Goal: Information Seeking & Learning: Learn about a topic

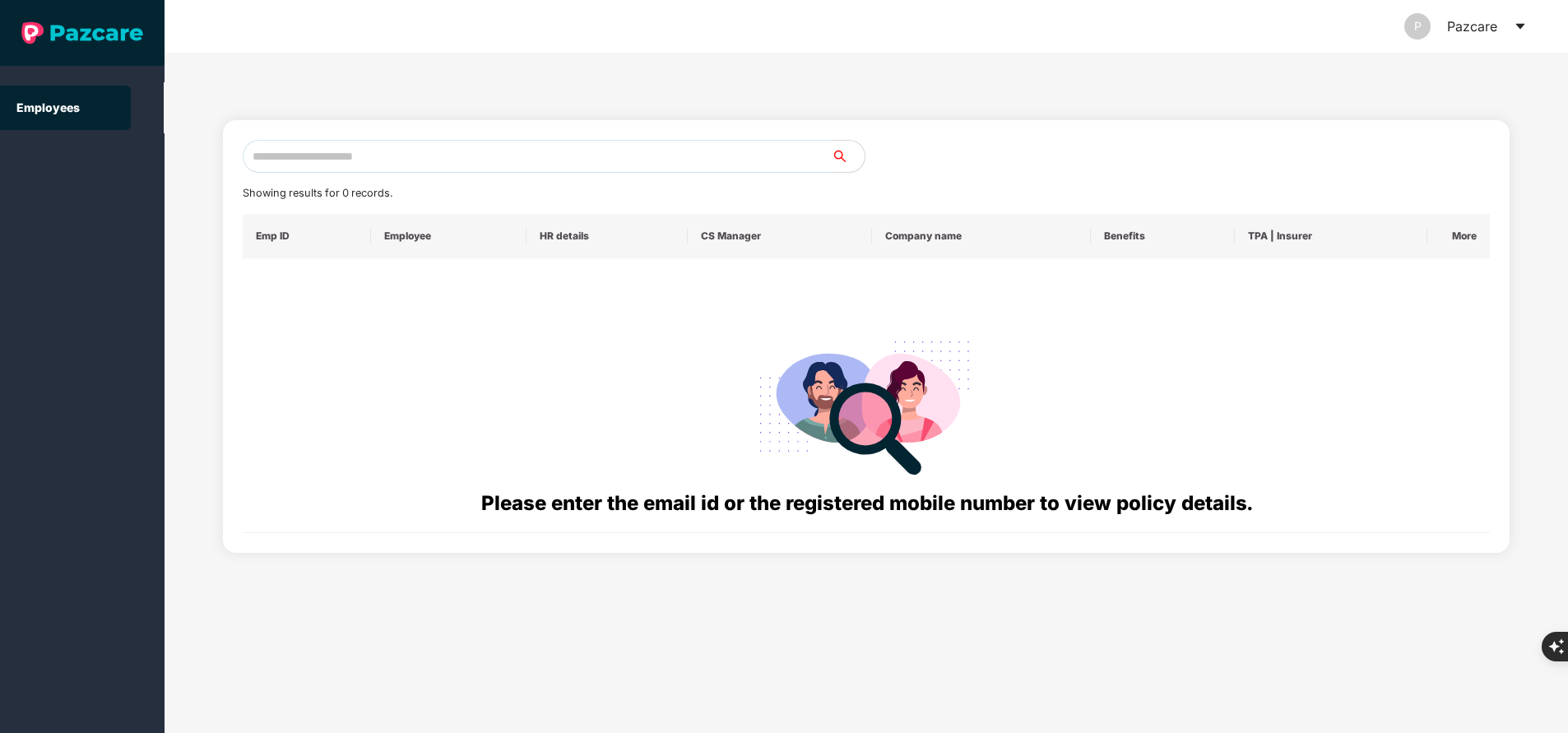
paste input "**********"
click at [424, 149] on input "**********" at bounding box center [537, 156] width 589 height 33
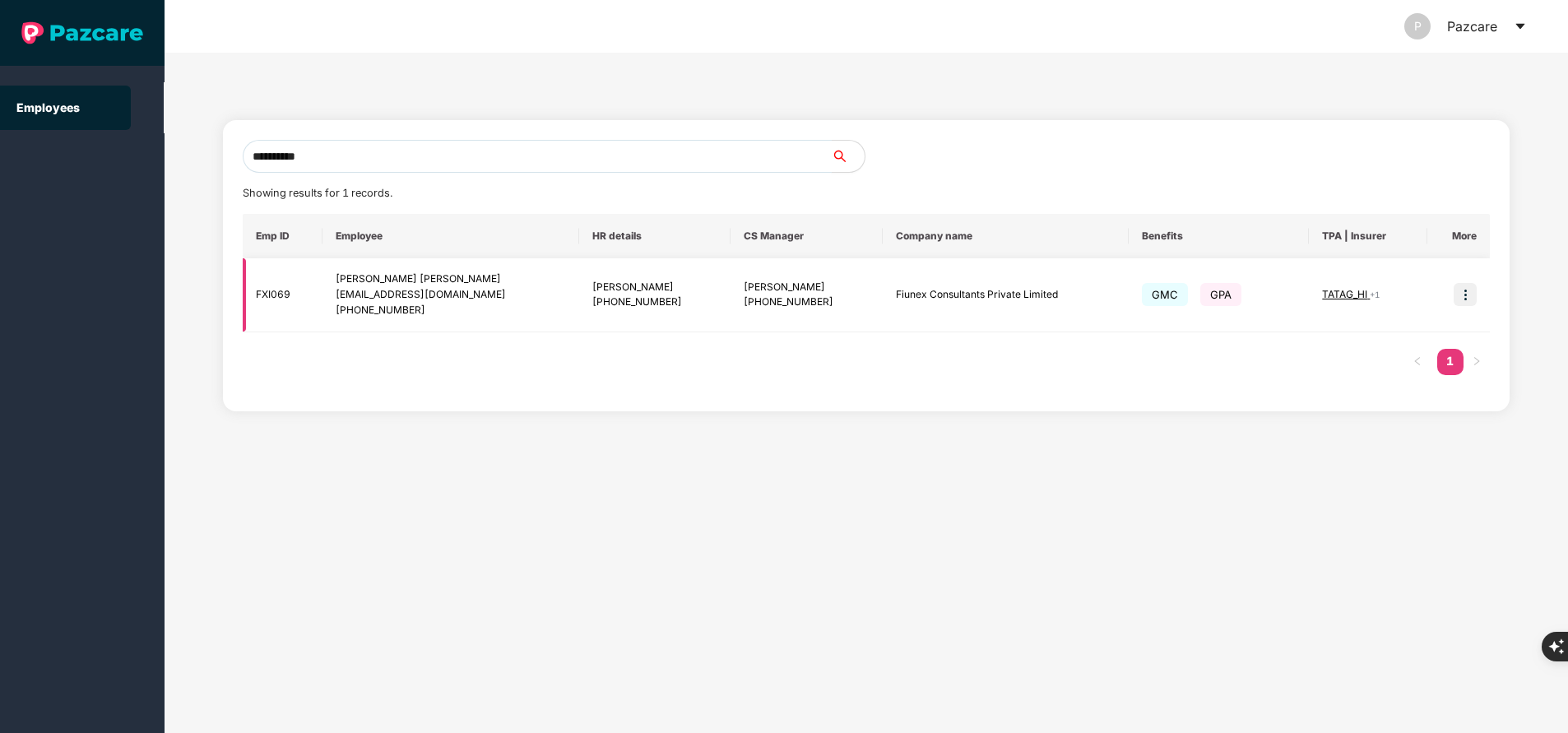
type input "**********"
click at [1463, 296] on img at bounding box center [1464, 294] width 23 height 23
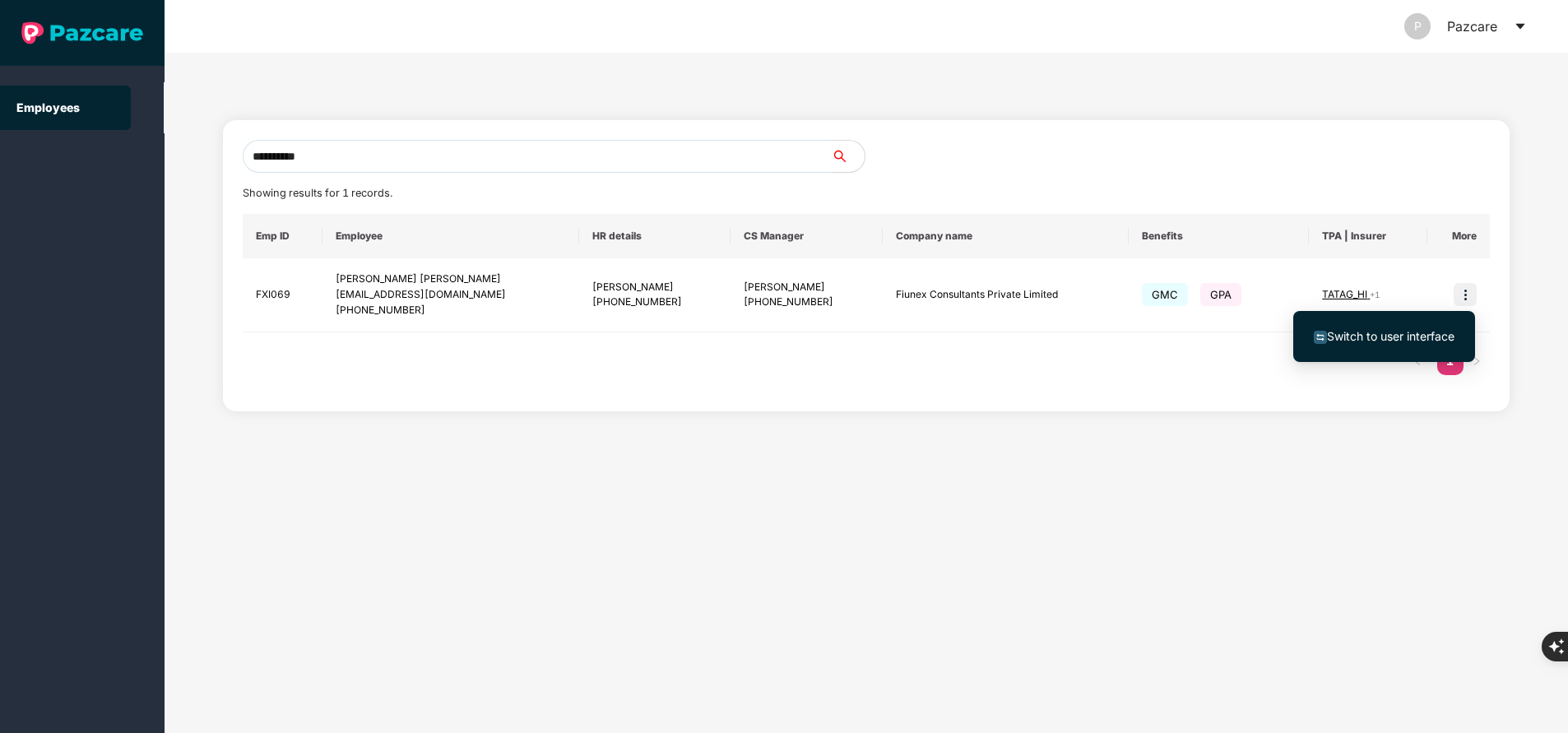
click at [1408, 331] on span "Switch to user interface" at bounding box center [1390, 336] width 128 height 14
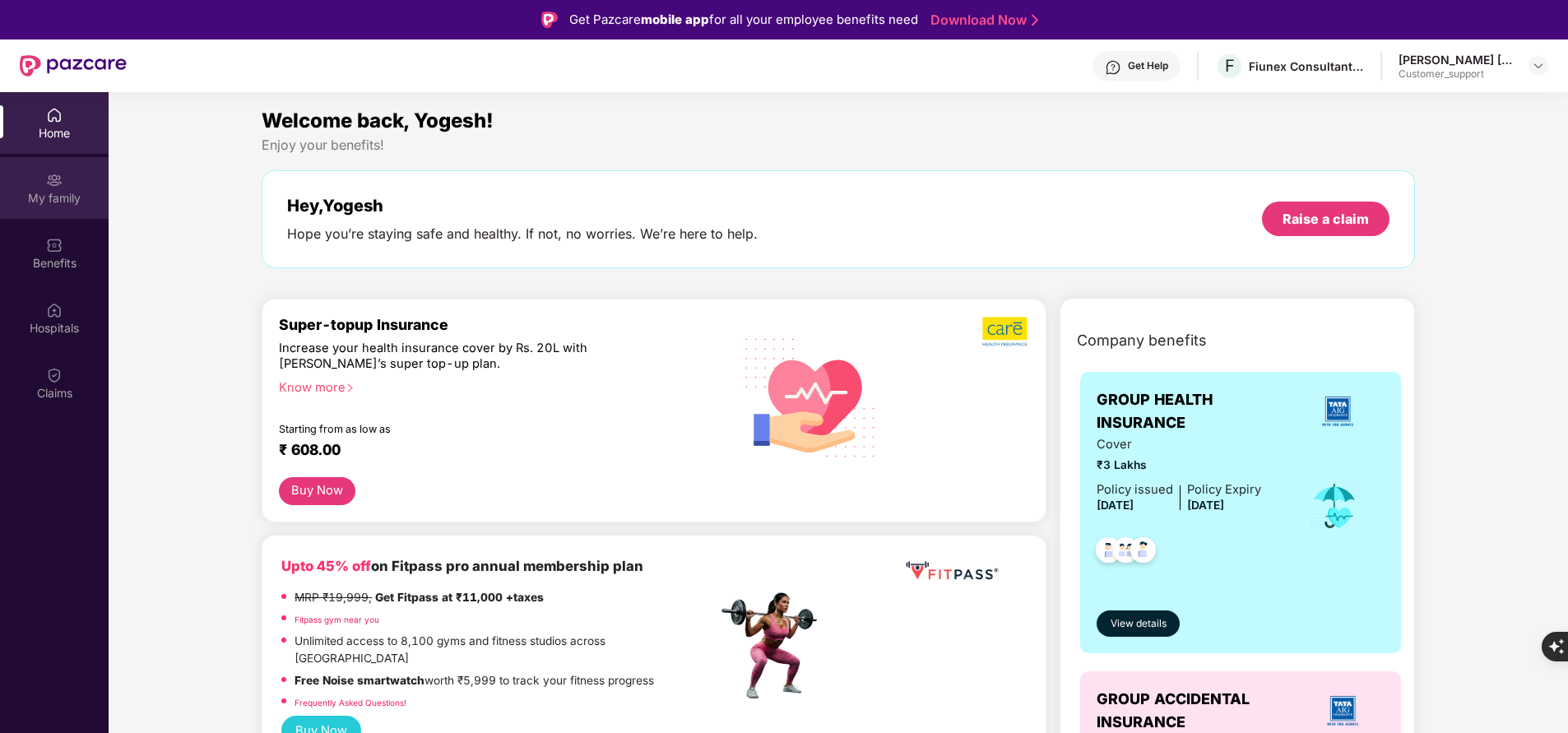
click at [65, 184] on div "My family" at bounding box center [54, 187] width 108 height 61
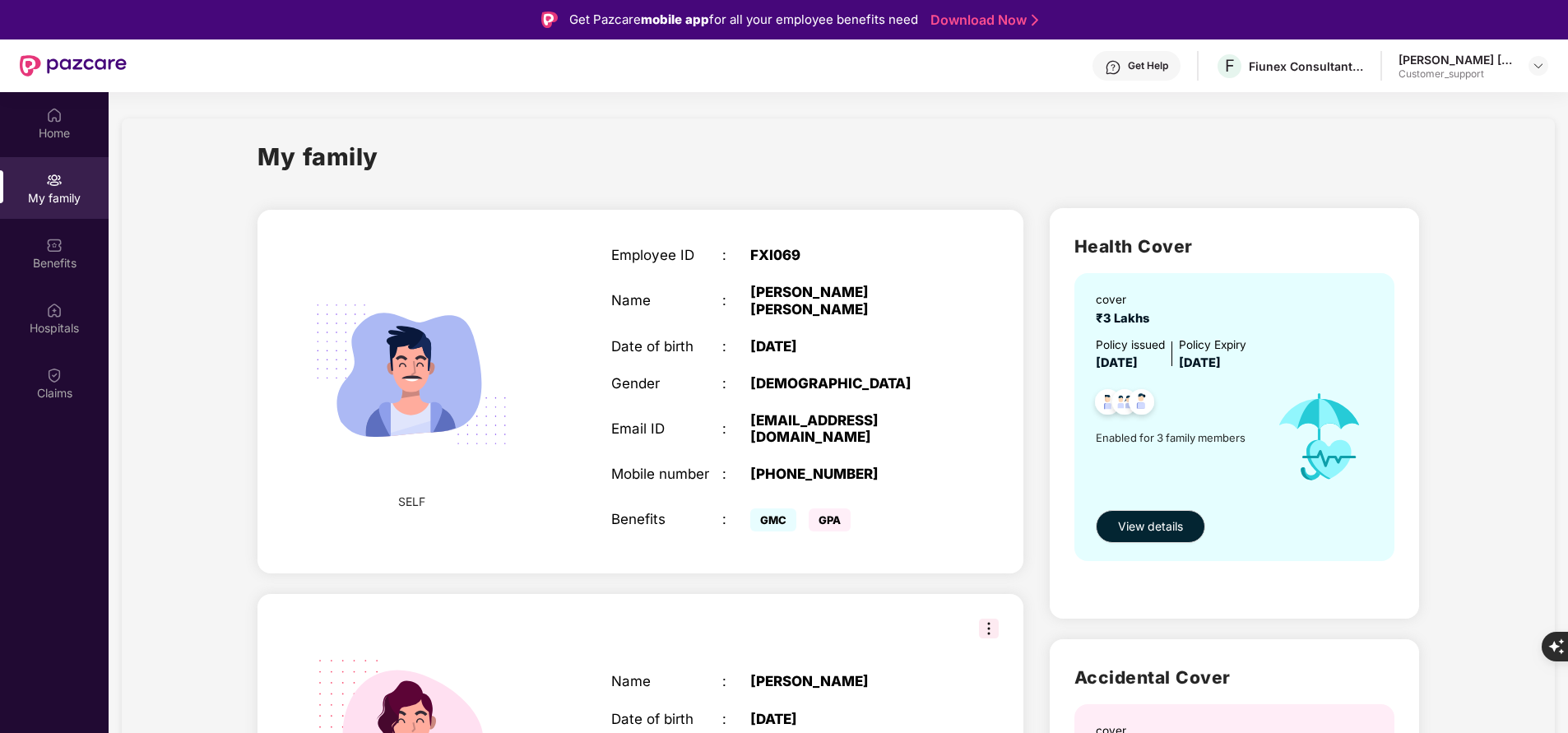
click at [980, 102] on section "My family SELF Employee ID : FXI069 Name : [PERSON_NAME] [PERSON_NAME] Date of …" at bounding box center [838, 690] width 1459 height 1196
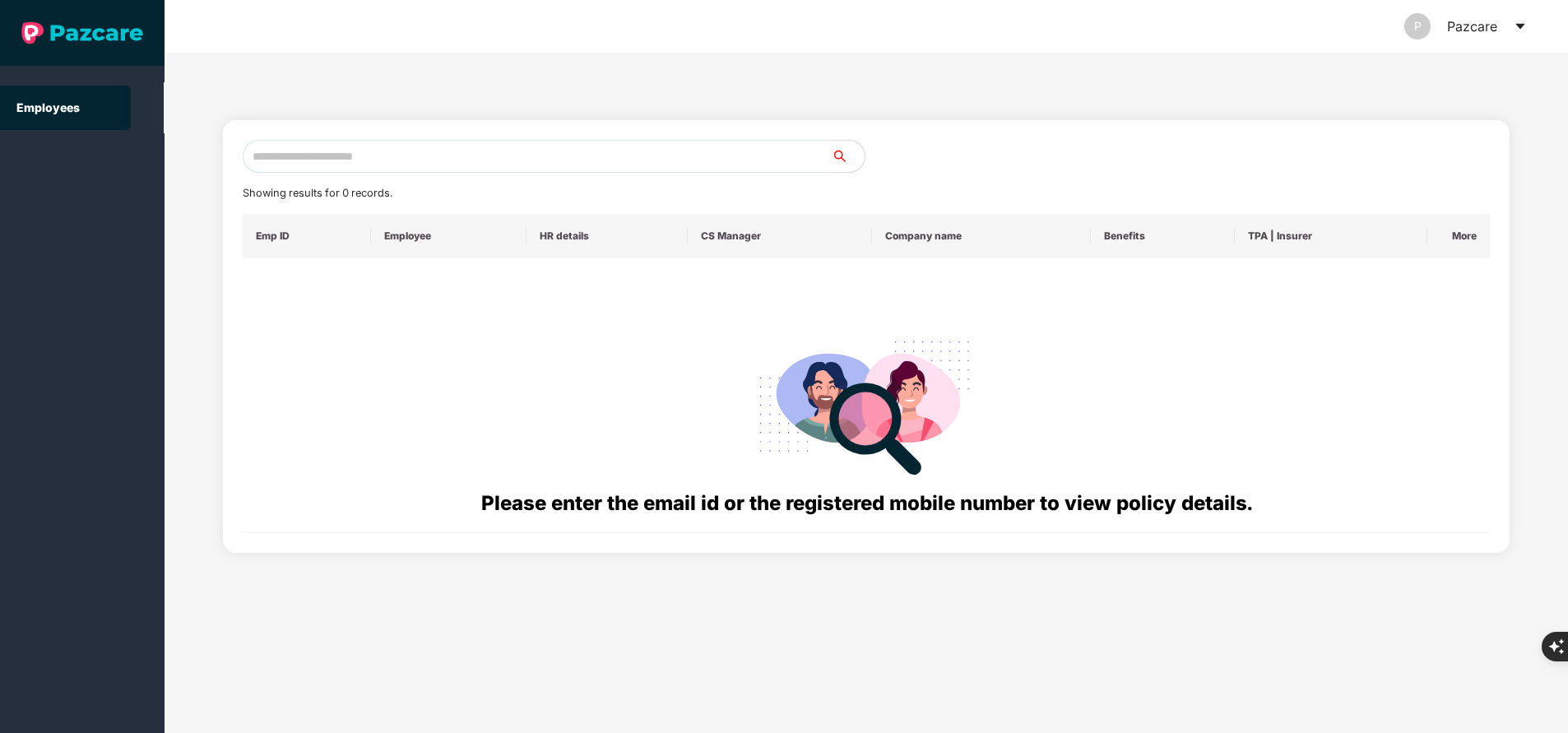
paste input "**********"
click at [382, 154] on input "text" at bounding box center [537, 156] width 589 height 33
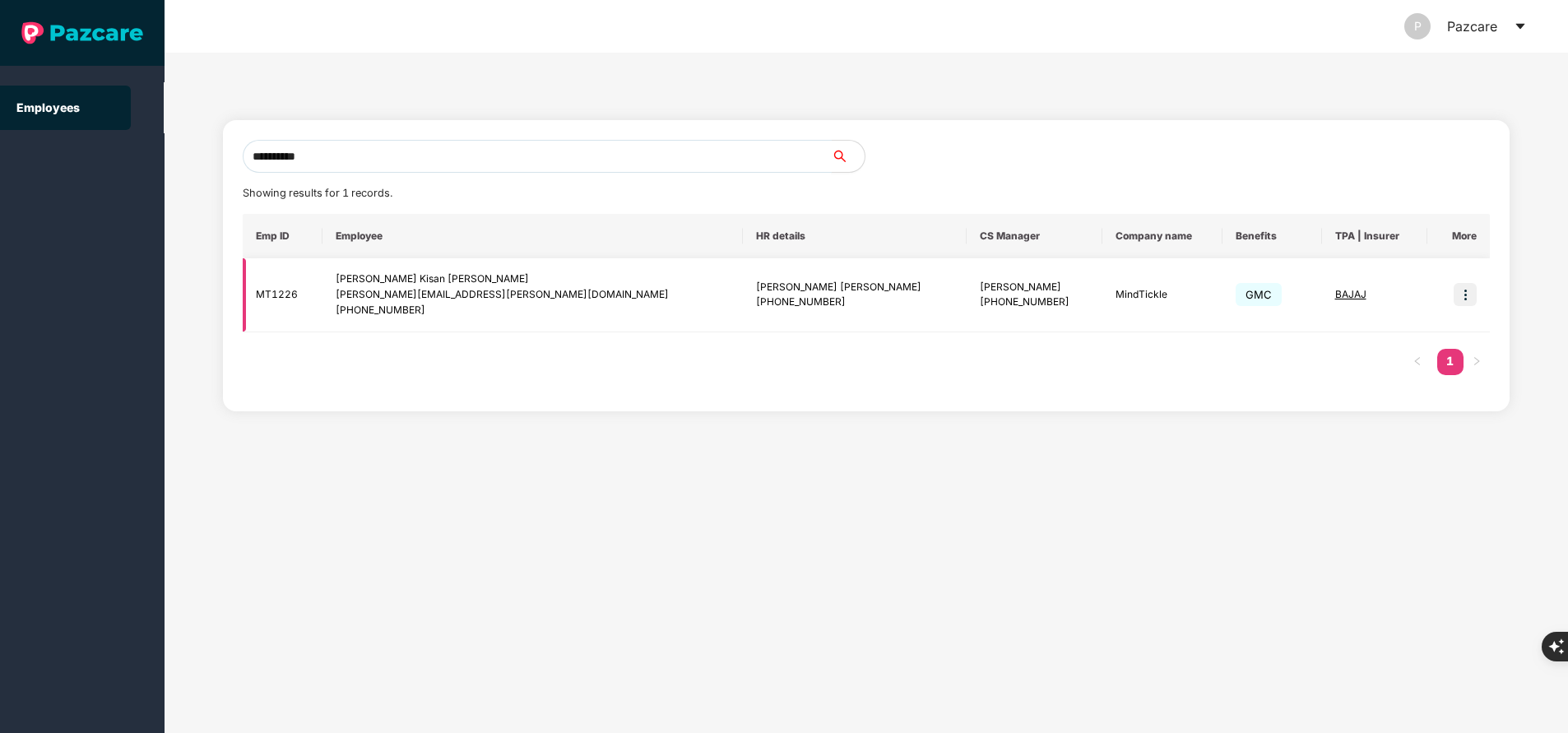
type input "**********"
click at [1461, 302] on img at bounding box center [1464, 294] width 23 height 23
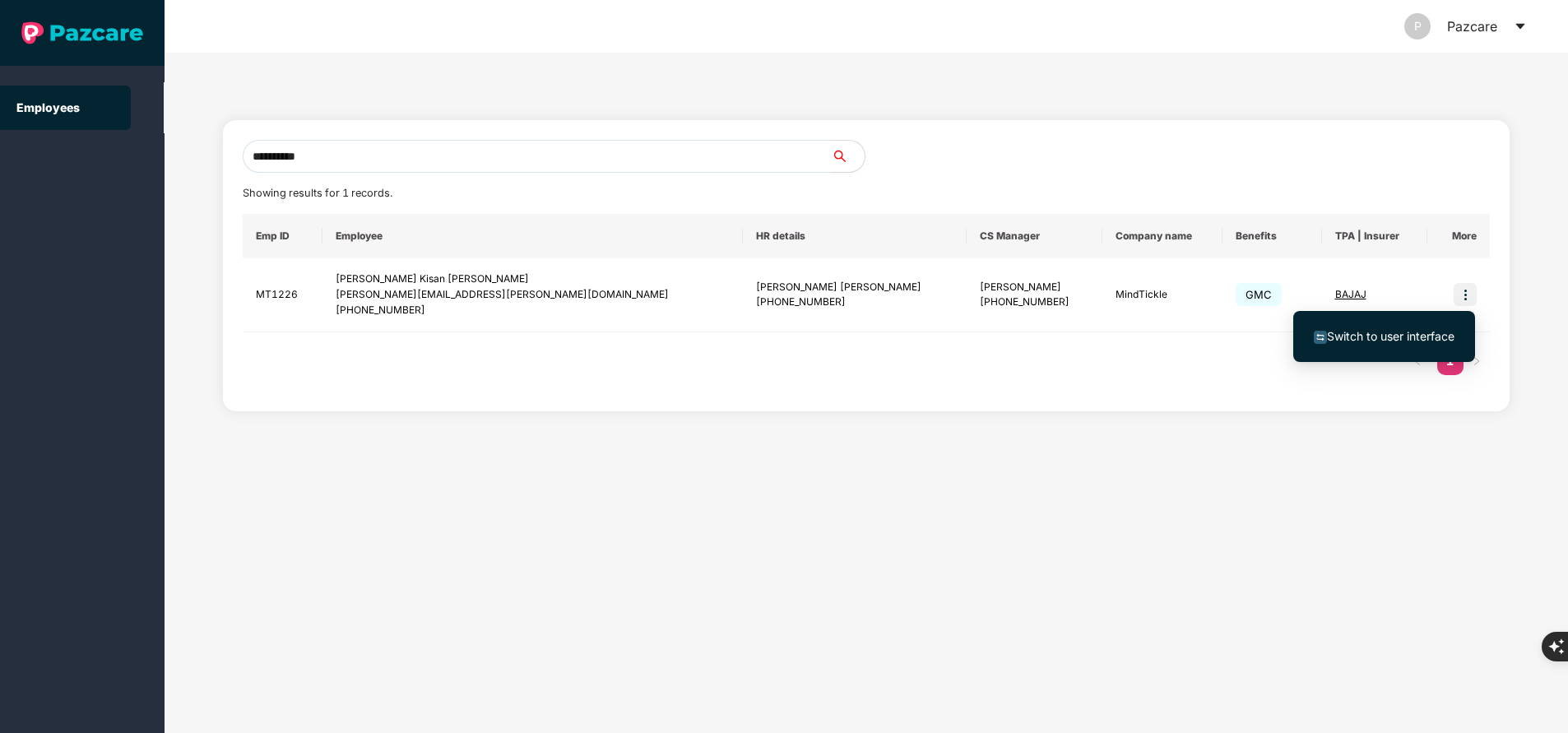
click at [1408, 337] on span "Switch to user interface" at bounding box center [1390, 336] width 128 height 14
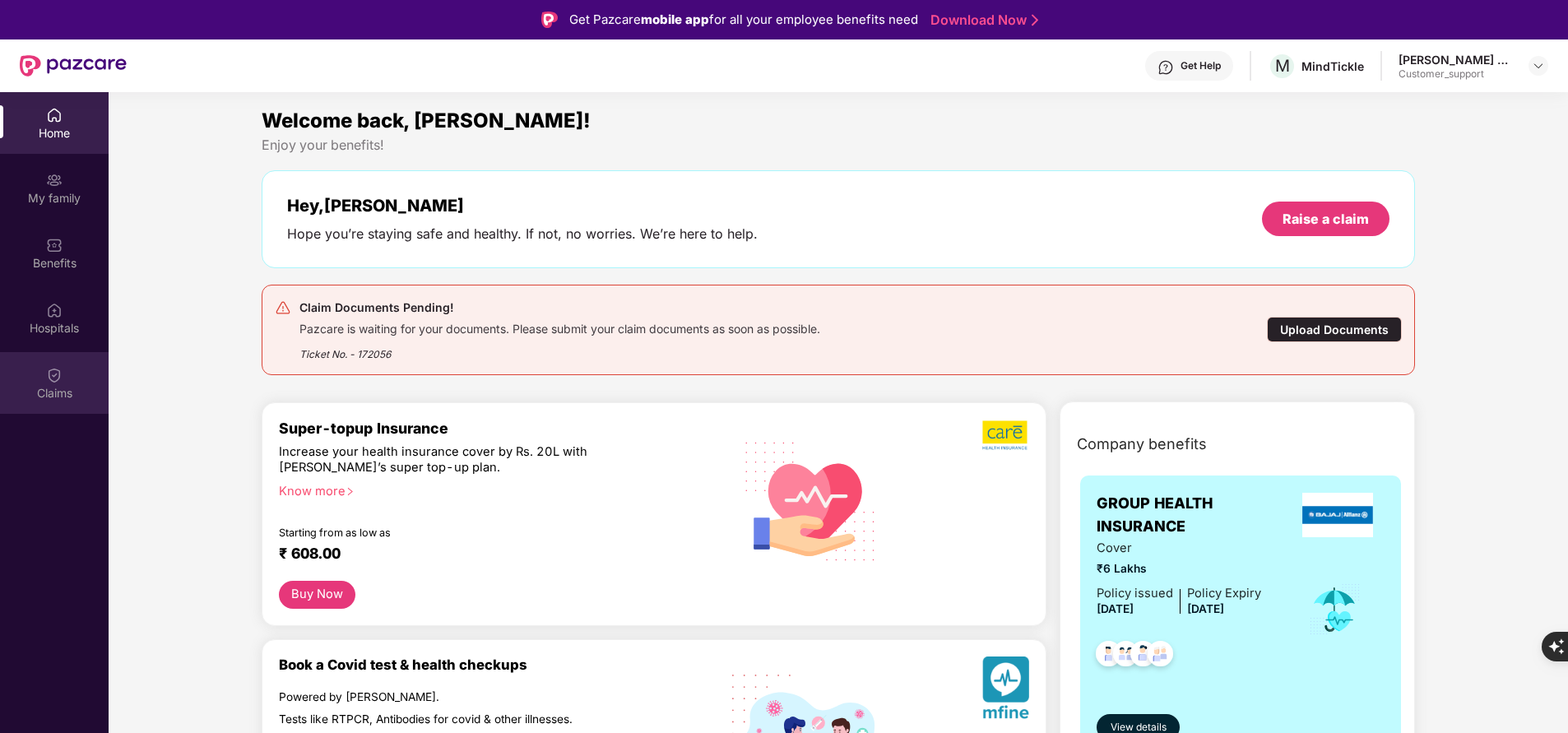
click at [60, 380] on img at bounding box center [55, 375] width 17 height 17
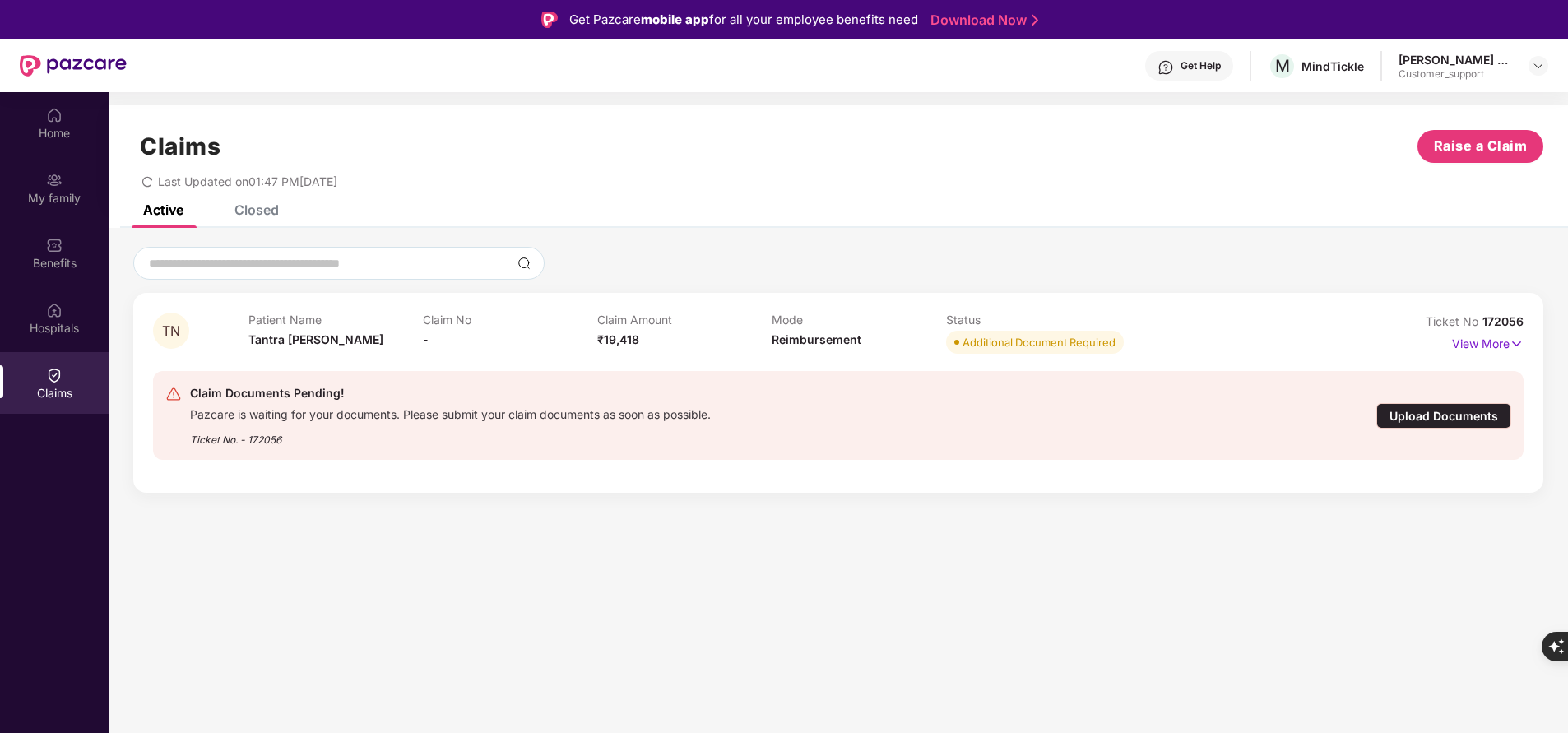
click at [1482, 356] on div "View More" at bounding box center [1487, 343] width 71 height 26
click at [1490, 343] on p "View More" at bounding box center [1487, 342] width 71 height 22
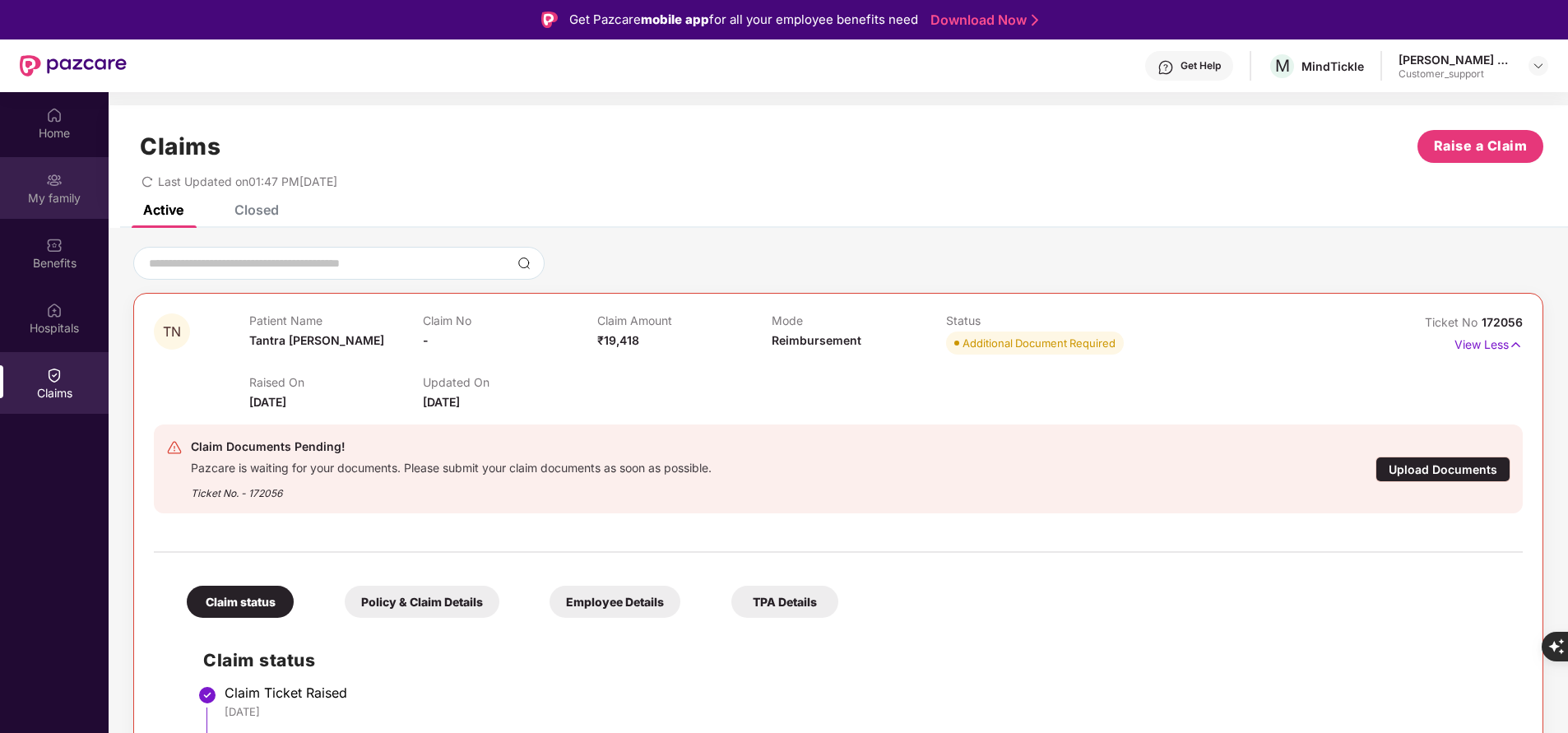
click at [55, 194] on div "My family" at bounding box center [54, 198] width 108 height 17
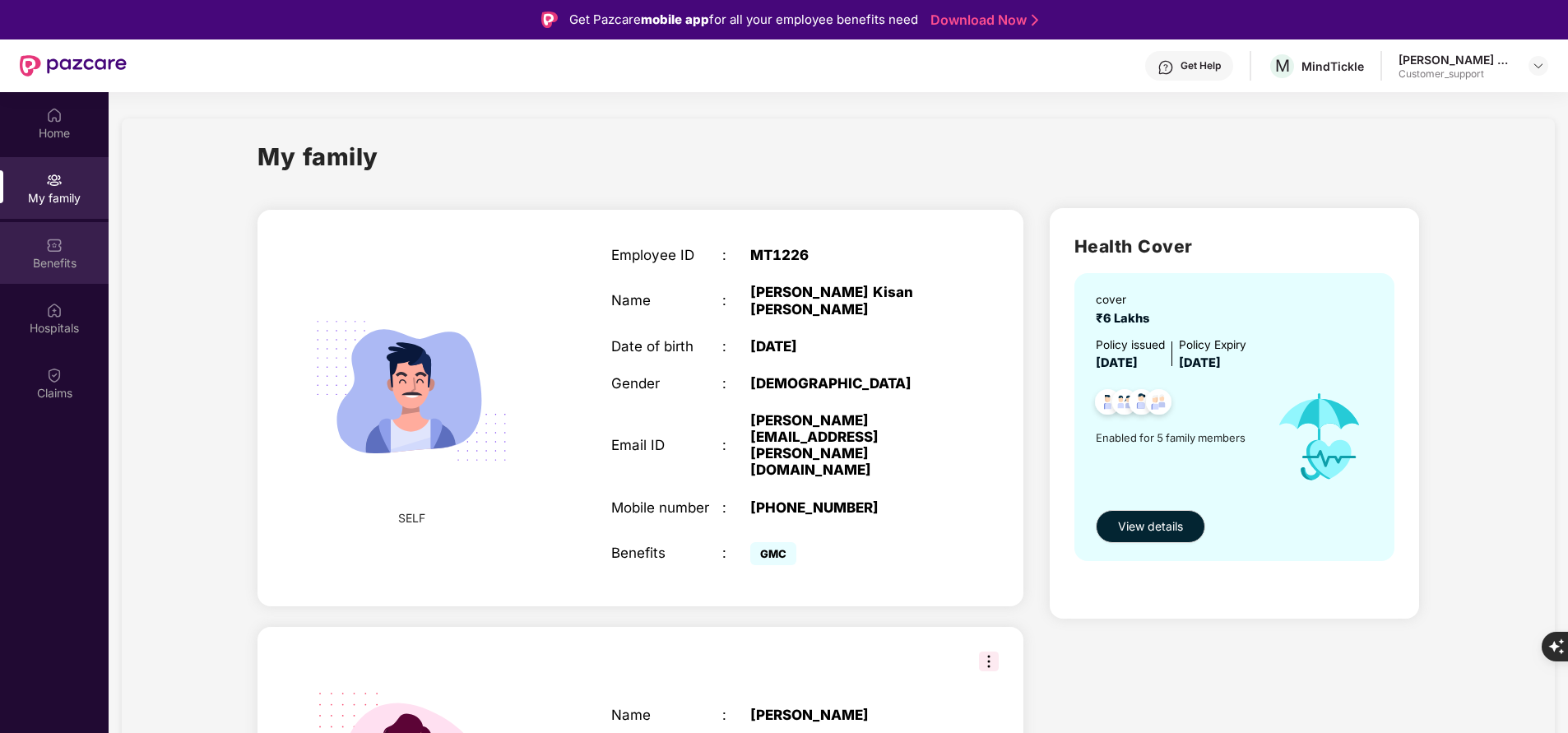
click at [72, 259] on div "Benefits" at bounding box center [54, 264] width 108 height 17
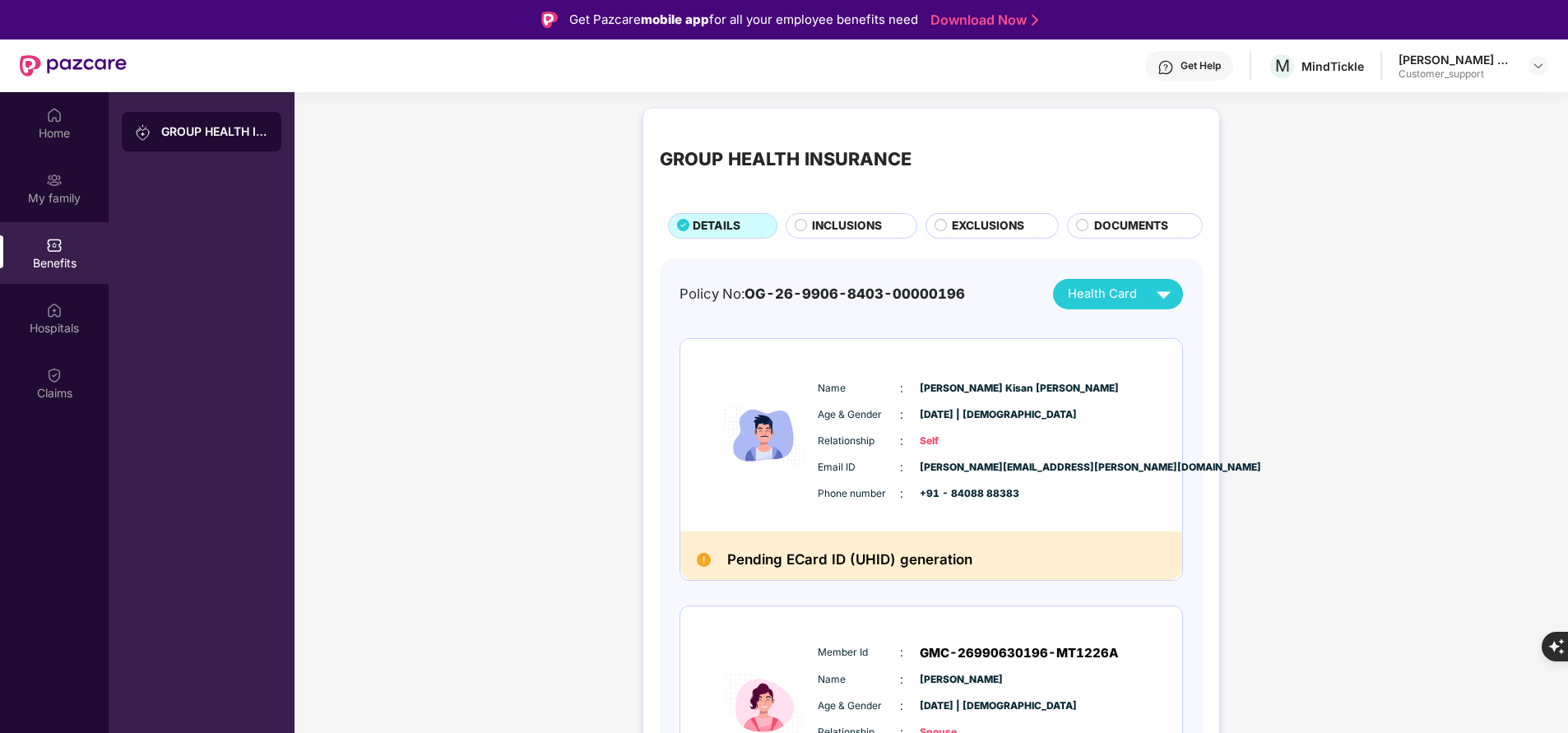
scroll to position [4, 0]
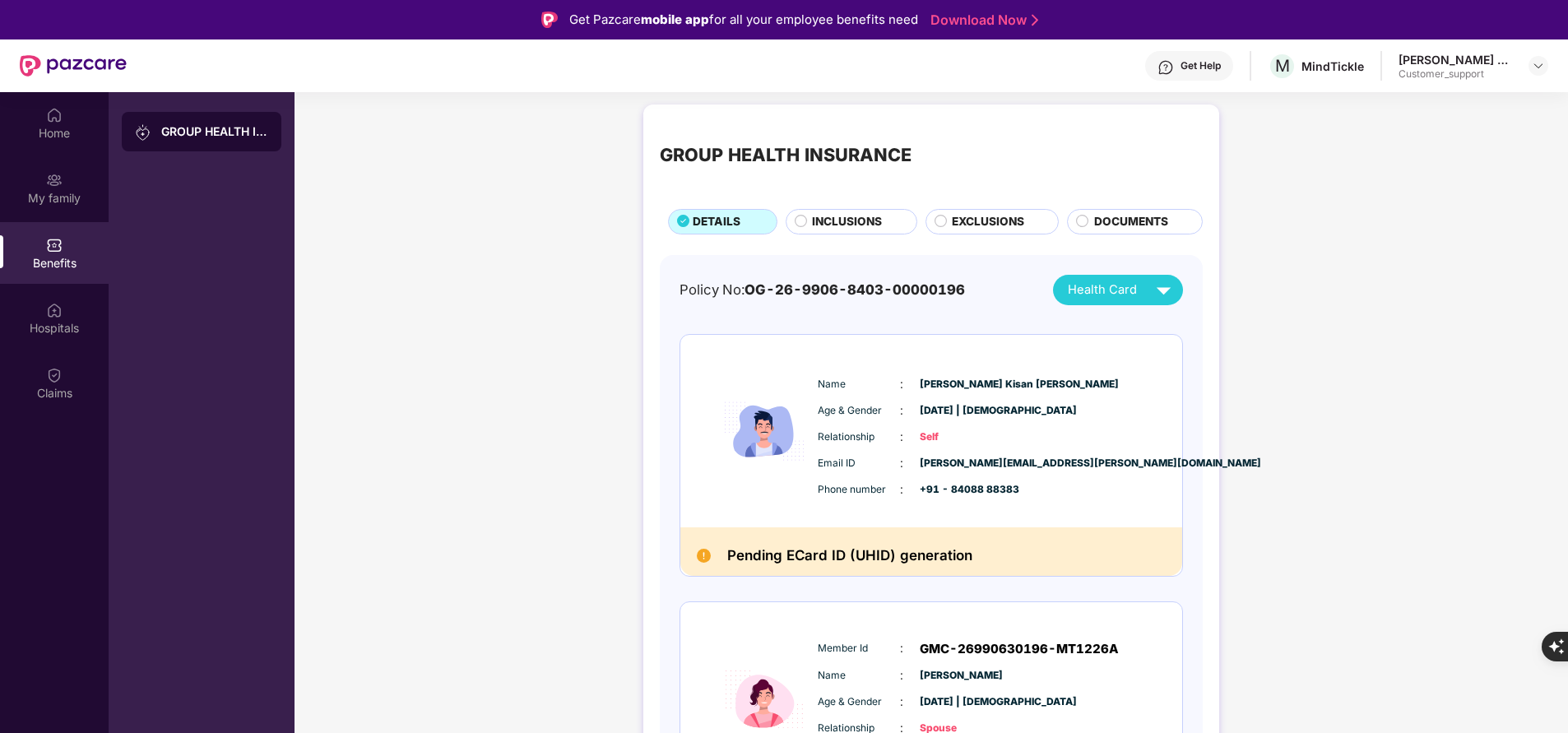
click at [838, 222] on span "INCLUSIONS" at bounding box center [846, 222] width 70 height 18
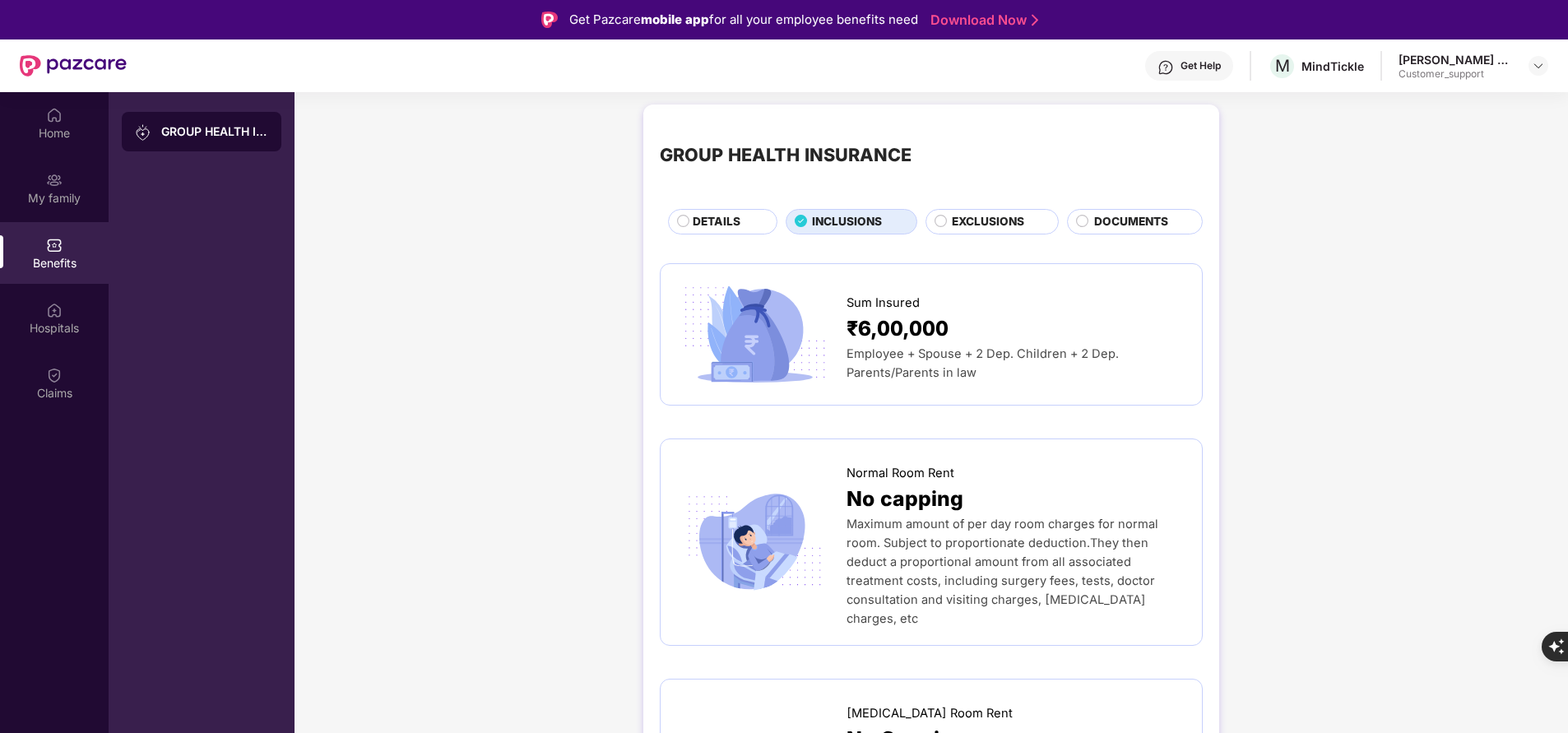
click at [969, 222] on span "EXCLUSIONS" at bounding box center [988, 222] width 72 height 18
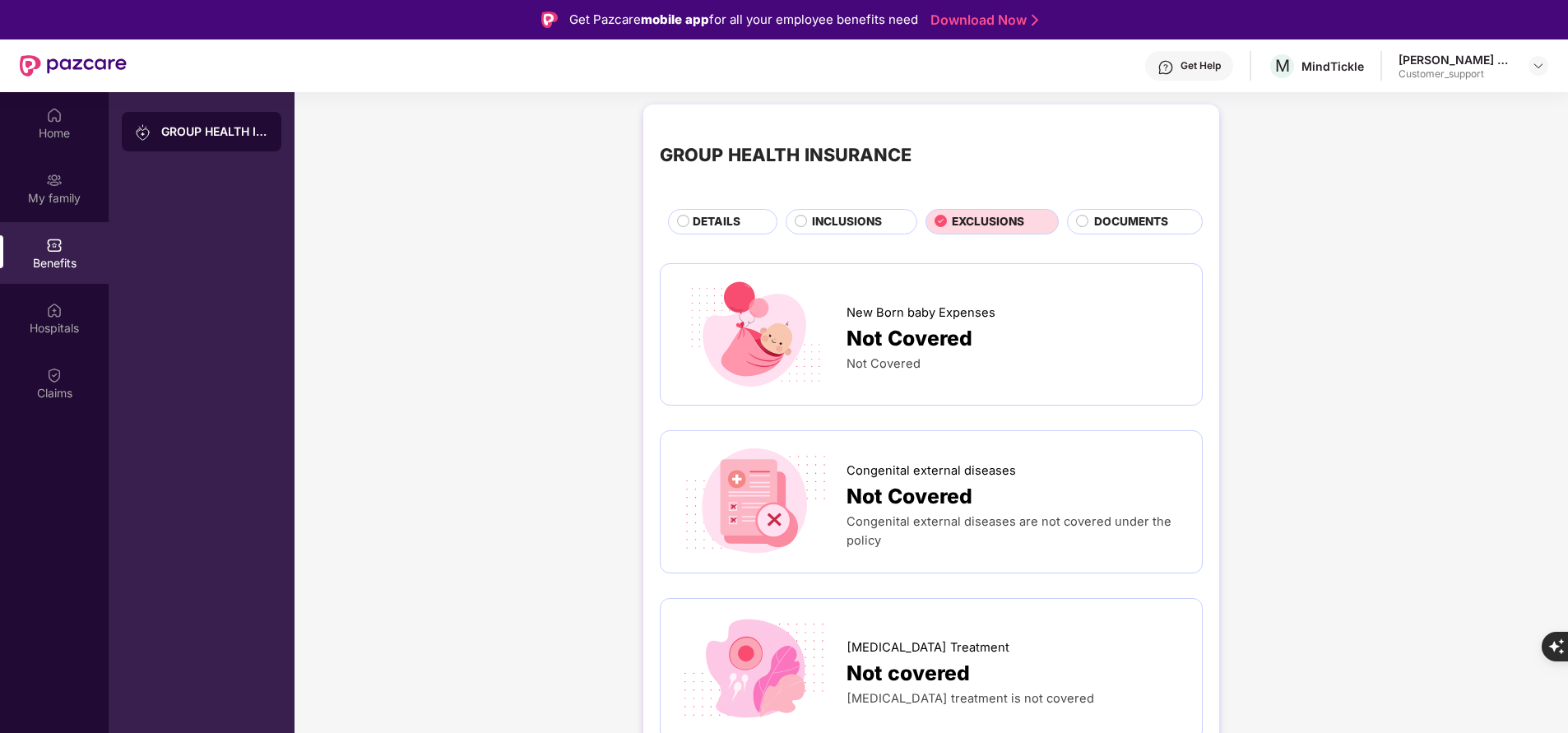
click at [955, 223] on span "EXCLUSIONS" at bounding box center [988, 222] width 72 height 18
click at [852, 213] on span "INCLUSIONS" at bounding box center [846, 222] width 70 height 18
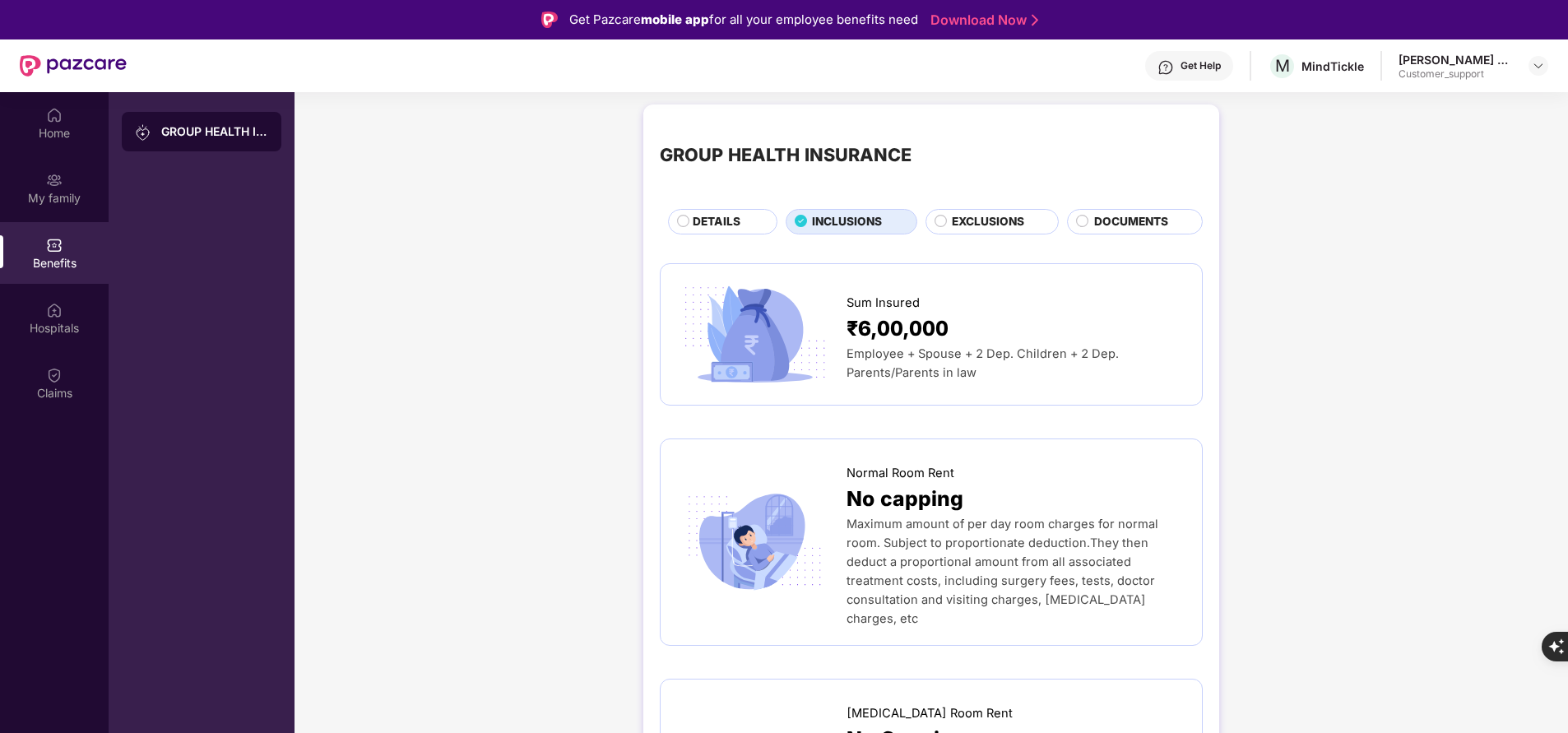
click at [705, 215] on span "DETAILS" at bounding box center [716, 222] width 48 height 18
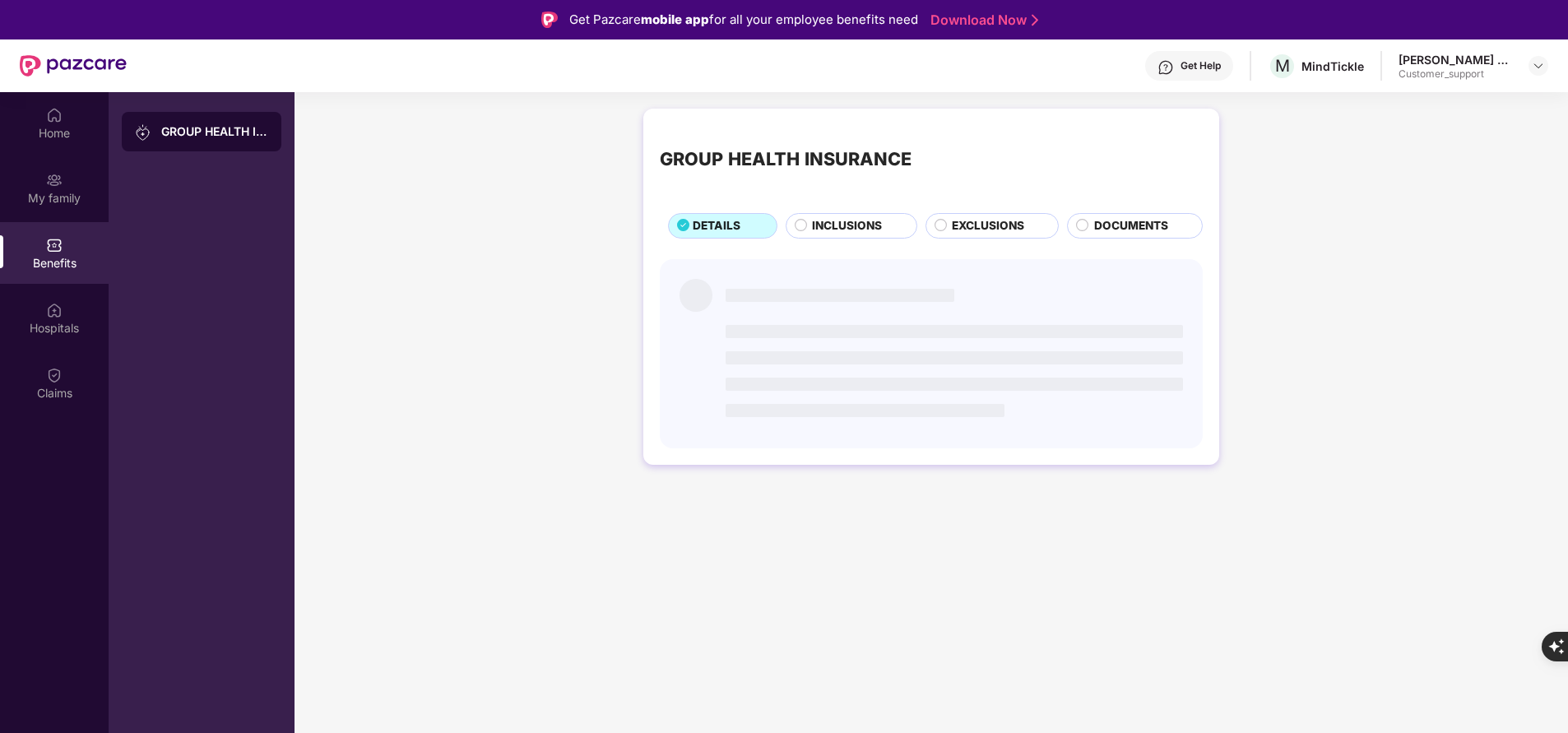
scroll to position [0, 0]
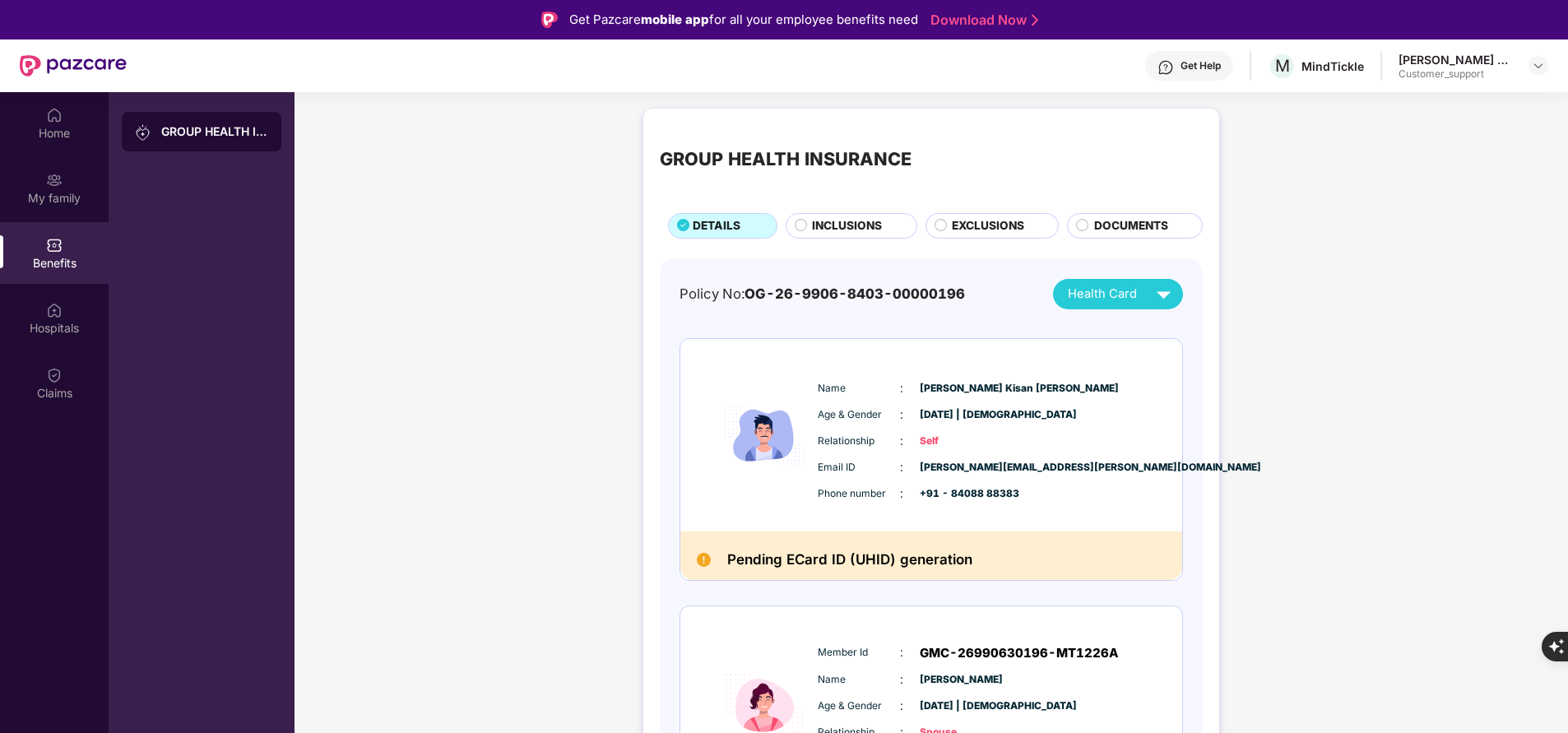
click at [1004, 228] on span "EXCLUSIONS" at bounding box center [988, 226] width 72 height 18
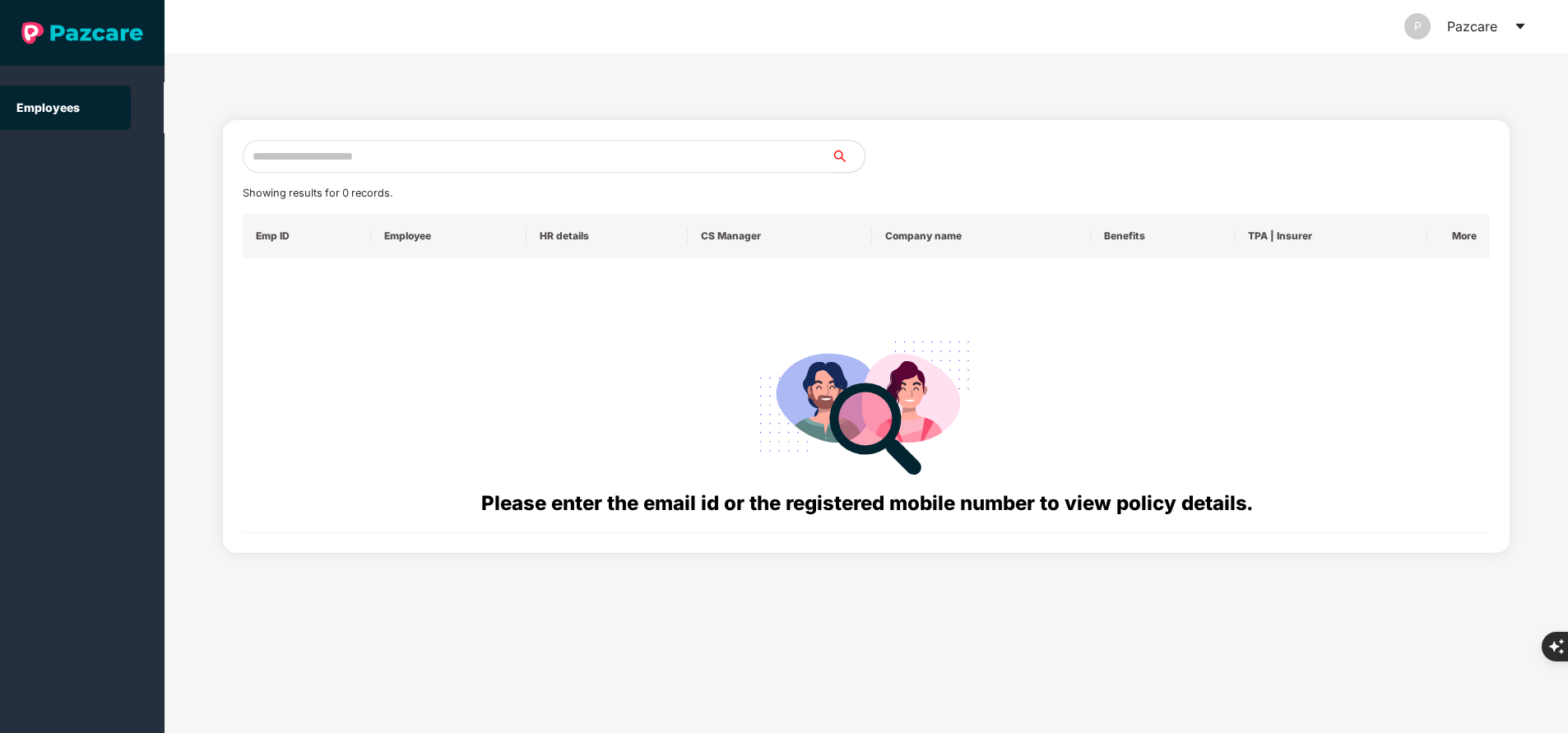
click at [508, 144] on input "text" at bounding box center [537, 156] width 589 height 33
paste input "**********"
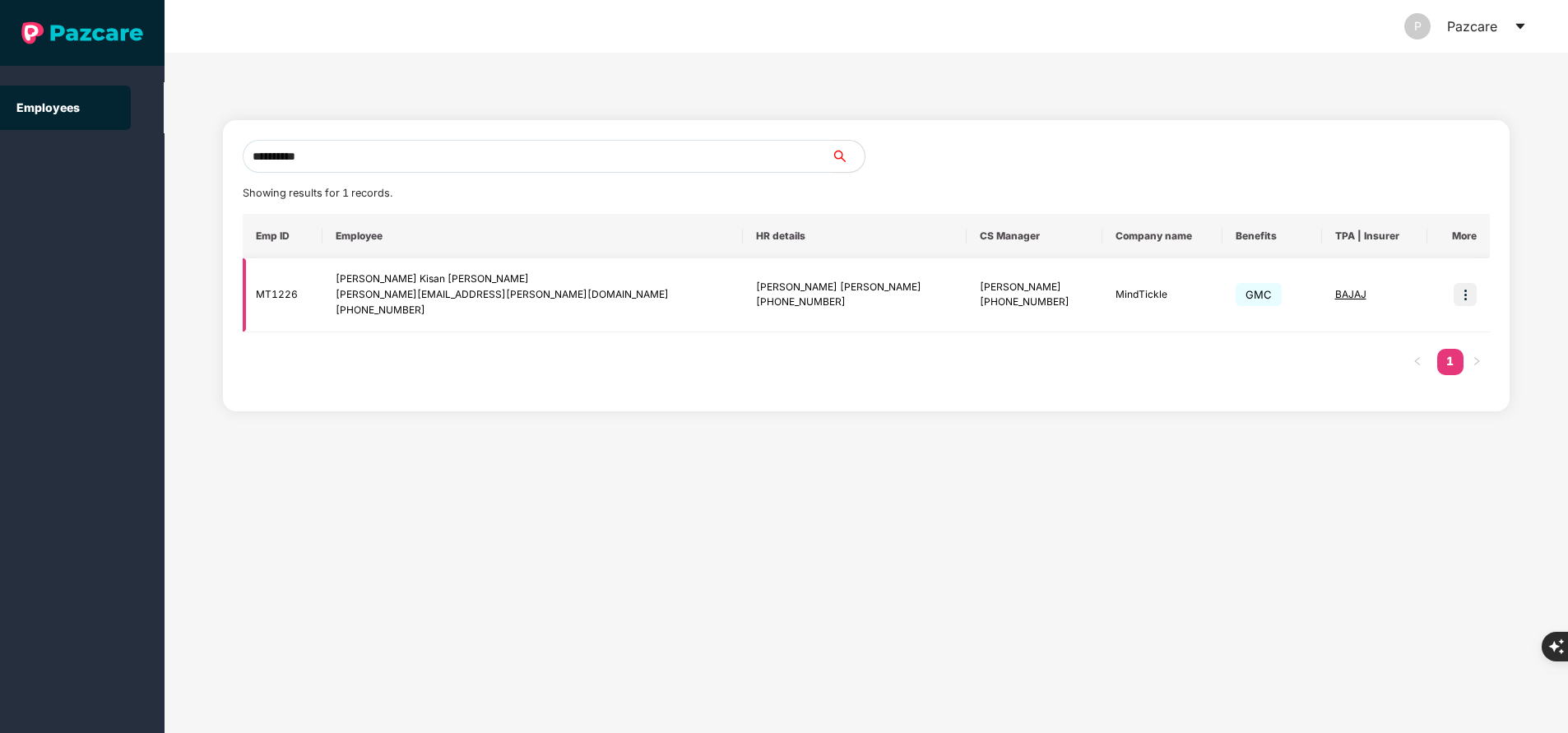
type input "**********"
click at [1467, 296] on img at bounding box center [1464, 294] width 23 height 23
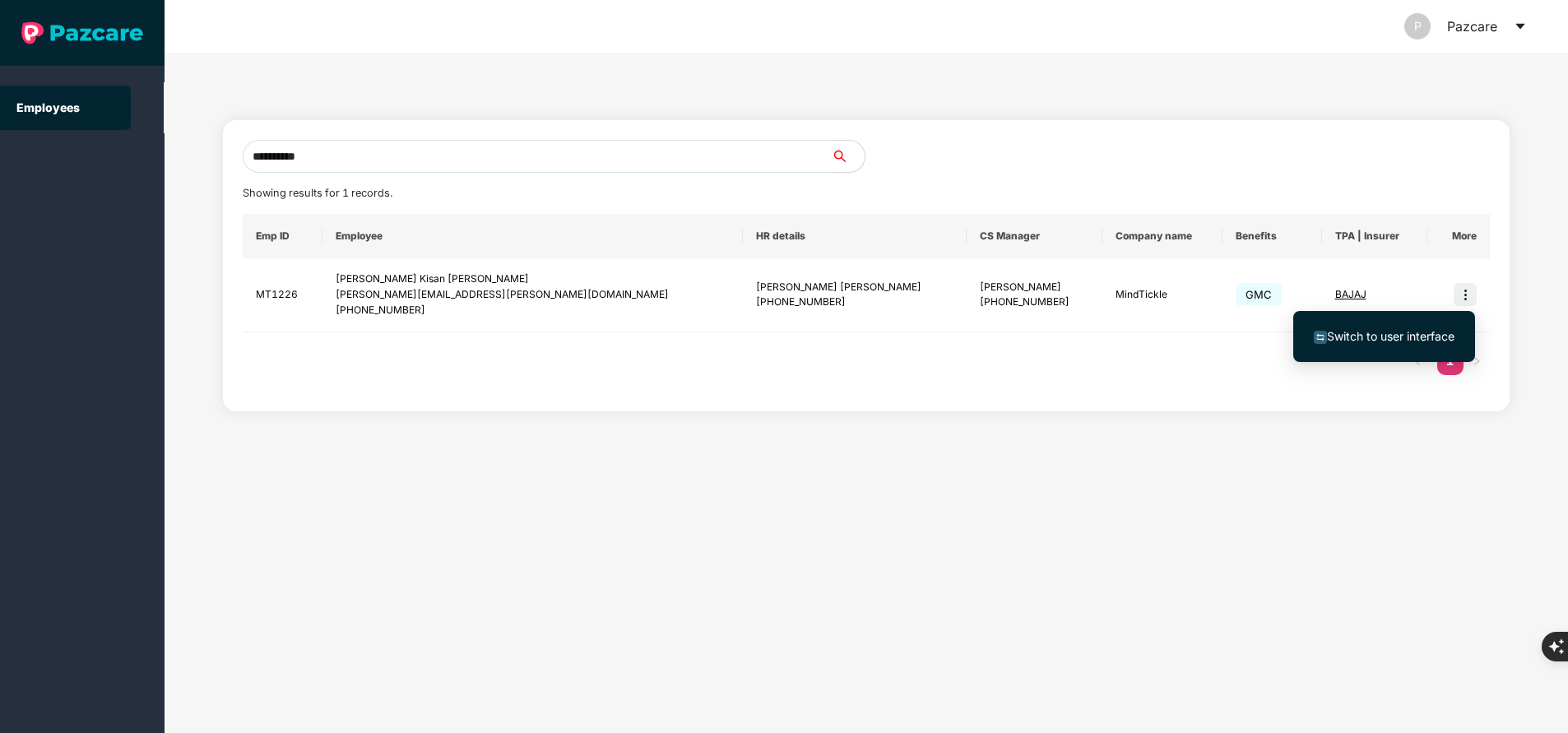
click at [1402, 348] on li "Switch to user interface" at bounding box center [1383, 336] width 182 height 34
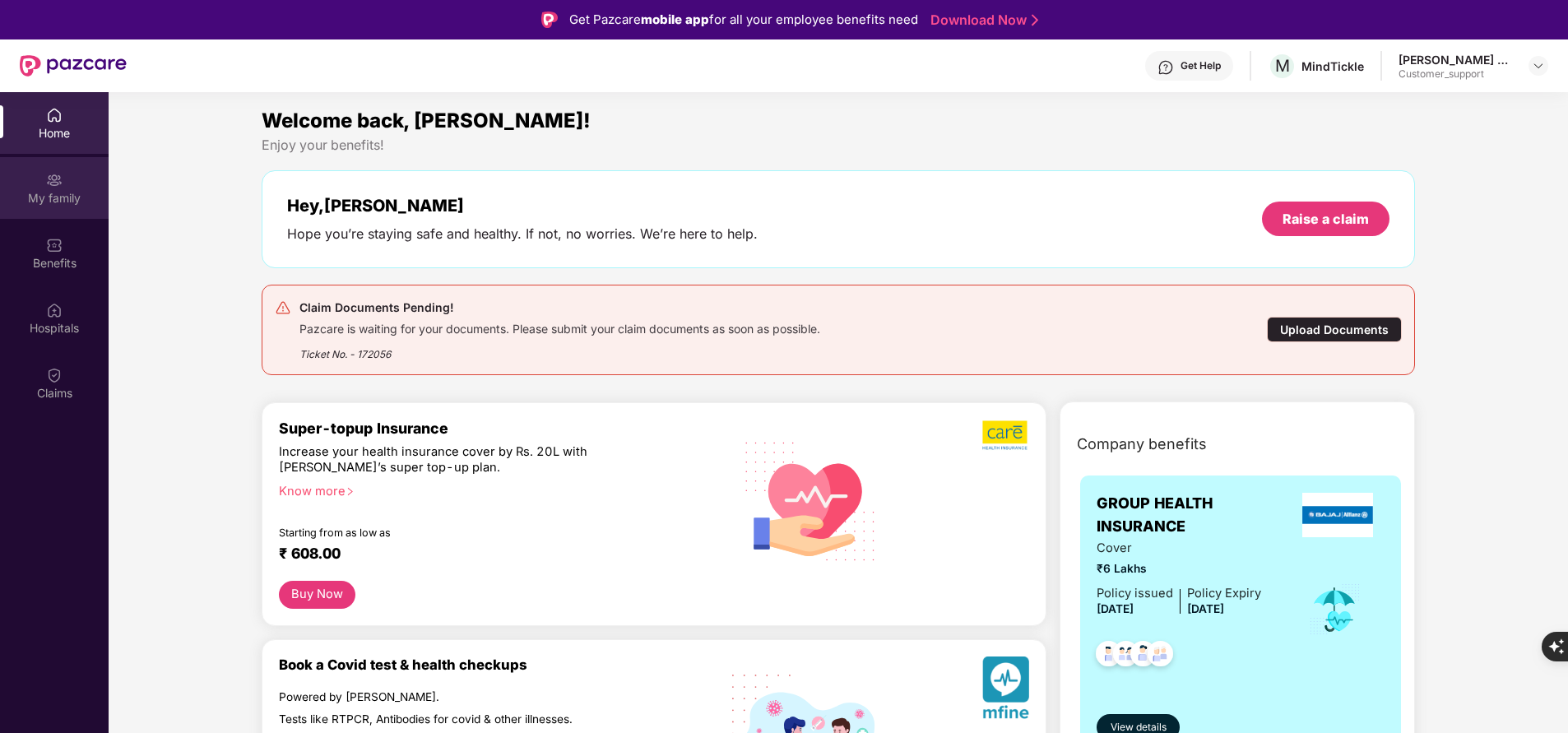
click at [64, 203] on div "My family" at bounding box center [54, 198] width 108 height 17
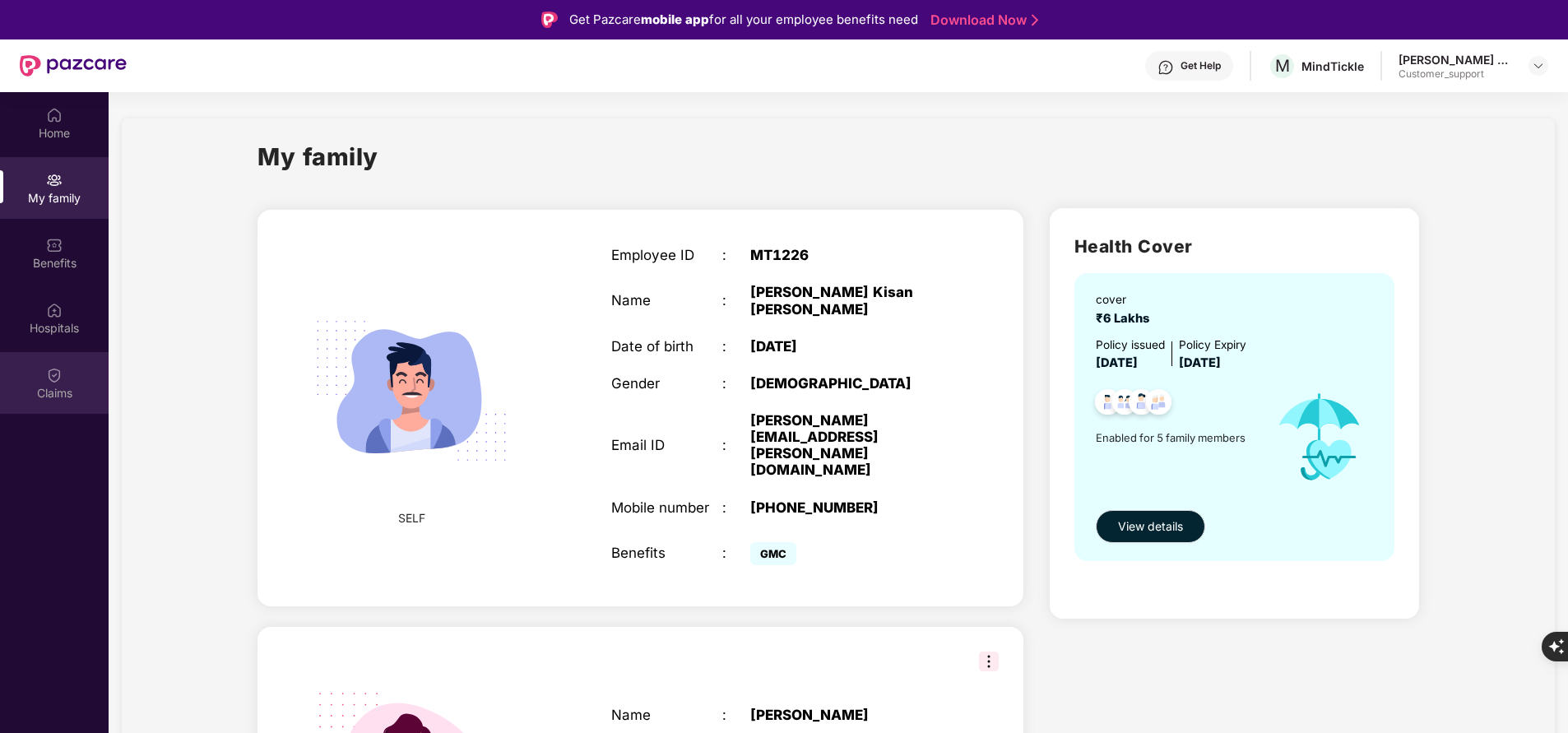
click at [51, 386] on div "Claims" at bounding box center [54, 394] width 108 height 17
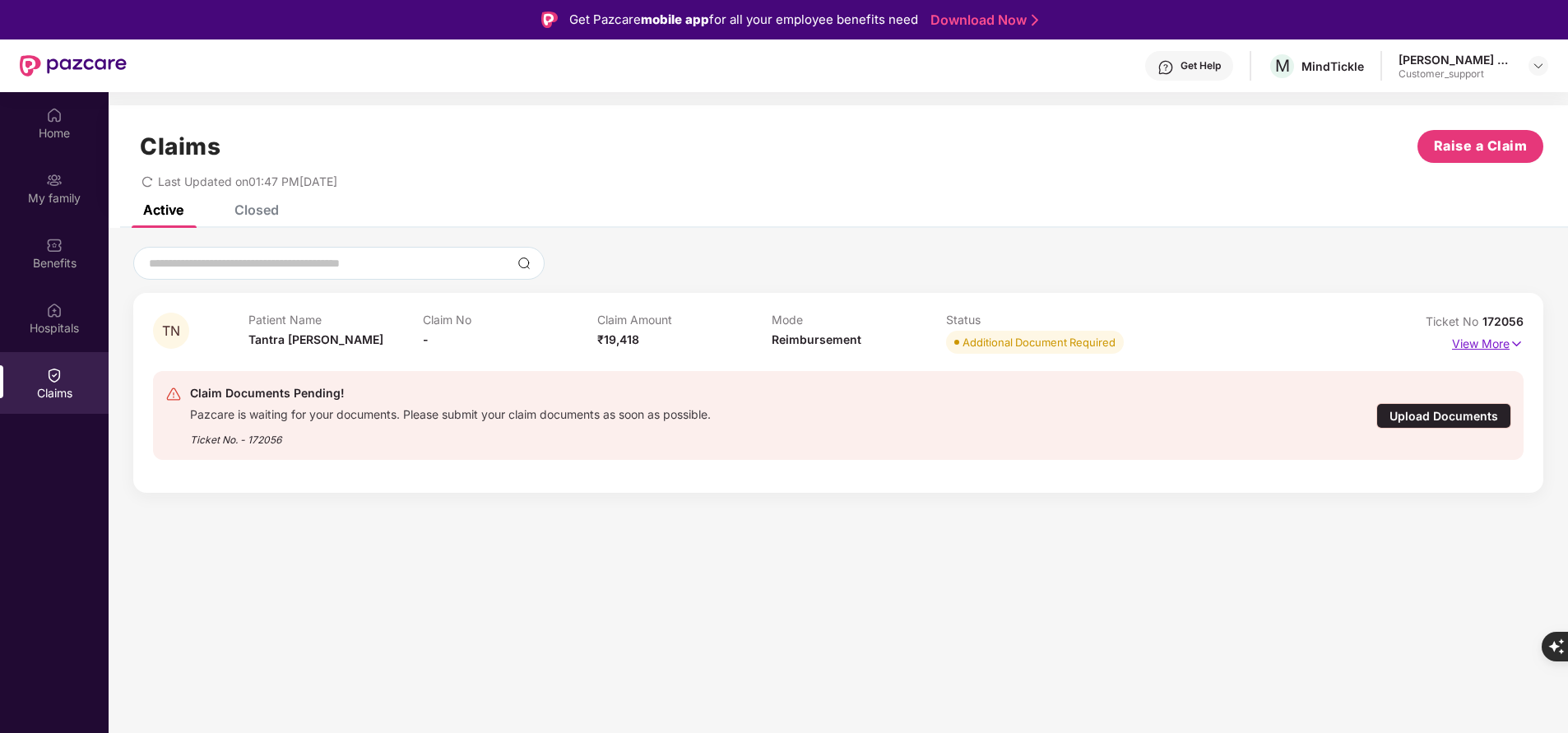
click at [1515, 337] on img at bounding box center [1516, 344] width 14 height 18
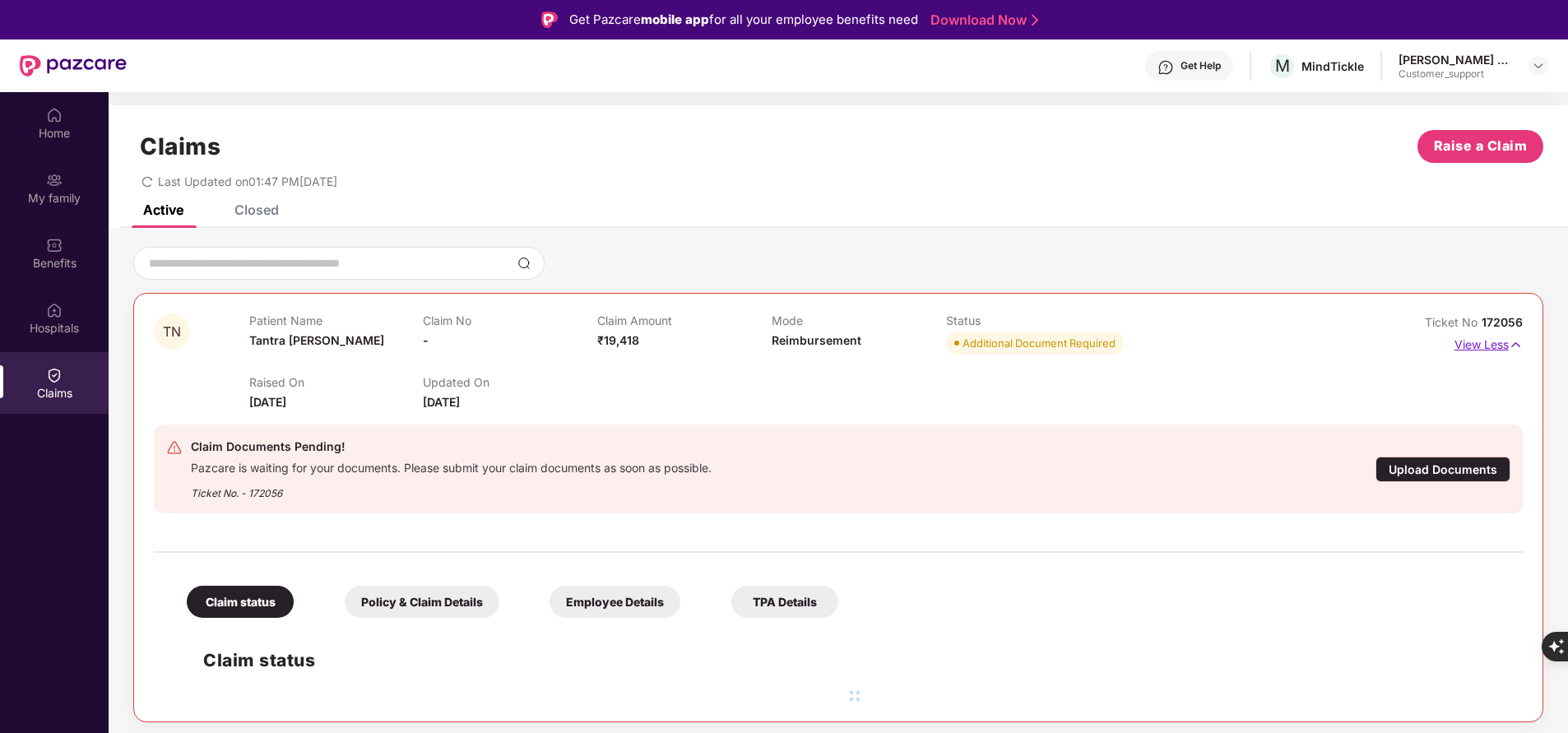
click at [1515, 337] on img at bounding box center [1515, 345] width 14 height 18
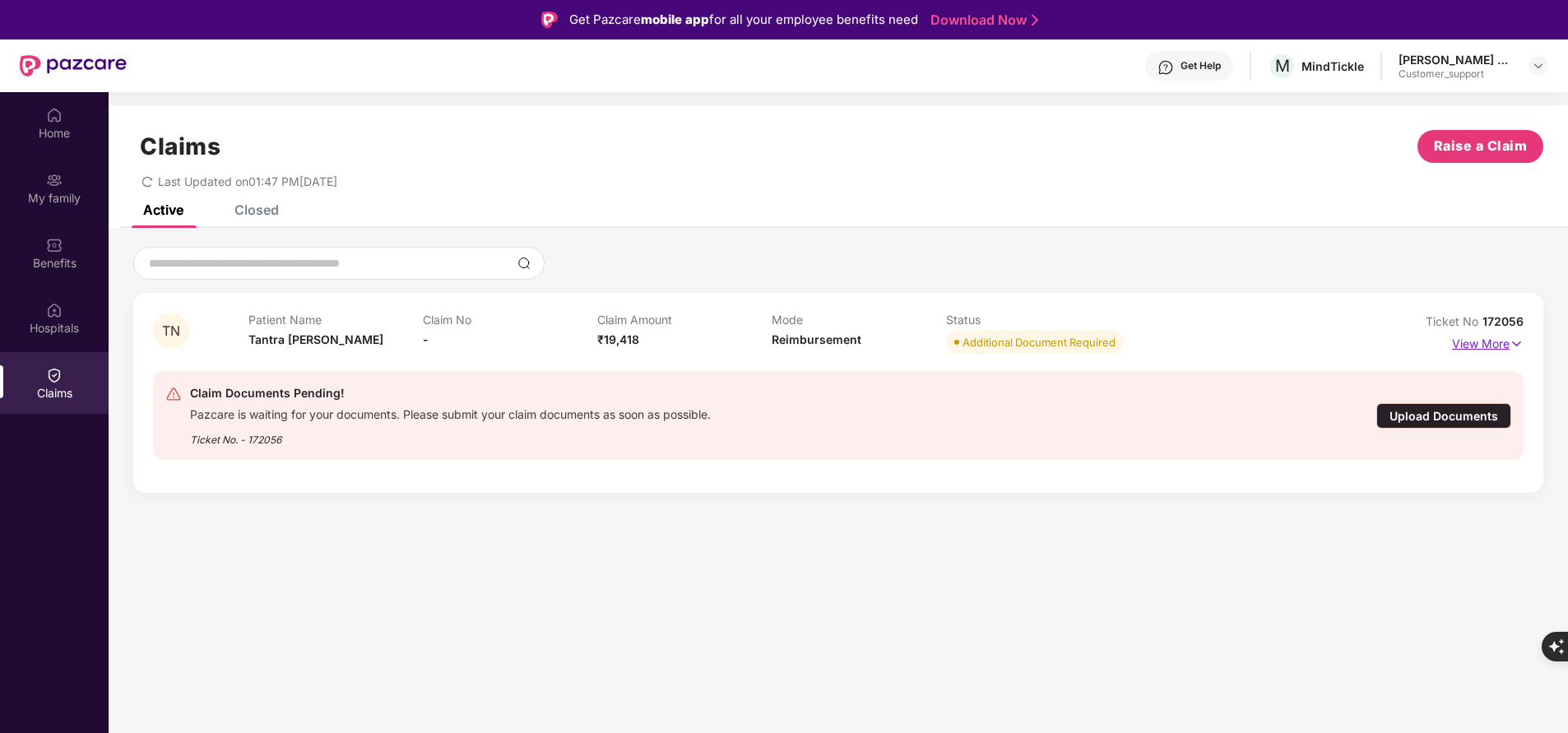
click at [1515, 337] on img at bounding box center [1516, 344] width 14 height 18
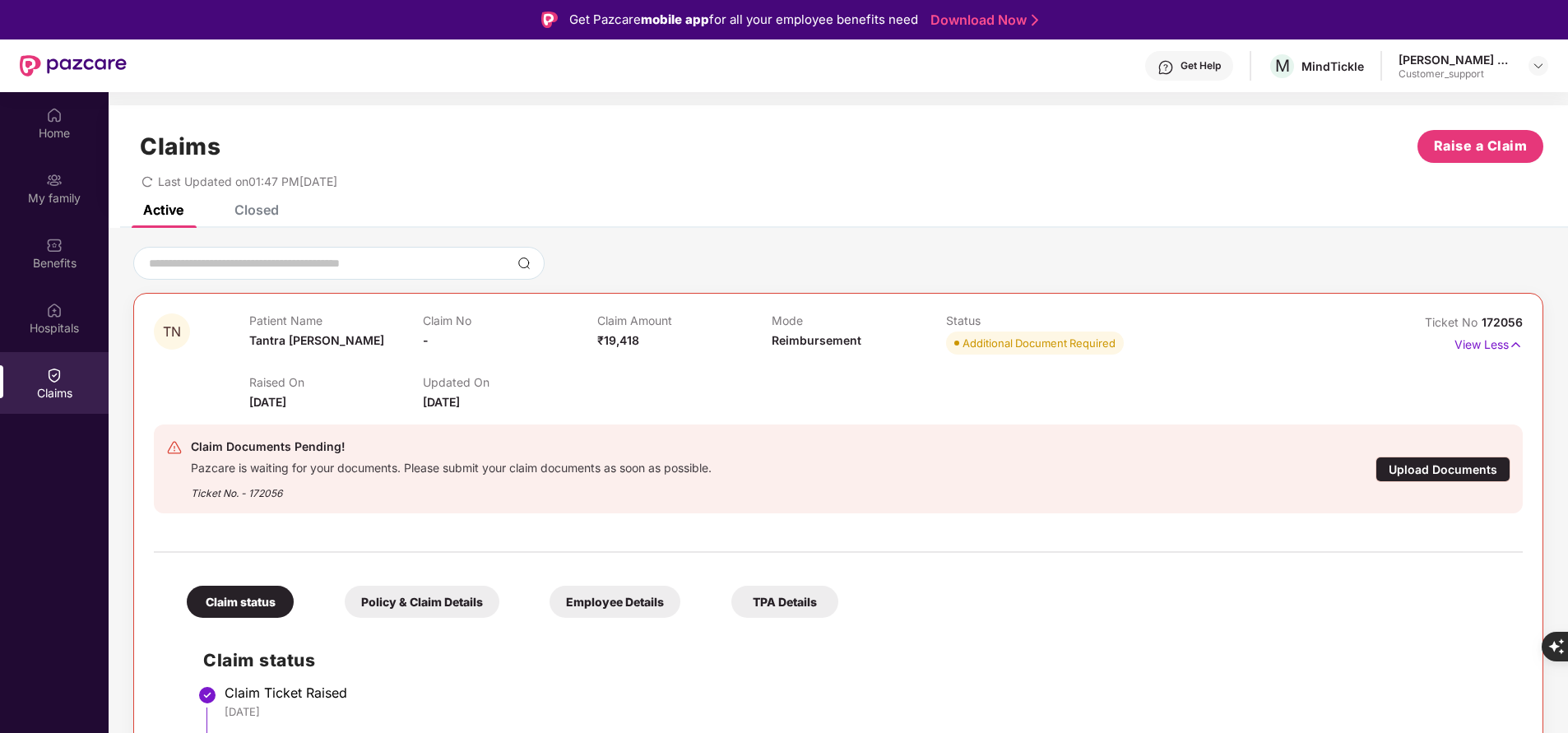
click at [1504, 319] on span "172056" at bounding box center [1502, 322] width 41 height 14
copy div "No 172056"
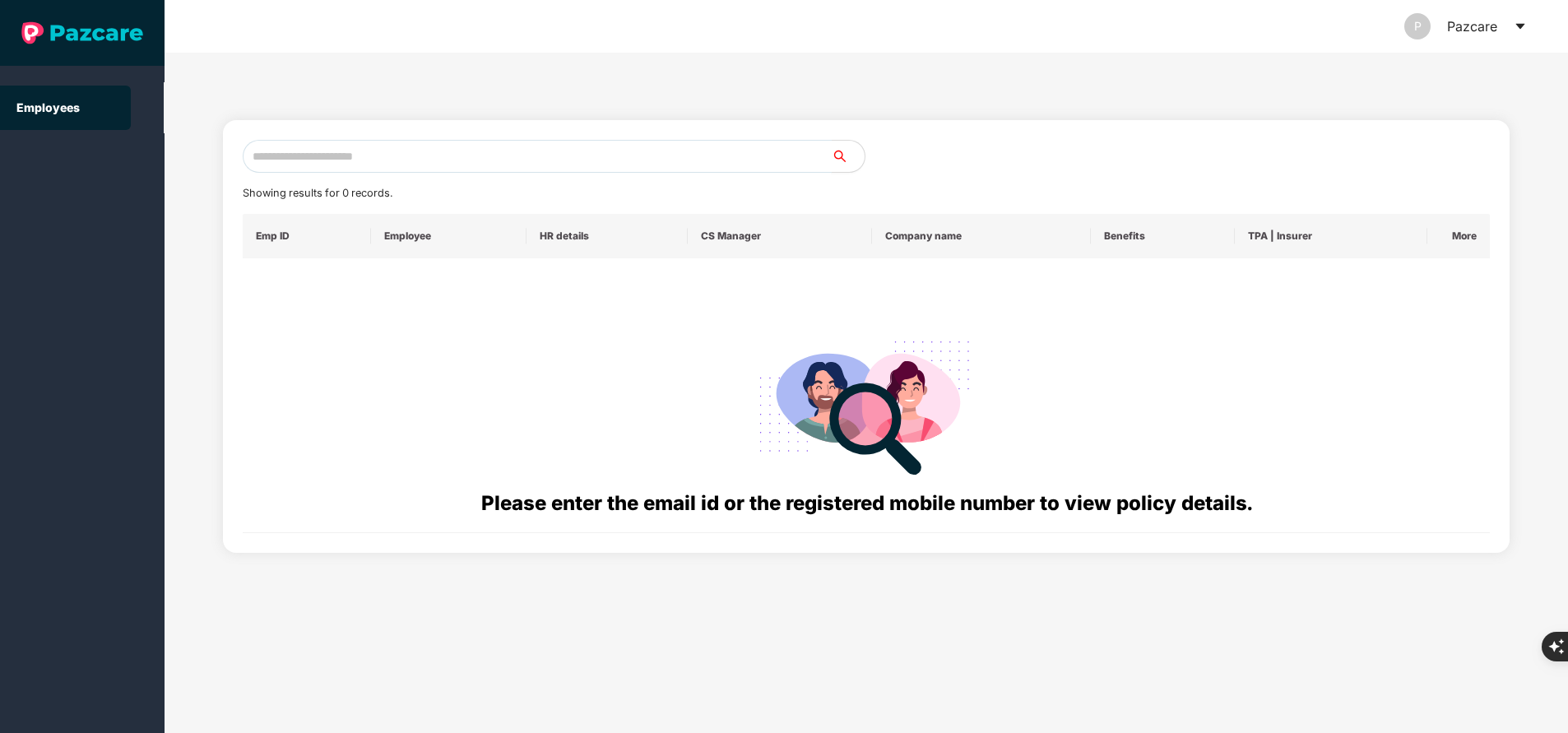
click at [465, 162] on input "text" at bounding box center [537, 156] width 589 height 33
paste input "**********"
type input "**********"
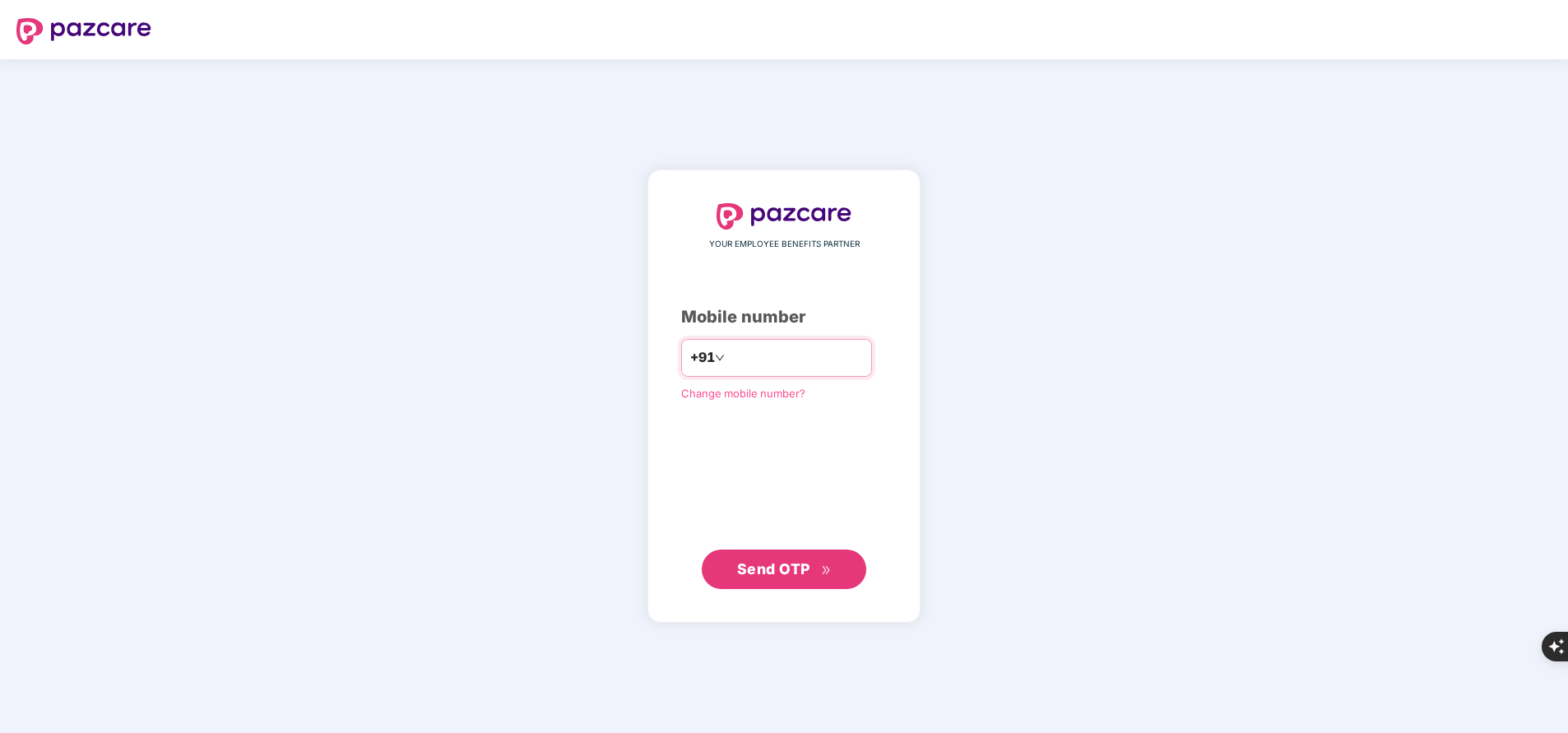
click at [748, 360] on input "number" at bounding box center [795, 358] width 135 height 26
type input "**********"
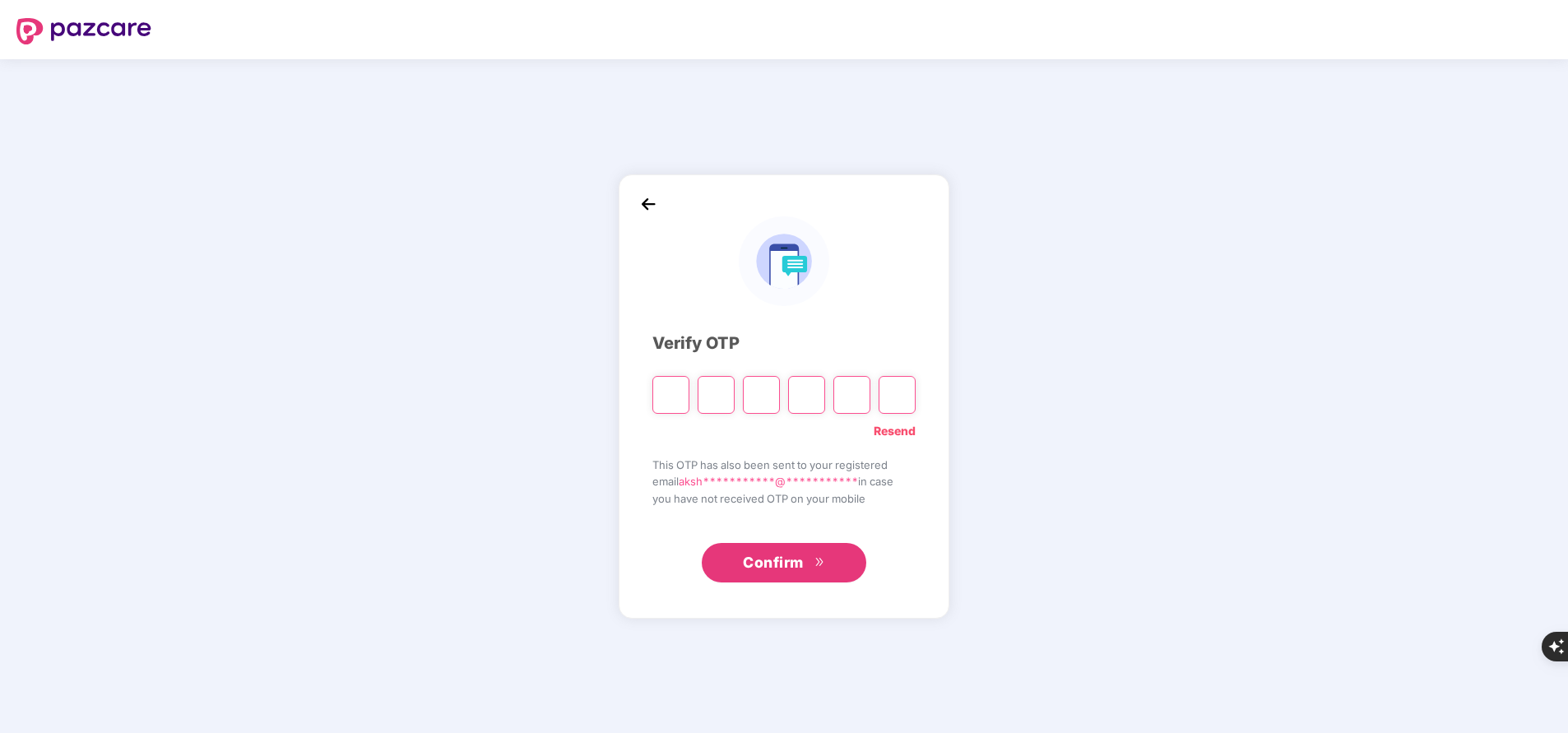
type input "*"
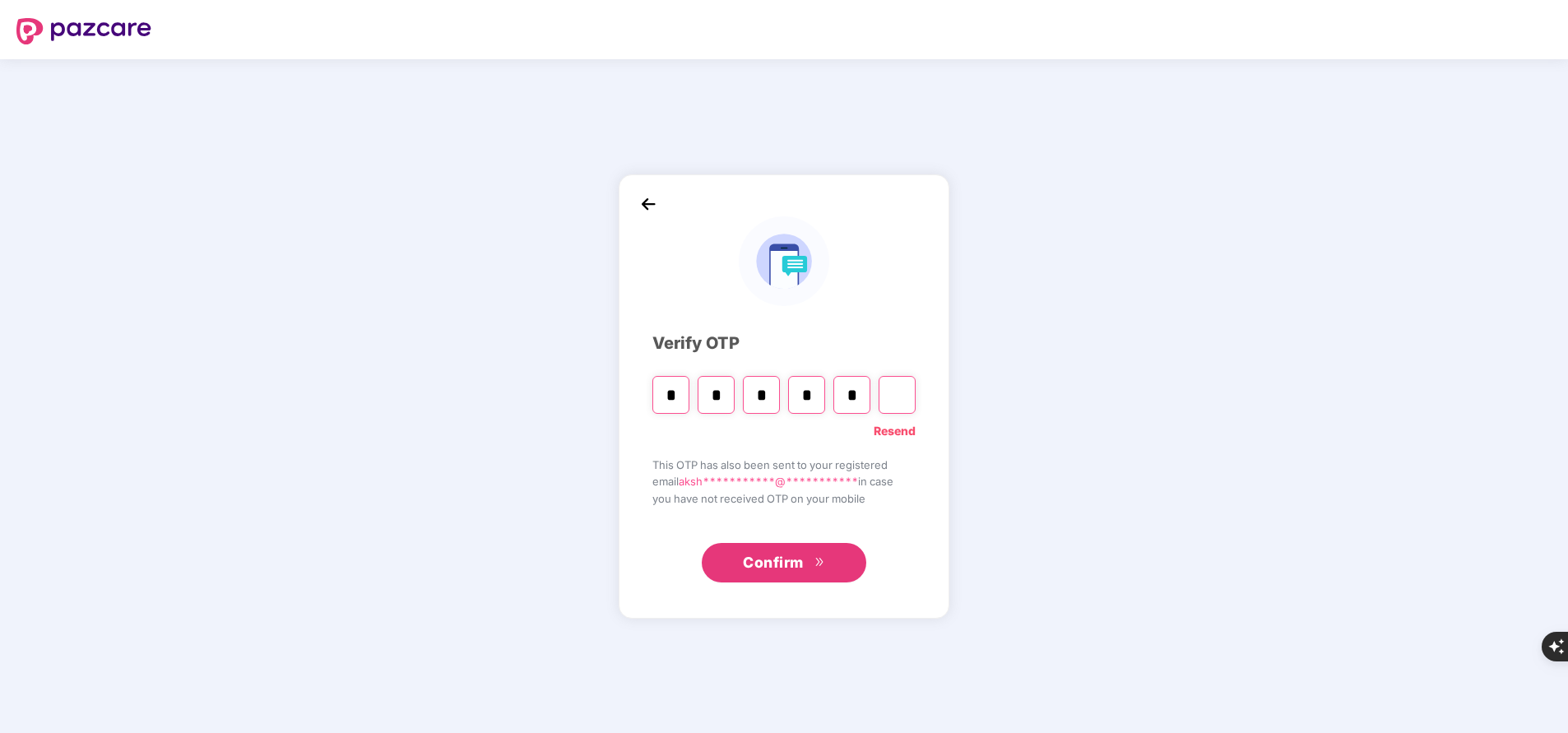
type input "*"
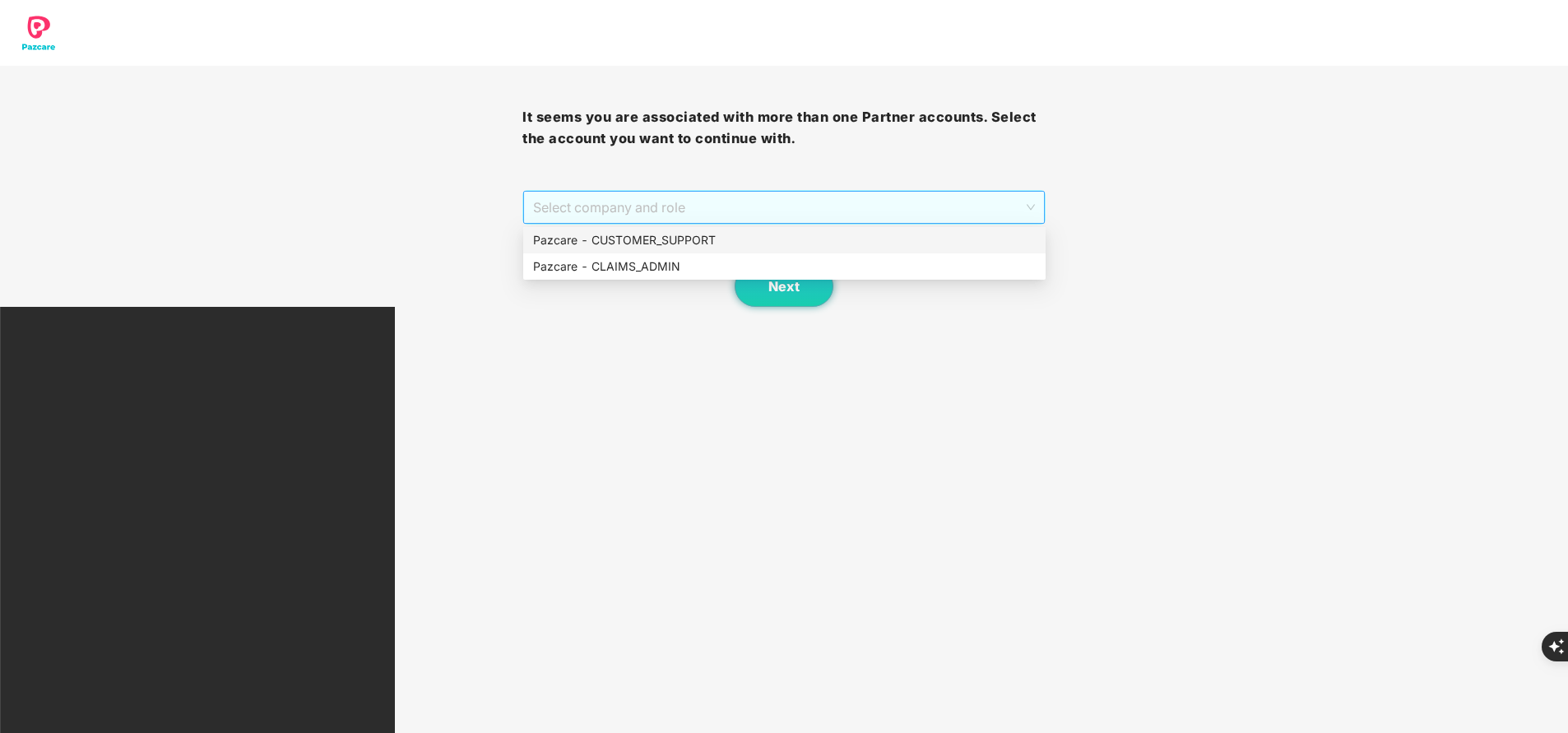
click at [616, 207] on span "Select company and role" at bounding box center [783, 207] width 501 height 31
click at [609, 238] on div "Pazcare - CUSTOMER_SUPPORT" at bounding box center [784, 240] width 503 height 18
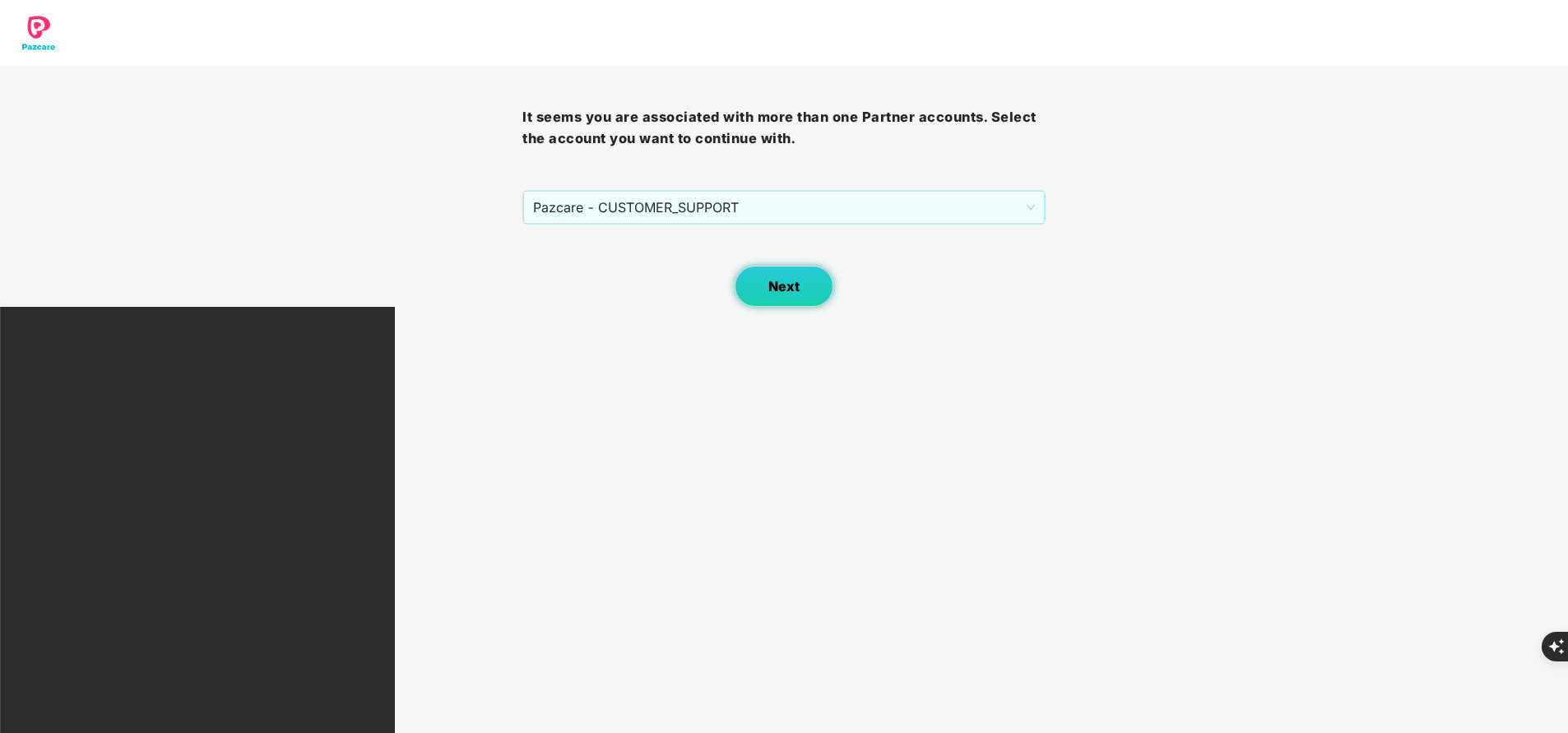
click at [763, 301] on button "Next" at bounding box center [784, 285] width 99 height 41
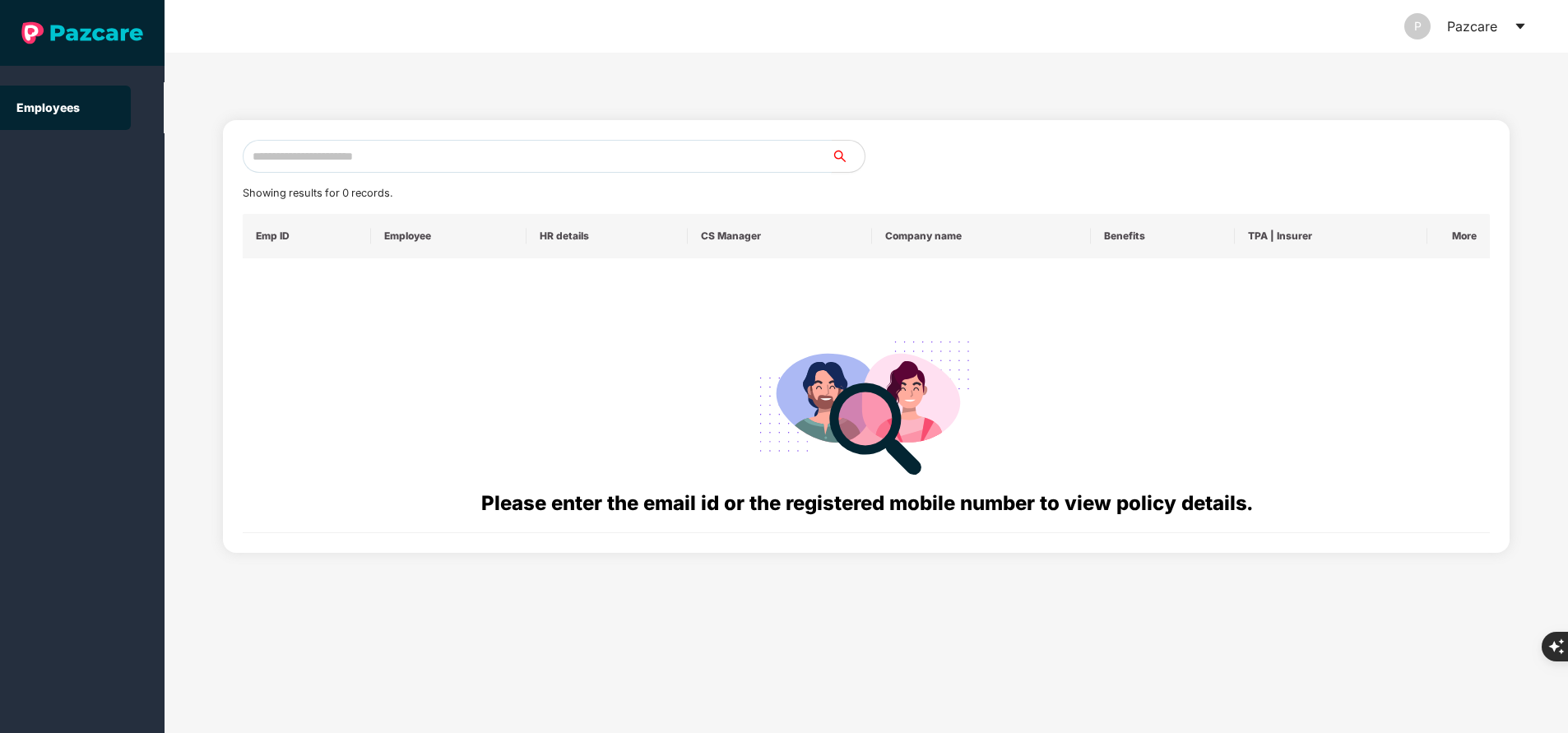
click at [377, 168] on input "text" at bounding box center [537, 156] width 589 height 33
paste input "**********"
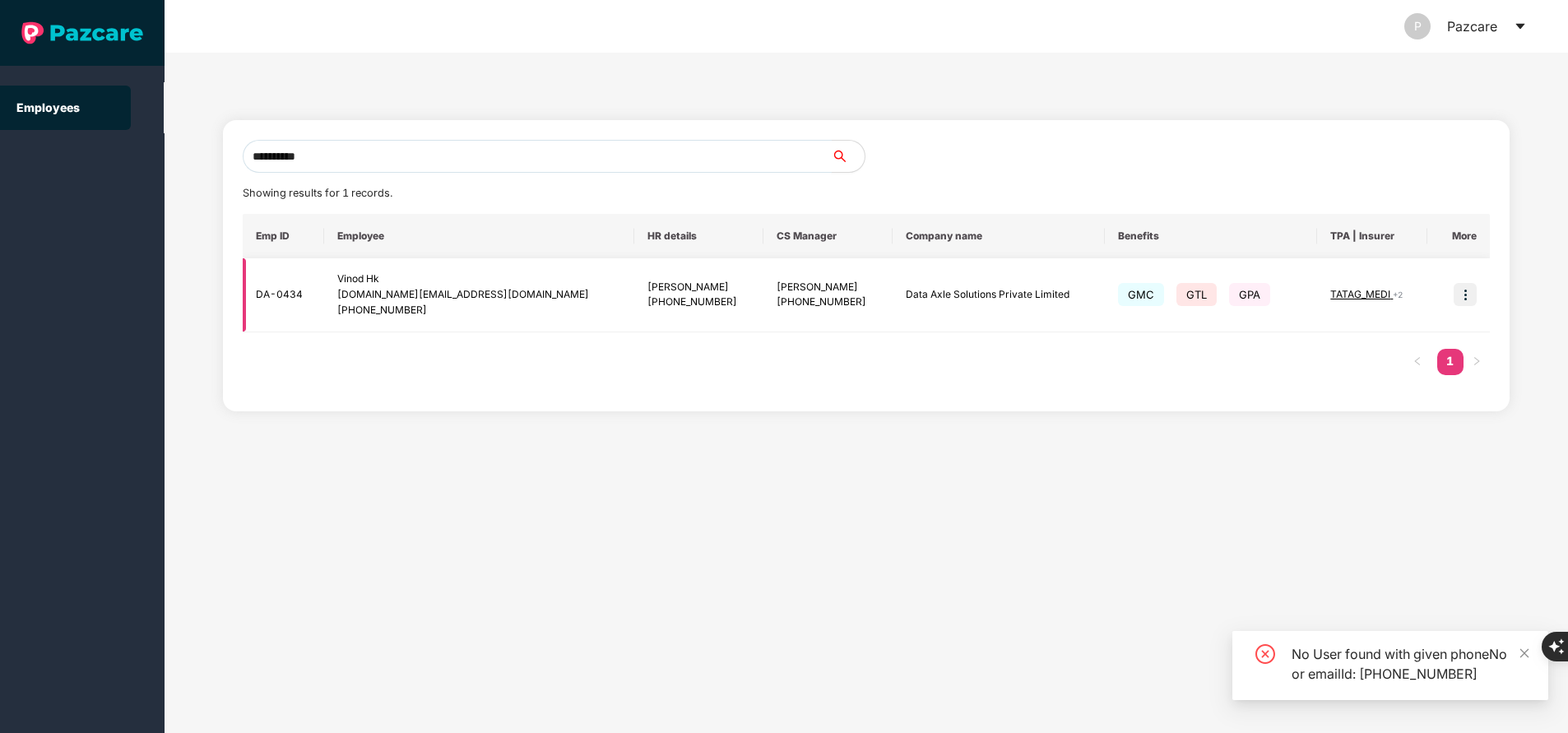
type input "**********"
click at [1357, 294] on span "TATAG_MEDI" at bounding box center [1361, 294] width 62 height 13
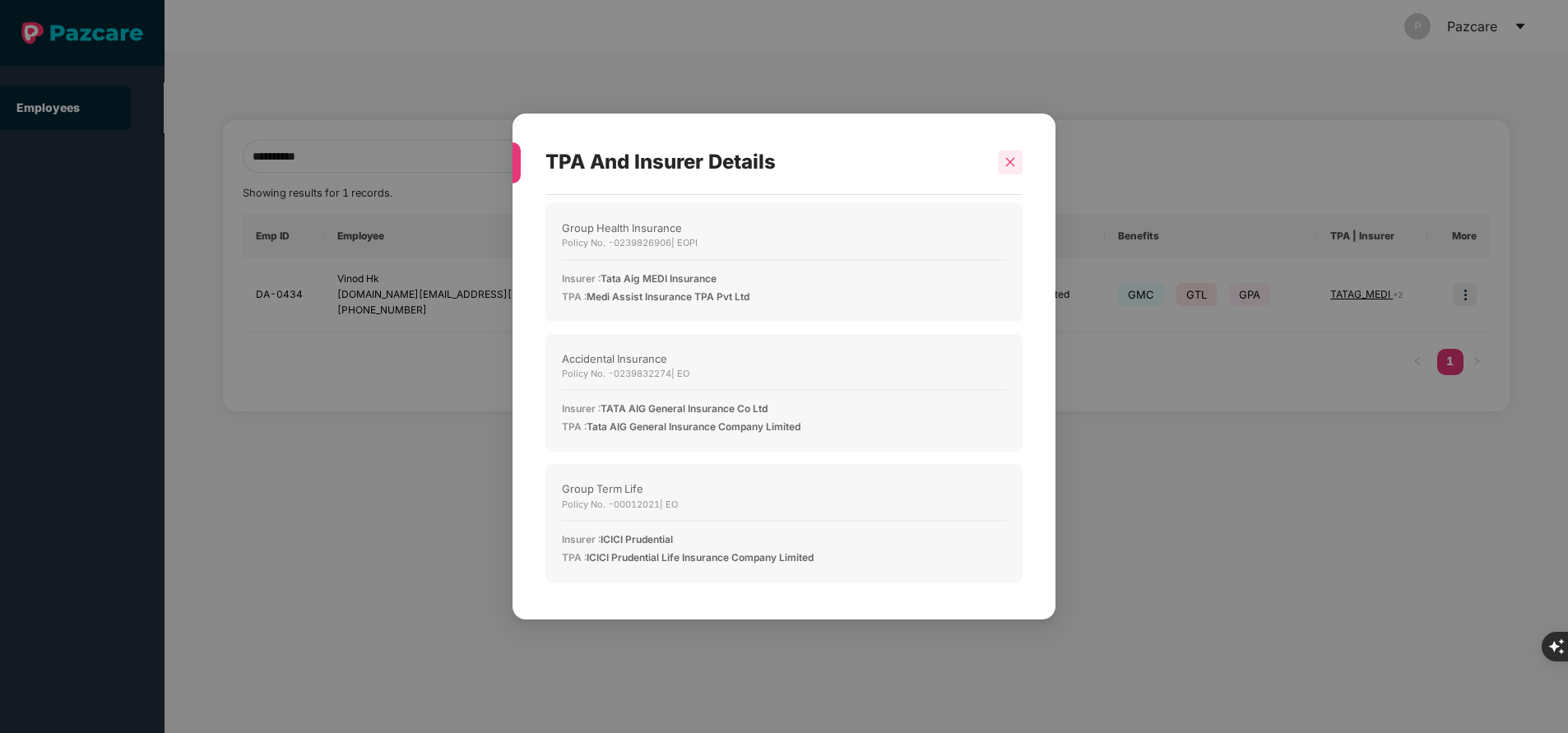
click at [1007, 160] on icon "close" at bounding box center [1010, 161] width 9 height 9
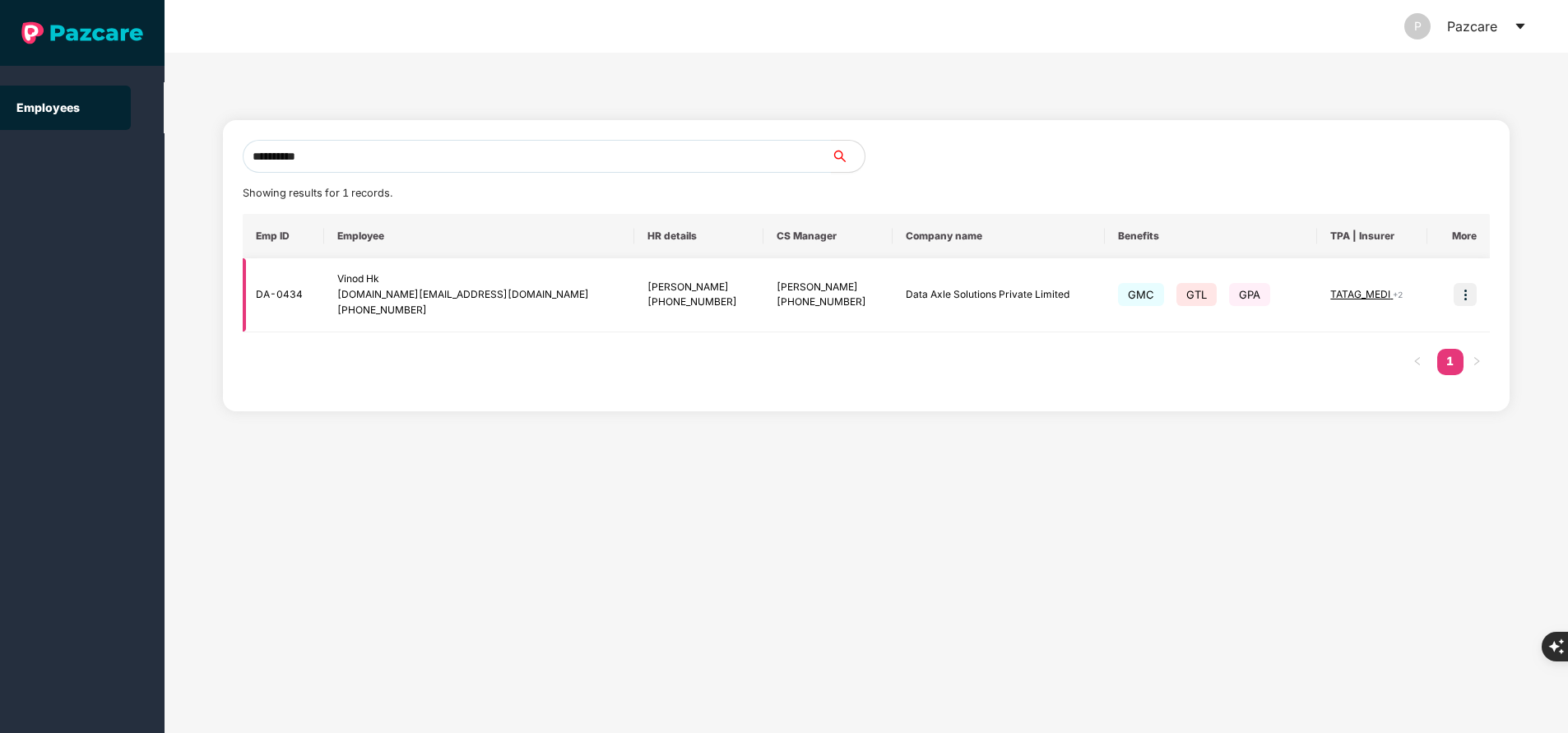
click at [1462, 303] on img at bounding box center [1464, 294] width 23 height 23
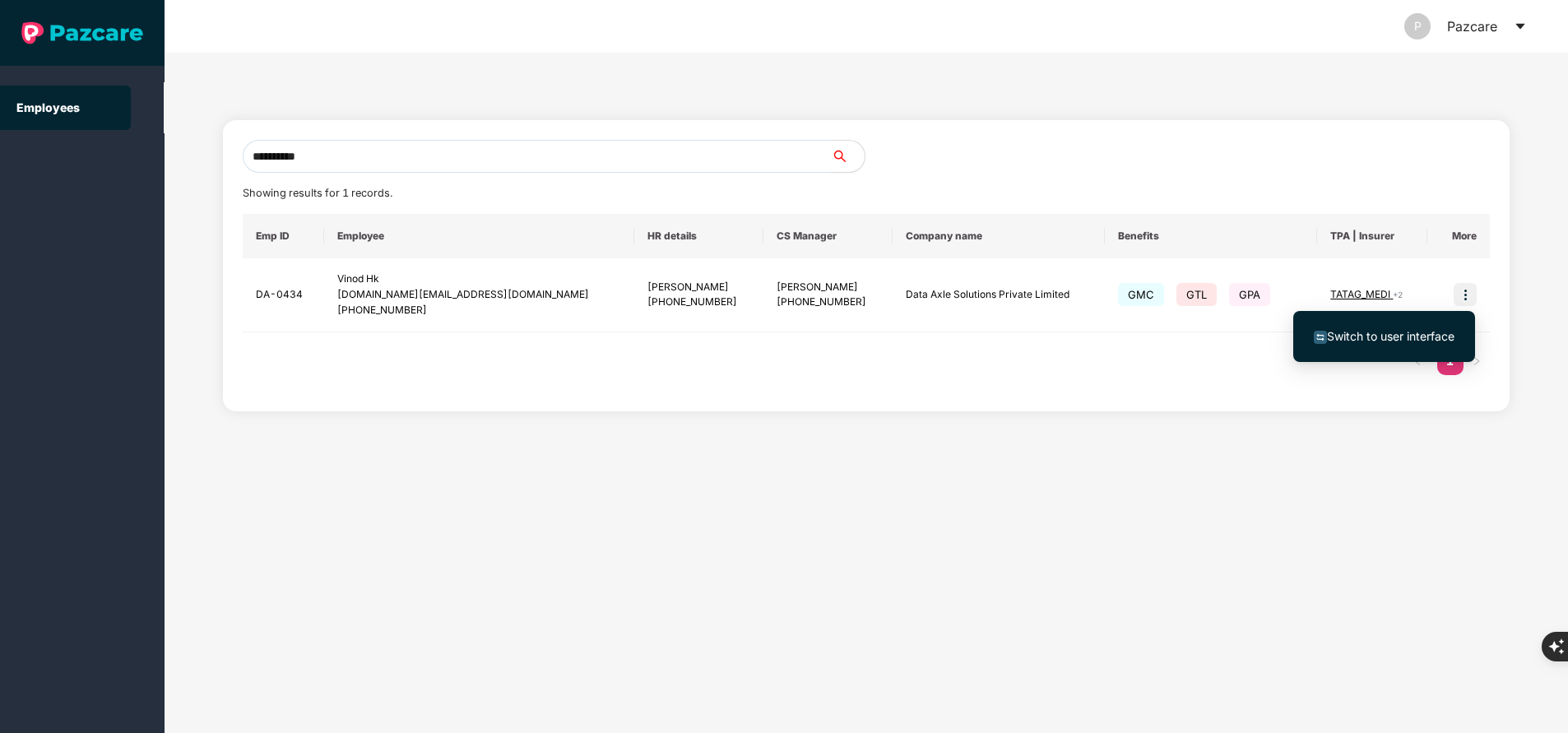
click at [1367, 338] on span "Switch to user interface" at bounding box center [1390, 336] width 128 height 14
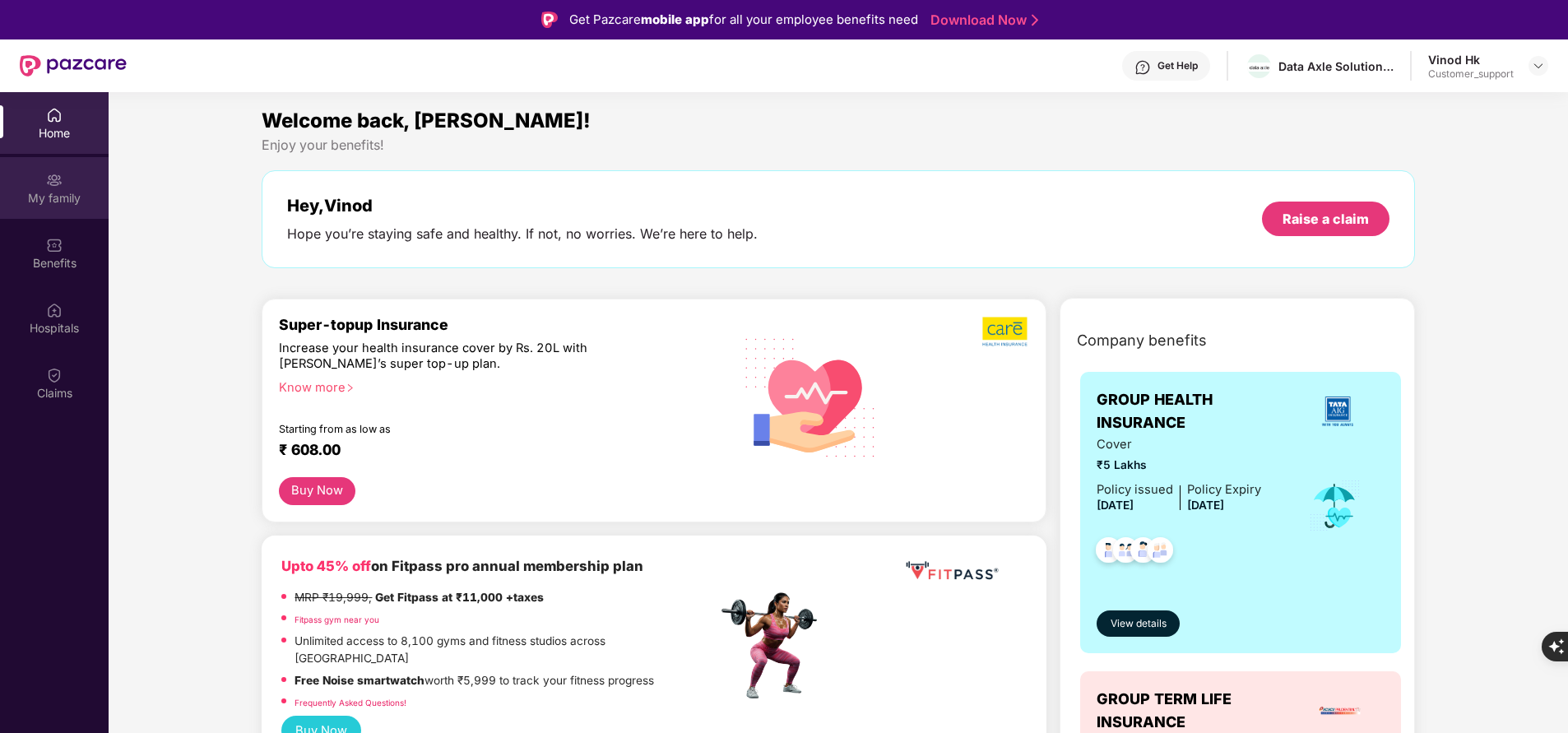
click at [63, 195] on div "My family" at bounding box center [54, 198] width 108 height 17
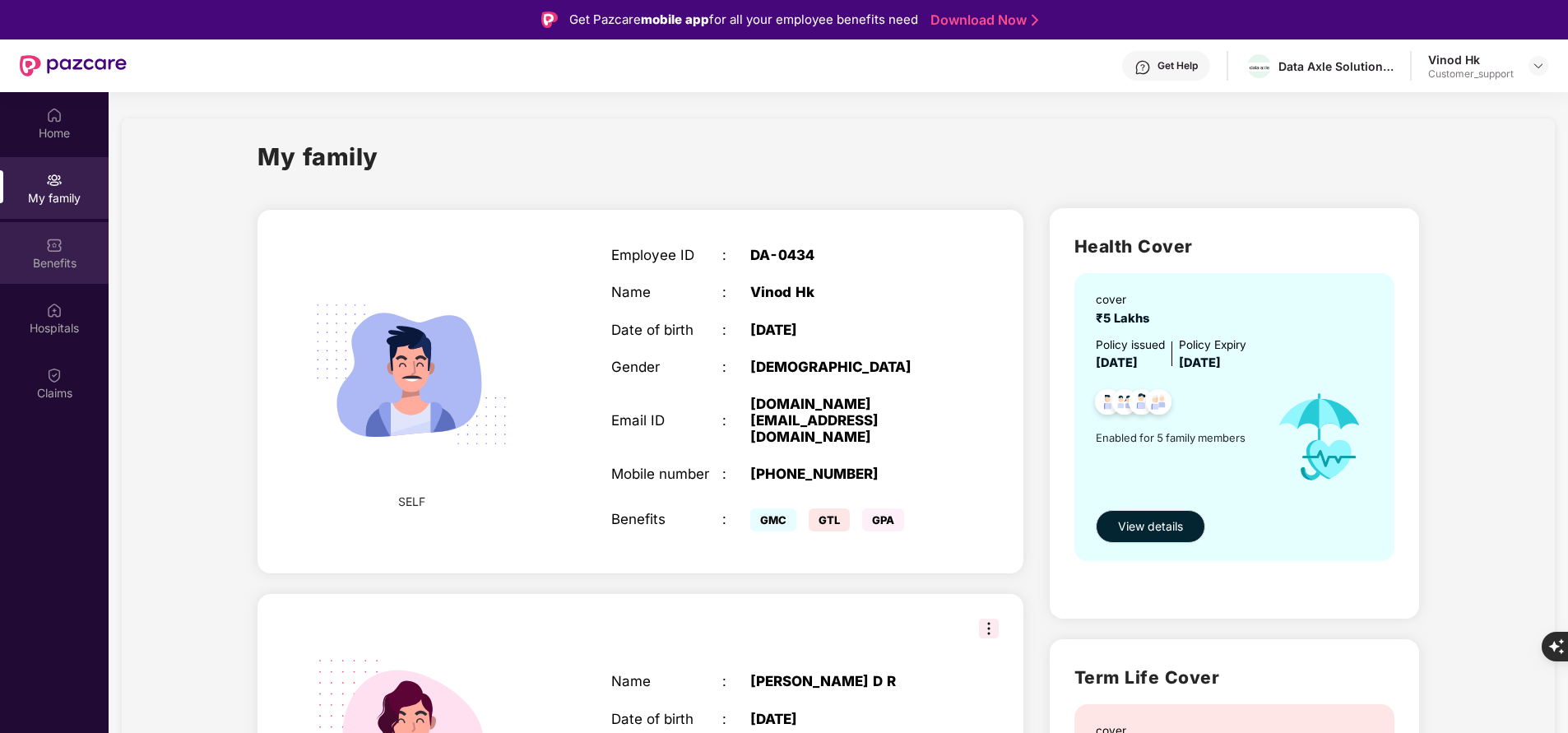
click at [62, 272] on div "Benefits" at bounding box center [54, 253] width 108 height 61
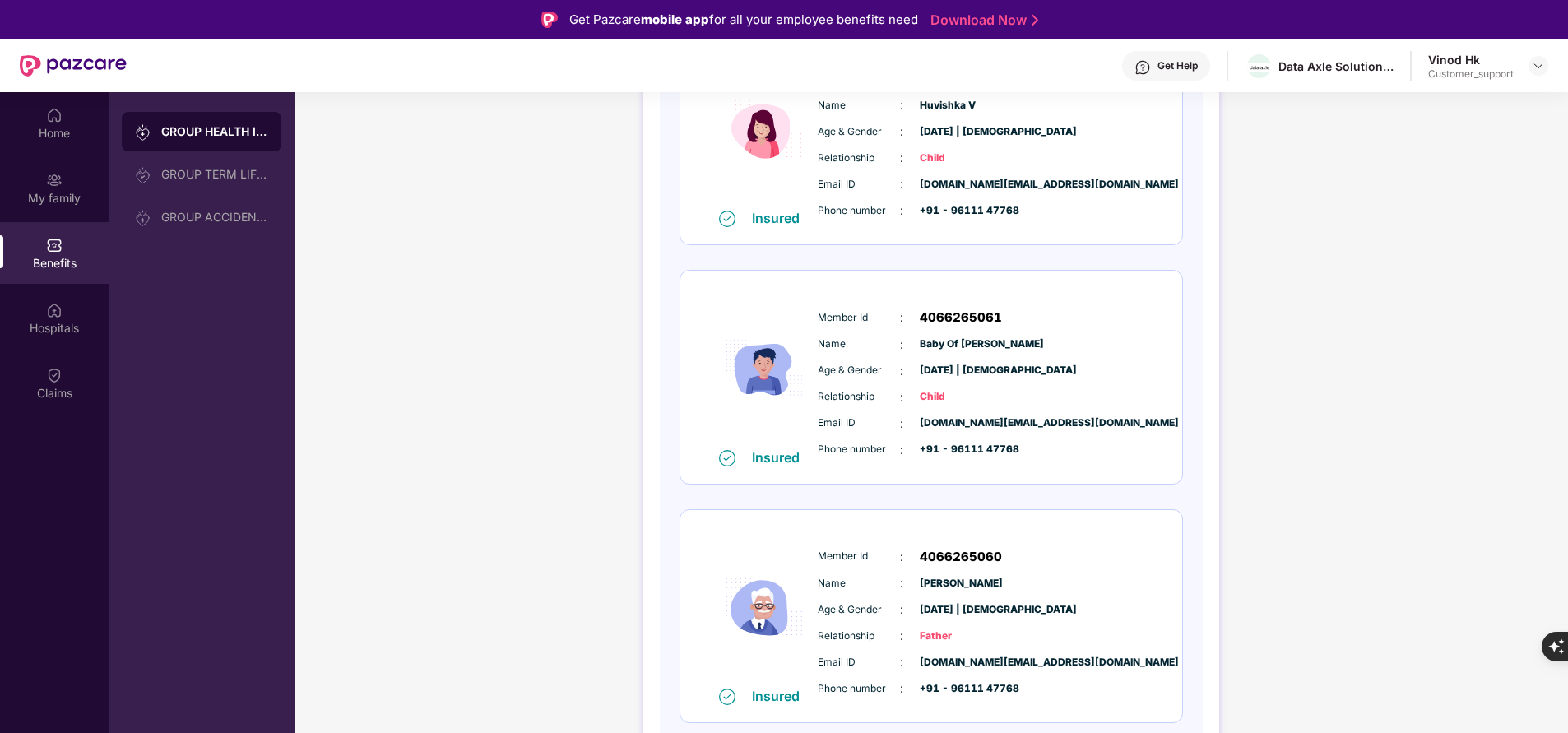
scroll to position [92, 0]
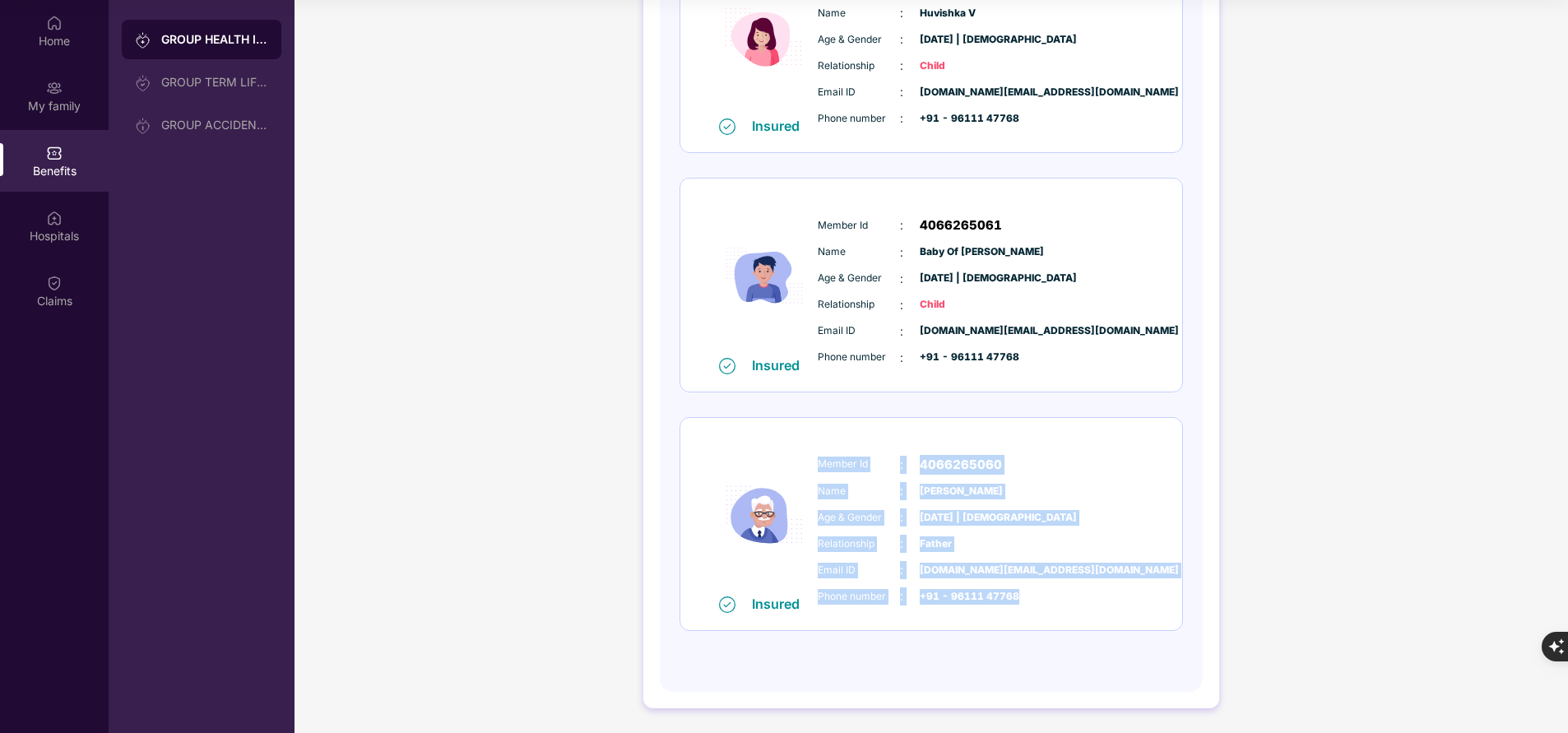
drag, startPoint x: 813, startPoint y: 463, endPoint x: 1054, endPoint y: 606, distance: 280.2
click at [1054, 606] on div "Member Id : 4066265060 Name : [PERSON_NAME] & Gender : [DATE] | [DEMOGRAPHIC_DA…" at bounding box center [980, 531] width 335 height 168
copy div "Member Id : 4066265060 Name : [PERSON_NAME] & Gender : [DATE] | [DEMOGRAPHIC_DA…"
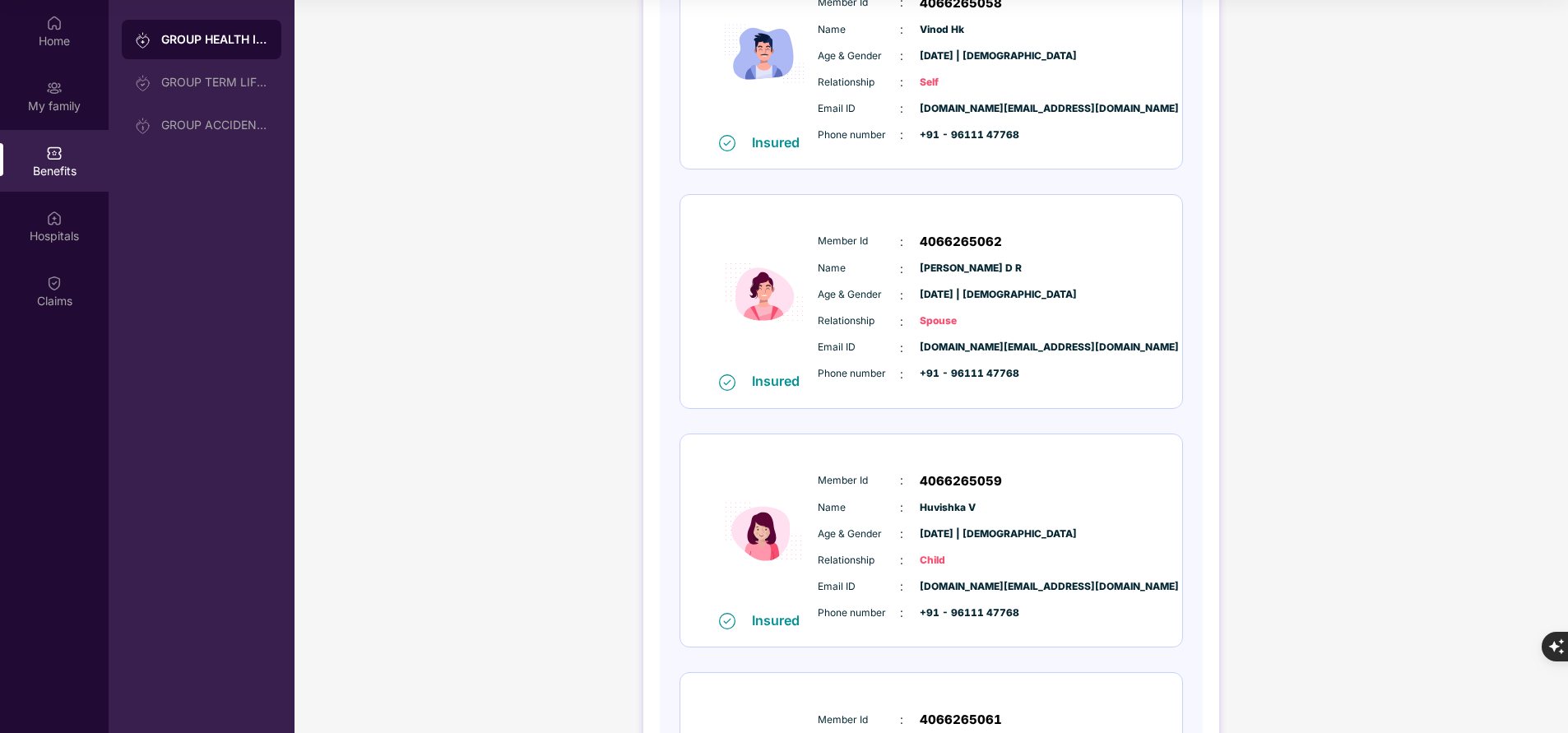
scroll to position [785, 0]
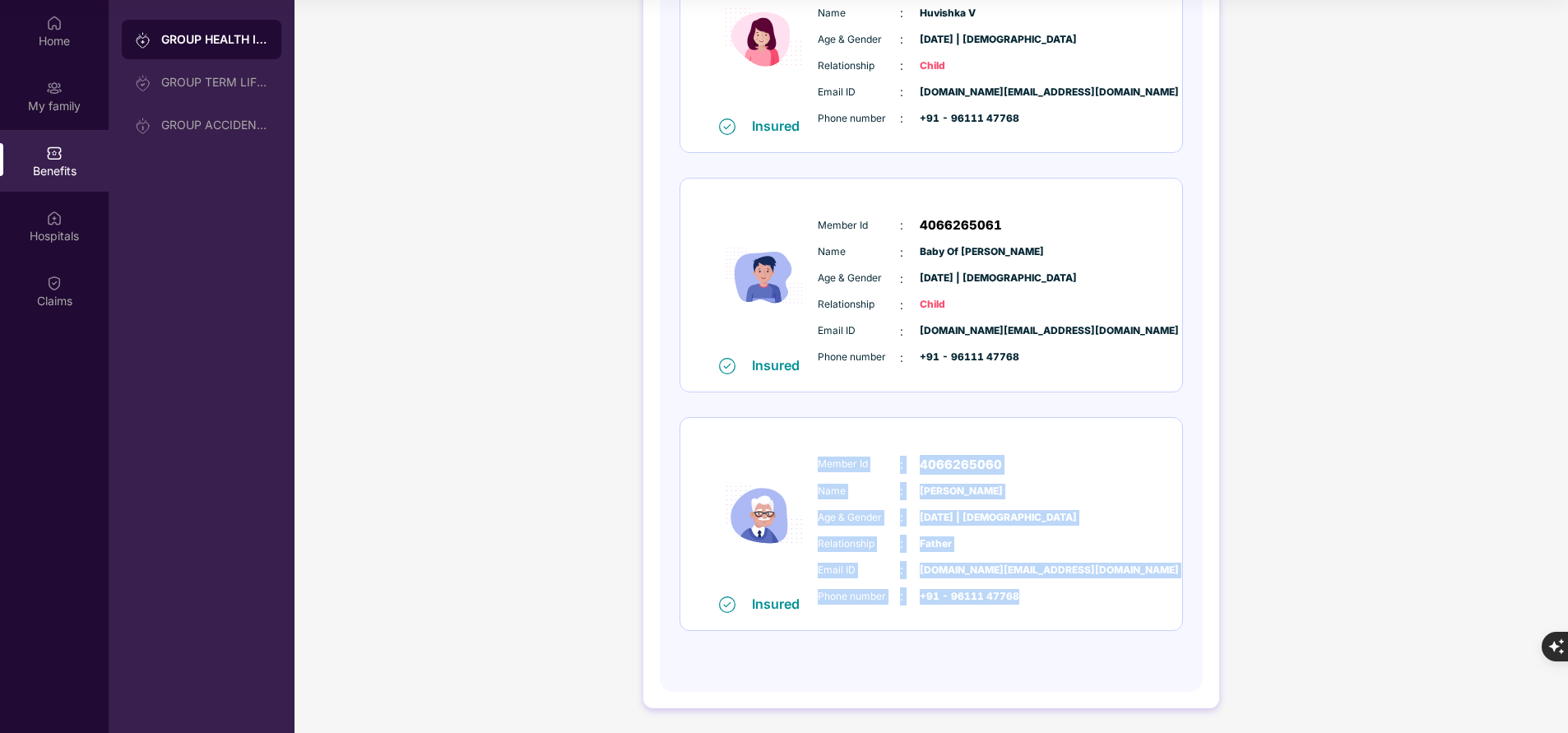
click at [1054, 606] on div "Member Id : 4066265060 Name : [PERSON_NAME] & Gender : [DATE] | [DEMOGRAPHIC_DA…" at bounding box center [980, 531] width 335 height 168
drag, startPoint x: 813, startPoint y: 457, endPoint x: 1058, endPoint y: 599, distance: 283.2
click at [1058, 599] on div "Member Id : 4066265060 Name : [PERSON_NAME] & Gender : [DATE] | [DEMOGRAPHIC_DA…" at bounding box center [980, 531] width 335 height 168
copy div "Member Id : 4066265060 Name : [PERSON_NAME] & Gender : [DATE] | [DEMOGRAPHIC_DA…"
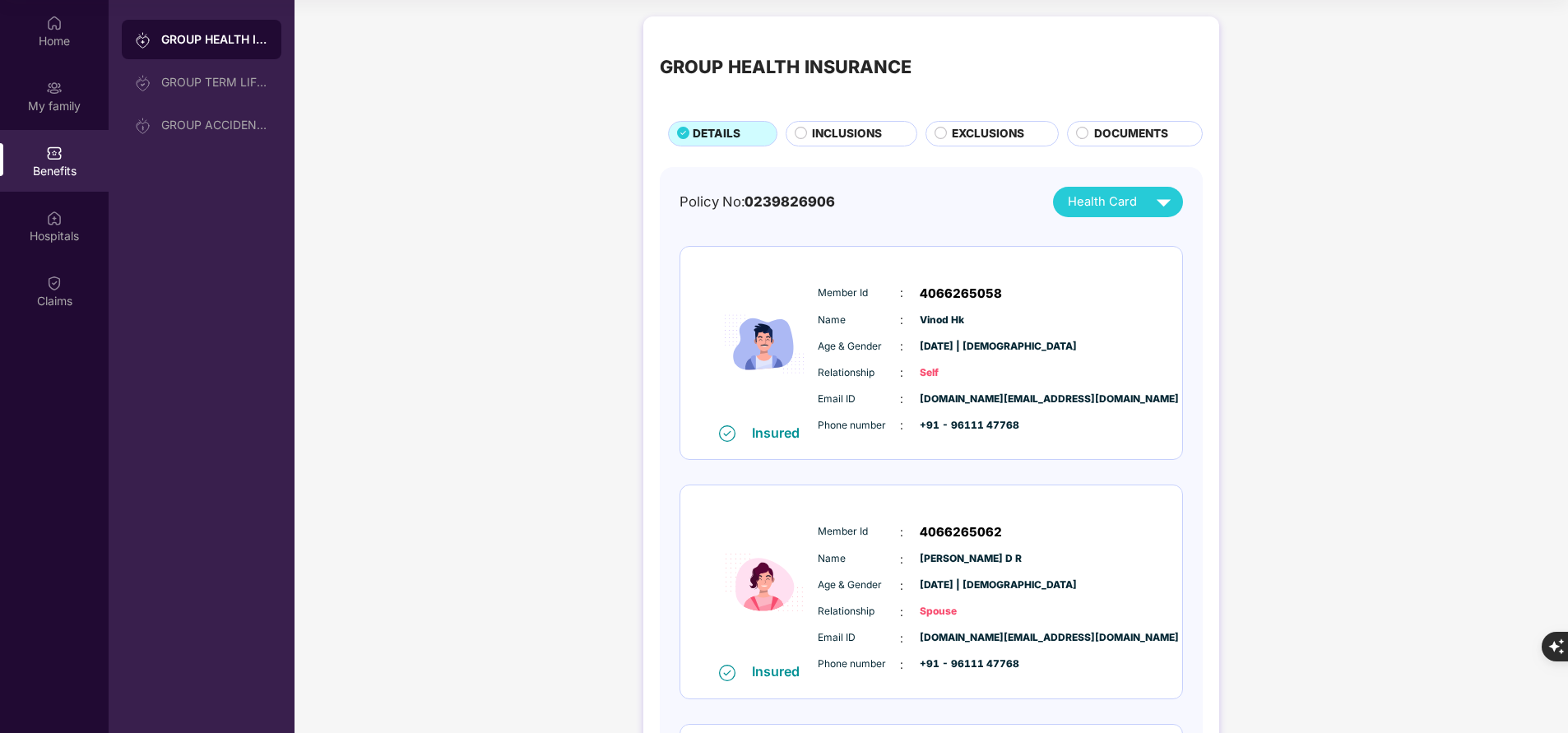
scroll to position [43, 0]
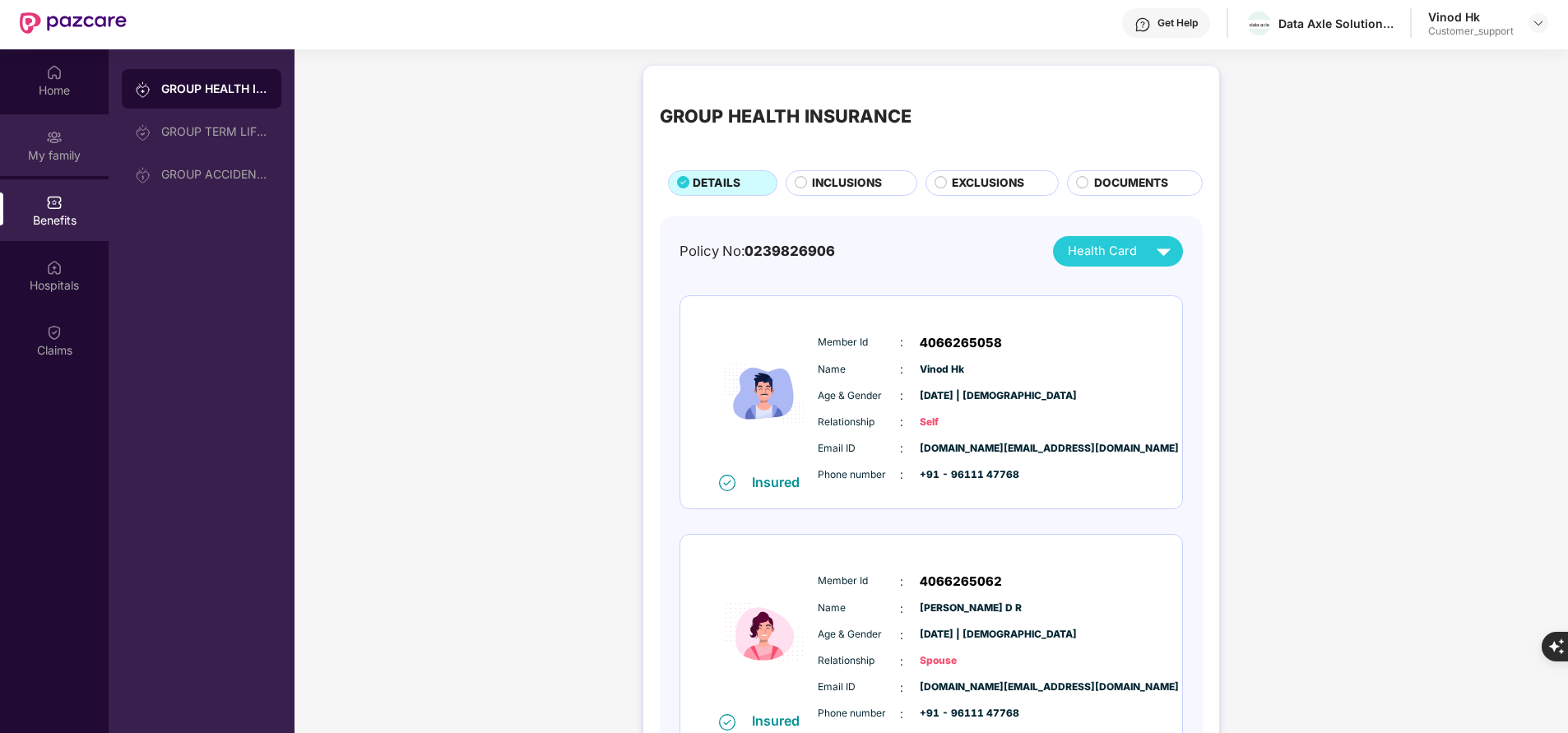
click at [48, 155] on div "My family" at bounding box center [54, 155] width 108 height 17
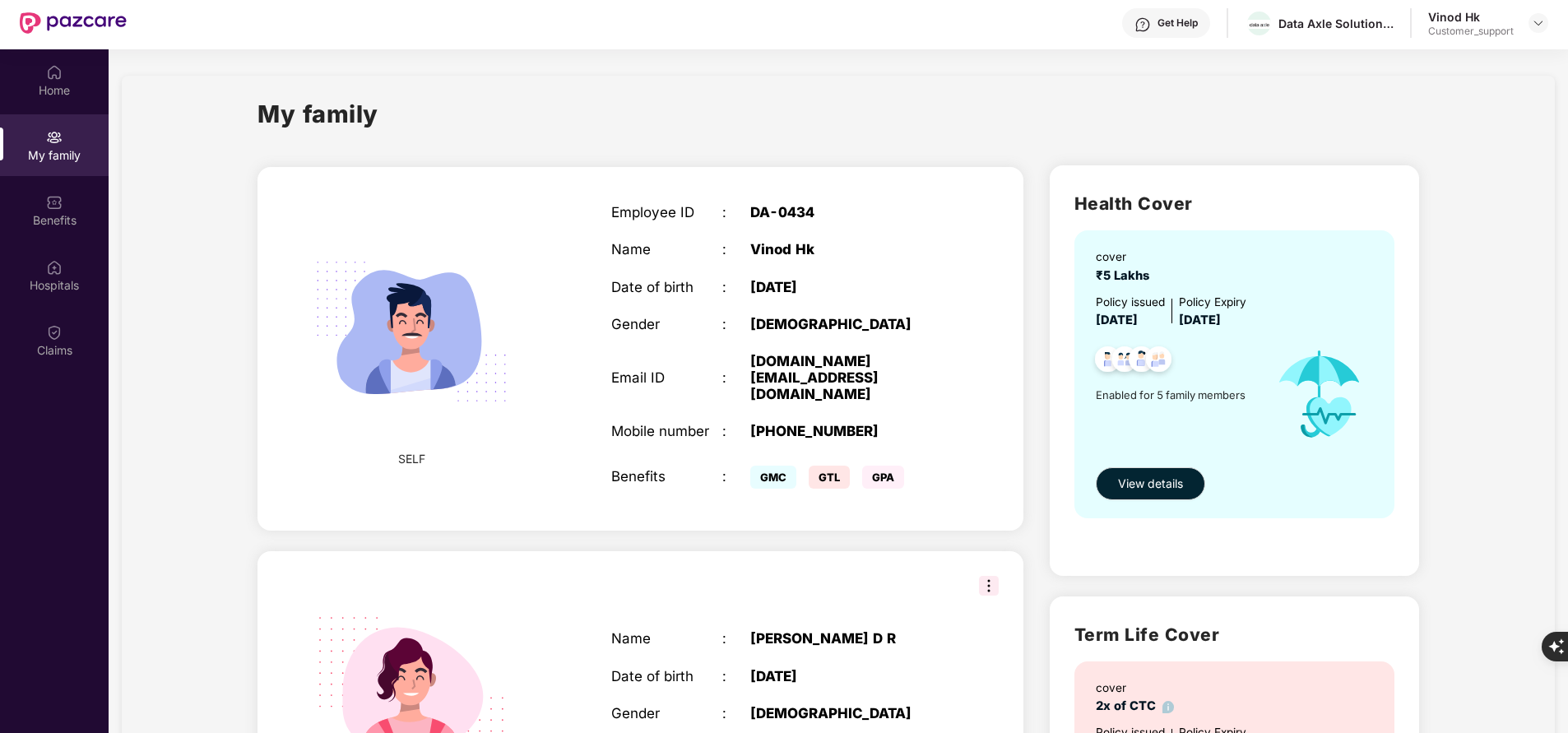
click at [813, 423] on div "[PHONE_NUMBER]" at bounding box center [847, 432] width 194 height 17
copy div "919611147768"
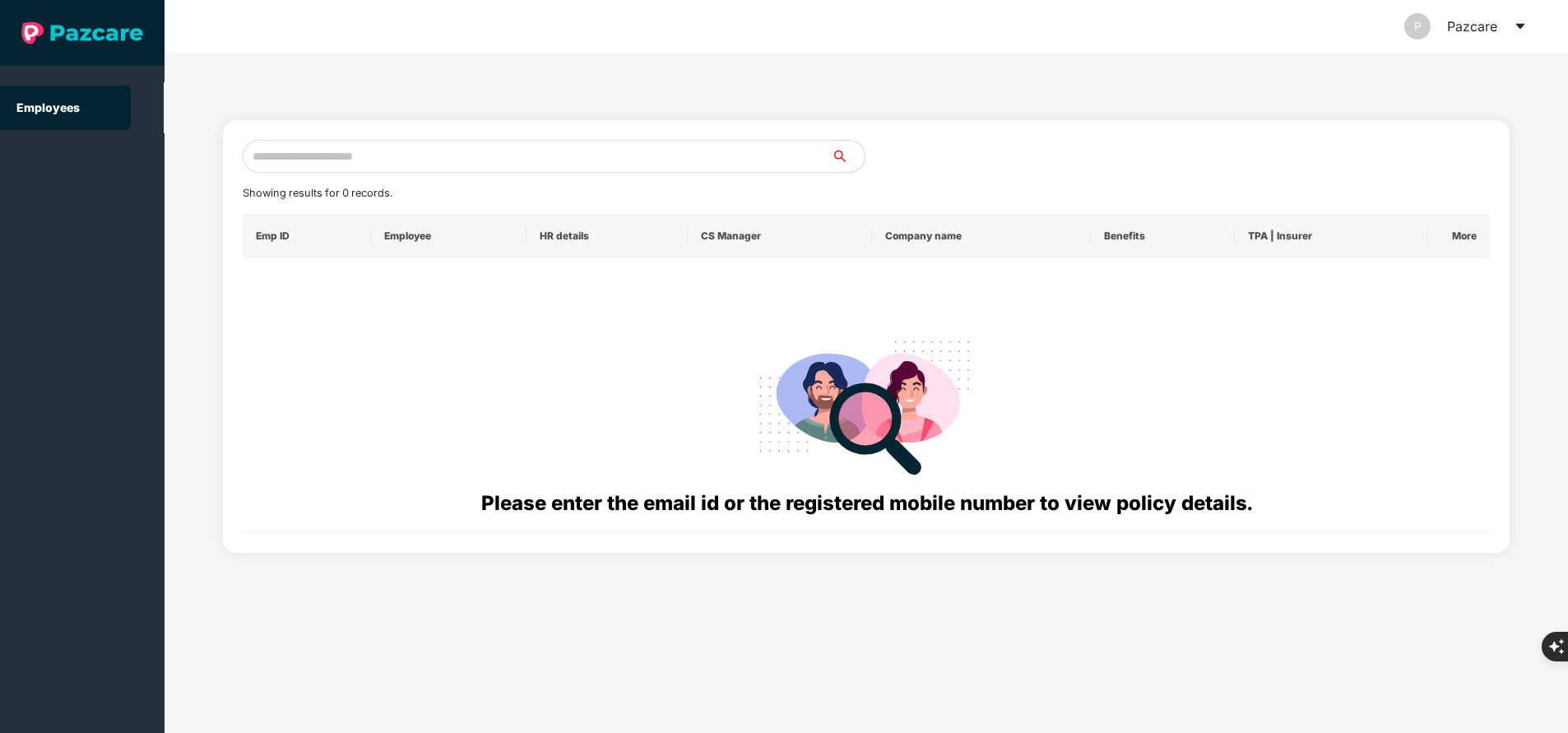
click at [687, 164] on input "text" at bounding box center [537, 156] width 589 height 33
paste input "**********"
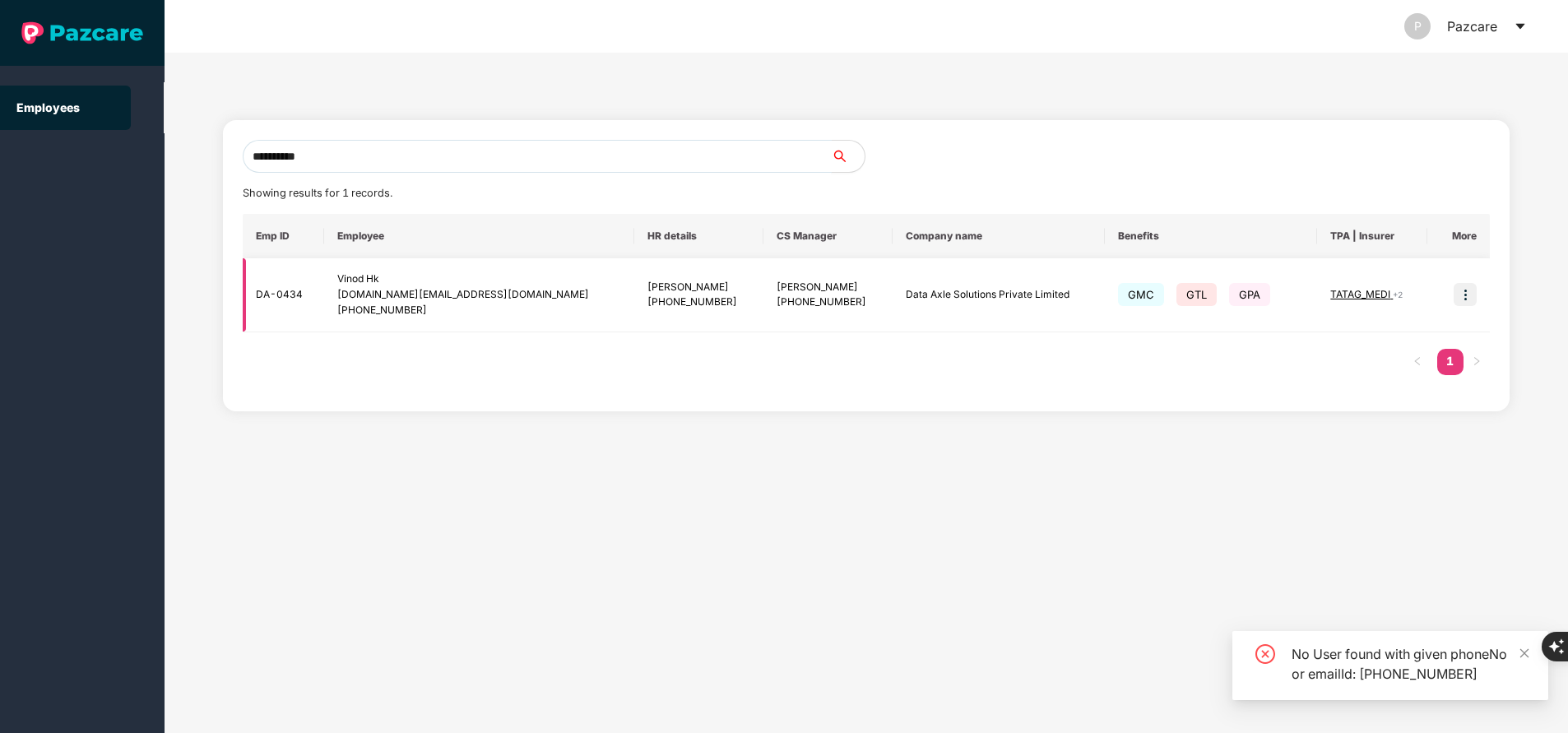
type input "**********"
click at [1354, 291] on span "TATAG_MEDI" at bounding box center [1361, 294] width 62 height 13
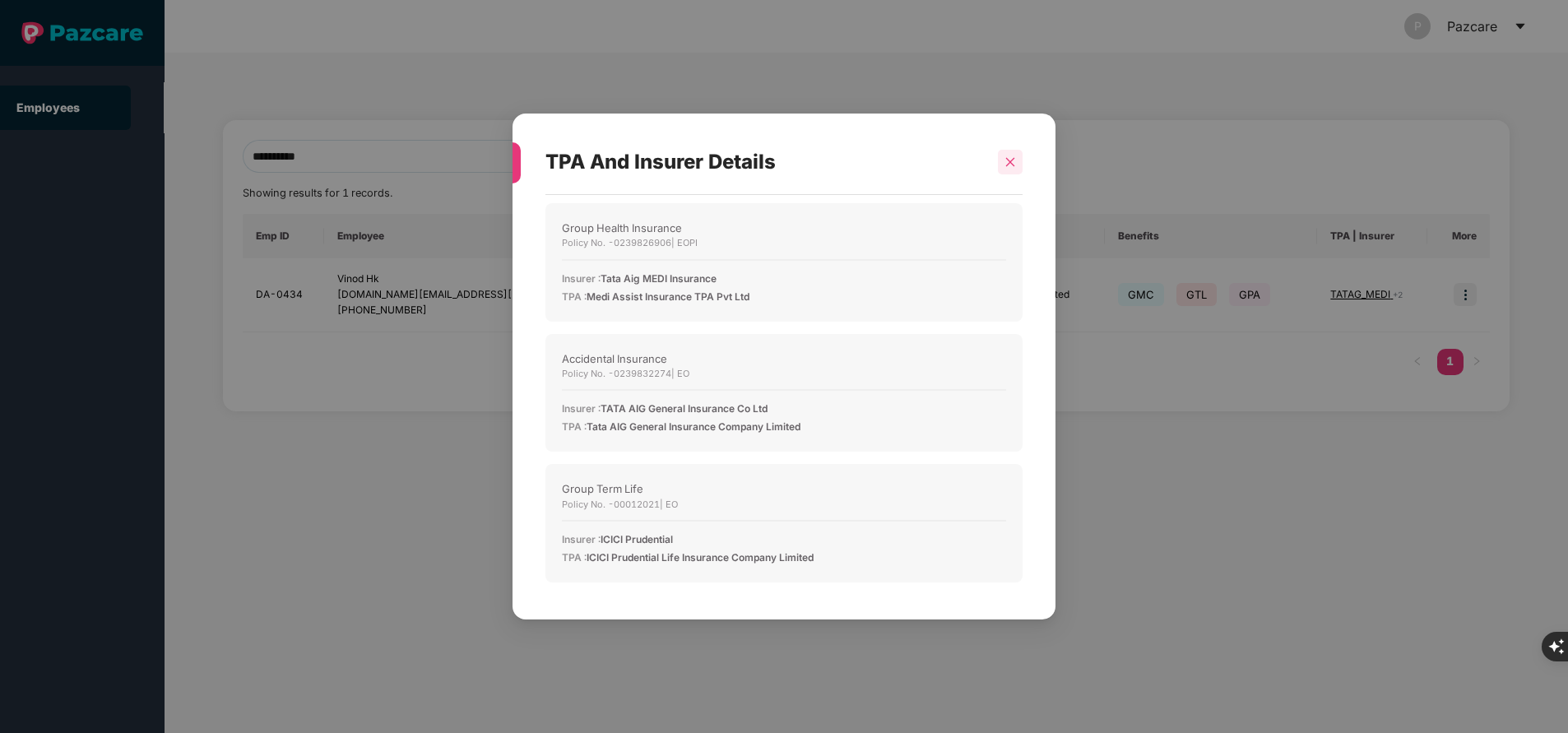
click at [1013, 158] on icon "close" at bounding box center [1010, 161] width 9 height 9
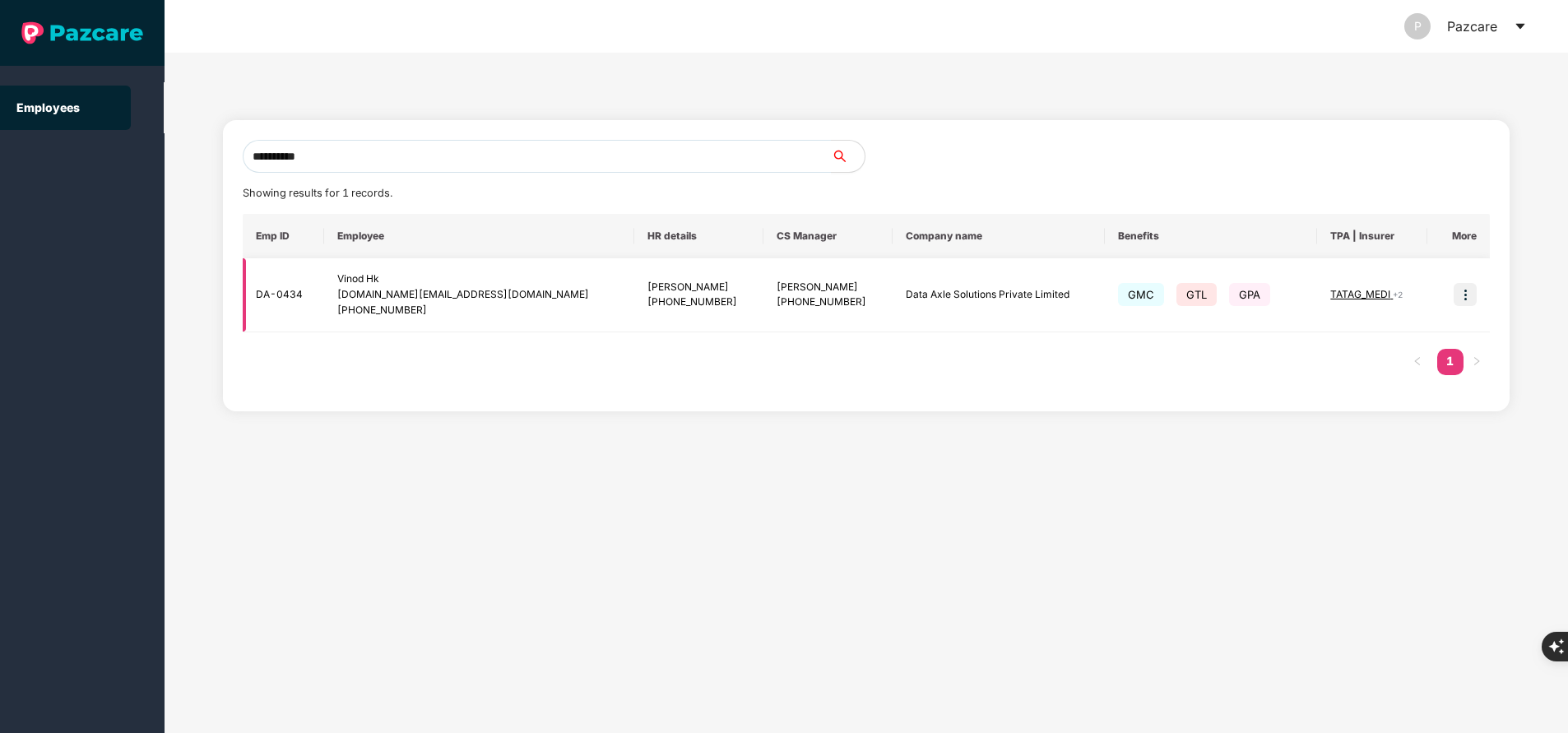
click at [1466, 301] on img at bounding box center [1464, 294] width 23 height 23
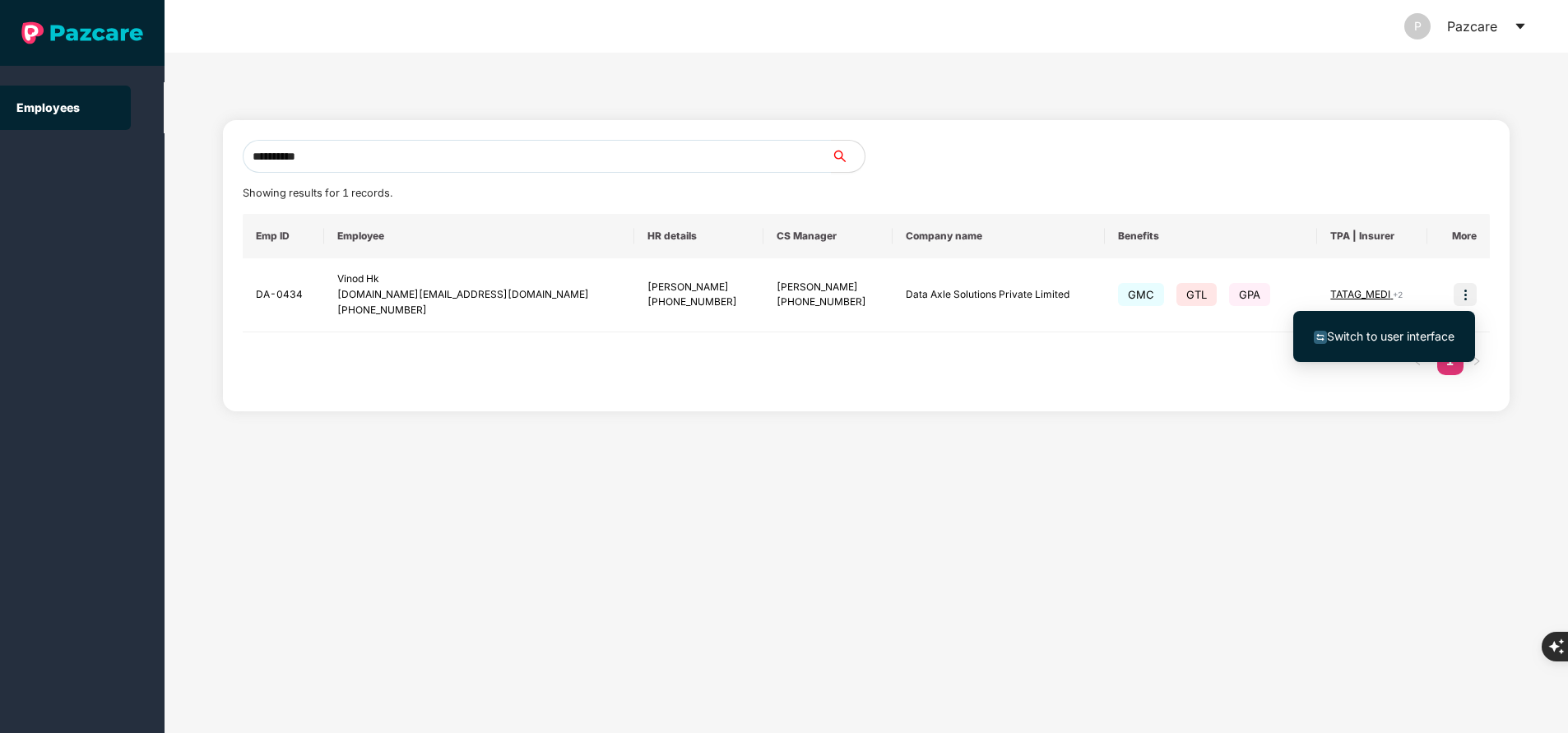
click at [1386, 329] on span "Switch to user interface" at bounding box center [1390, 336] width 128 height 14
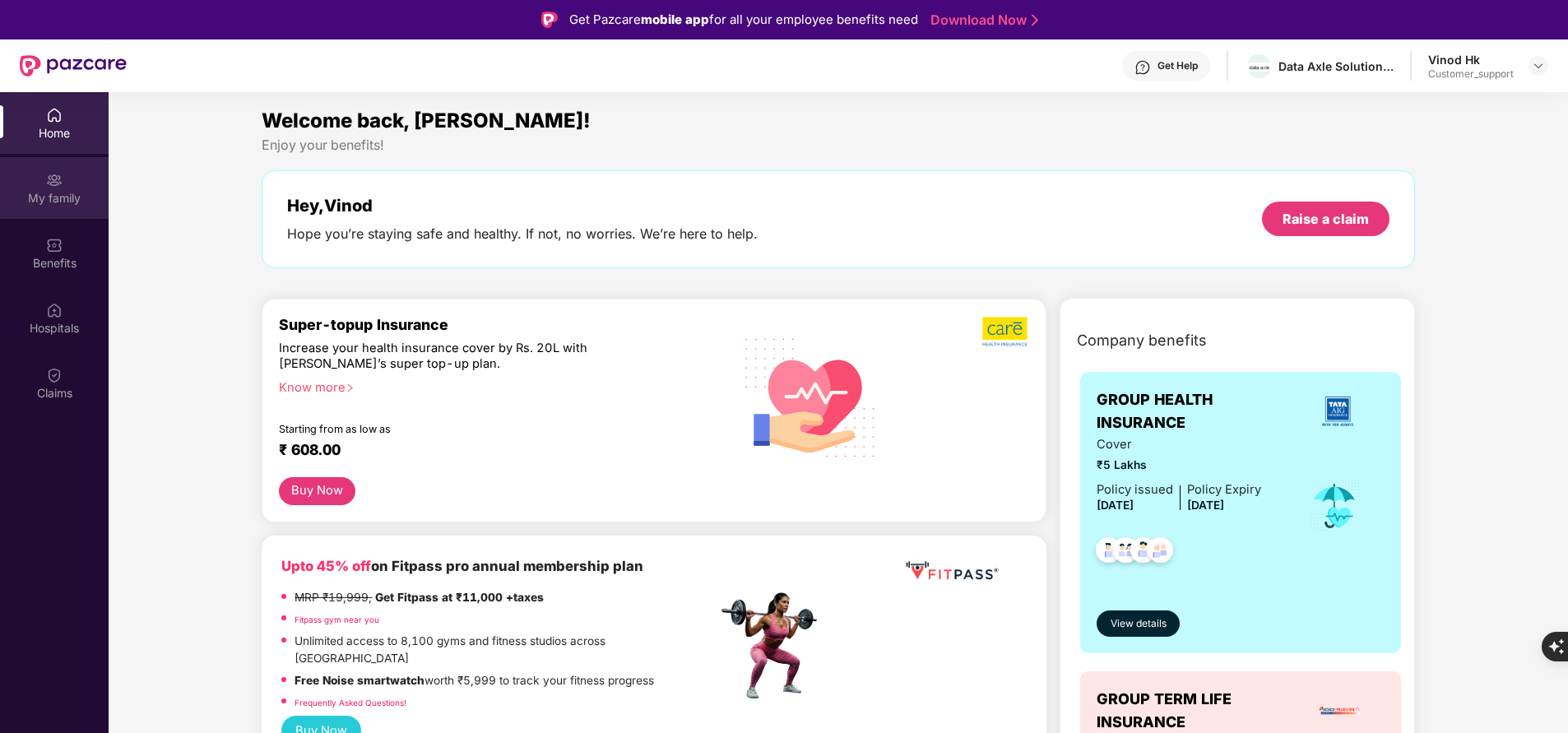
click at [63, 205] on div "My family" at bounding box center [54, 198] width 108 height 17
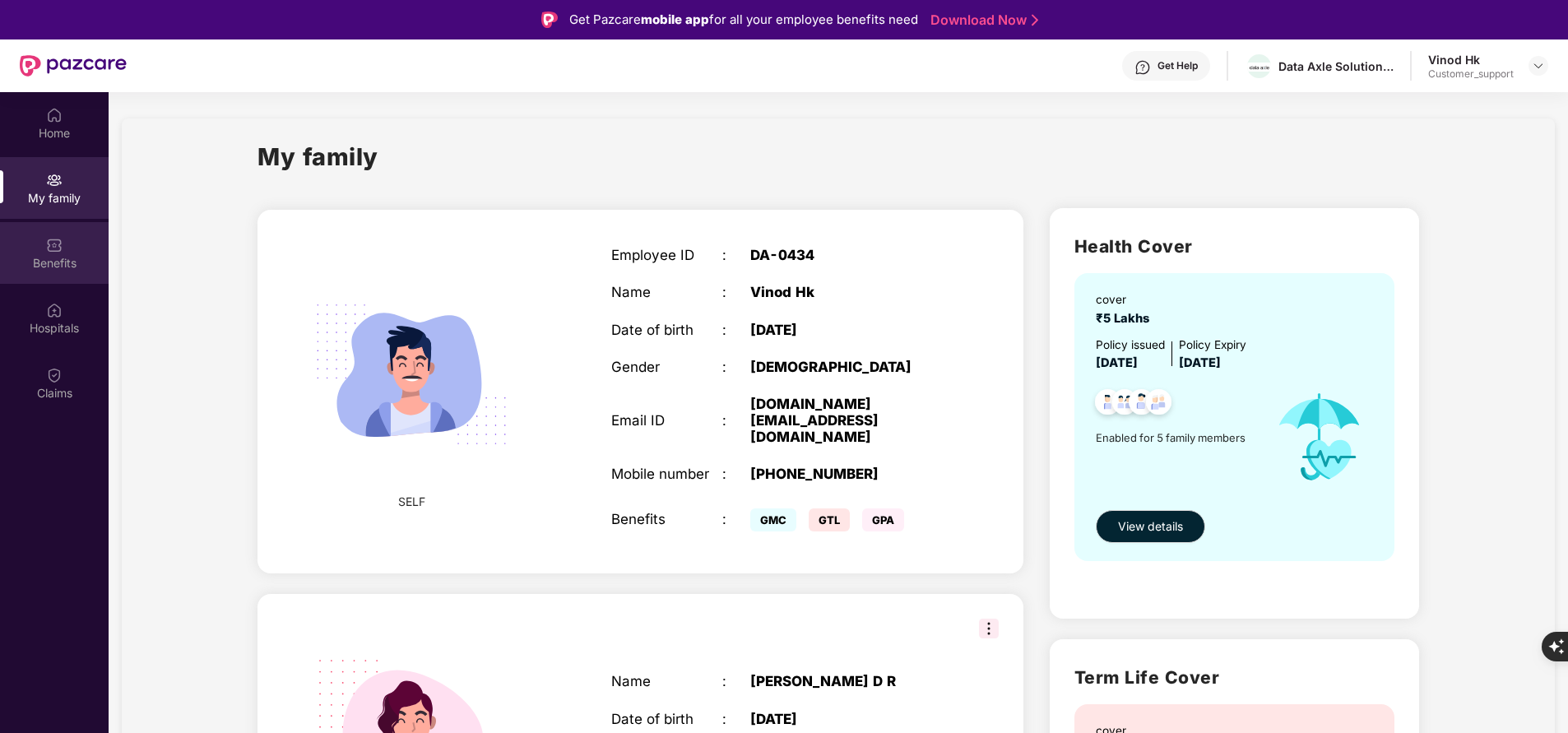
click at [69, 257] on div "Benefits" at bounding box center [54, 264] width 108 height 17
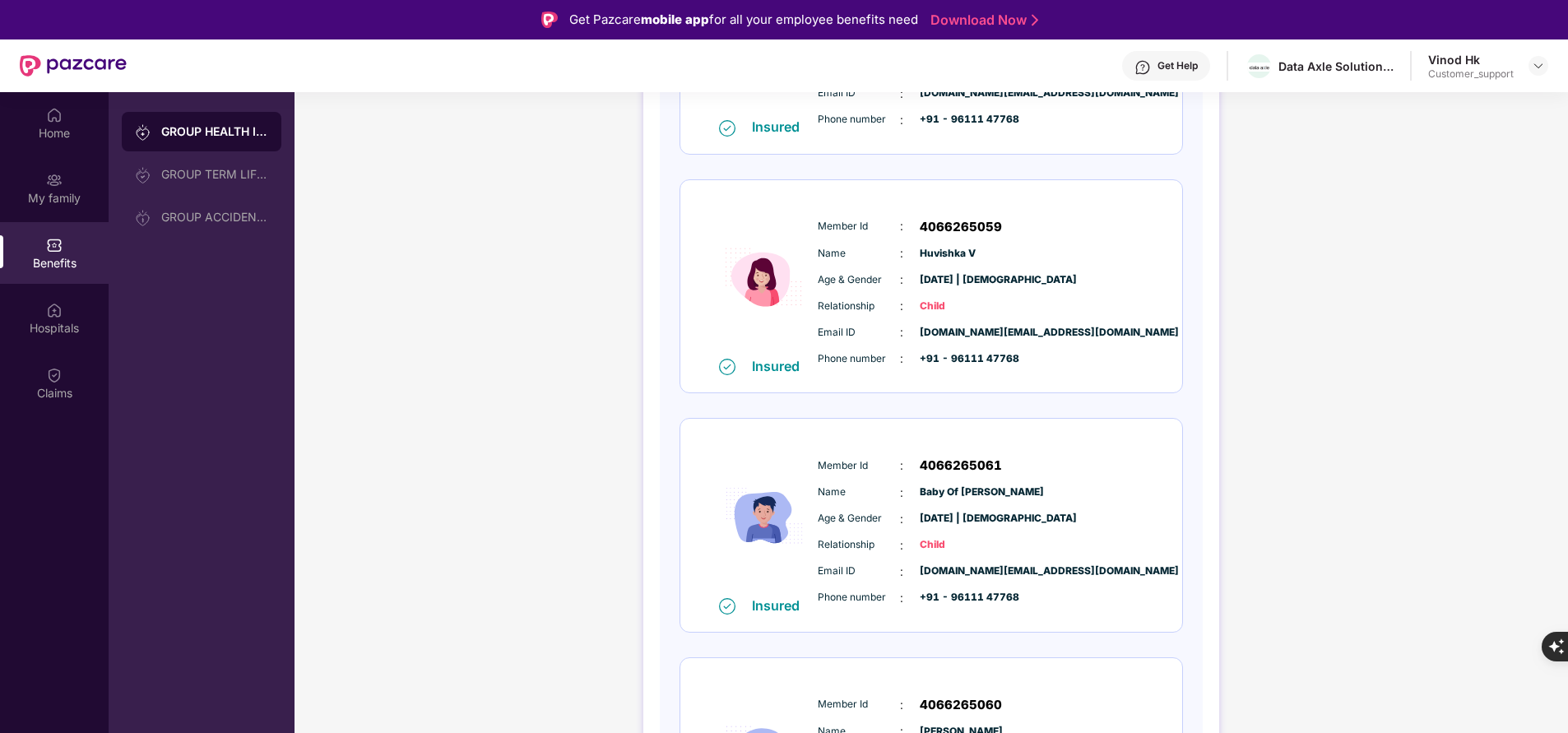
scroll to position [785, 0]
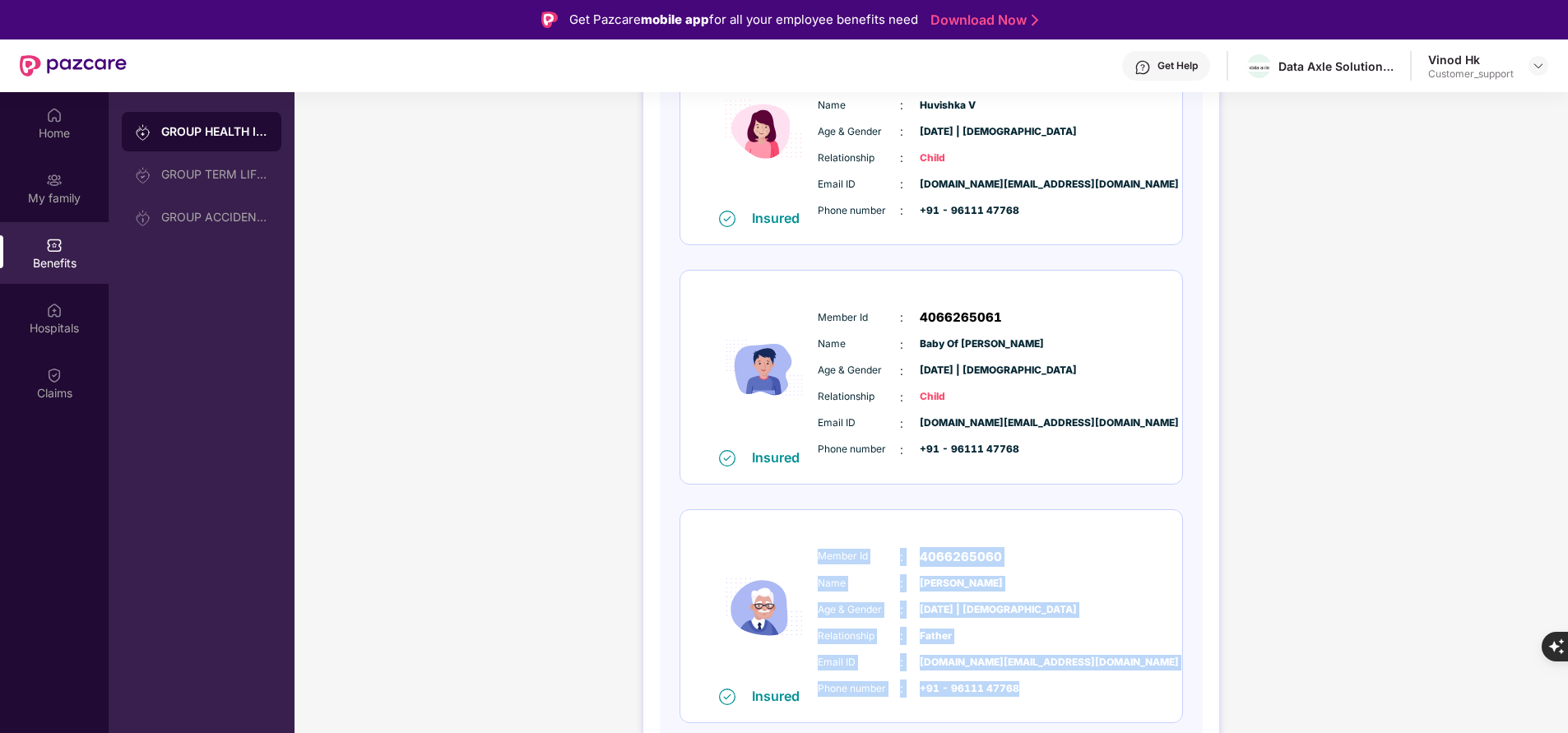
drag, startPoint x: 818, startPoint y: 552, endPoint x: 1056, endPoint y: 689, distance: 274.6
click at [1056, 689] on div "Member Id : 4066265060 Name : [PERSON_NAME] & Gender : [DATE] | [DEMOGRAPHIC_DA…" at bounding box center [980, 623] width 335 height 168
copy div "Member Id : 4066265060 Name : [PERSON_NAME] & Gender : [DATE] | [DEMOGRAPHIC_DA…"
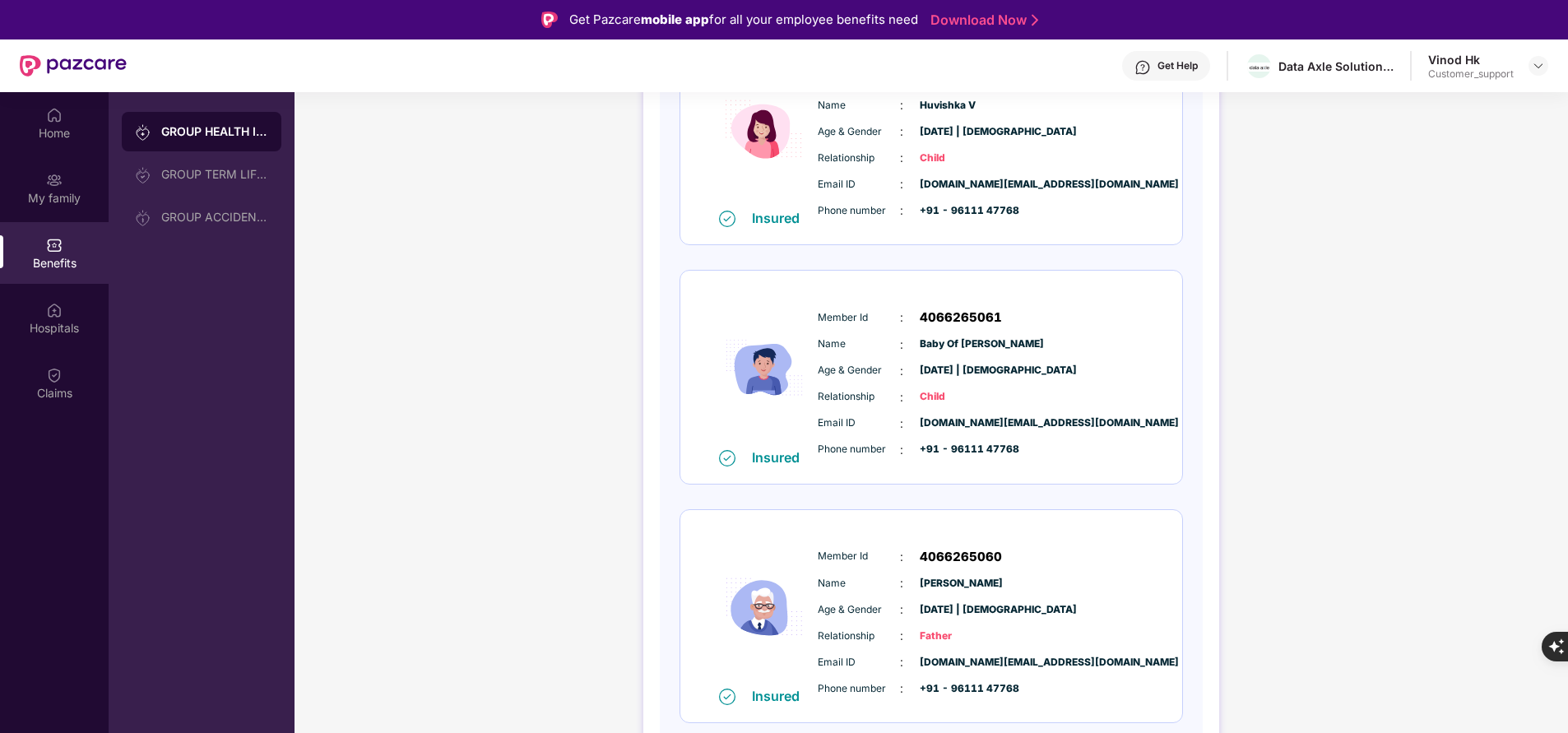
click at [477, 573] on div "GROUP HEALTH INSURANCE DETAILS INCLUSIONS EXCLUSIONS DOCUMENTS Policy No: 02398…" at bounding box center [931, 71] width 1273 height 1510
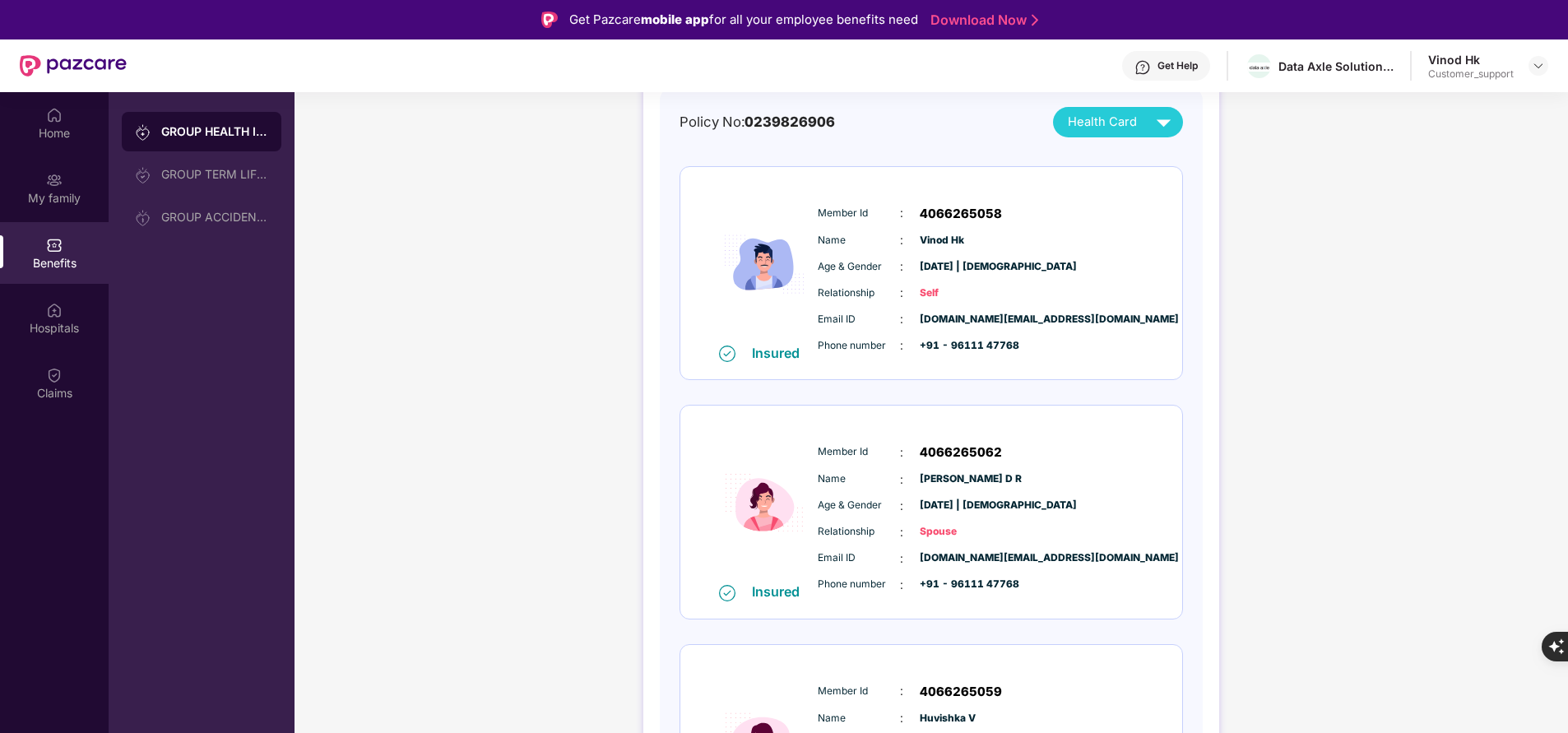
scroll to position [0, 0]
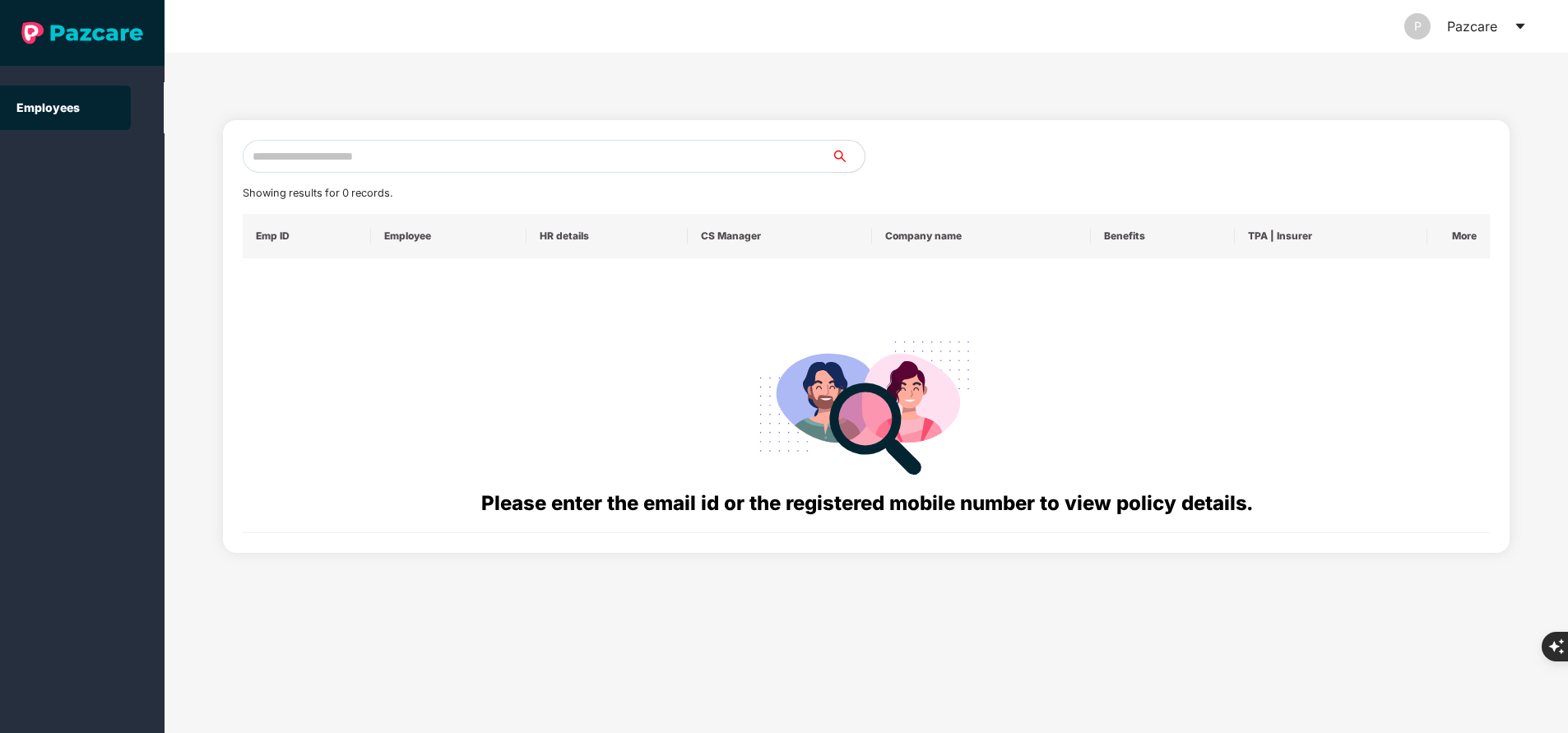
click at [421, 152] on input "text" at bounding box center [537, 156] width 589 height 33
paste input "**********"
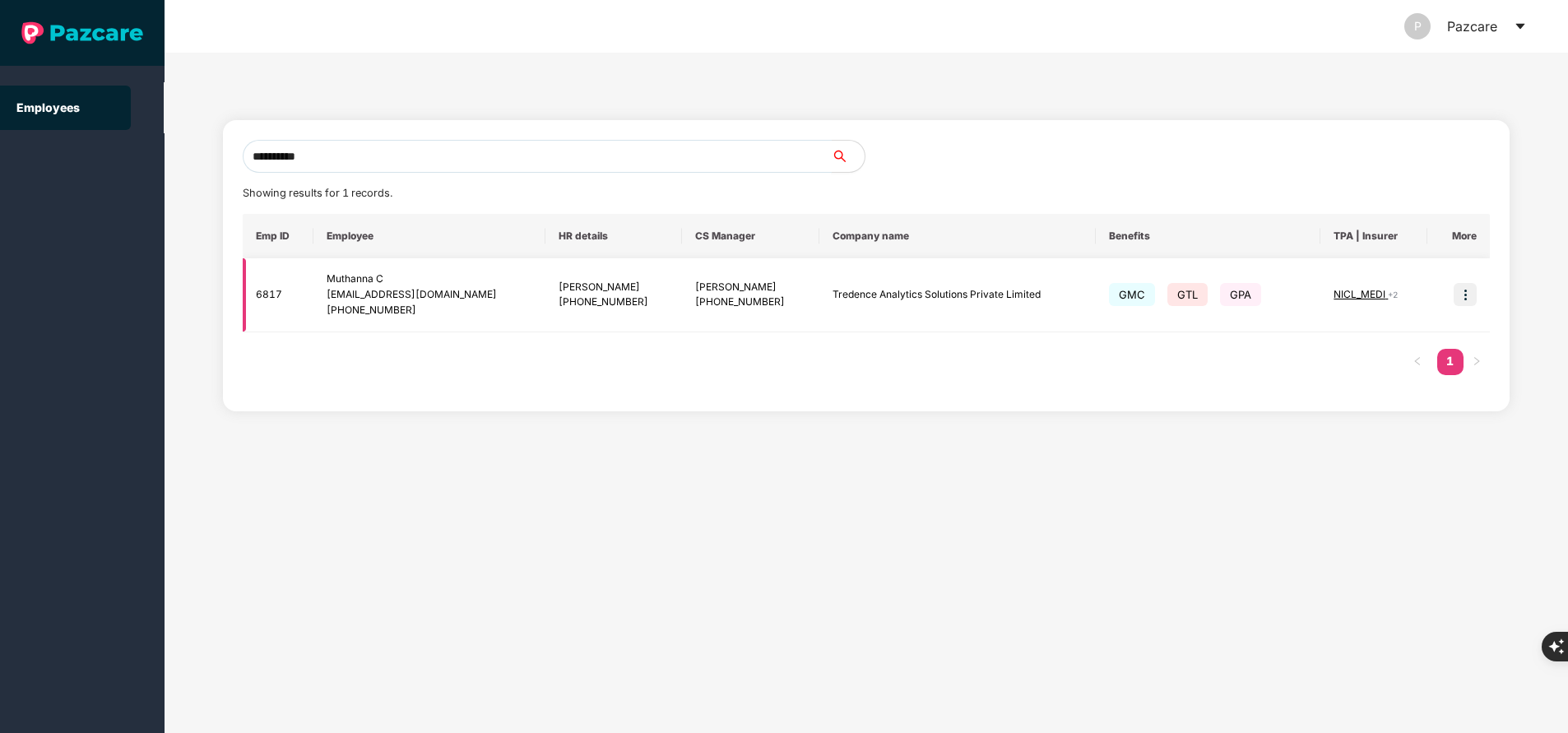
type input "**********"
click at [1464, 289] on img at bounding box center [1464, 294] width 23 height 23
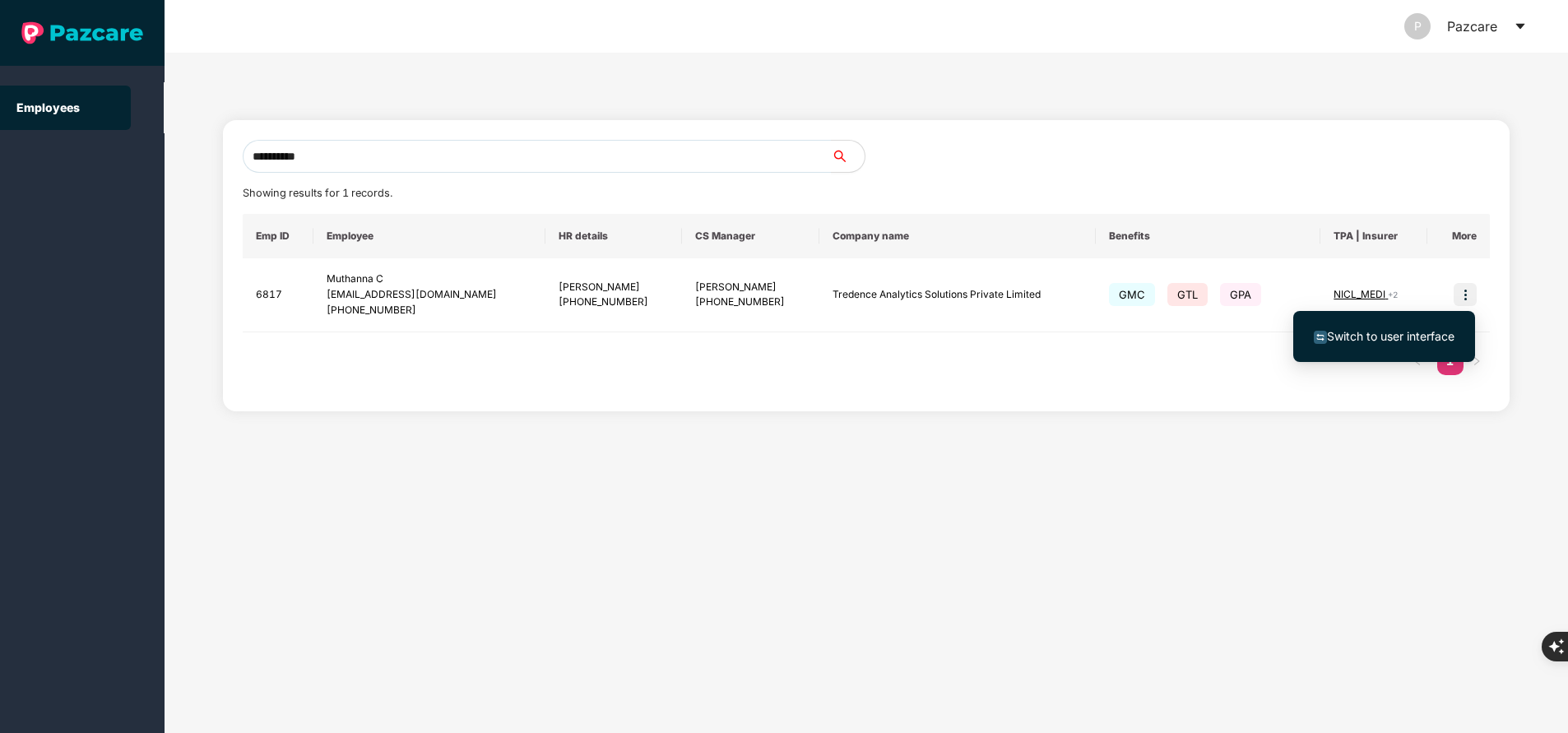
click at [1414, 325] on li "Switch to user interface" at bounding box center [1383, 336] width 182 height 34
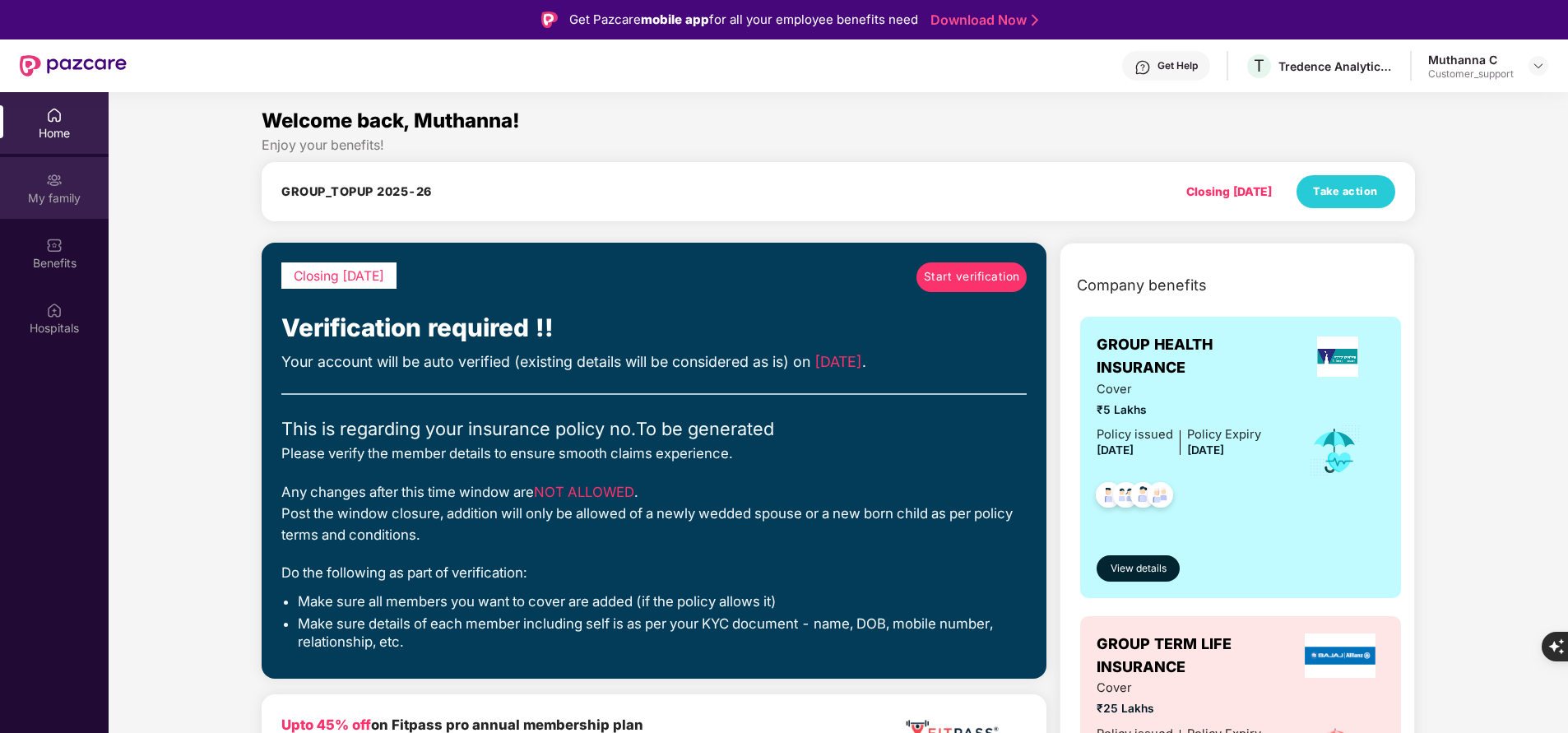
click at [46, 188] on div "My family" at bounding box center [54, 187] width 108 height 61
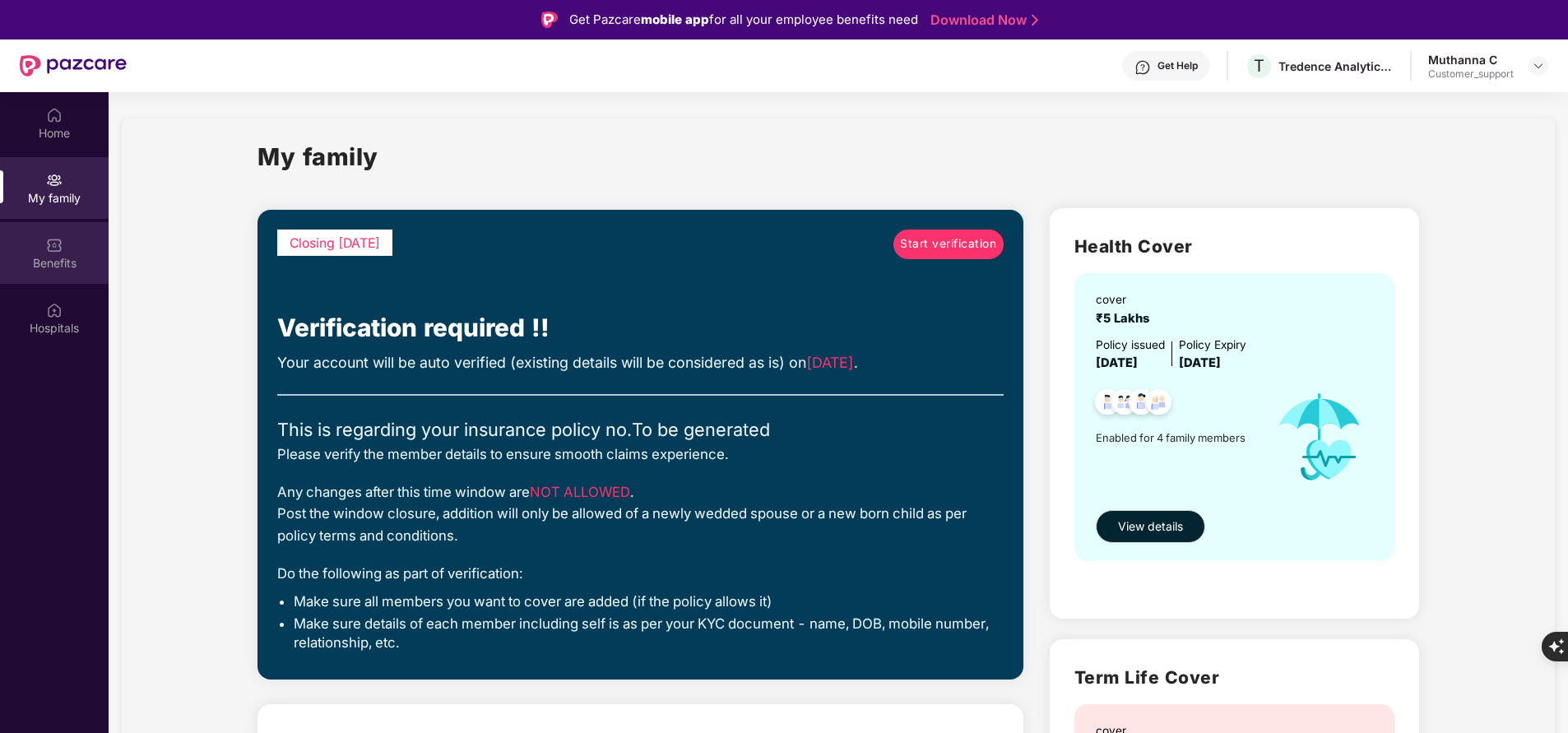
click at [50, 265] on div "Benefits" at bounding box center [54, 264] width 108 height 17
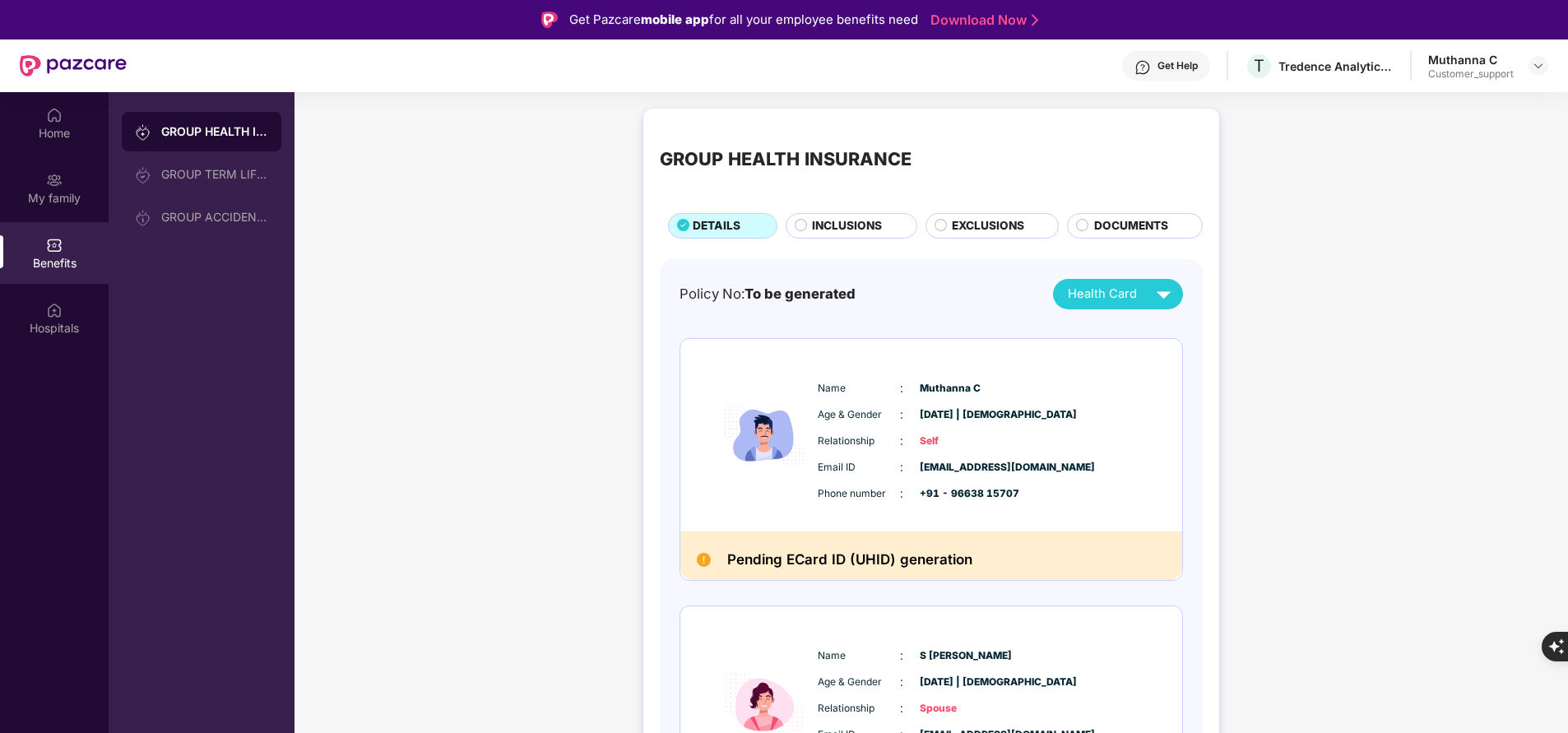
click at [839, 224] on span "INCLUSIONS" at bounding box center [846, 226] width 70 height 18
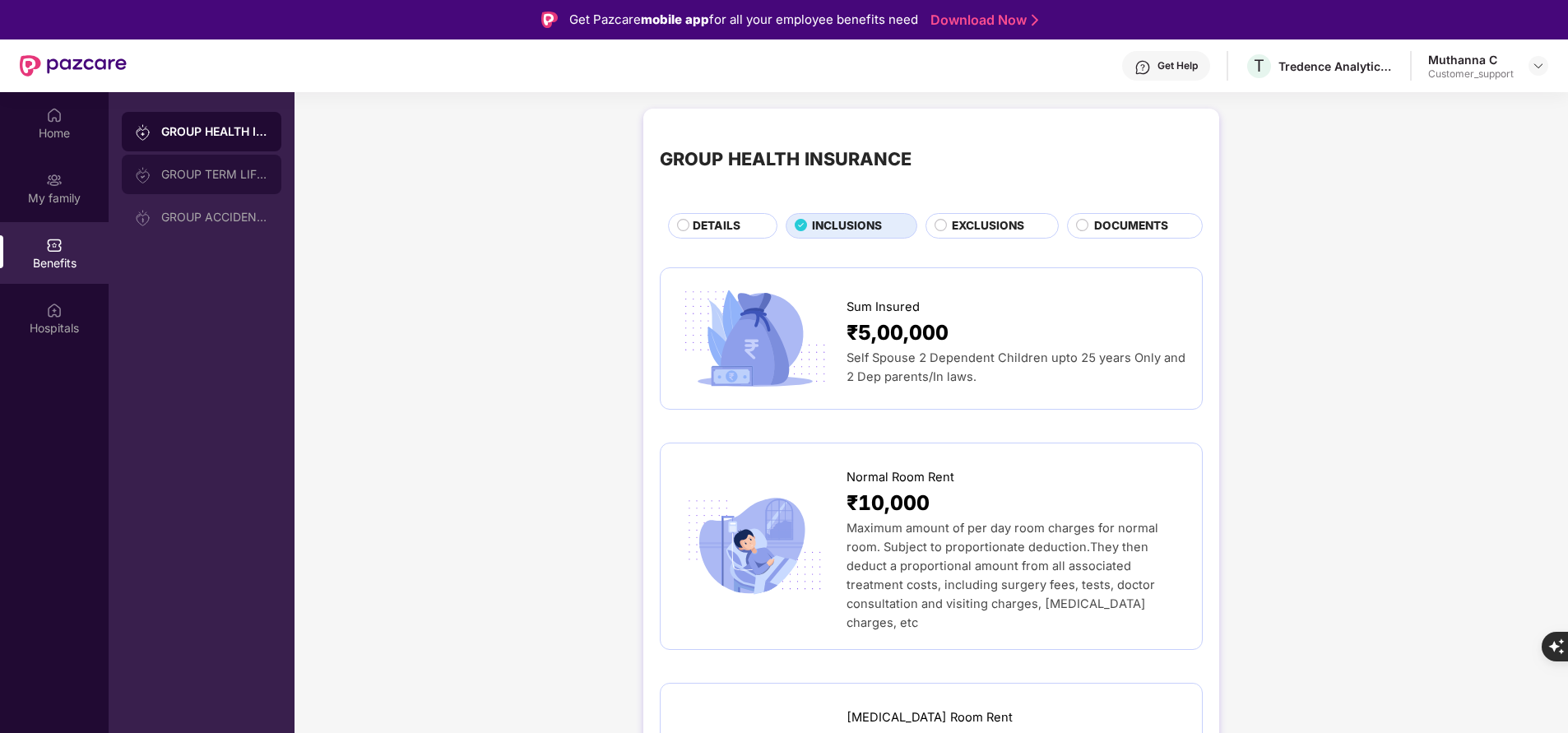
click at [238, 179] on div "GROUP TERM LIFE INSURANCE" at bounding box center [214, 175] width 107 height 13
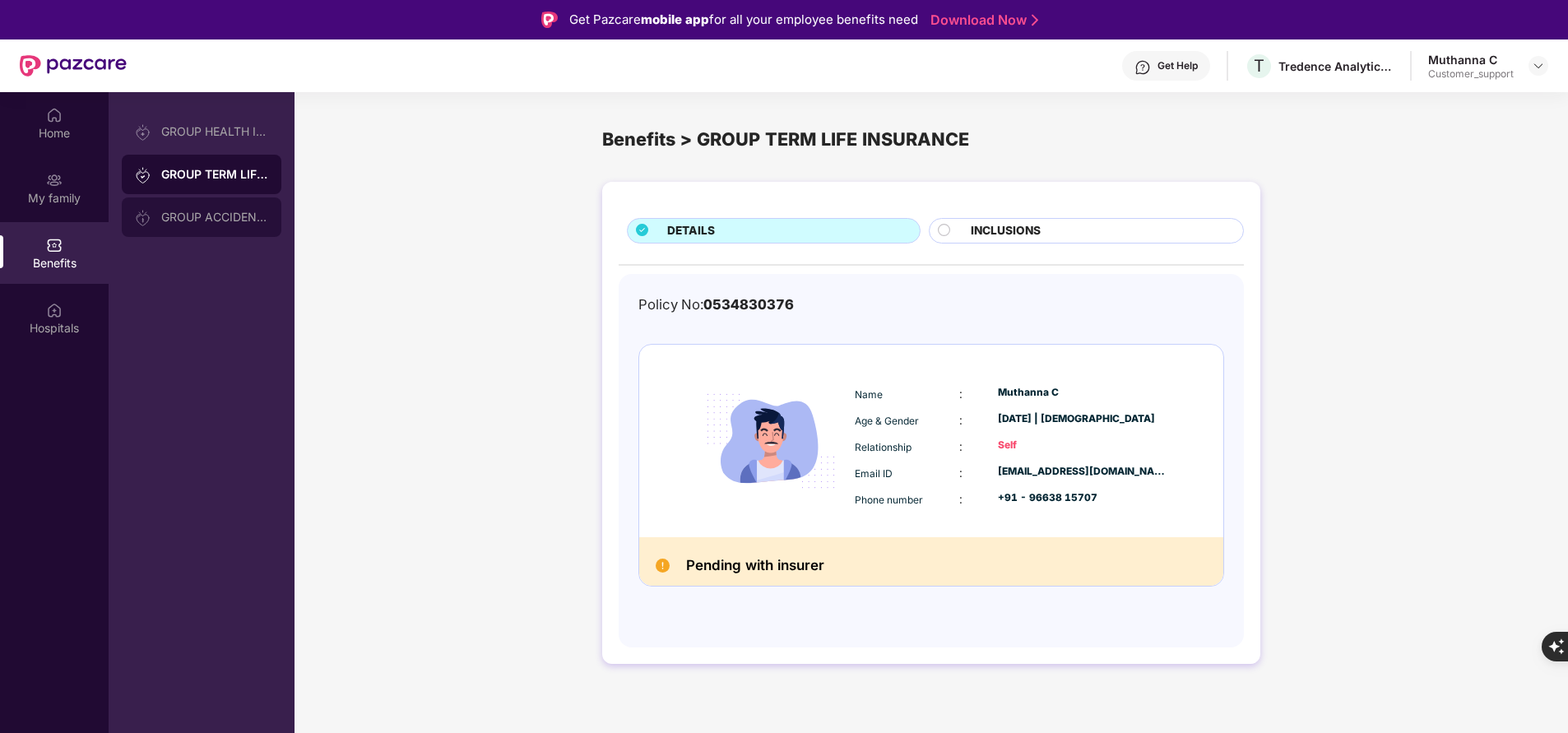
click at [230, 218] on div "GROUP ACCIDENTAL INSURANCE" at bounding box center [214, 217] width 107 height 13
click at [226, 182] on div "GROUP TERM LIFE INSURANCE" at bounding box center [201, 174] width 159 height 39
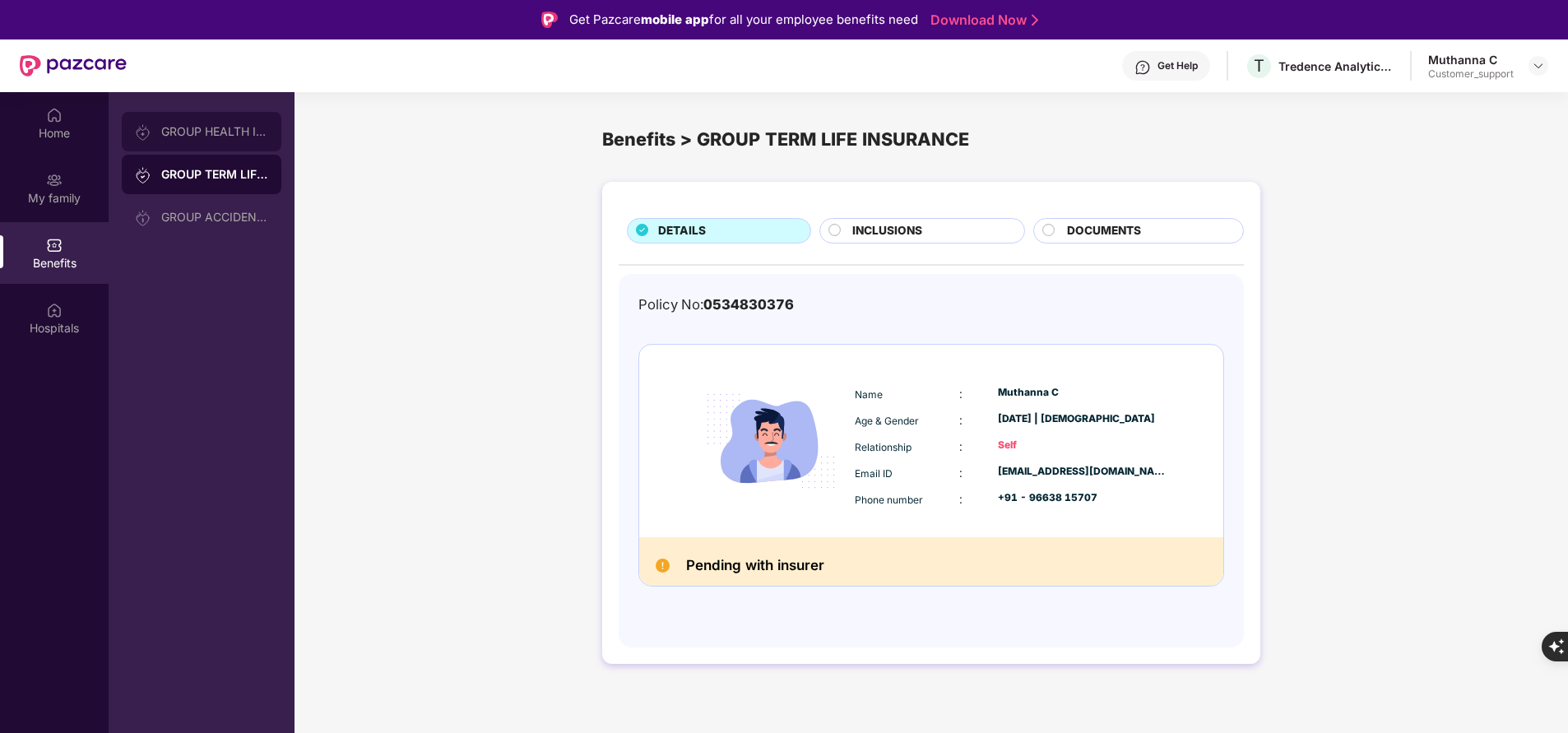
click at [232, 128] on div "GROUP HEALTH INSURANCE" at bounding box center [214, 132] width 107 height 13
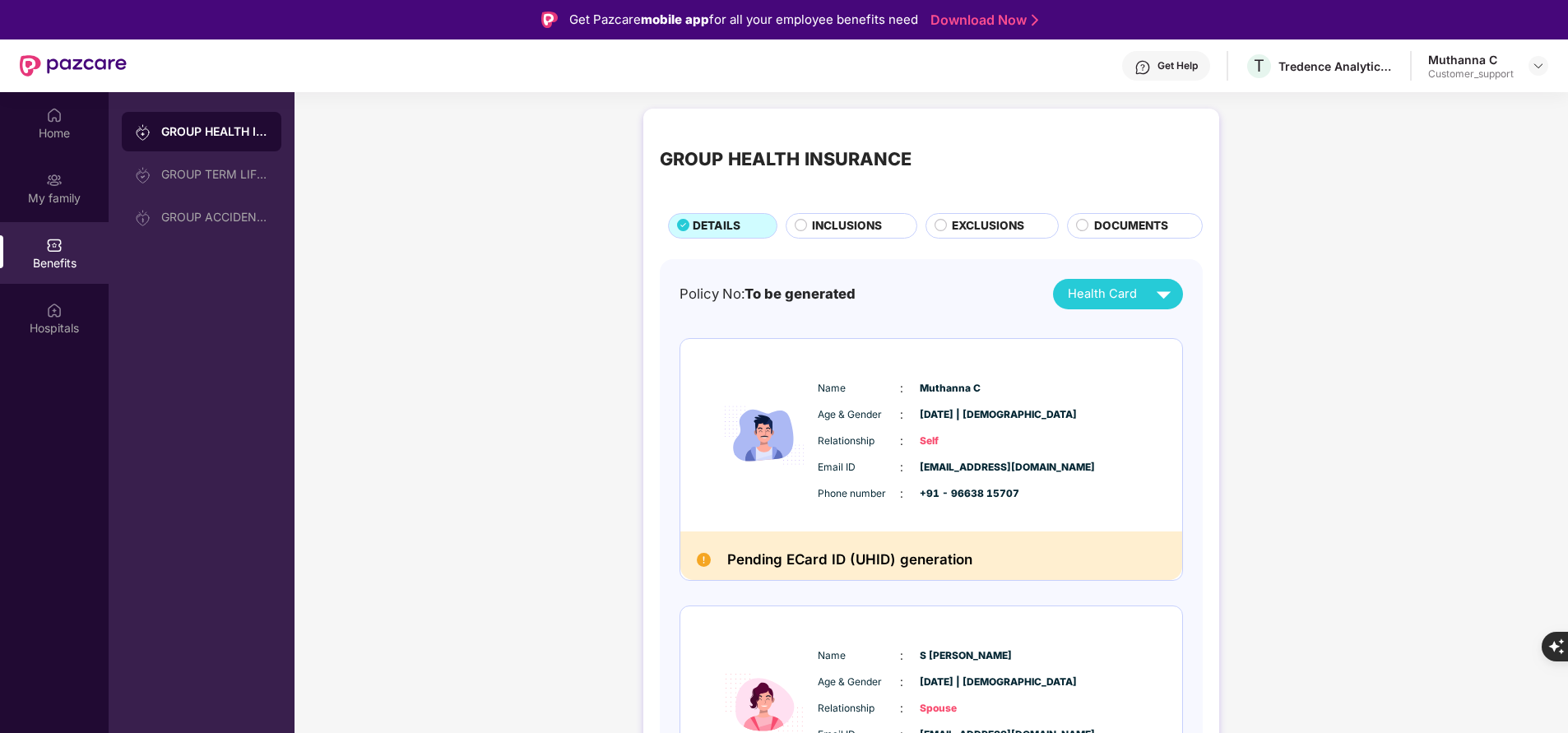
click at [856, 227] on span "INCLUSIONS" at bounding box center [846, 226] width 70 height 18
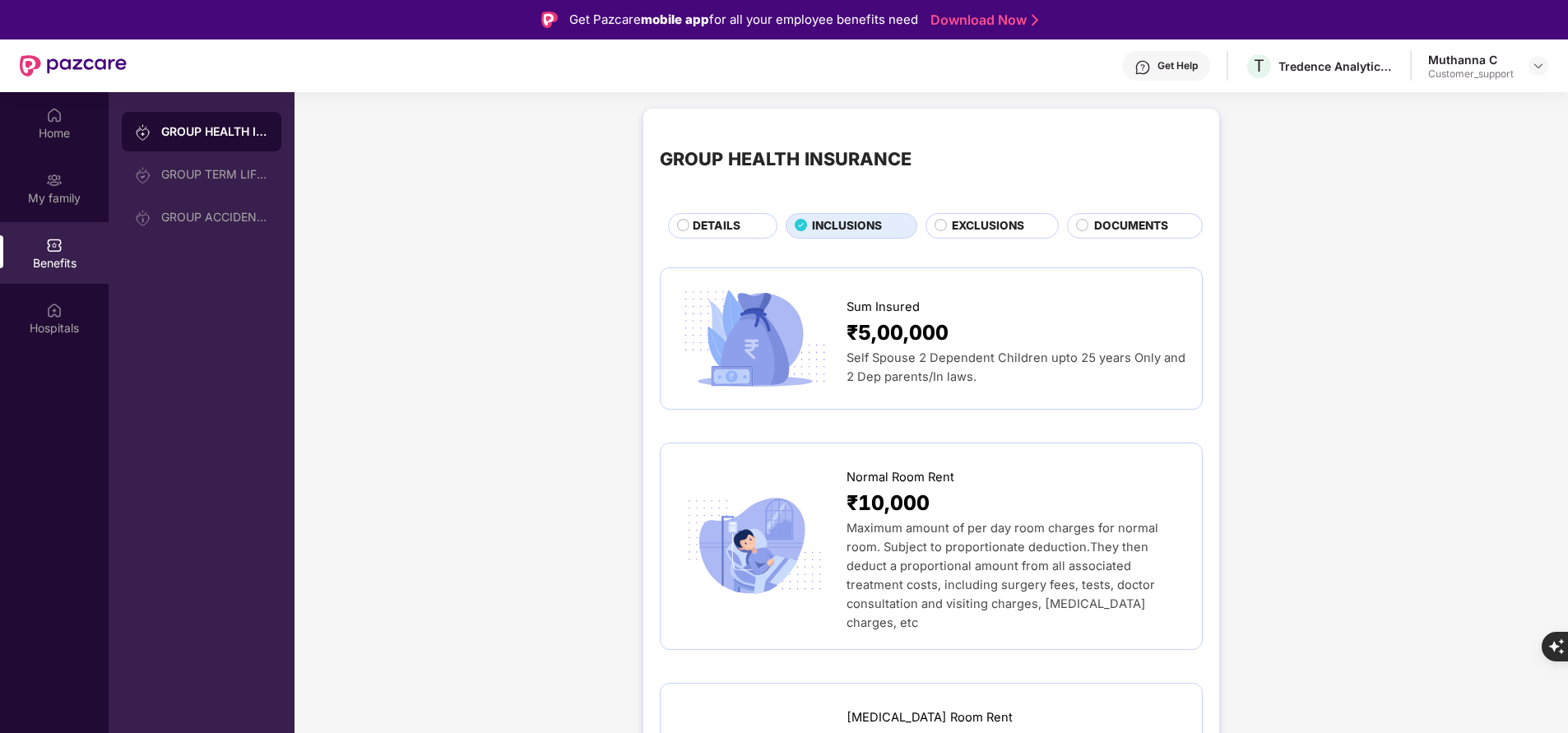
click at [962, 230] on span "EXCLUSIONS" at bounding box center [988, 226] width 72 height 18
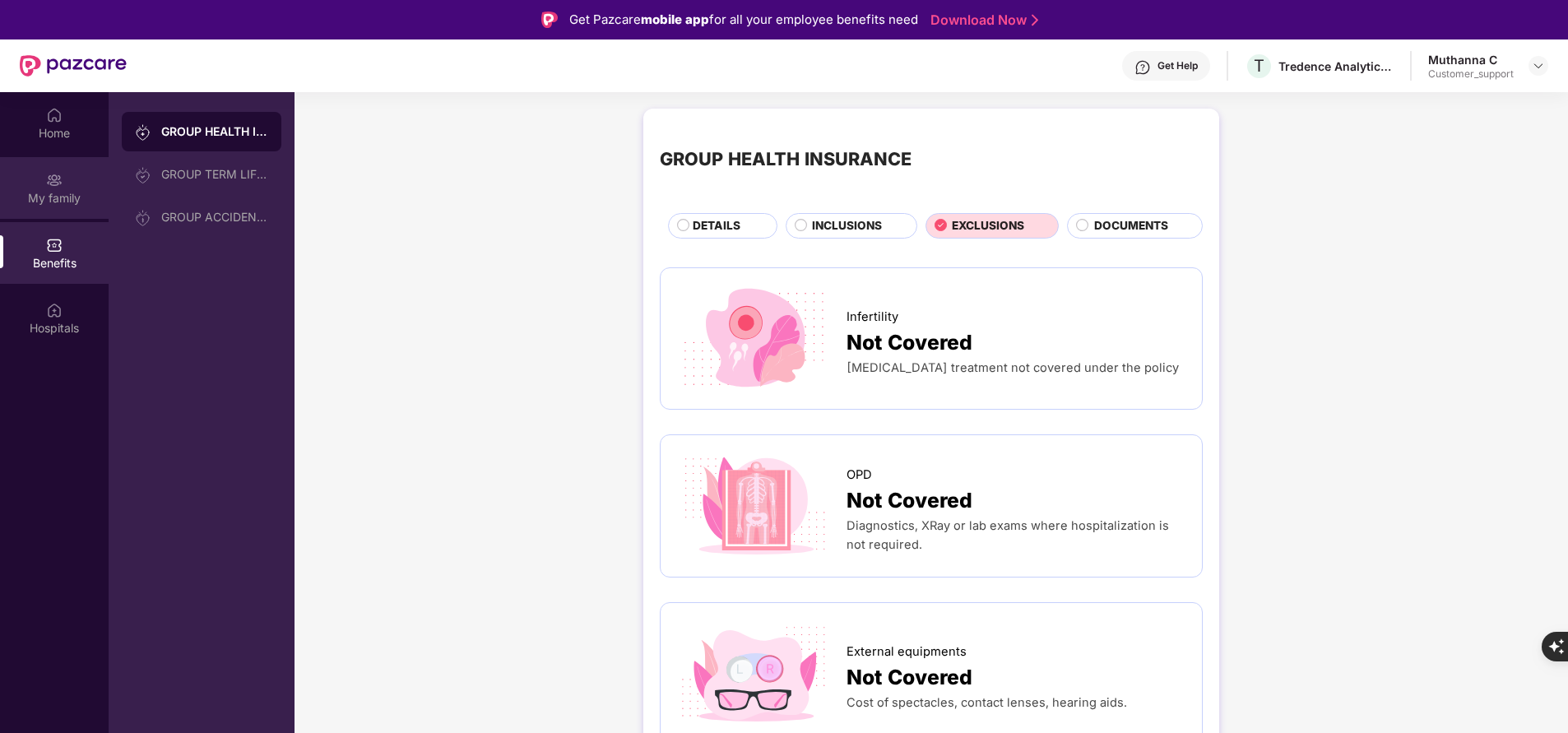
click at [60, 172] on img at bounding box center [55, 181] width 17 height 17
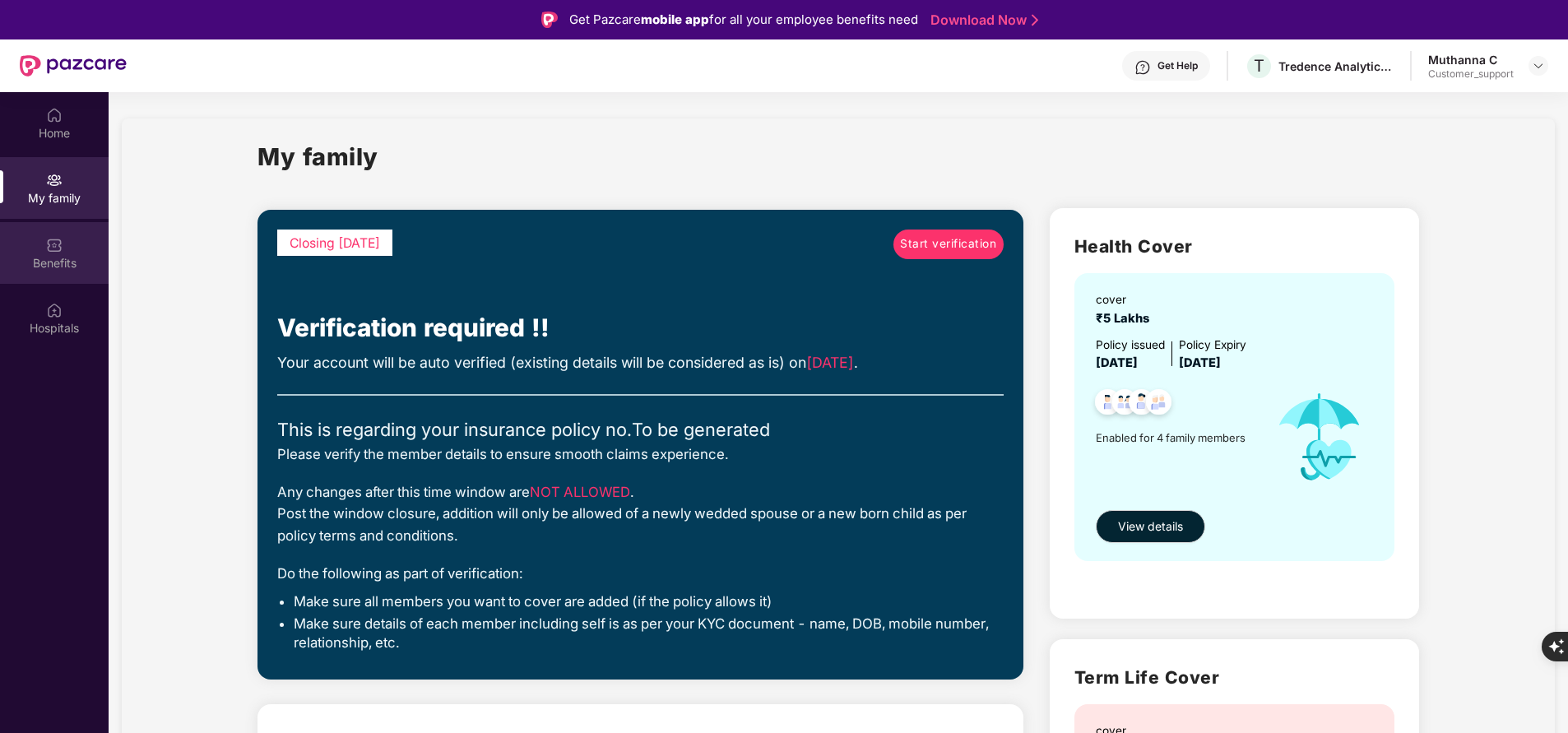
click at [56, 255] on div "Benefits" at bounding box center [54, 264] width 108 height 17
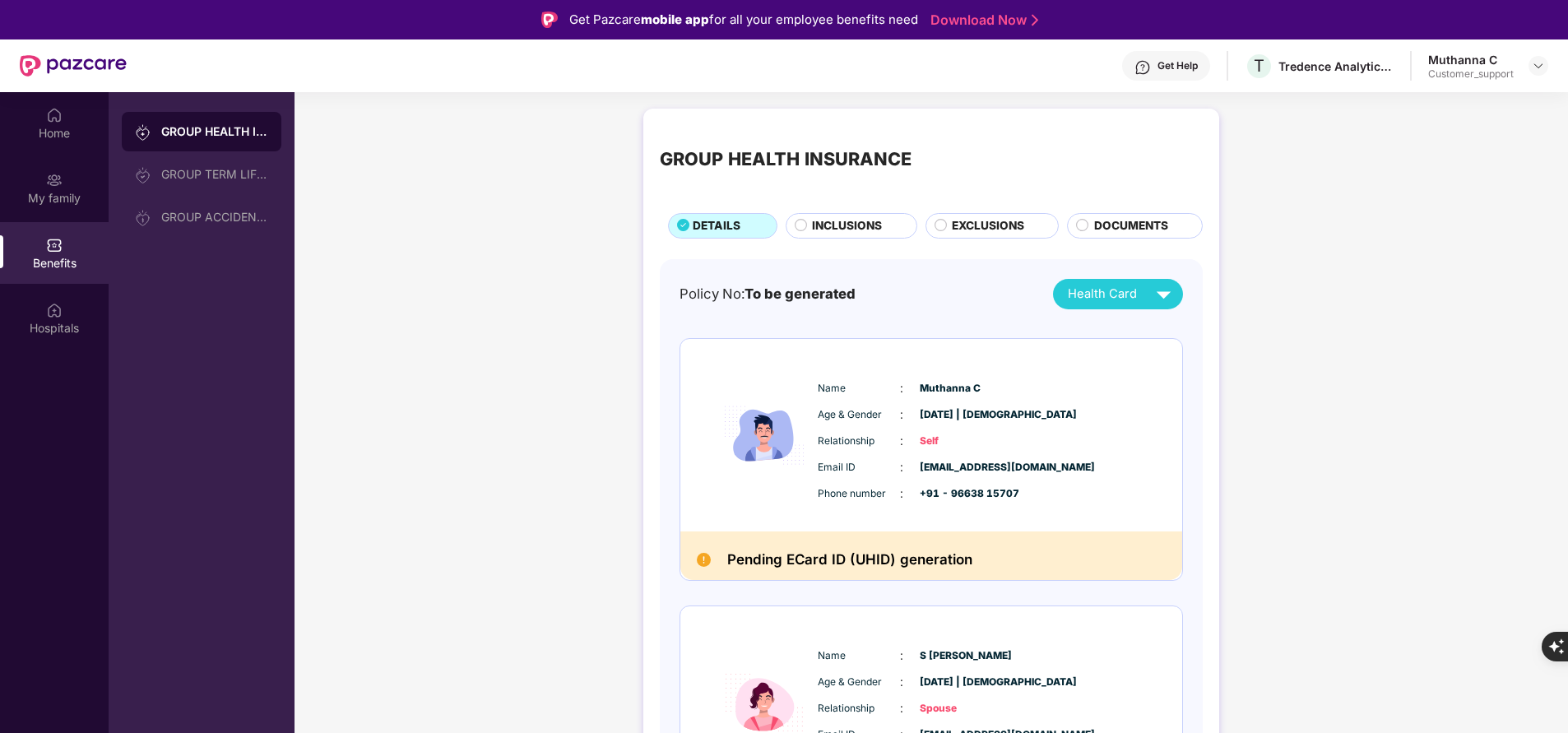
click at [952, 228] on span "EXCLUSIONS" at bounding box center [988, 226] width 72 height 18
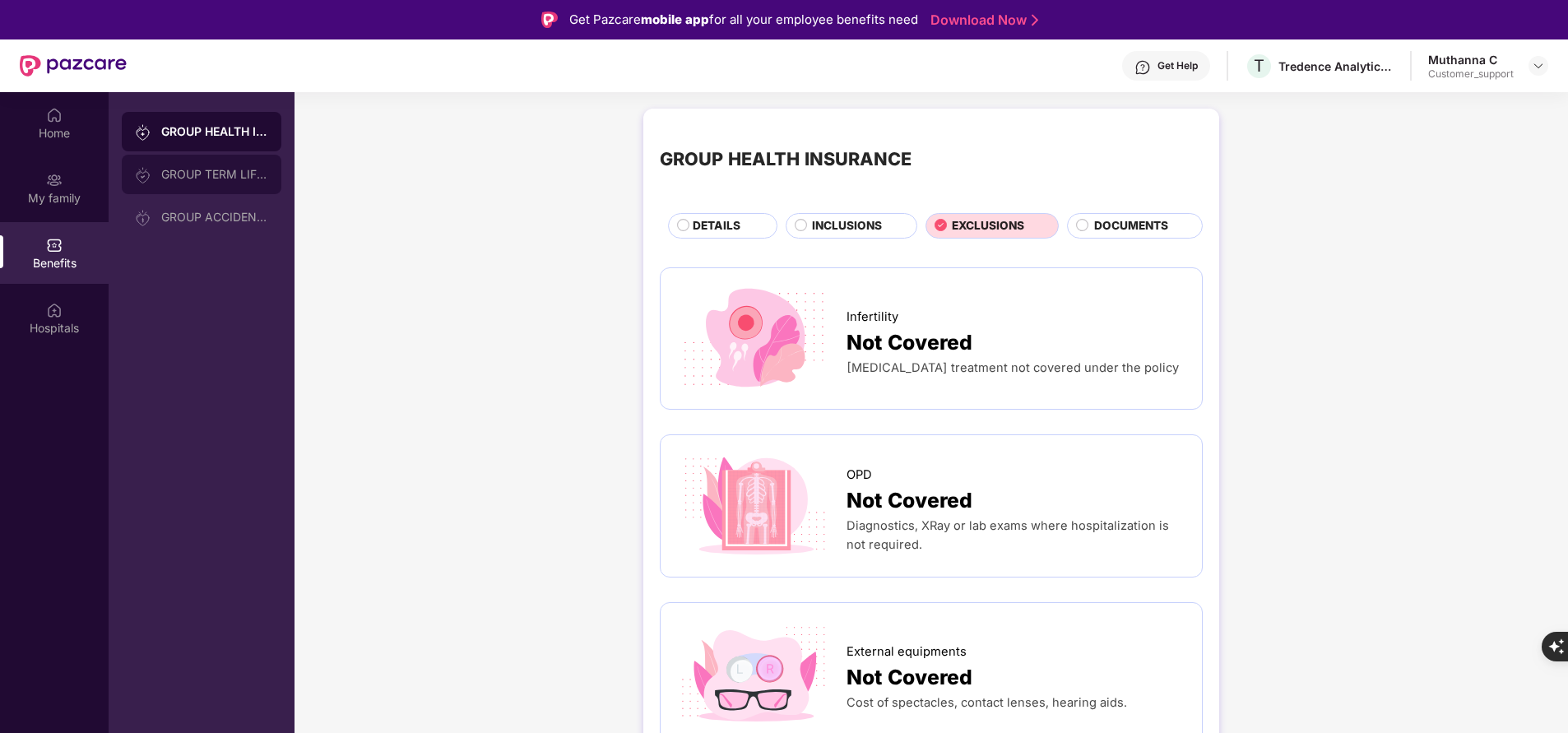
click at [191, 183] on div "GROUP TERM LIFE INSURANCE" at bounding box center [201, 174] width 159 height 39
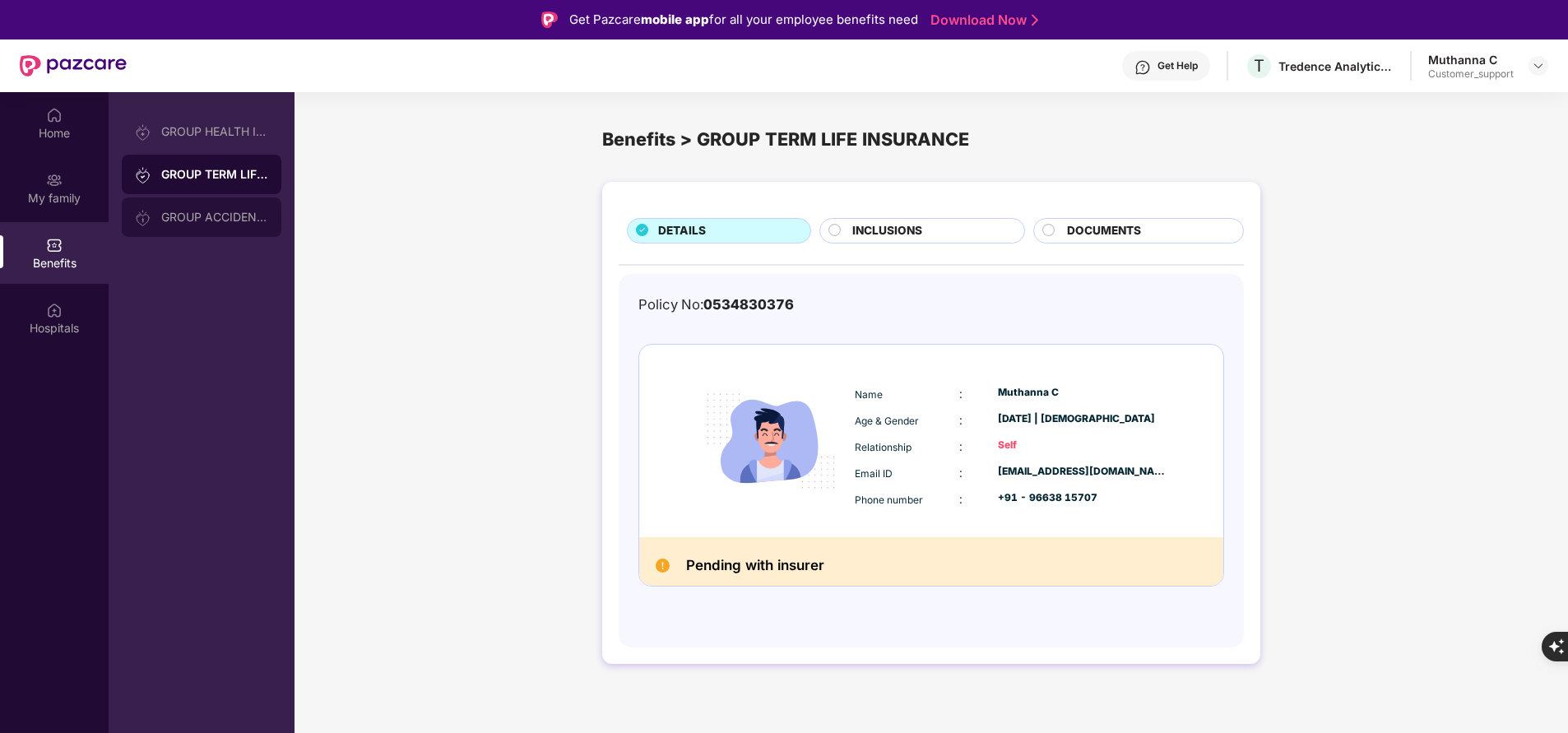
click at [199, 219] on div "GROUP ACCIDENTAL INSURANCE" at bounding box center [214, 217] width 107 height 13
click at [212, 176] on div "GROUP TERM LIFE INSURANCE" at bounding box center [214, 175] width 107 height 13
click at [906, 231] on span "INCLUSIONS" at bounding box center [886, 231] width 70 height 18
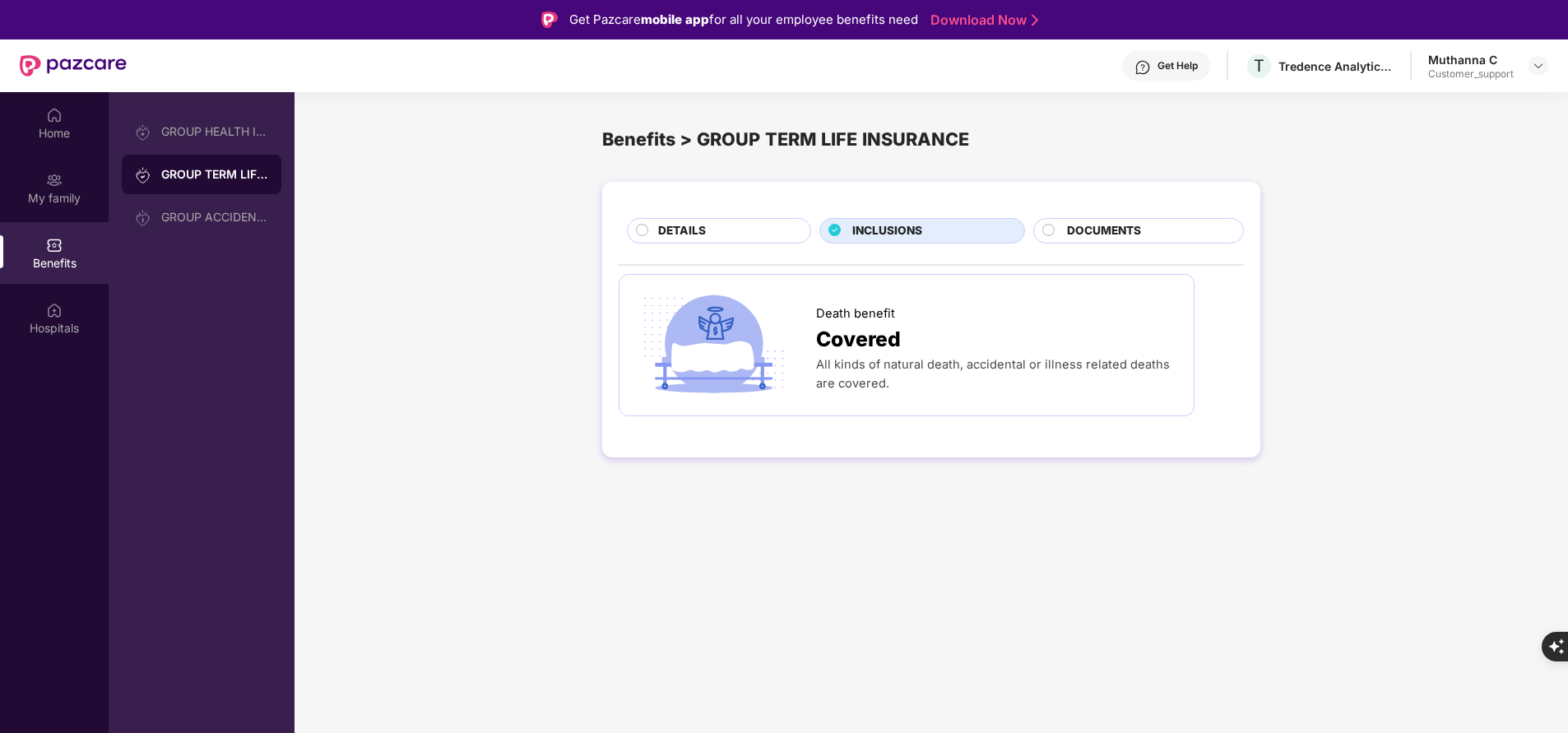
click at [1095, 225] on span "DOCUMENTS" at bounding box center [1104, 231] width 74 height 18
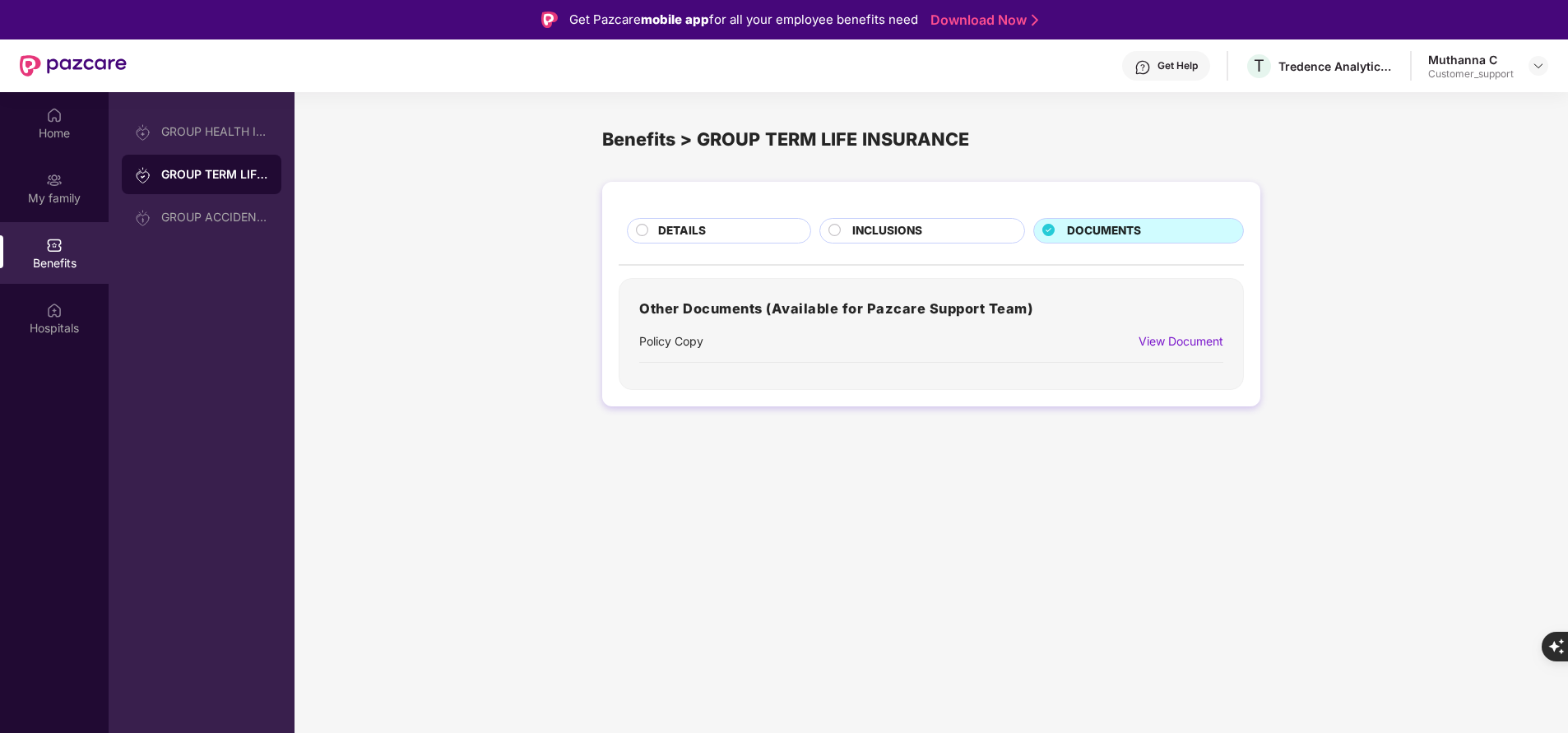
click at [931, 233] on div "INCLUSIONS" at bounding box center [930, 233] width 173 height 20
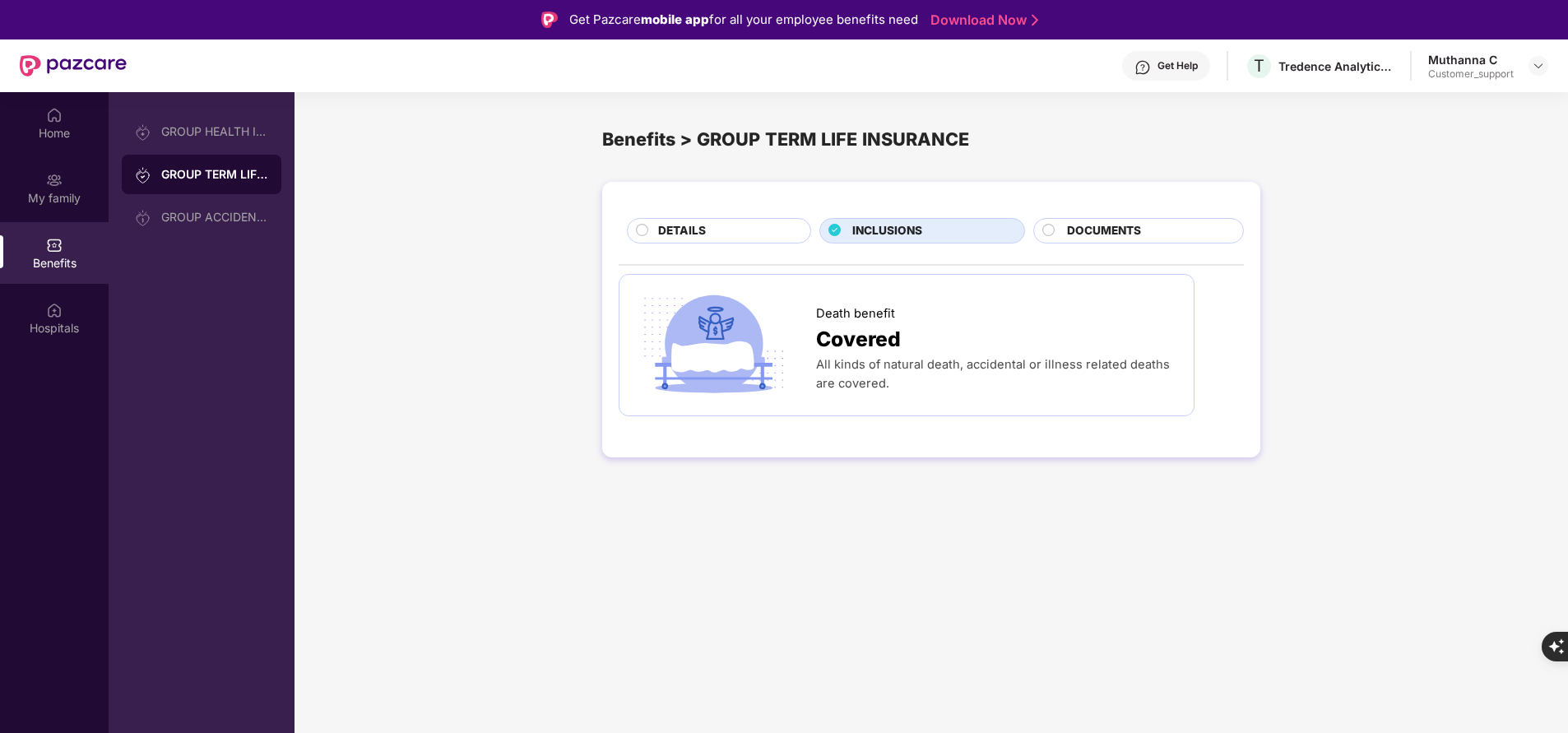
click at [762, 231] on div "DETAILS" at bounding box center [725, 233] width 152 height 20
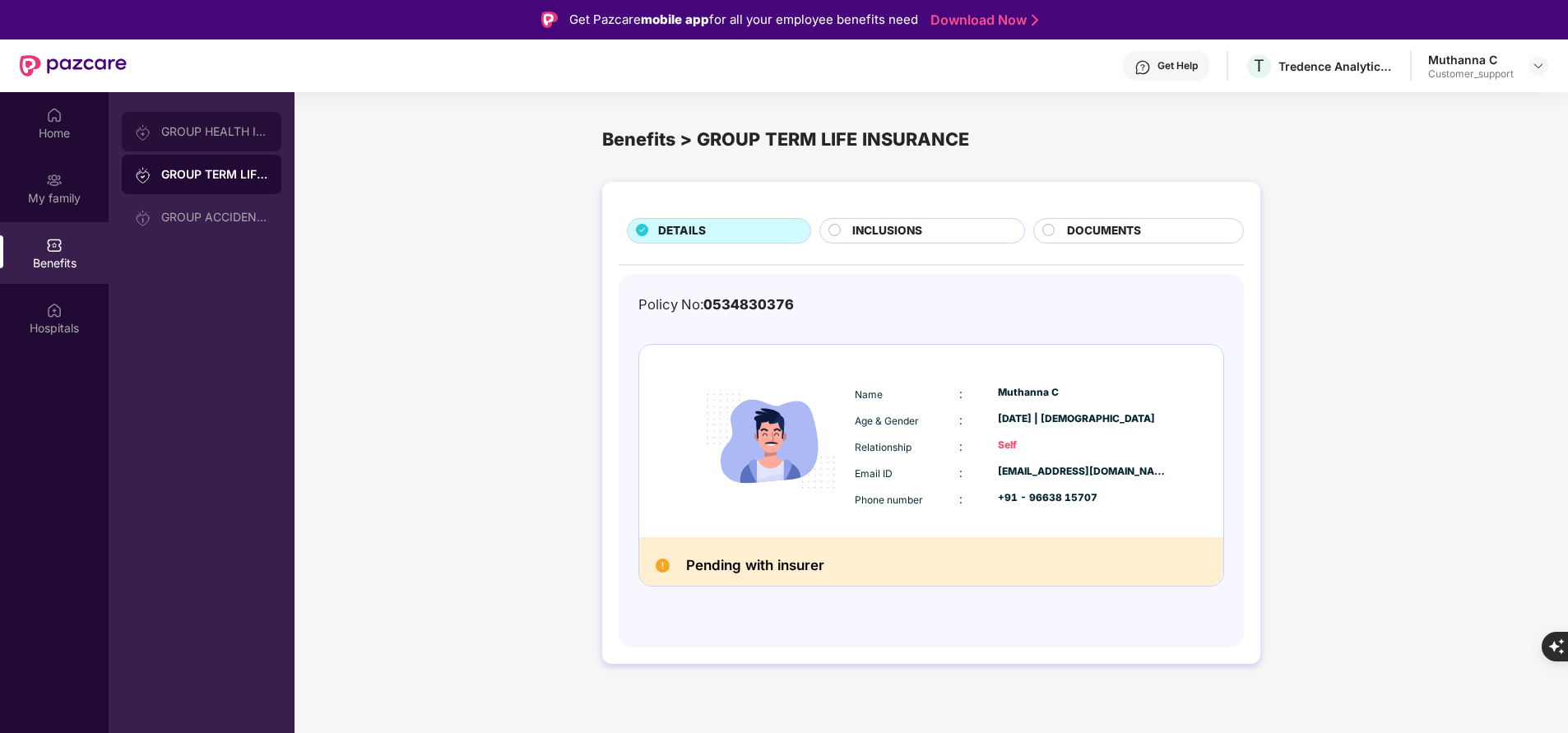
click at [254, 139] on div "GROUP HEALTH INSURANCE" at bounding box center [201, 131] width 159 height 39
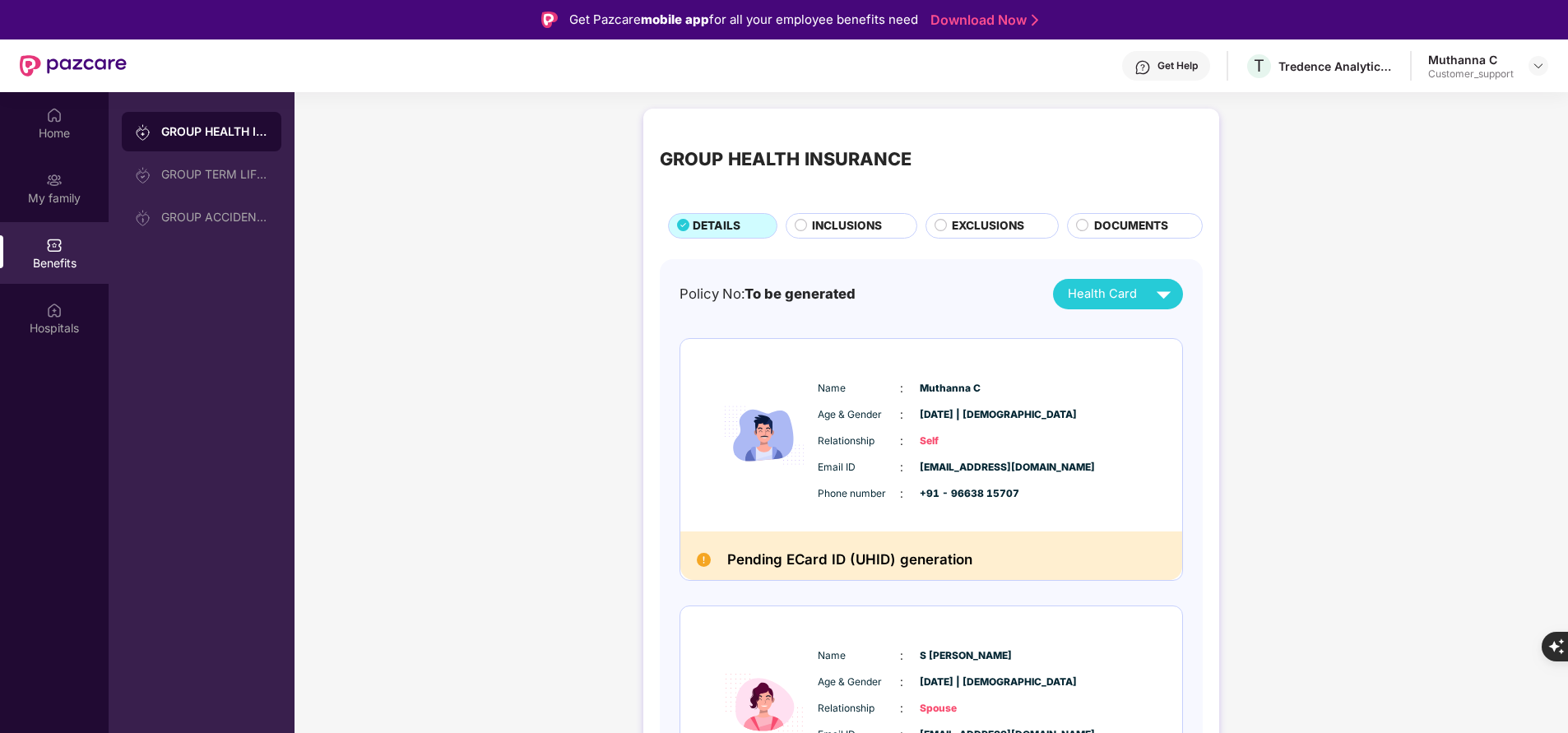
click at [831, 228] on span "INCLUSIONS" at bounding box center [846, 226] width 70 height 18
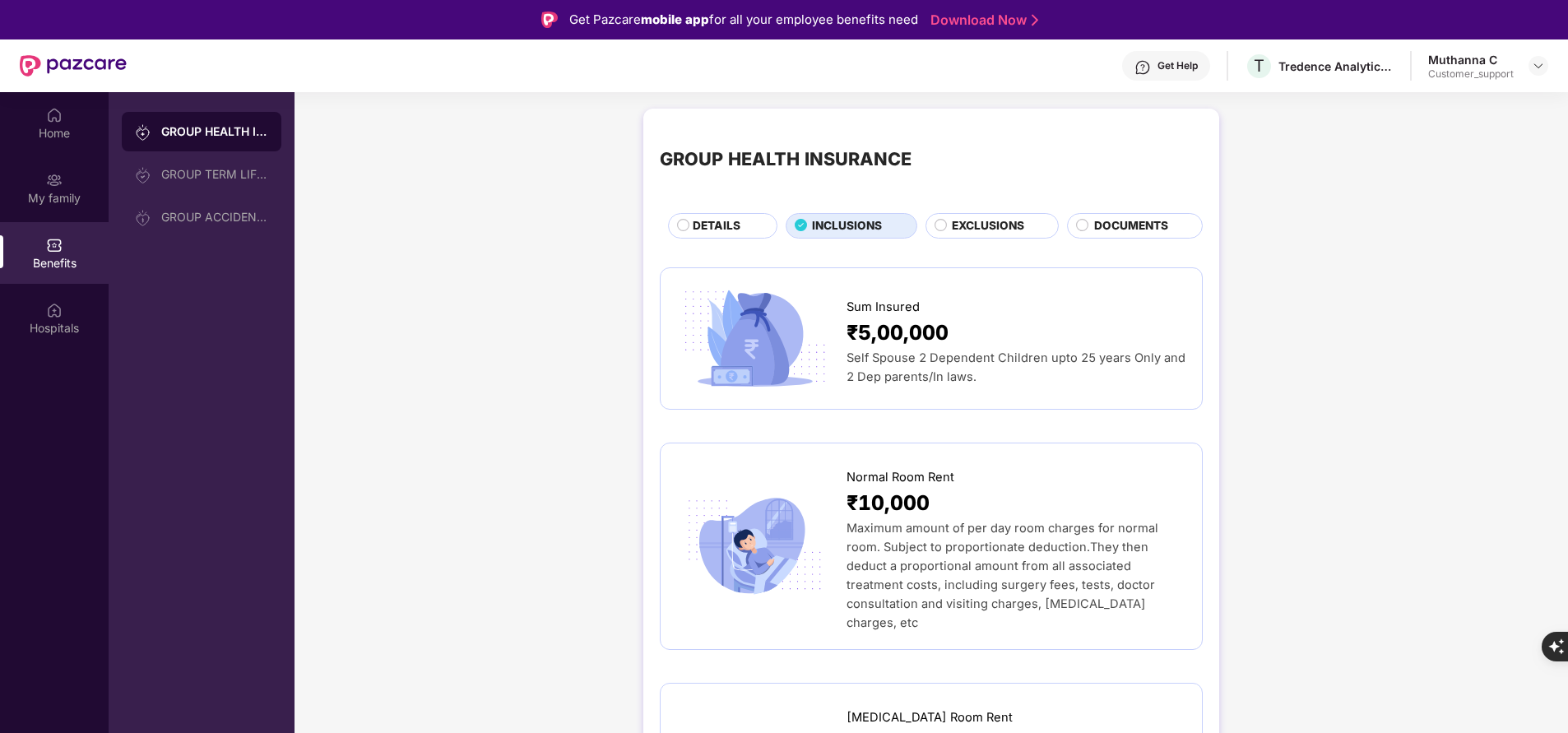
click at [985, 229] on span "EXCLUSIONS" at bounding box center [988, 226] width 72 height 18
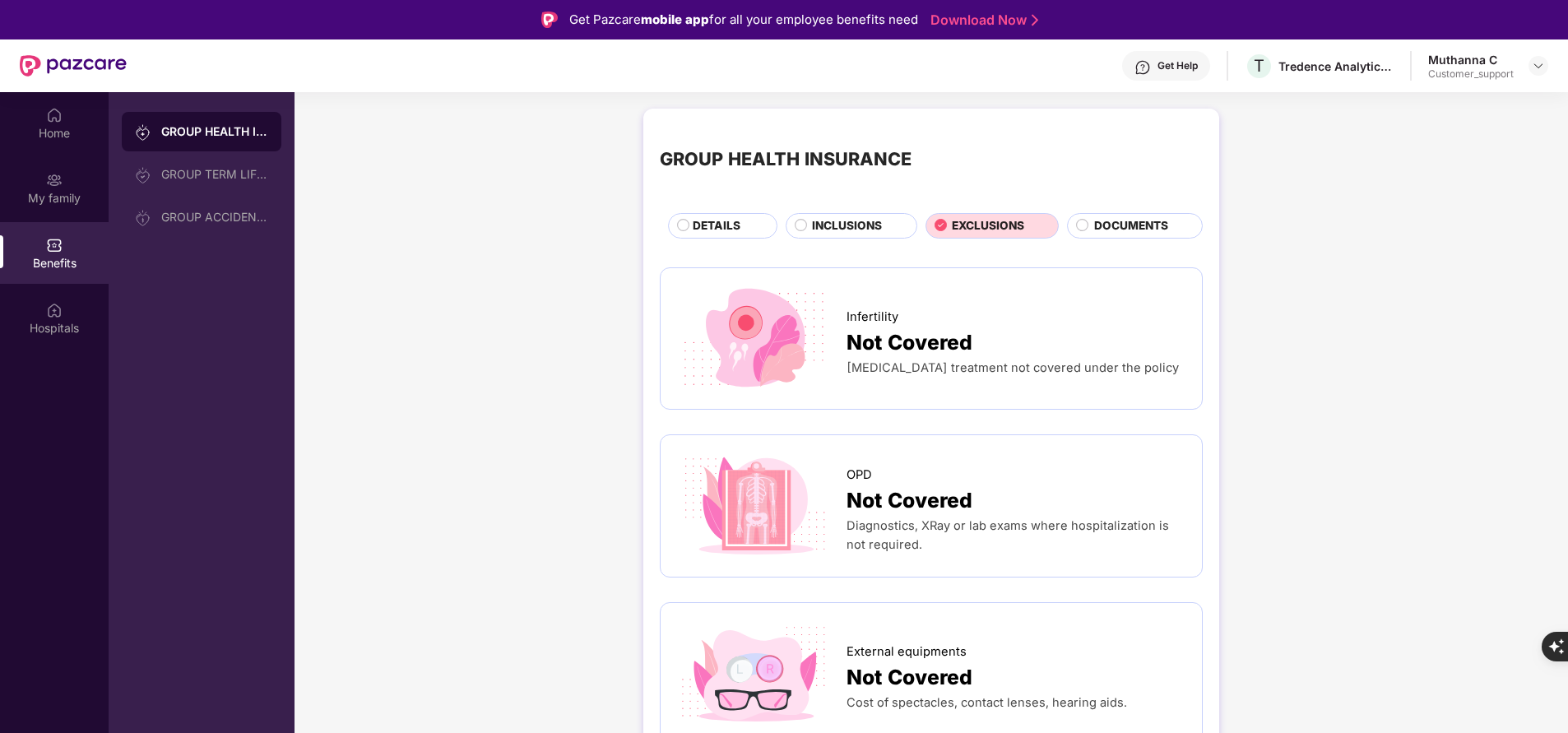
click at [862, 219] on span "INCLUSIONS" at bounding box center [846, 226] width 70 height 18
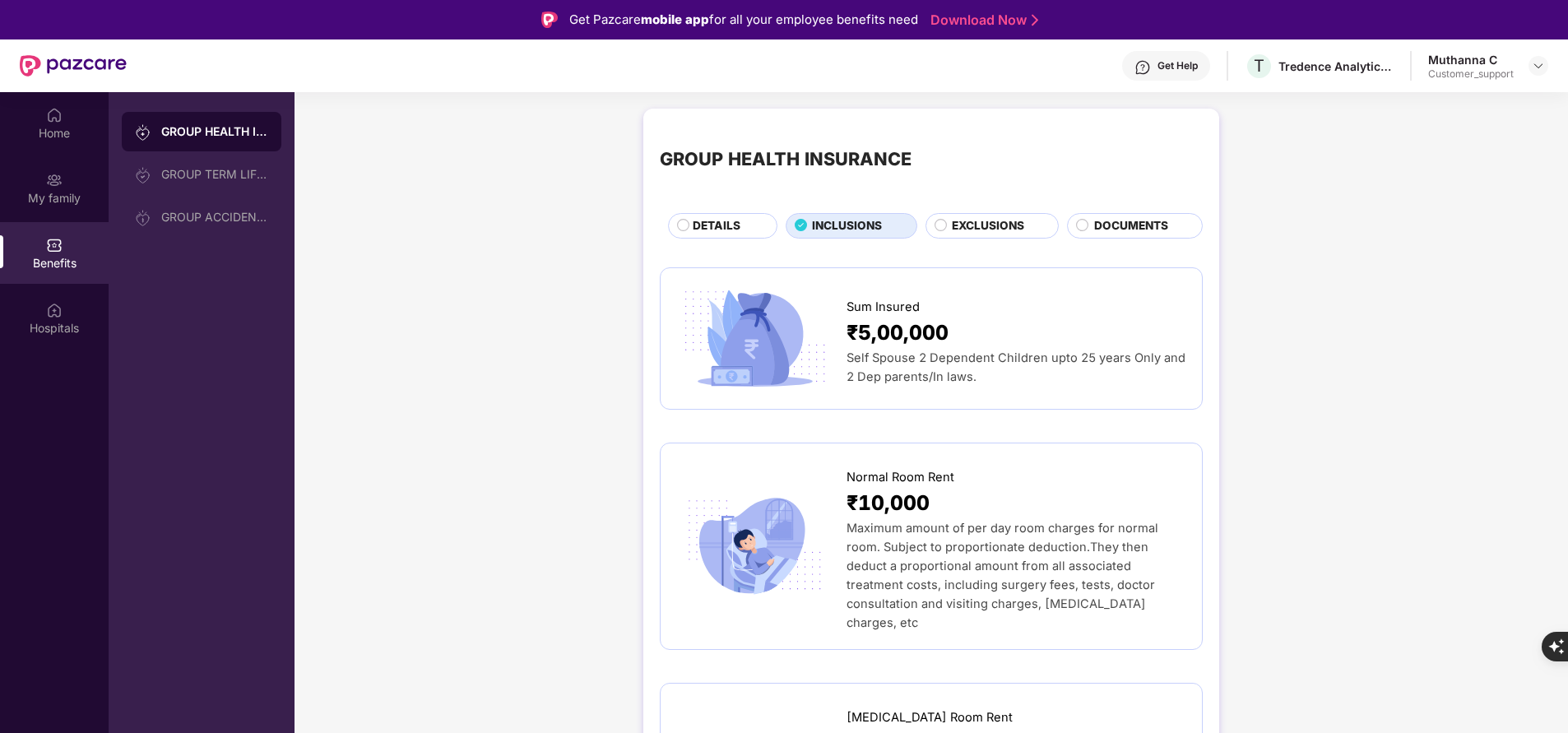
click at [722, 228] on span "DETAILS" at bounding box center [716, 226] width 48 height 18
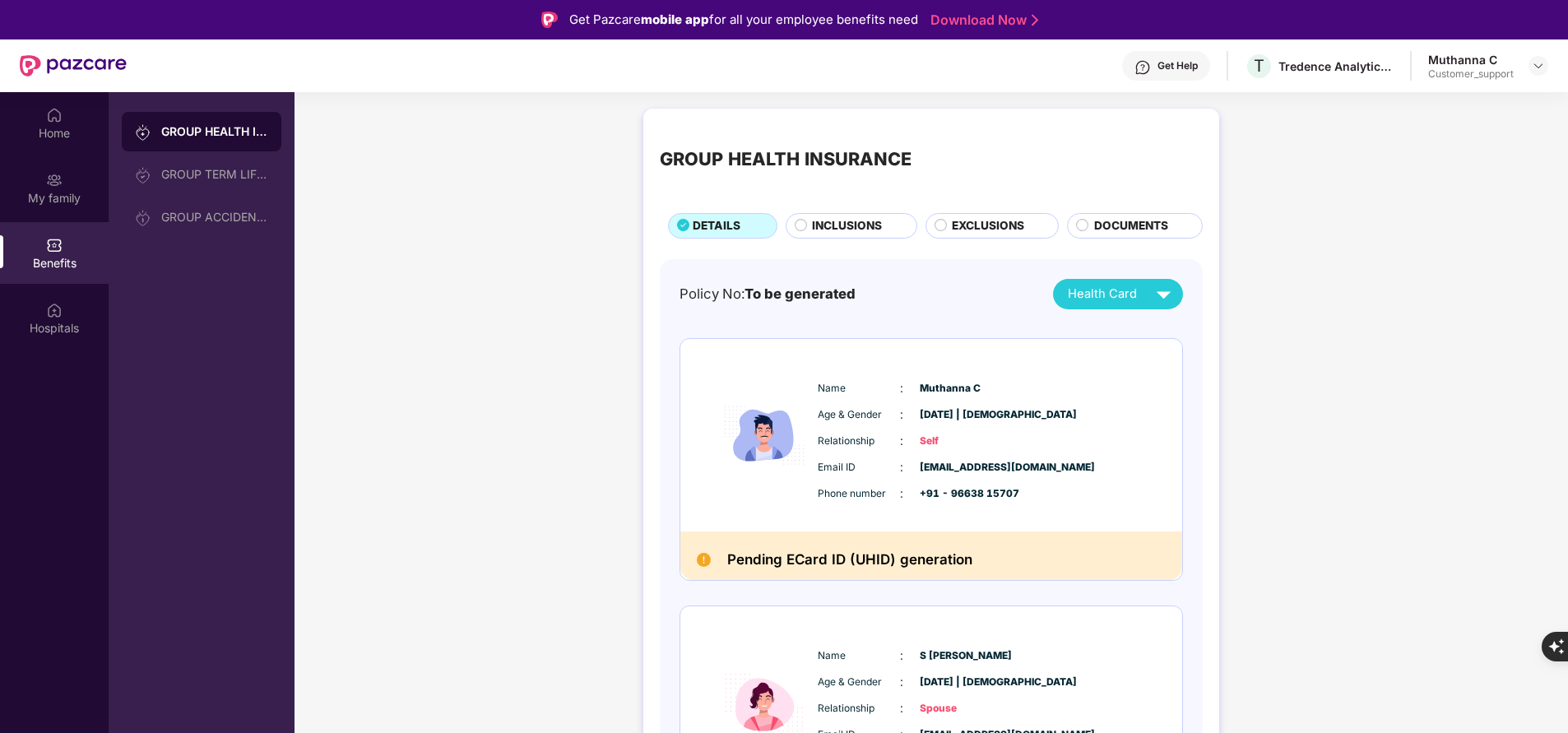
click at [980, 501] on span "+91 - 96638 15707" at bounding box center [960, 494] width 82 height 16
copy span "+91 - 96638 15707"
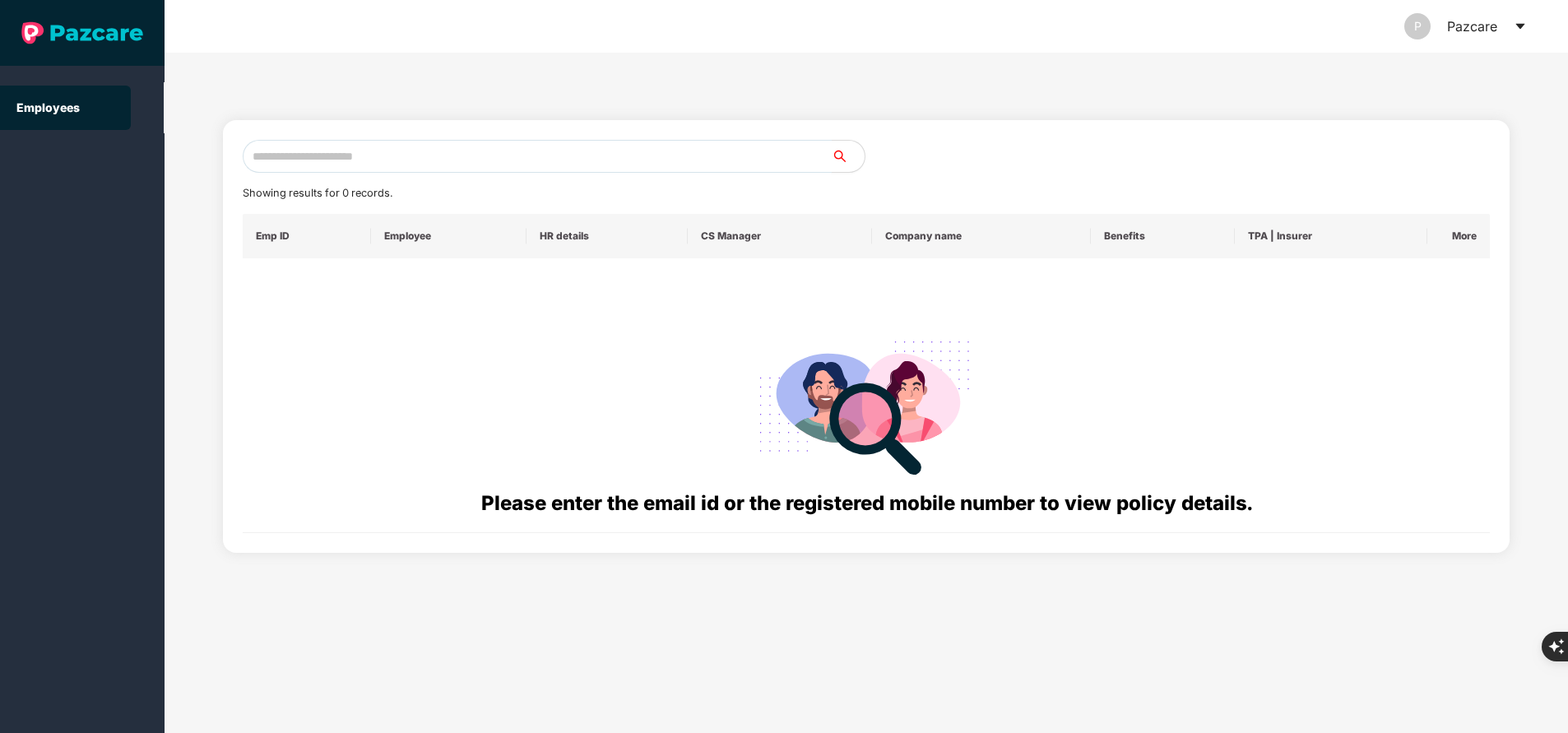
click at [573, 149] on input "text" at bounding box center [537, 156] width 589 height 33
paste input "**********"
click at [323, 160] on input "**********" at bounding box center [537, 156] width 589 height 33
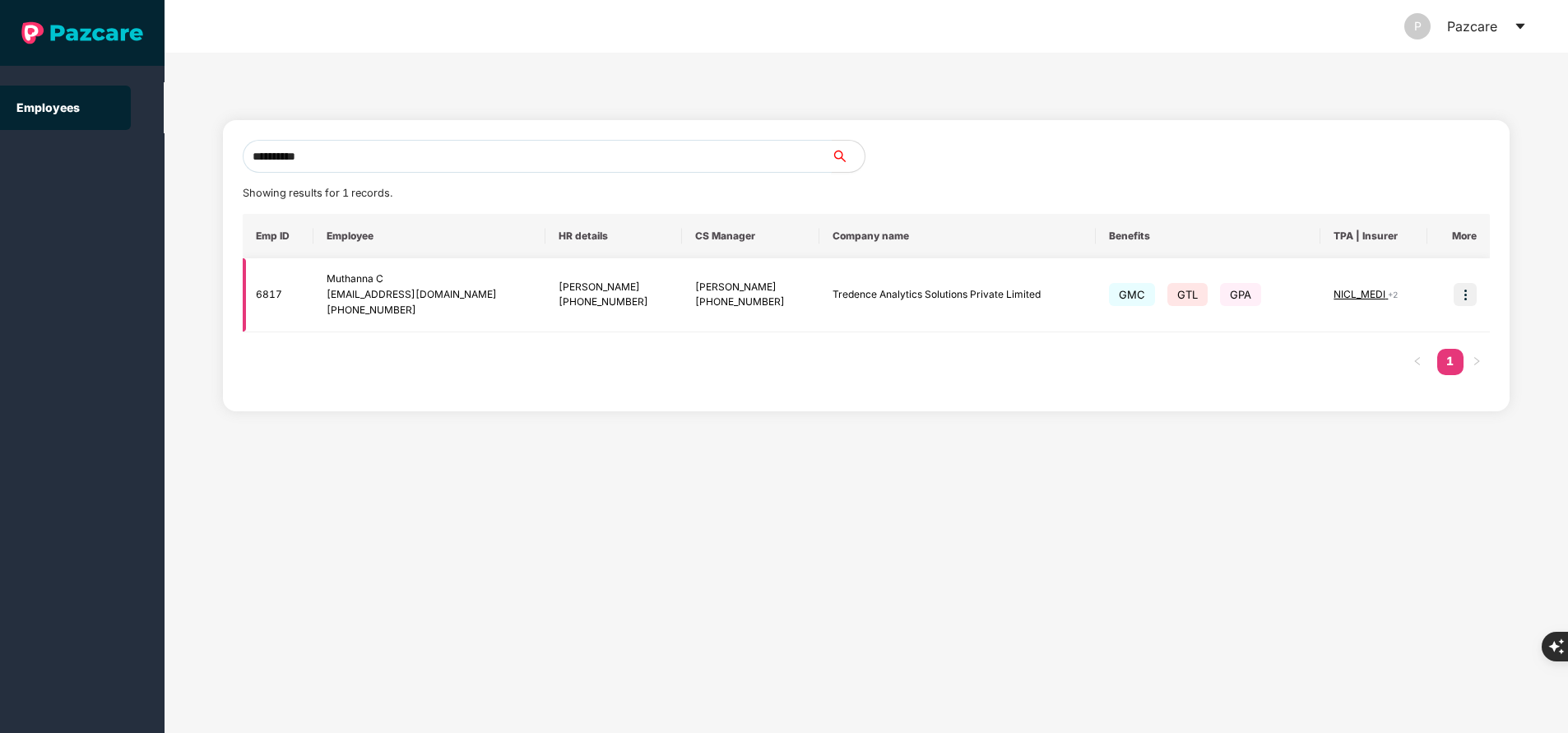
type input "**********"
click at [1371, 289] on span "NICL_MEDI" at bounding box center [1360, 294] width 55 height 13
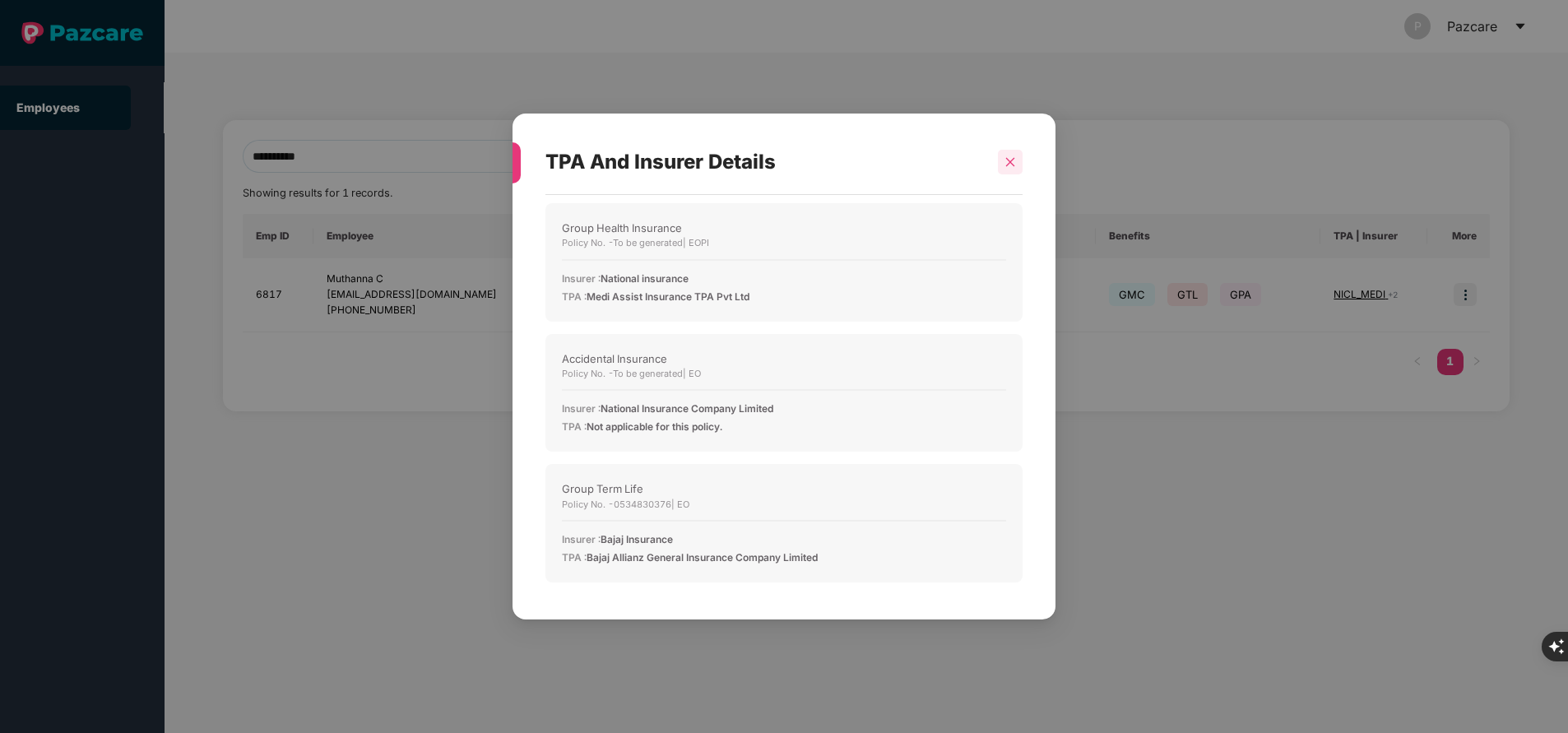
click at [1006, 163] on icon "close" at bounding box center [1010, 162] width 12 height 12
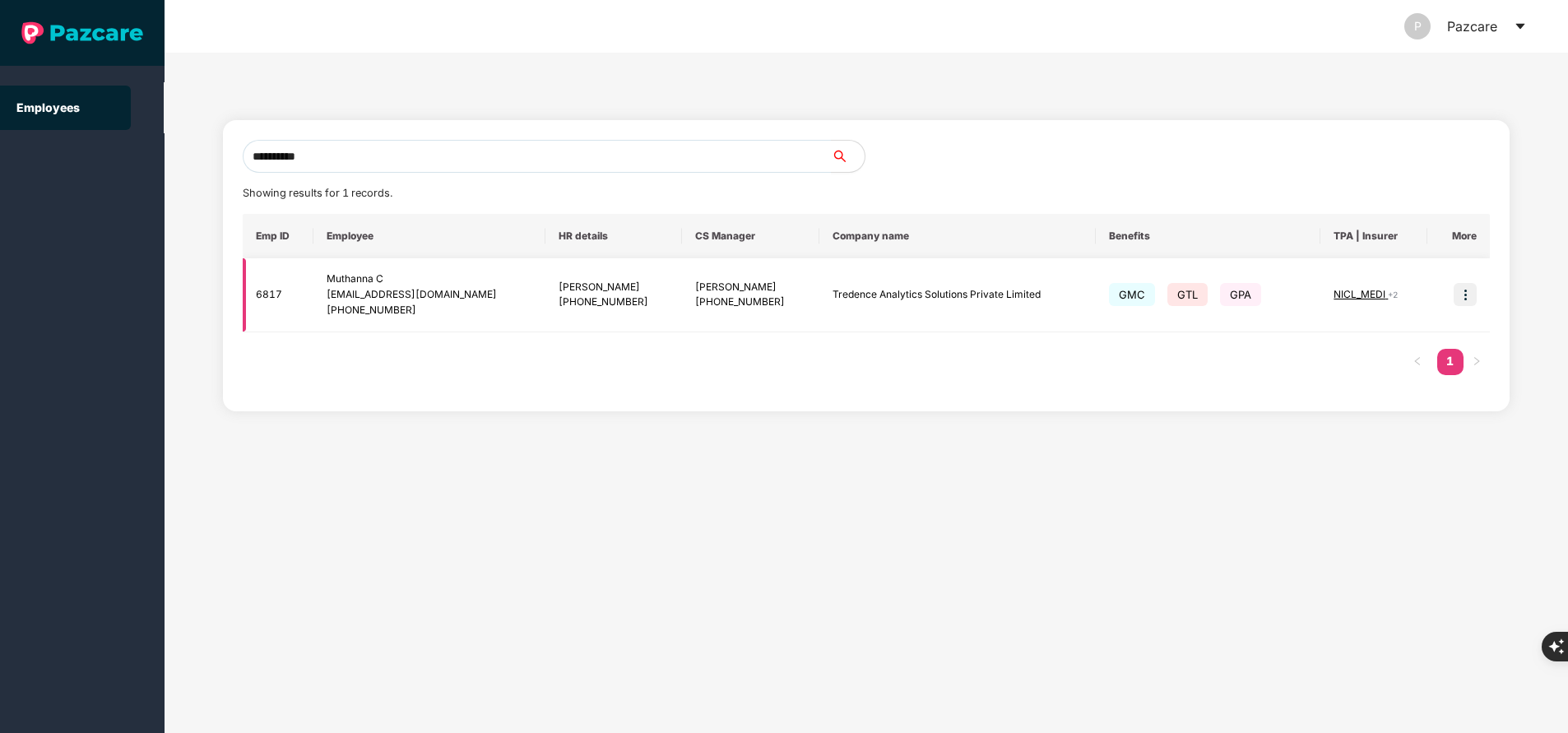
click at [1371, 296] on span "NICL_MEDI" at bounding box center [1360, 294] width 55 height 13
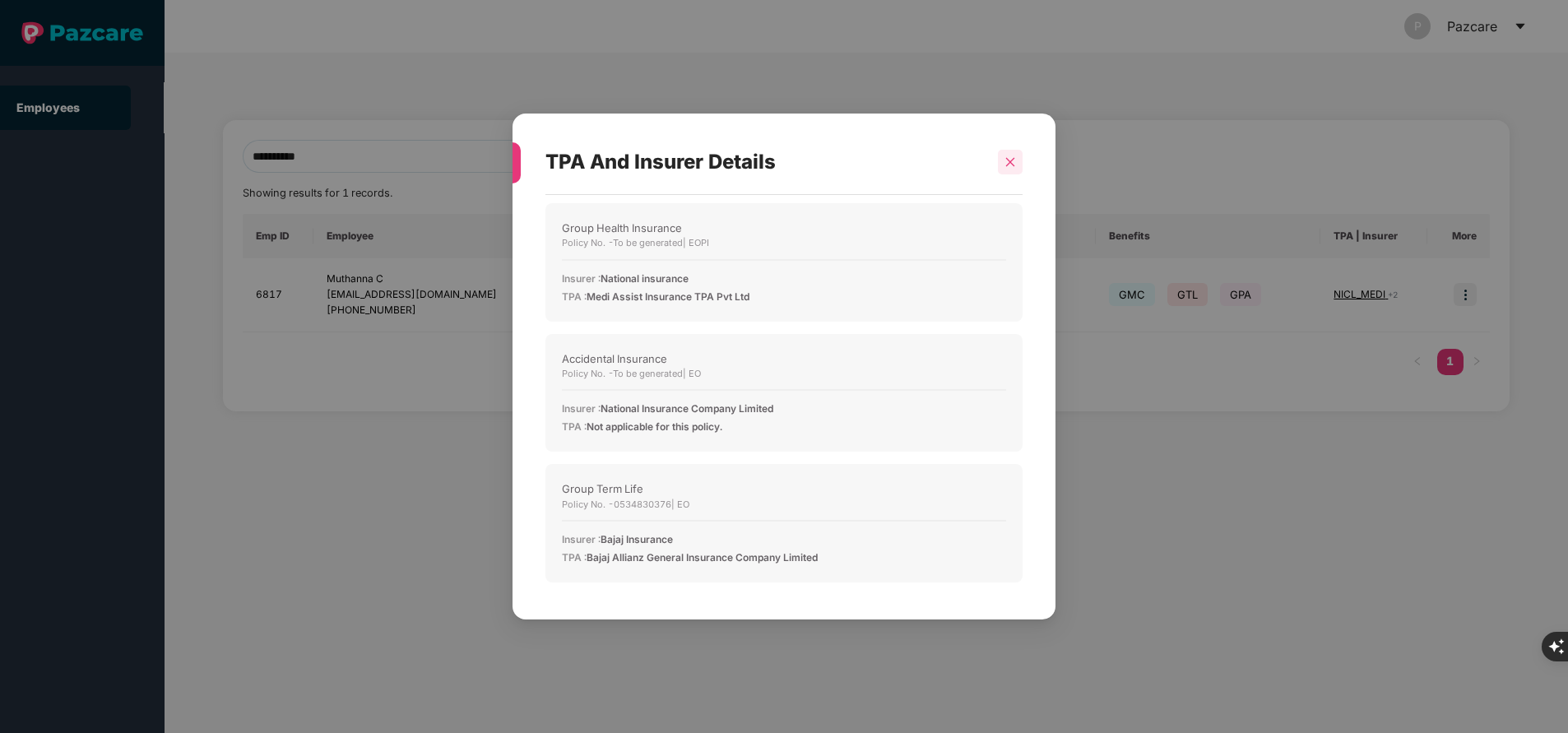
click at [1014, 157] on icon "close" at bounding box center [1010, 162] width 12 height 12
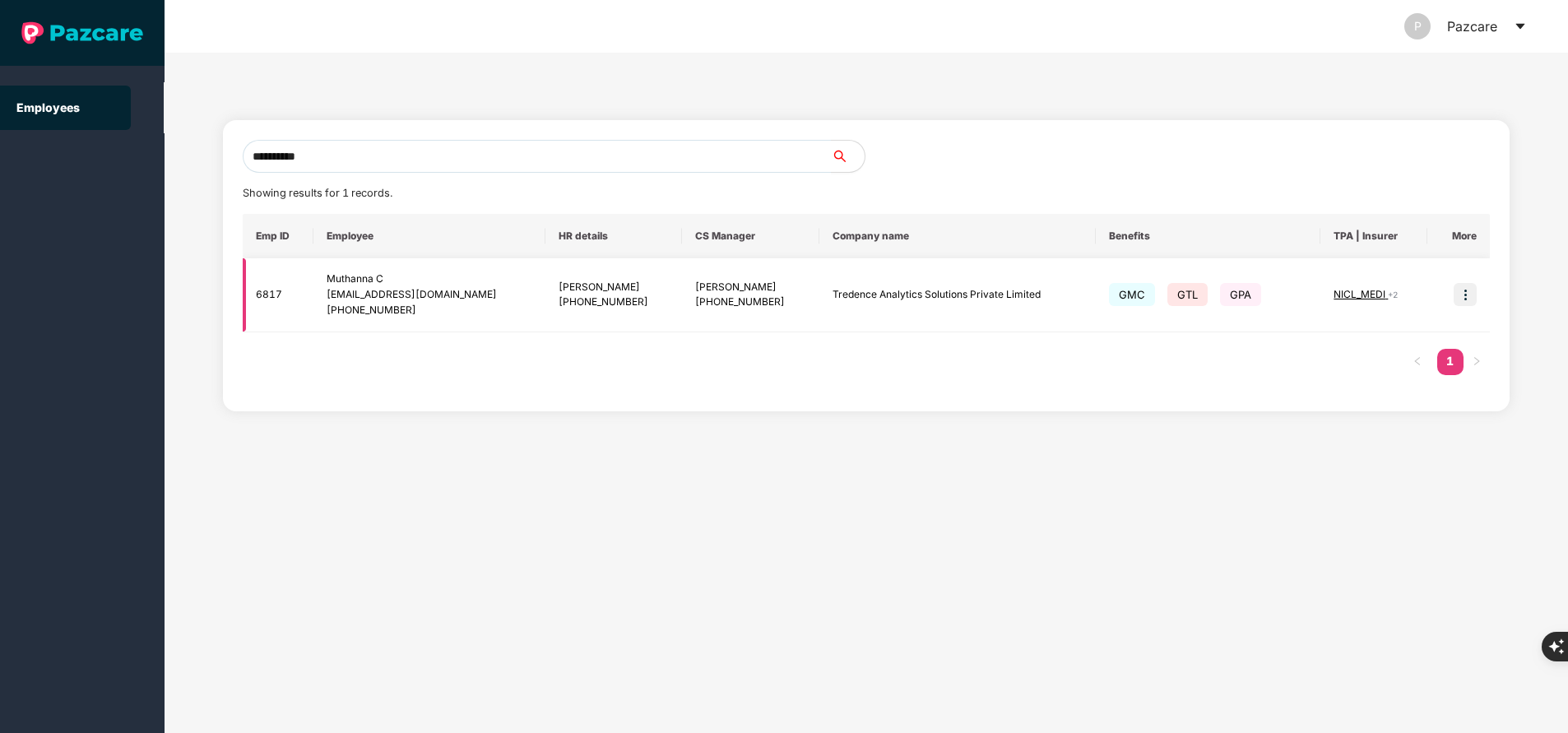
click at [1375, 293] on span "NICL_MEDI" at bounding box center [1360, 294] width 55 height 13
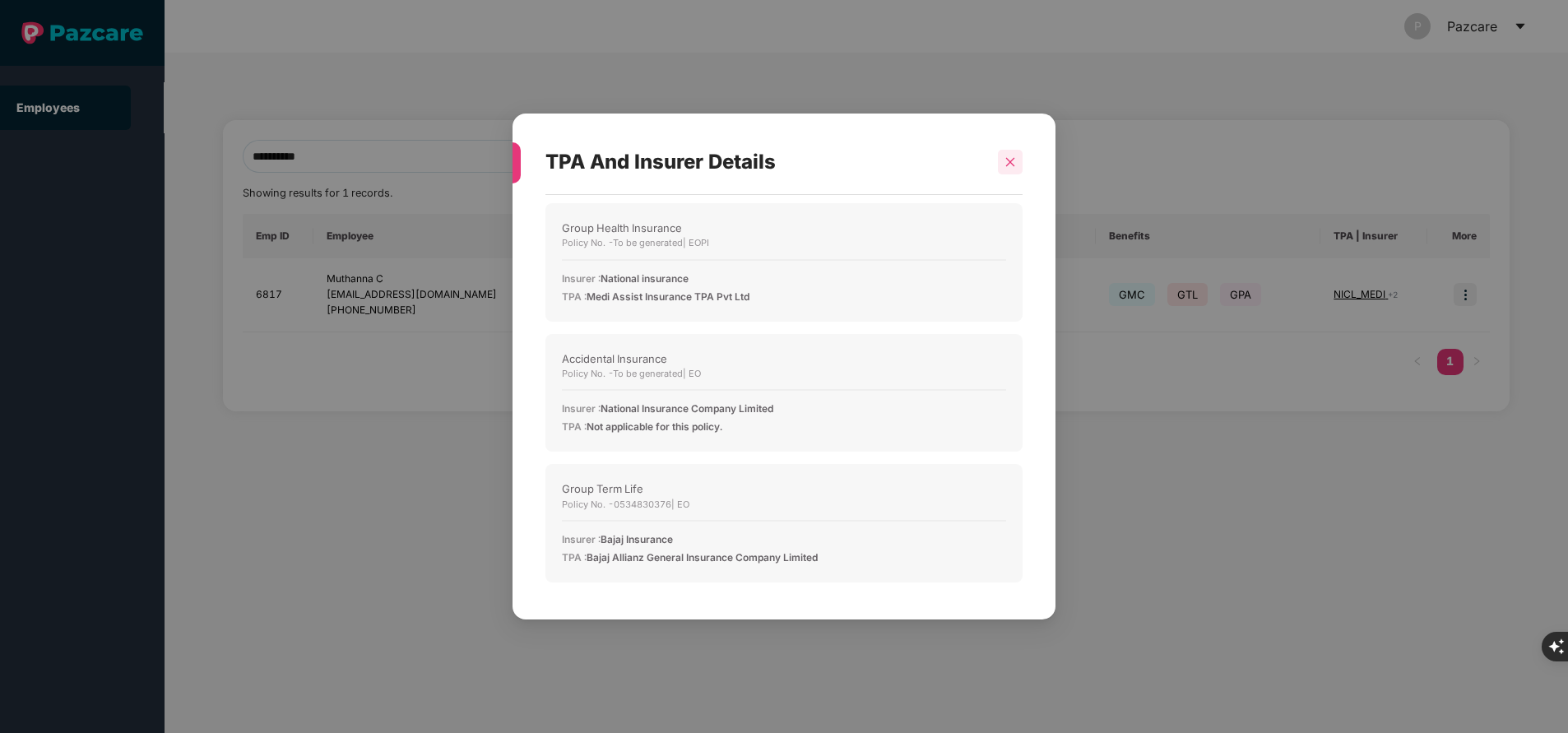
click at [1010, 171] on div at bounding box center [1010, 161] width 24 height 24
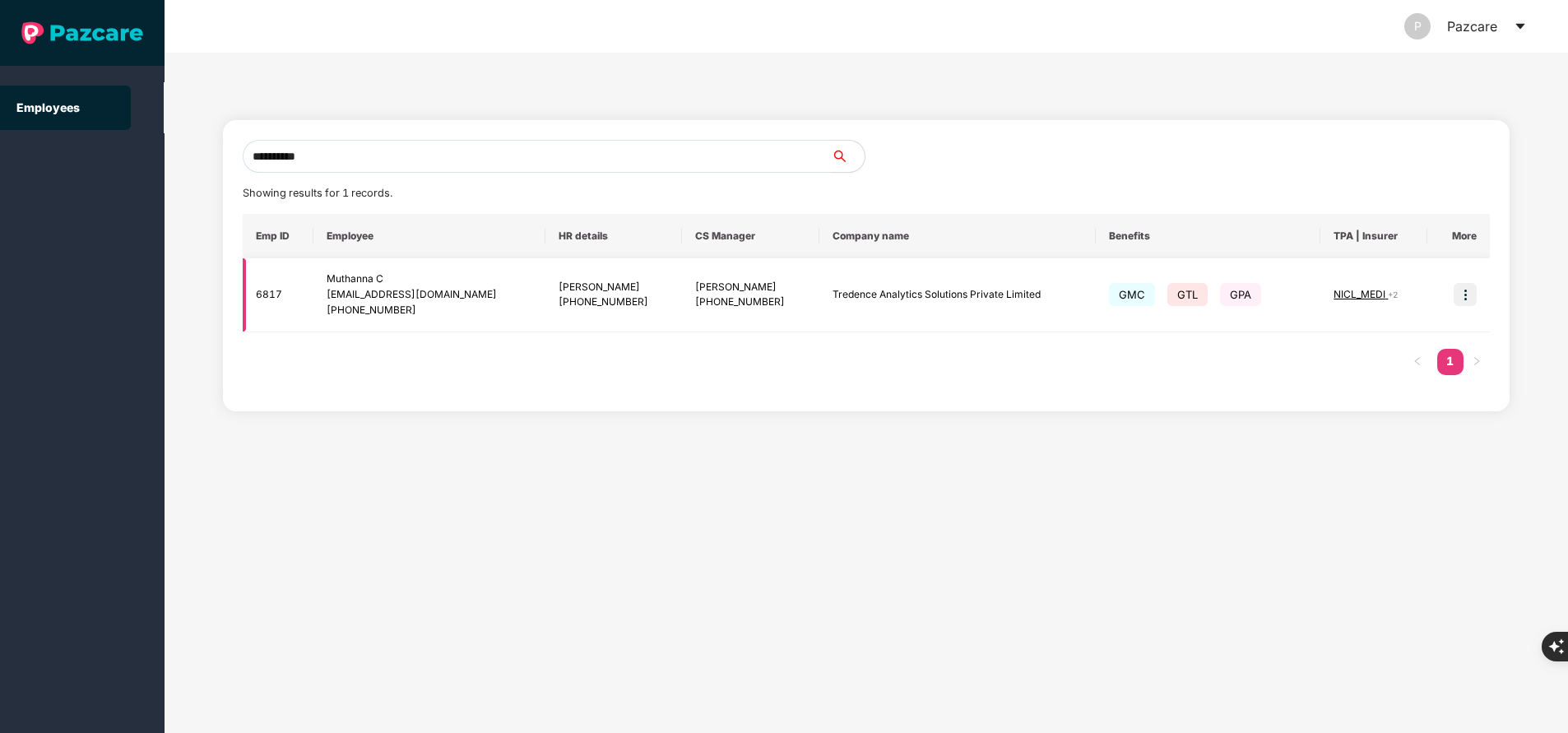
click at [1376, 300] on span "NICL_MEDI" at bounding box center [1360, 294] width 55 height 13
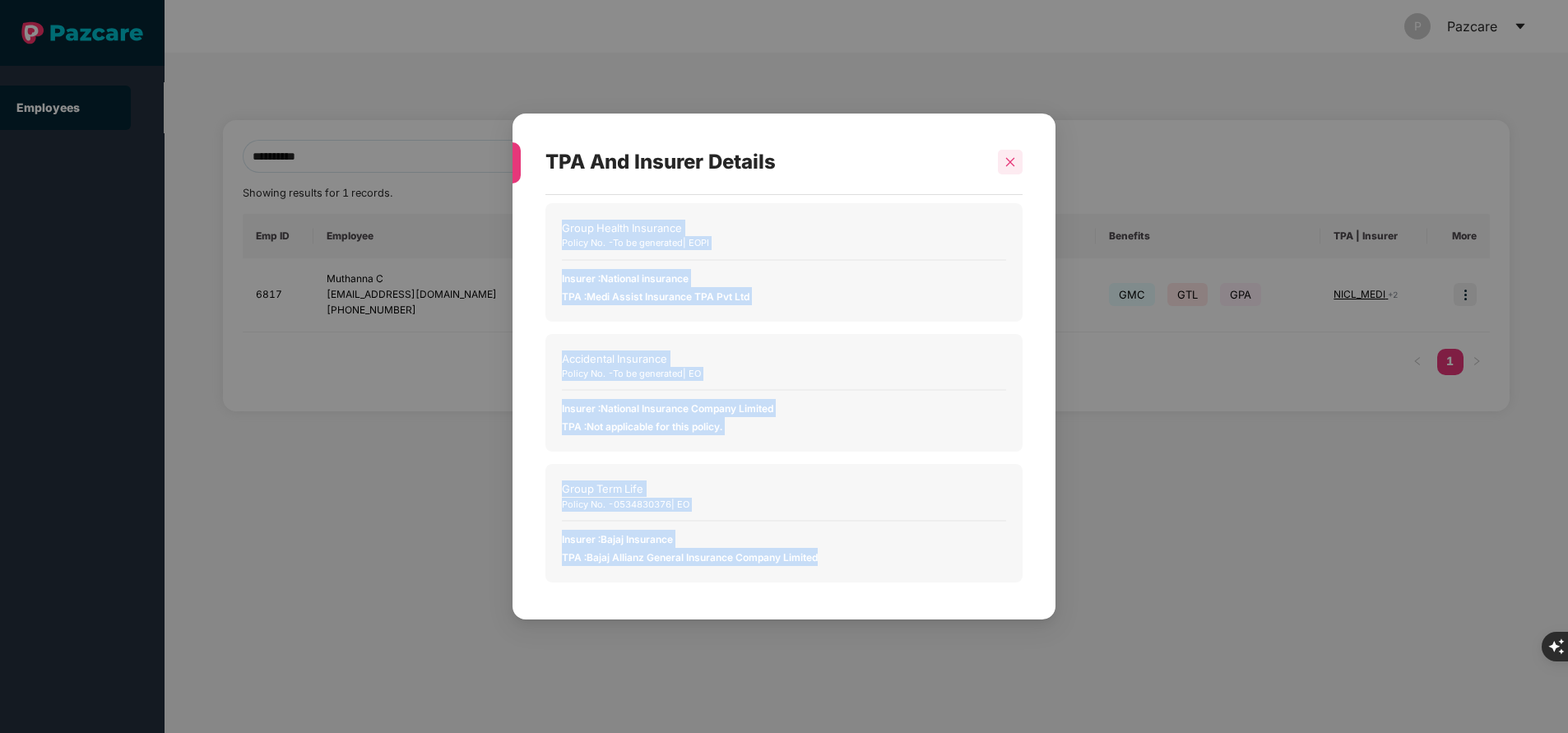
drag, startPoint x: 1331, startPoint y: 401, endPoint x: 1019, endPoint y: 158, distance: 395.5
click at [1019, 158] on div "TPA And Insurer Details Group Health Insurance Policy No. - To be generated | E…" at bounding box center [784, 366] width 1568 height 733
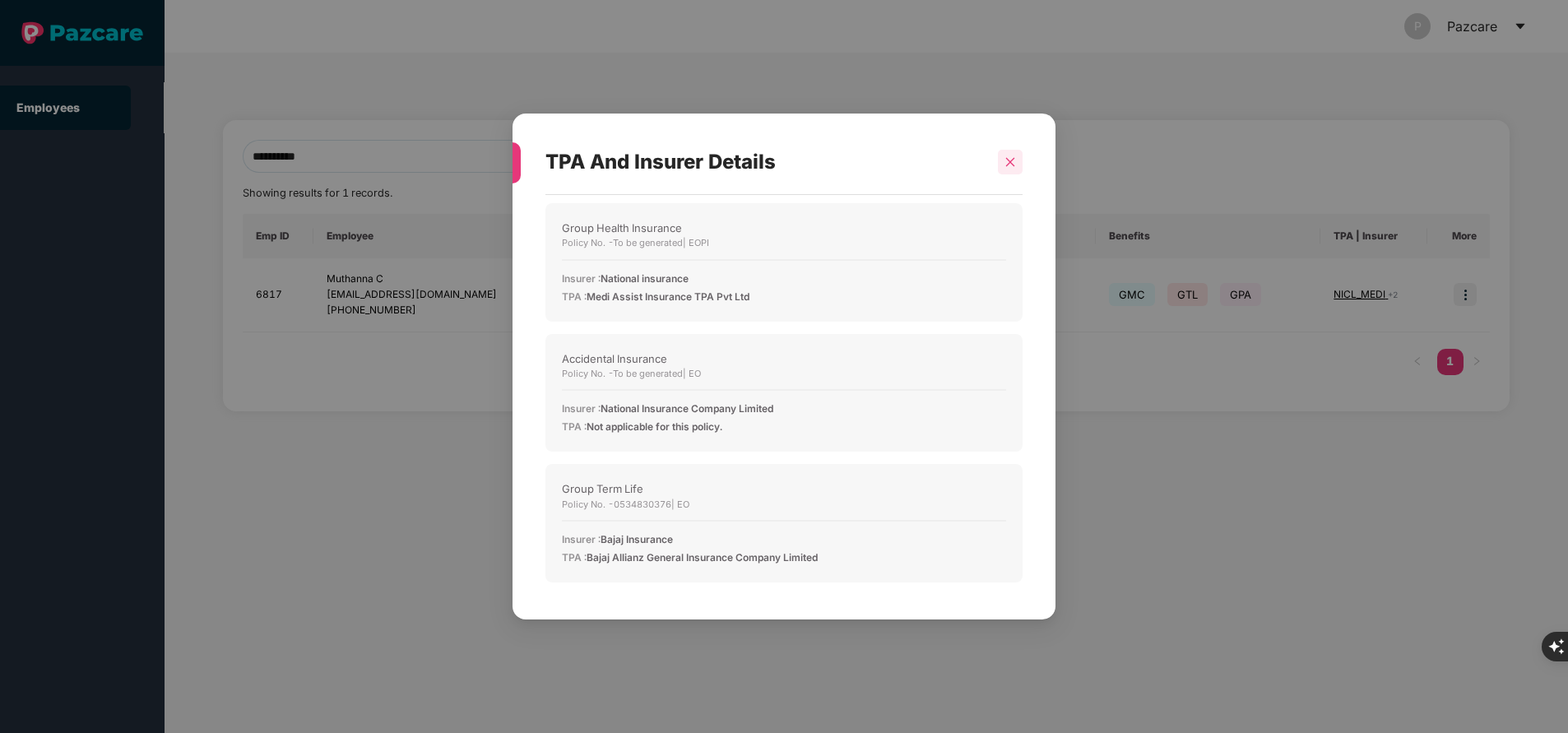
click at [1019, 158] on div at bounding box center [1010, 161] width 24 height 24
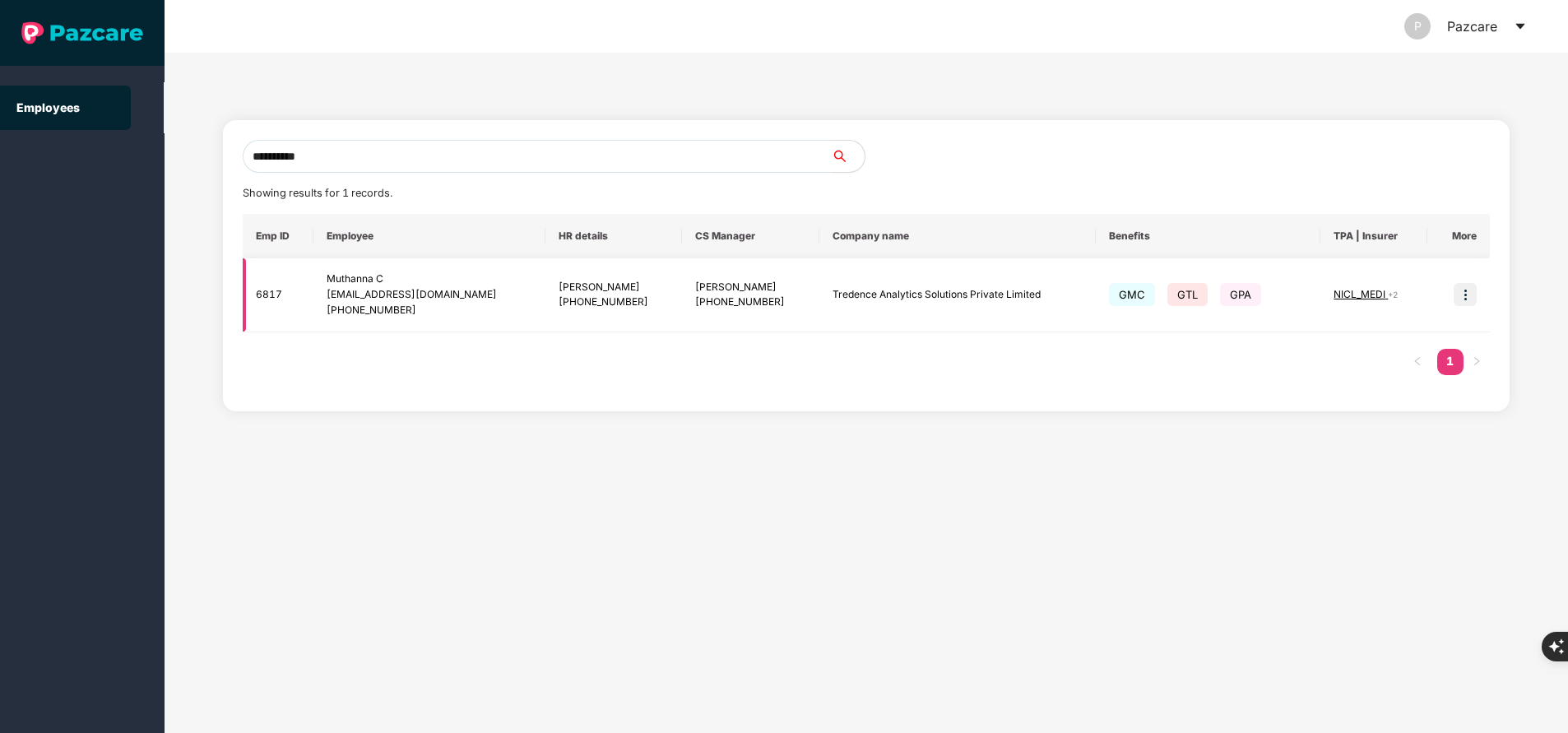
click at [1468, 291] on img at bounding box center [1464, 294] width 23 height 23
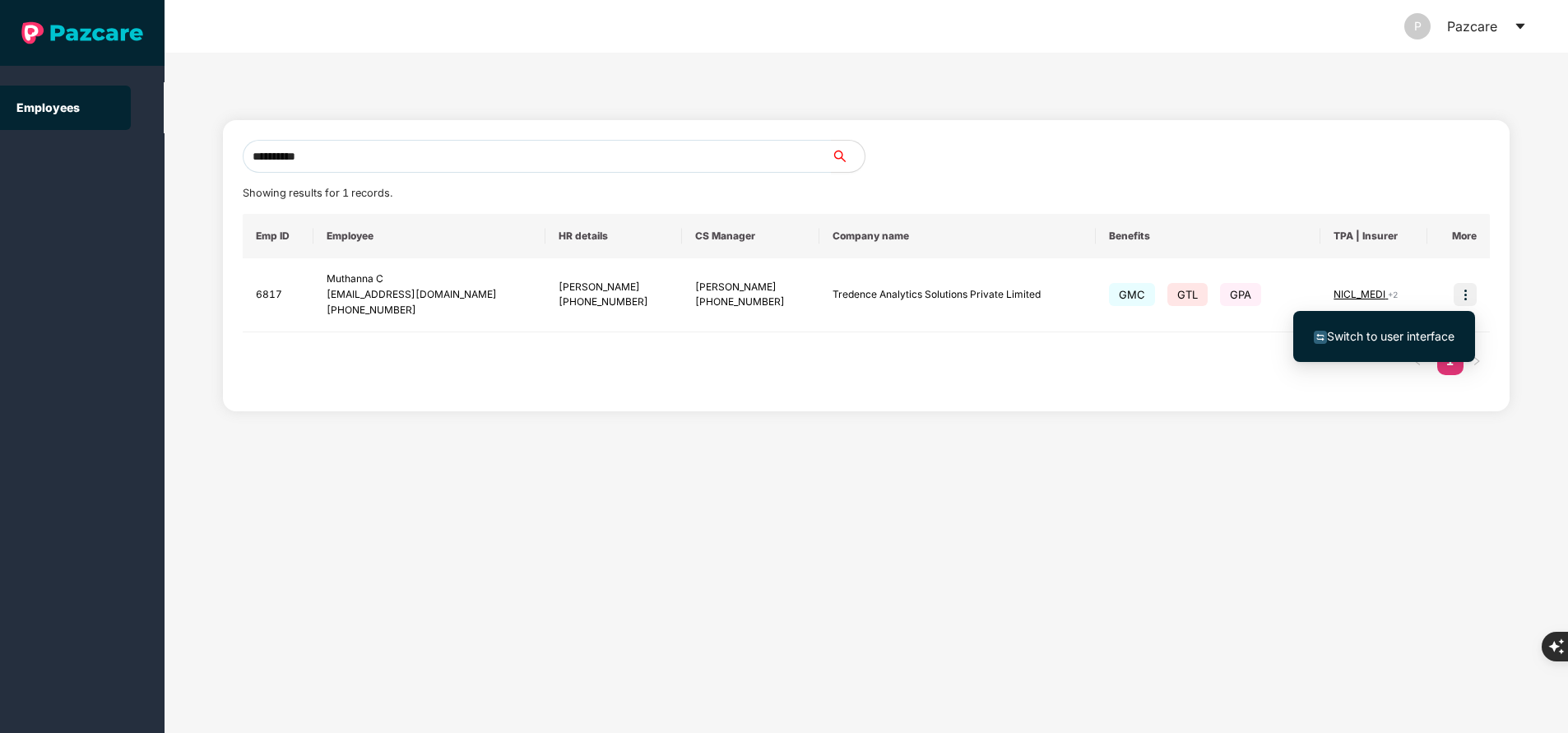
click at [1365, 341] on span "Switch to user interface" at bounding box center [1390, 336] width 128 height 14
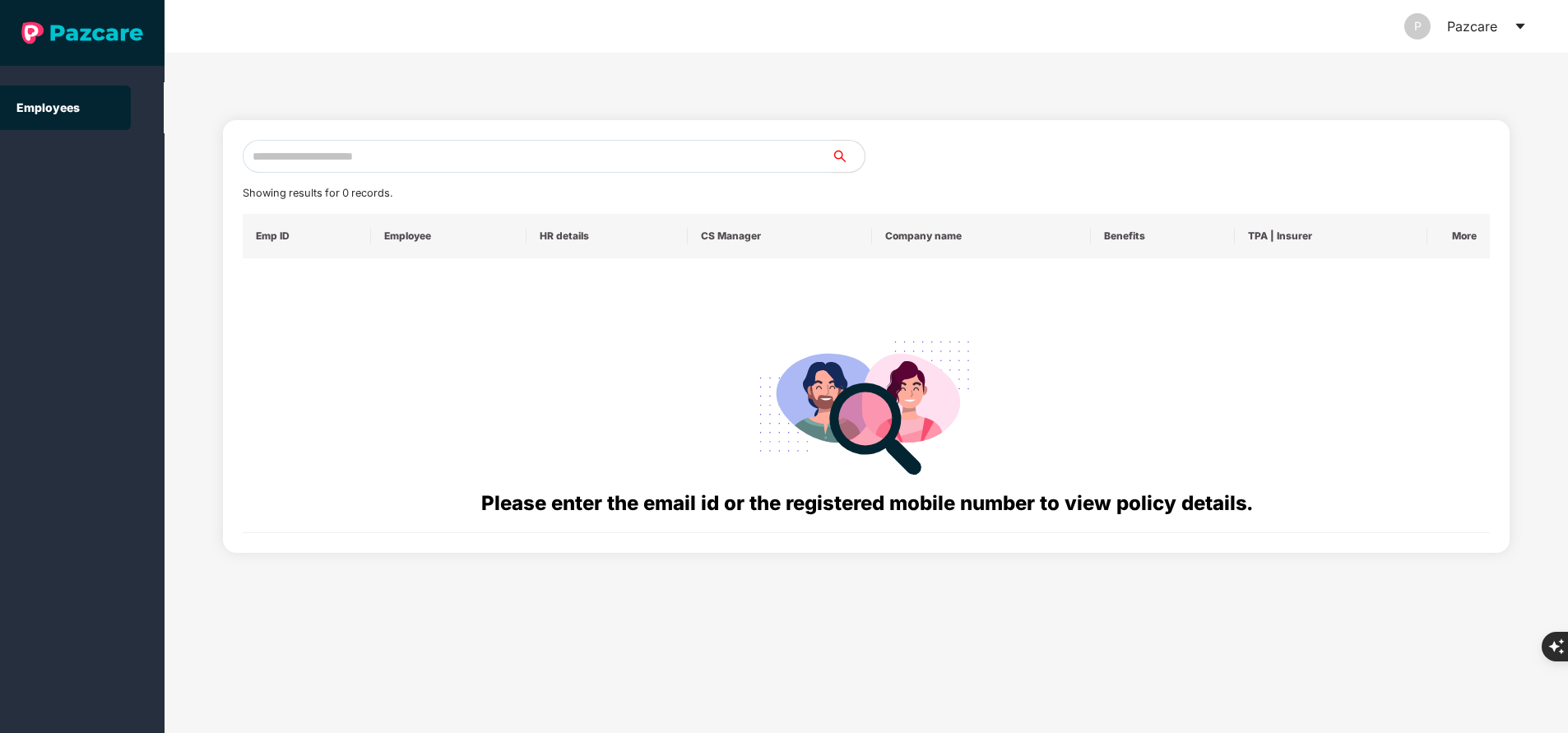
click at [496, 166] on input "text" at bounding box center [537, 156] width 589 height 33
paste input "**********"
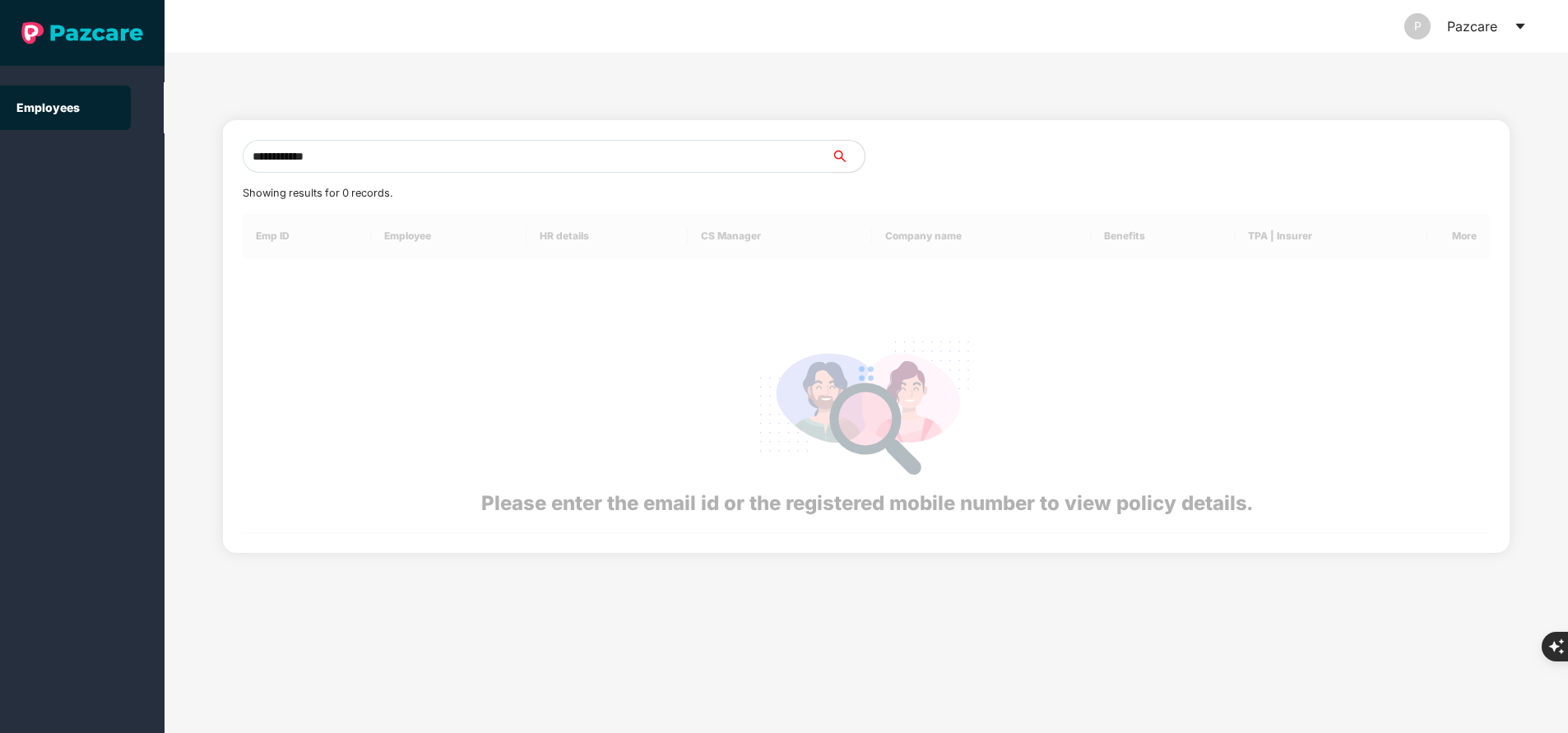
click at [496, 166] on input "**********" at bounding box center [537, 156] width 589 height 33
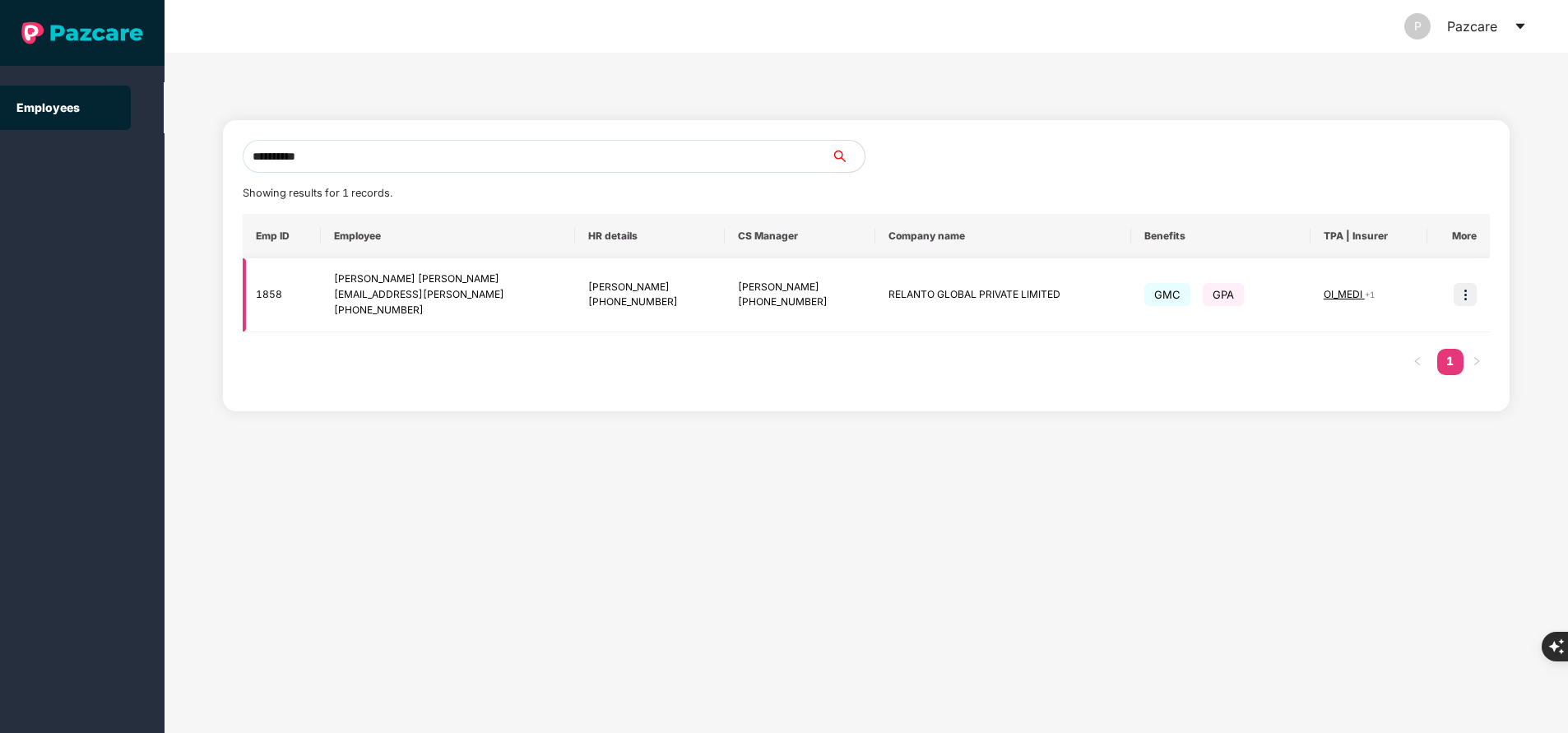
type input "**********"
click at [1466, 295] on img at bounding box center [1464, 294] width 23 height 23
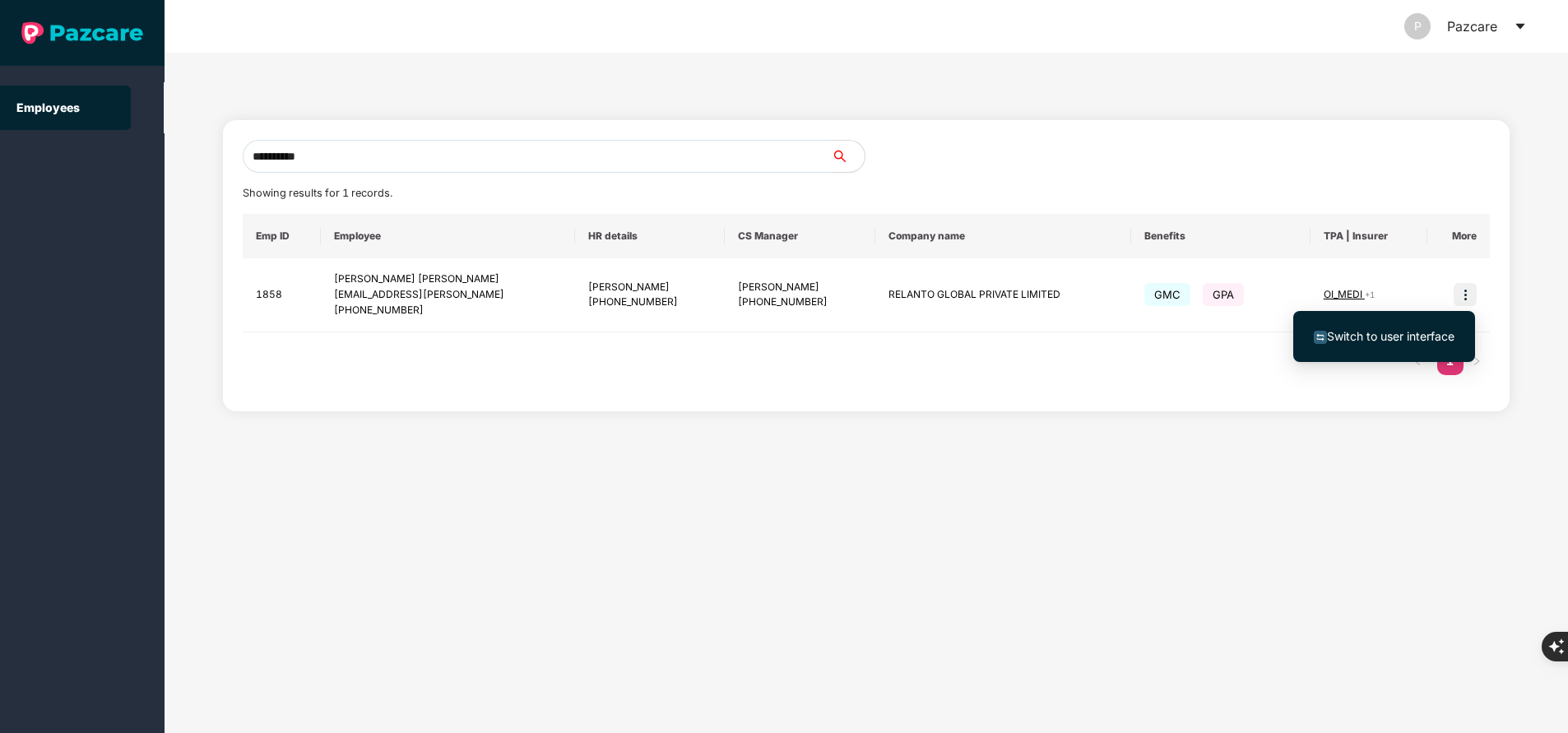
click at [1424, 329] on span "Switch to user interface" at bounding box center [1390, 336] width 128 height 14
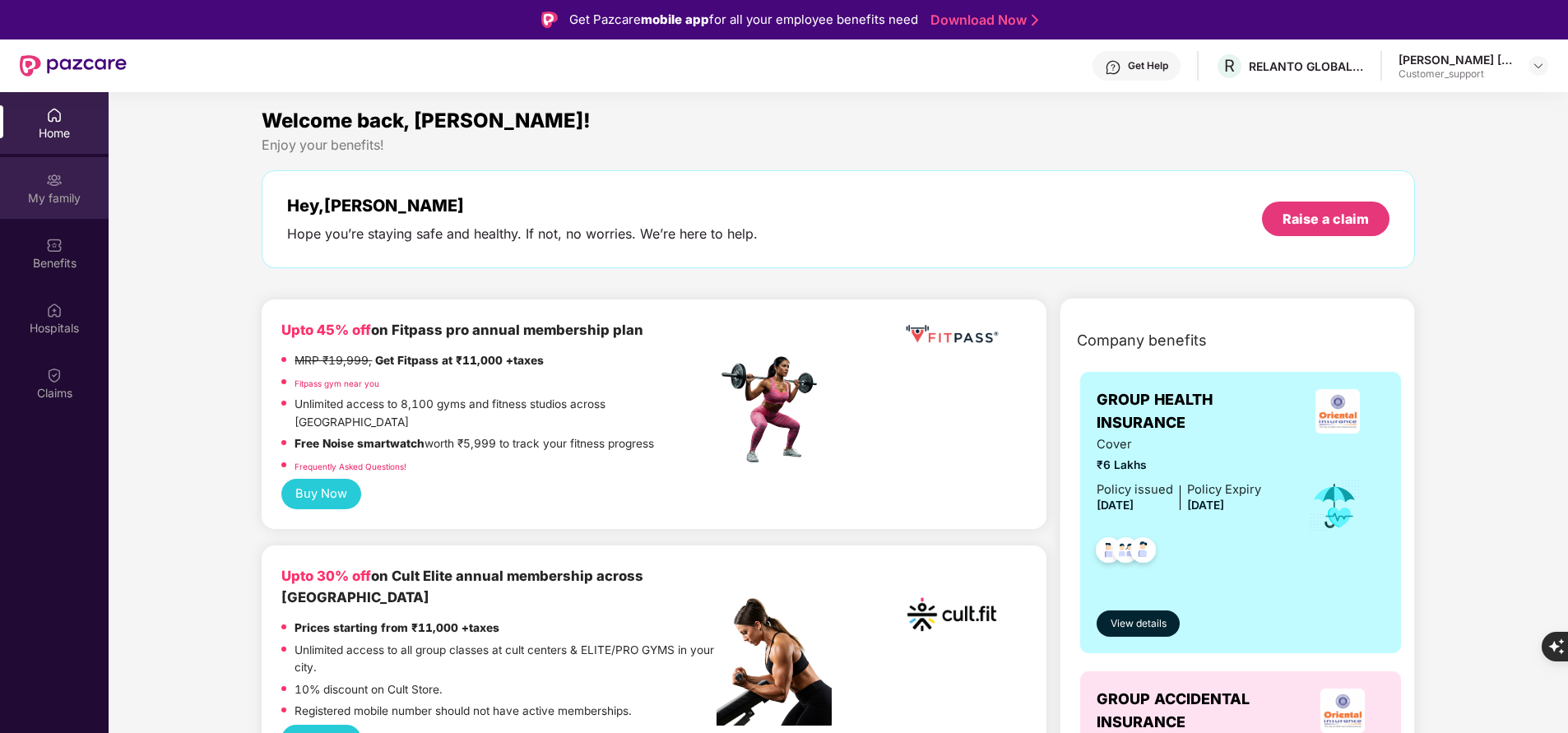
click at [48, 207] on div "My family" at bounding box center [54, 187] width 108 height 61
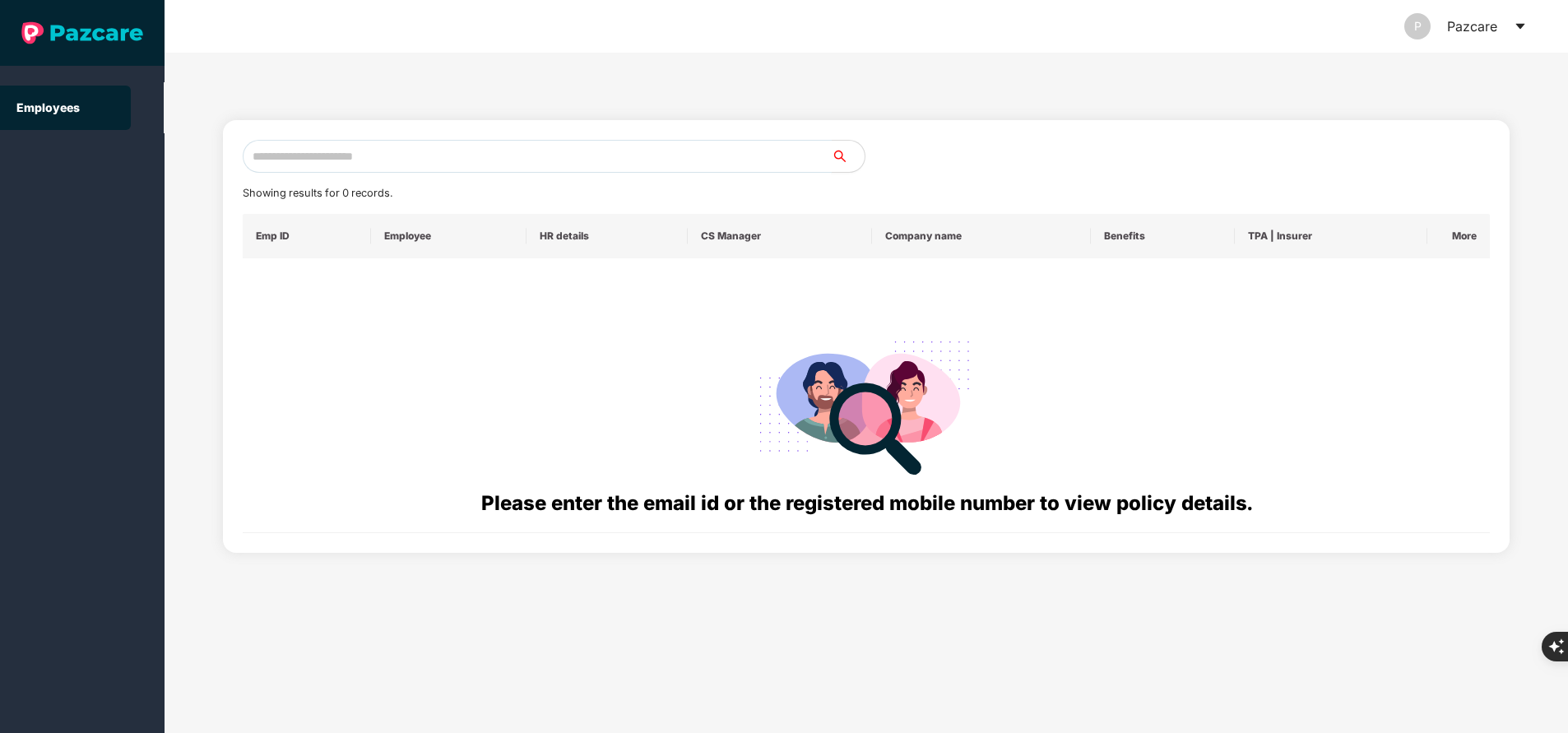
click at [551, 153] on input "text" at bounding box center [537, 156] width 589 height 33
paste input "**********"
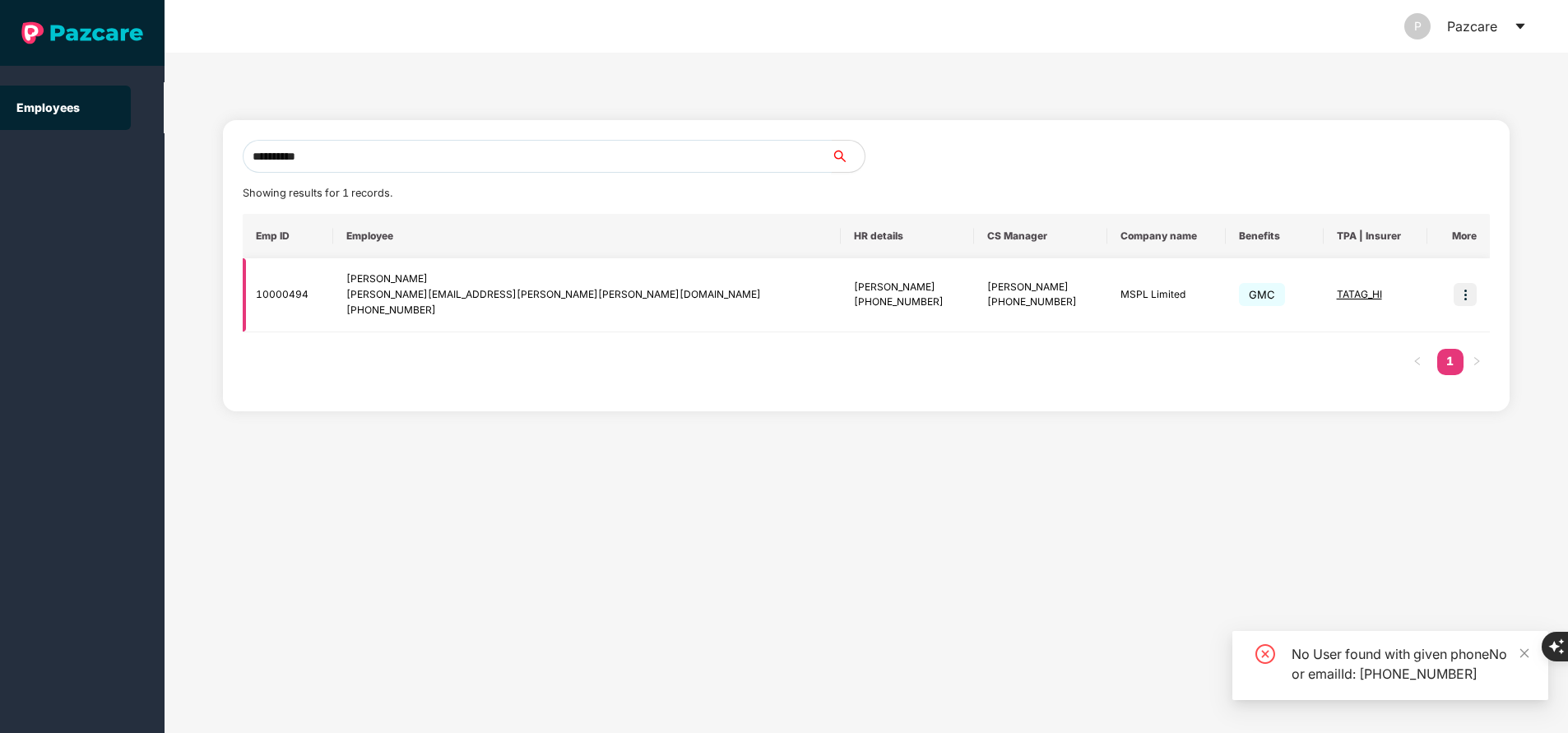
type input "**********"
click at [1466, 297] on img at bounding box center [1464, 294] width 23 height 23
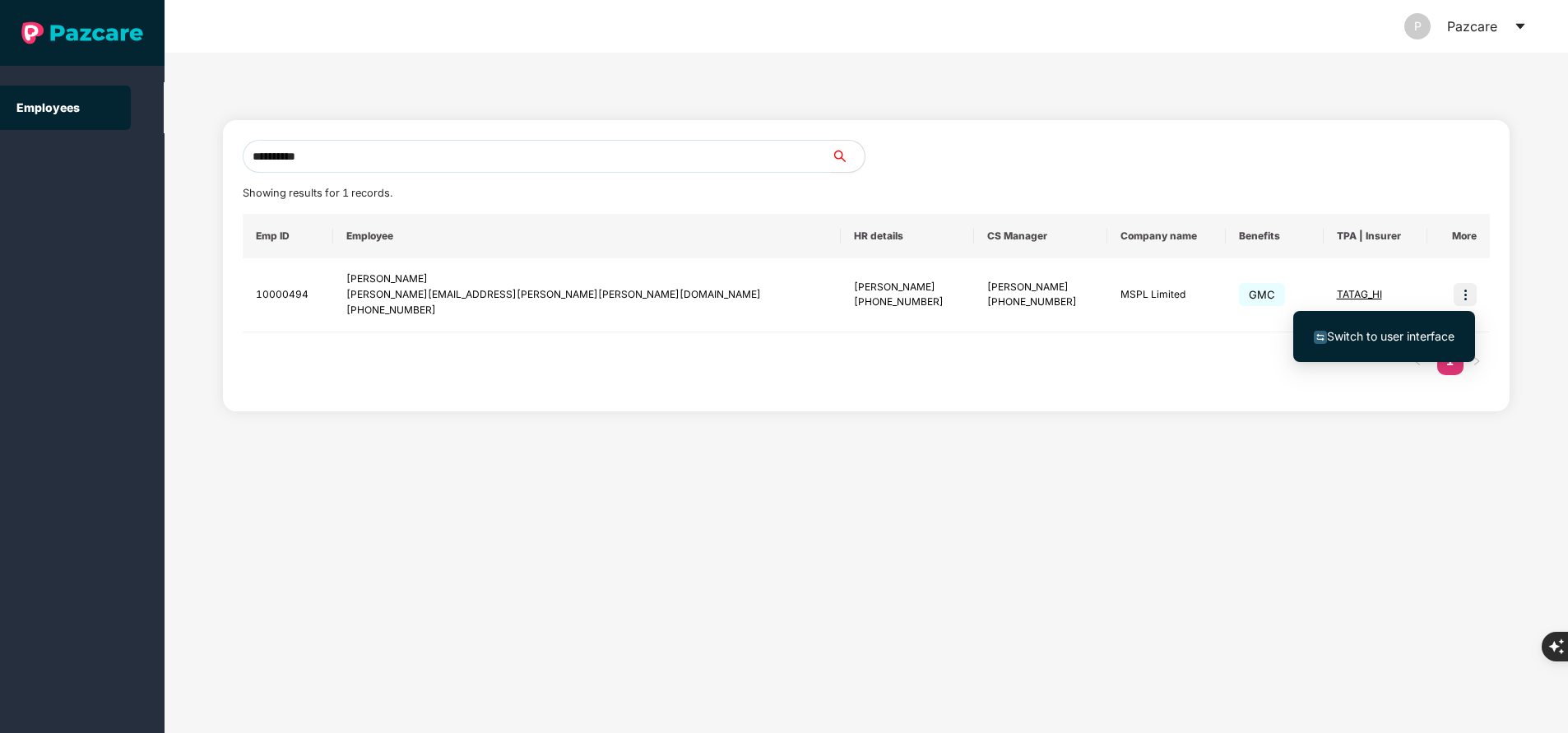
click at [1410, 335] on span "Switch to user interface" at bounding box center [1390, 336] width 128 height 14
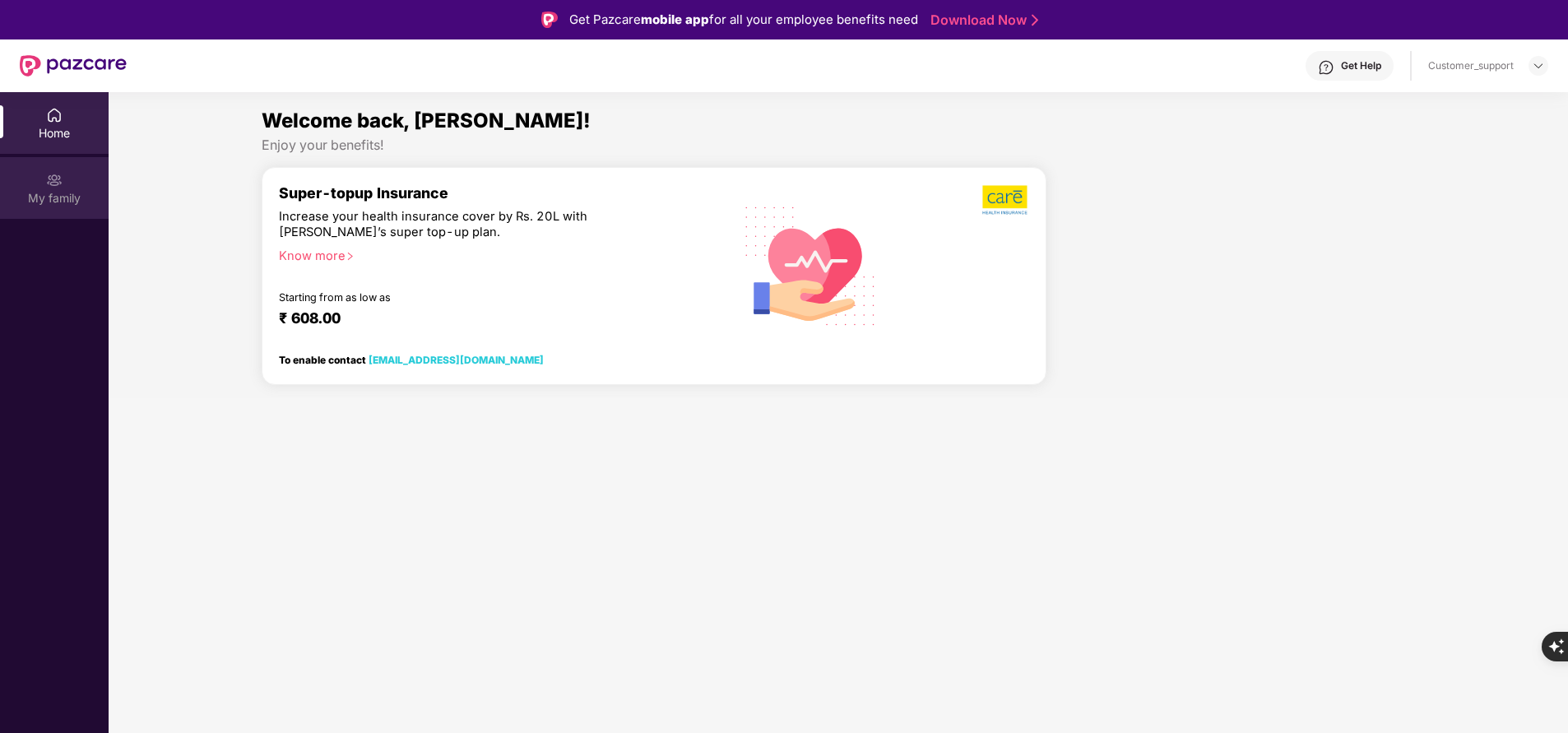
click at [55, 190] on div "My family" at bounding box center [54, 198] width 108 height 17
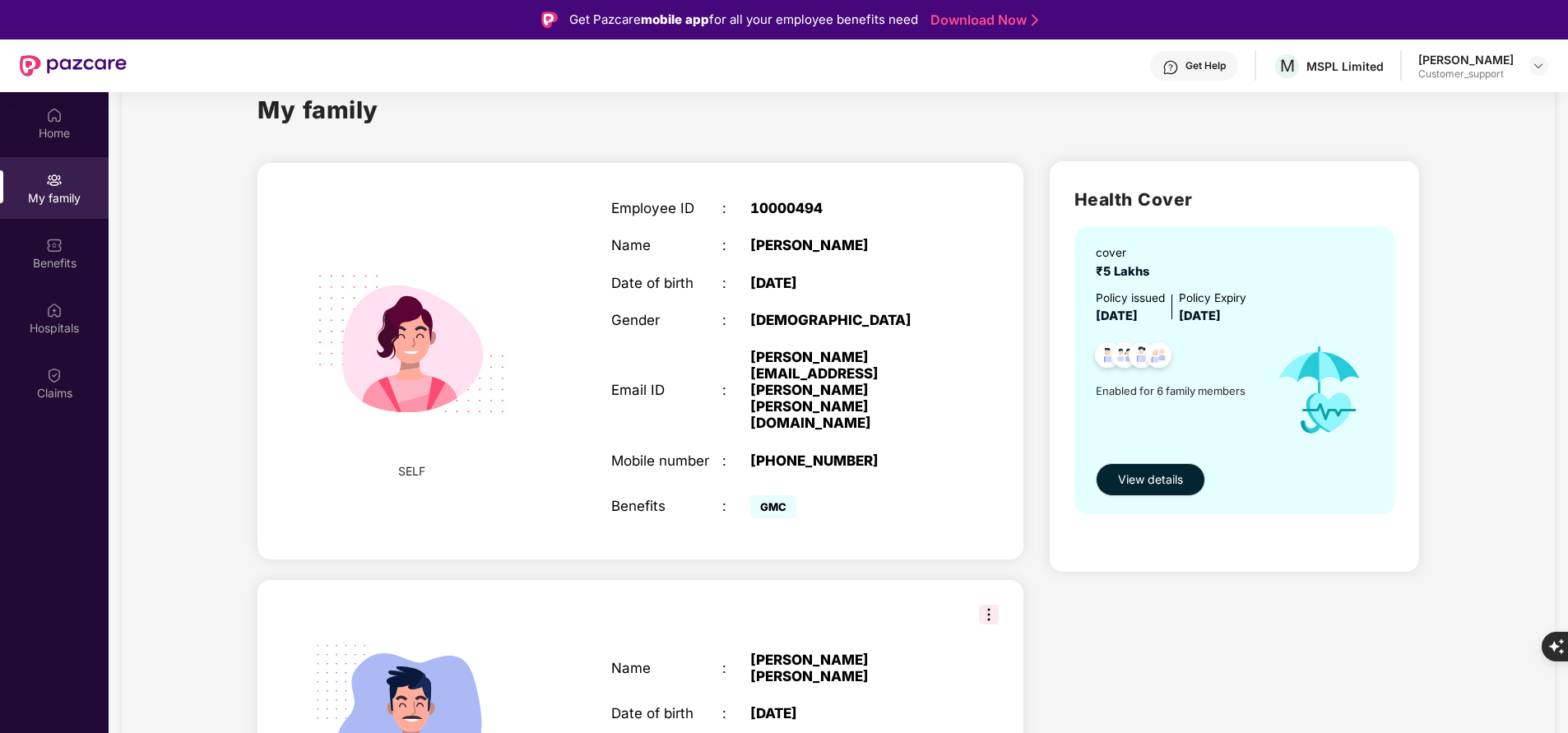
scroll to position [24, 0]
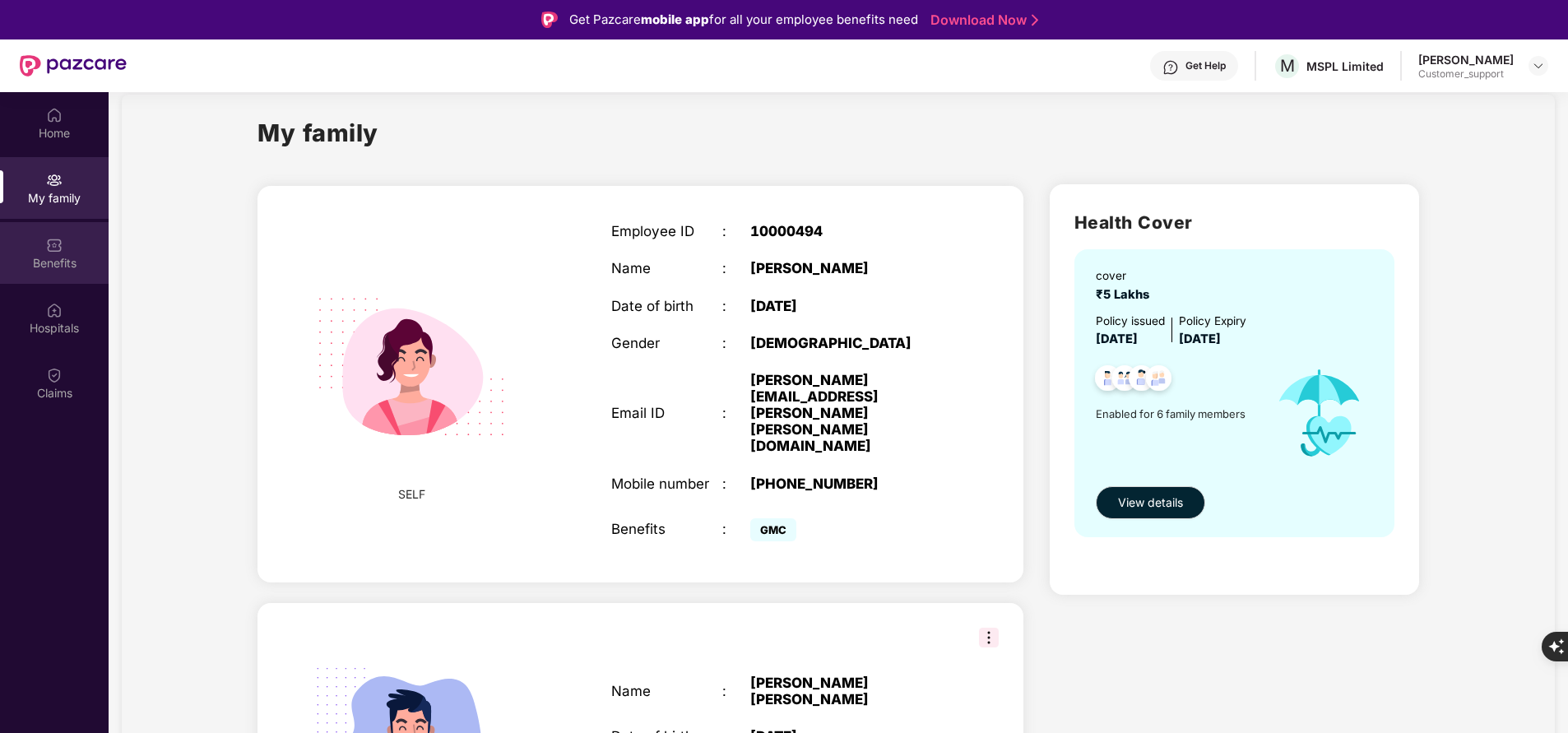
click at [60, 245] on img at bounding box center [55, 245] width 17 height 17
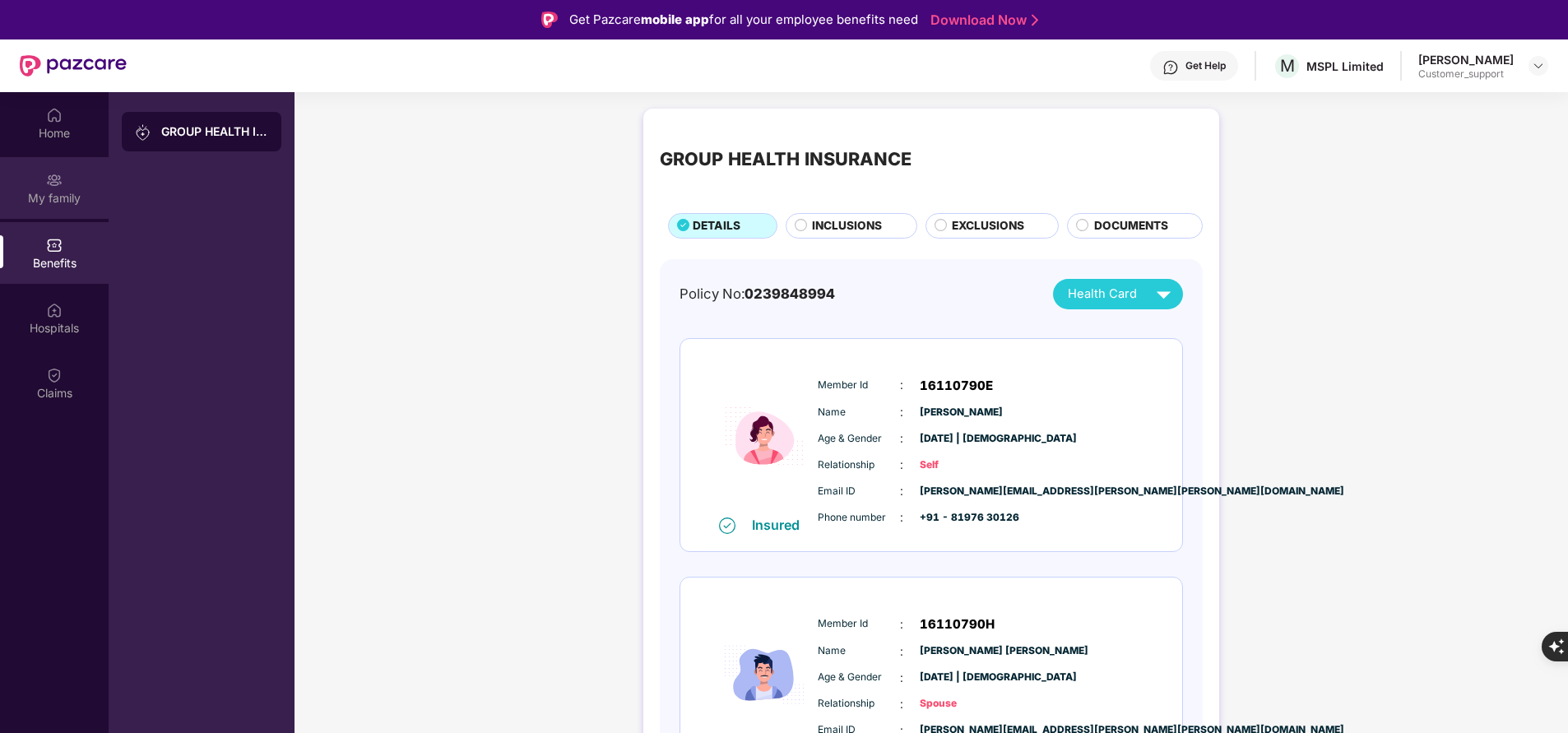
click at [50, 191] on div "My family" at bounding box center [54, 198] width 108 height 17
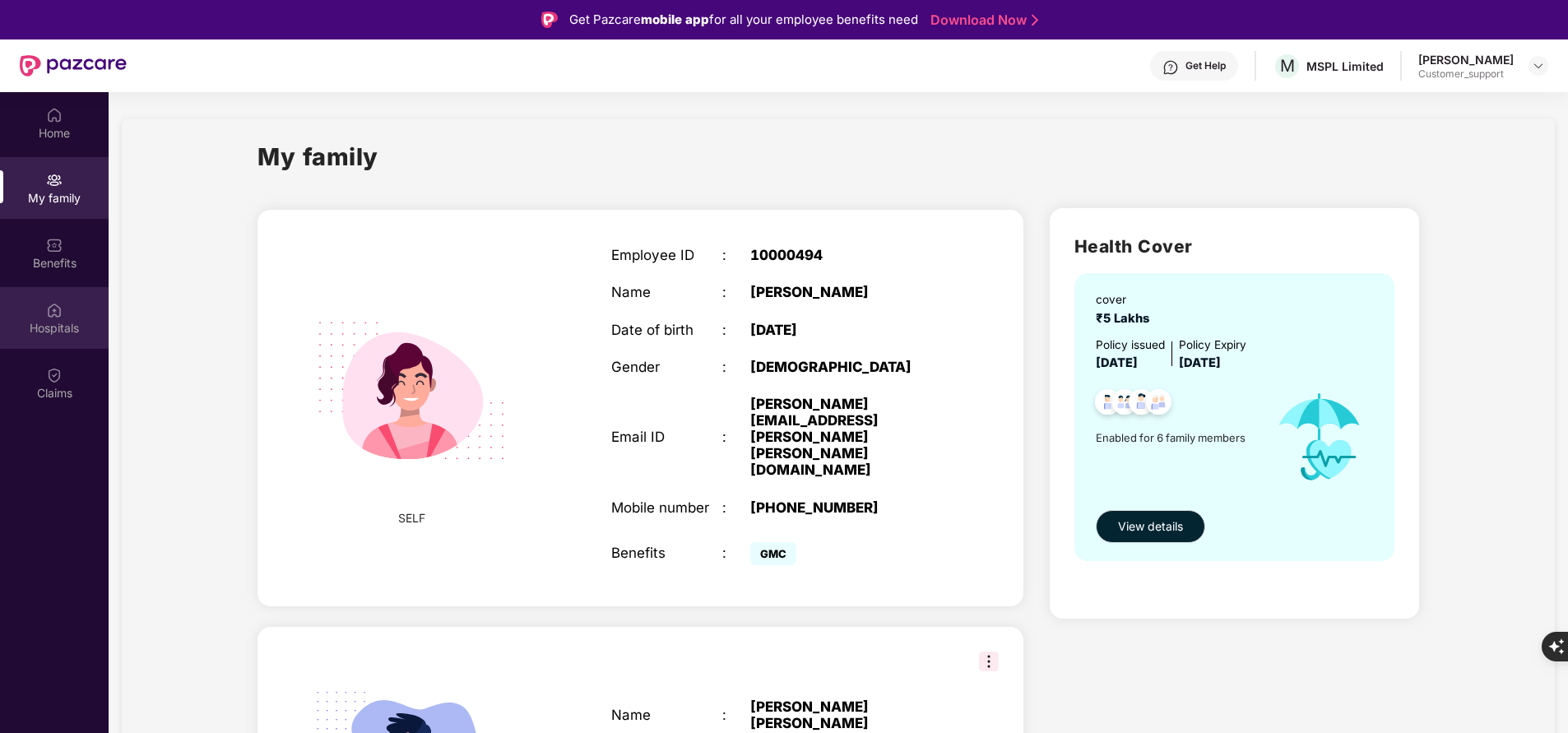
click at [54, 327] on div "Hospitals" at bounding box center [54, 328] width 108 height 17
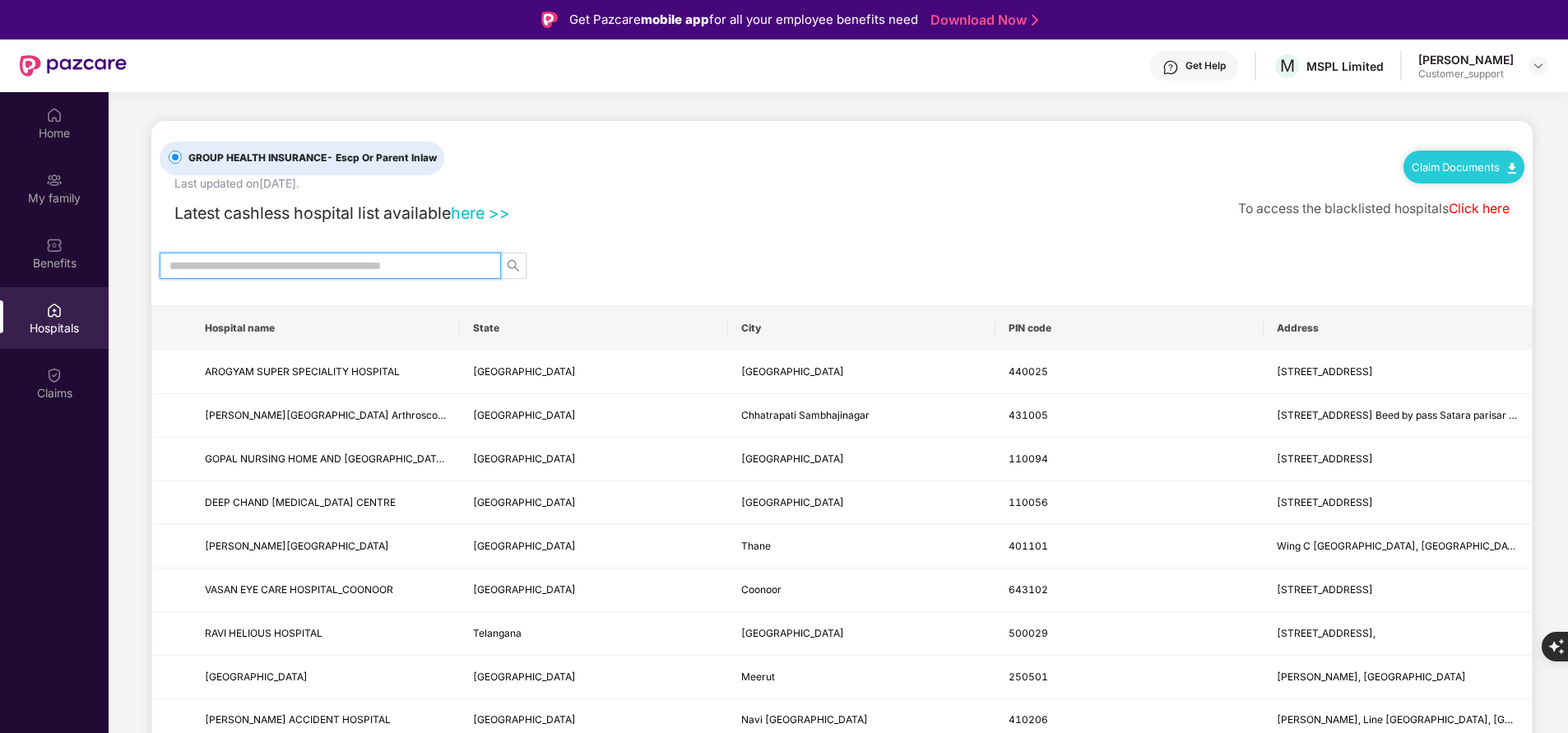
click at [341, 269] on input "text" at bounding box center [323, 266] width 308 height 18
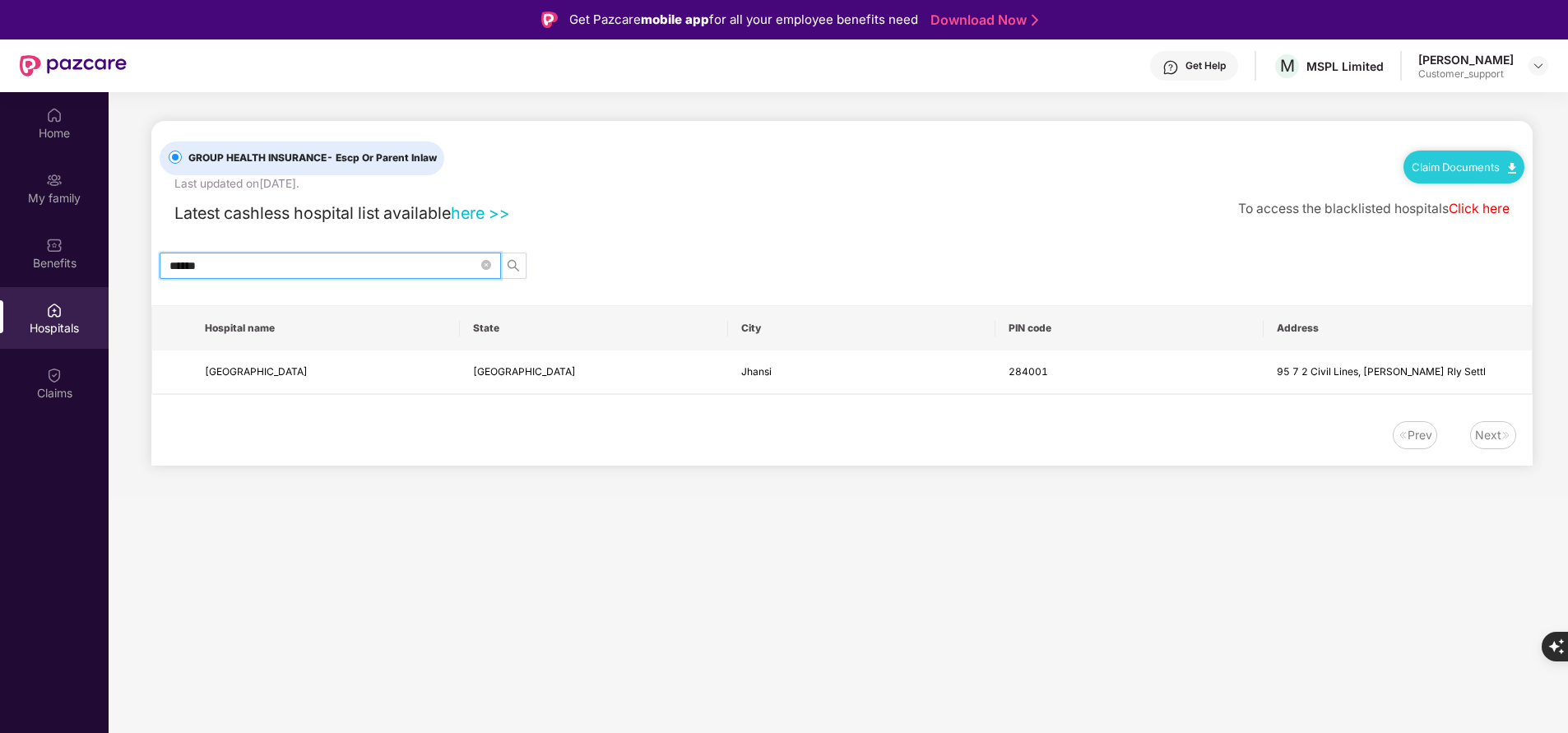
scroll to position [2, 0]
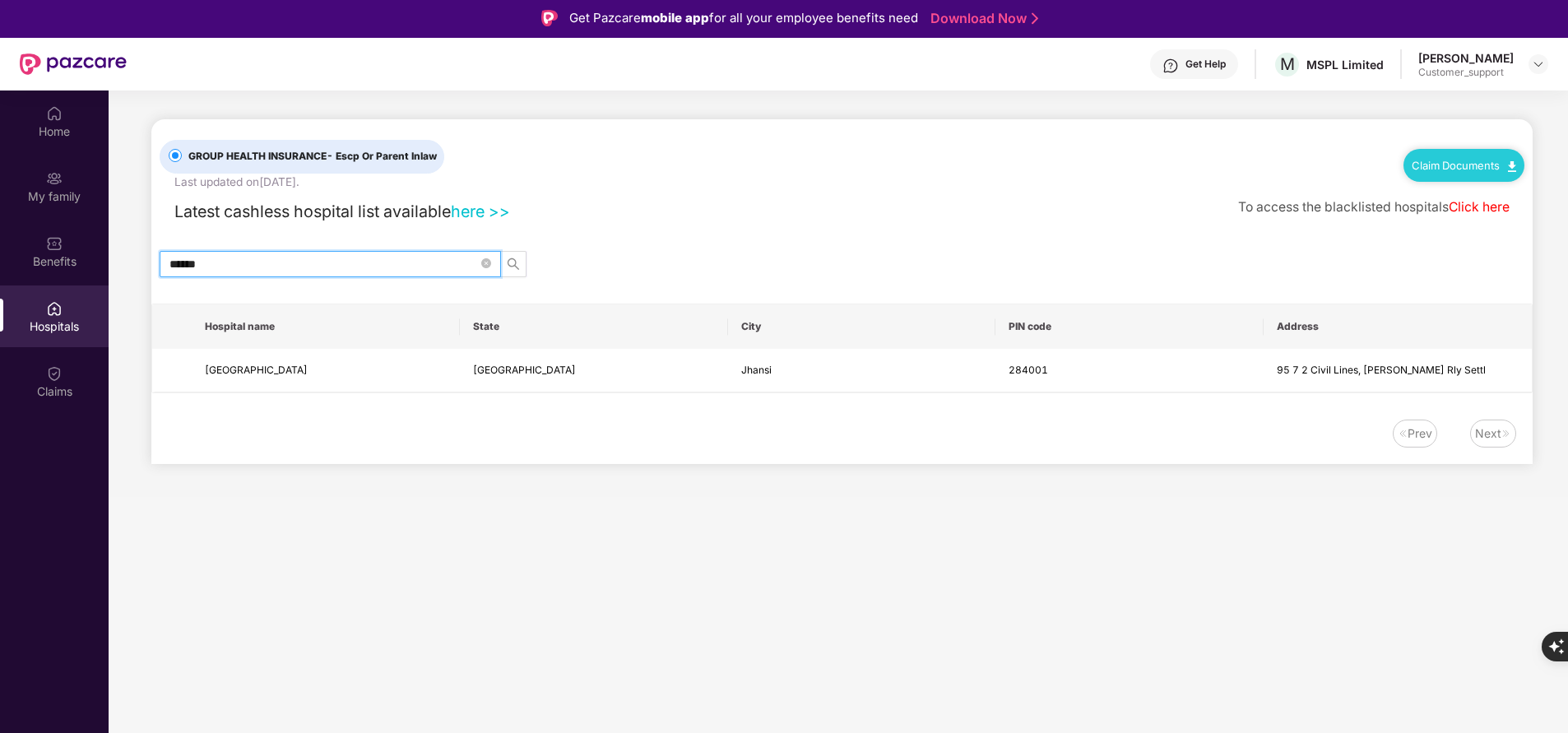
type input "******"
click at [47, 179] on img at bounding box center [55, 179] width 17 height 17
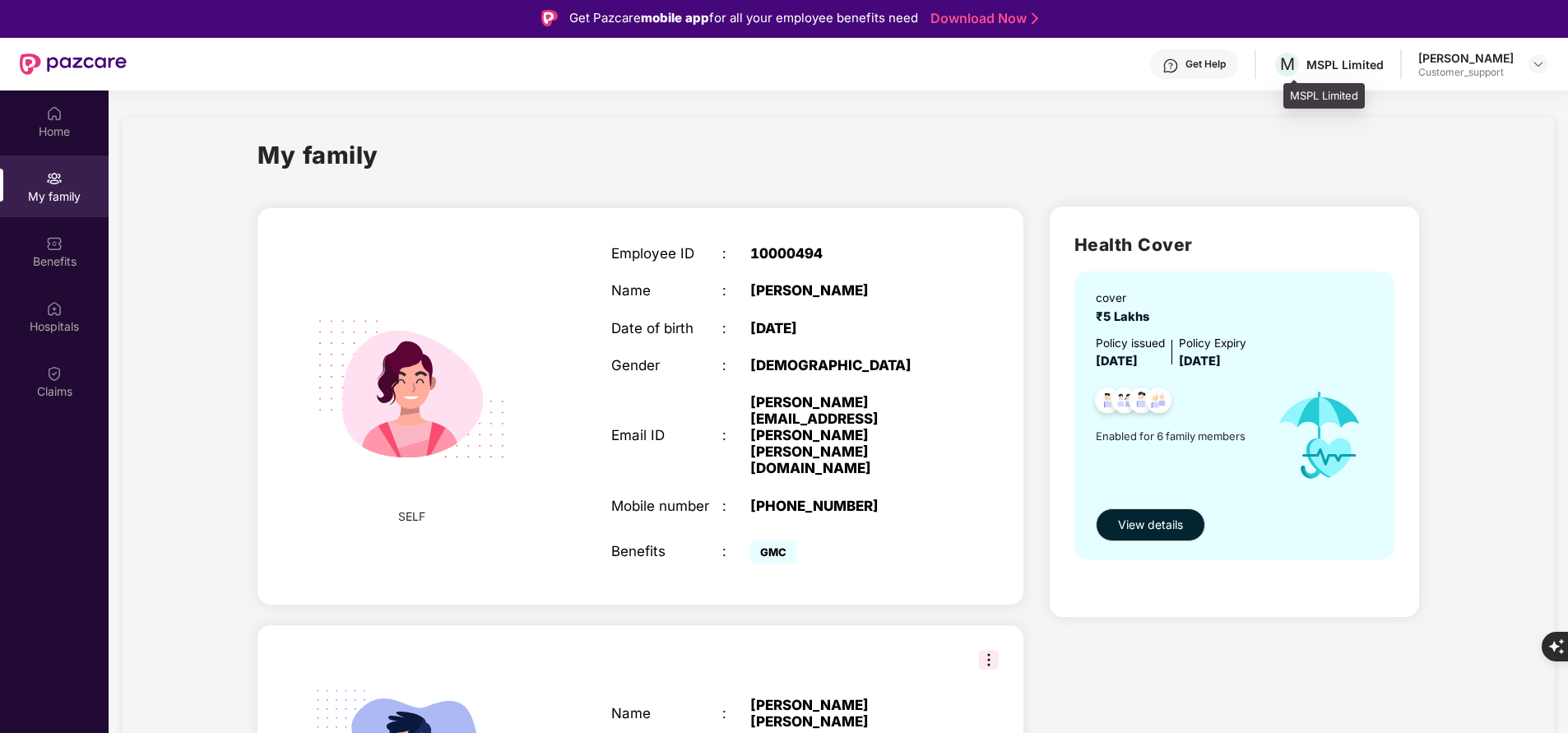
click at [1321, 66] on div "MSPL Limited" at bounding box center [1345, 65] width 77 height 16
click at [1294, 65] on span "M" at bounding box center [1288, 65] width 15 height 20
click at [1356, 61] on div "MSPL Limited" at bounding box center [1345, 65] width 77 height 16
click at [1294, 68] on span "M" at bounding box center [1288, 65] width 15 height 20
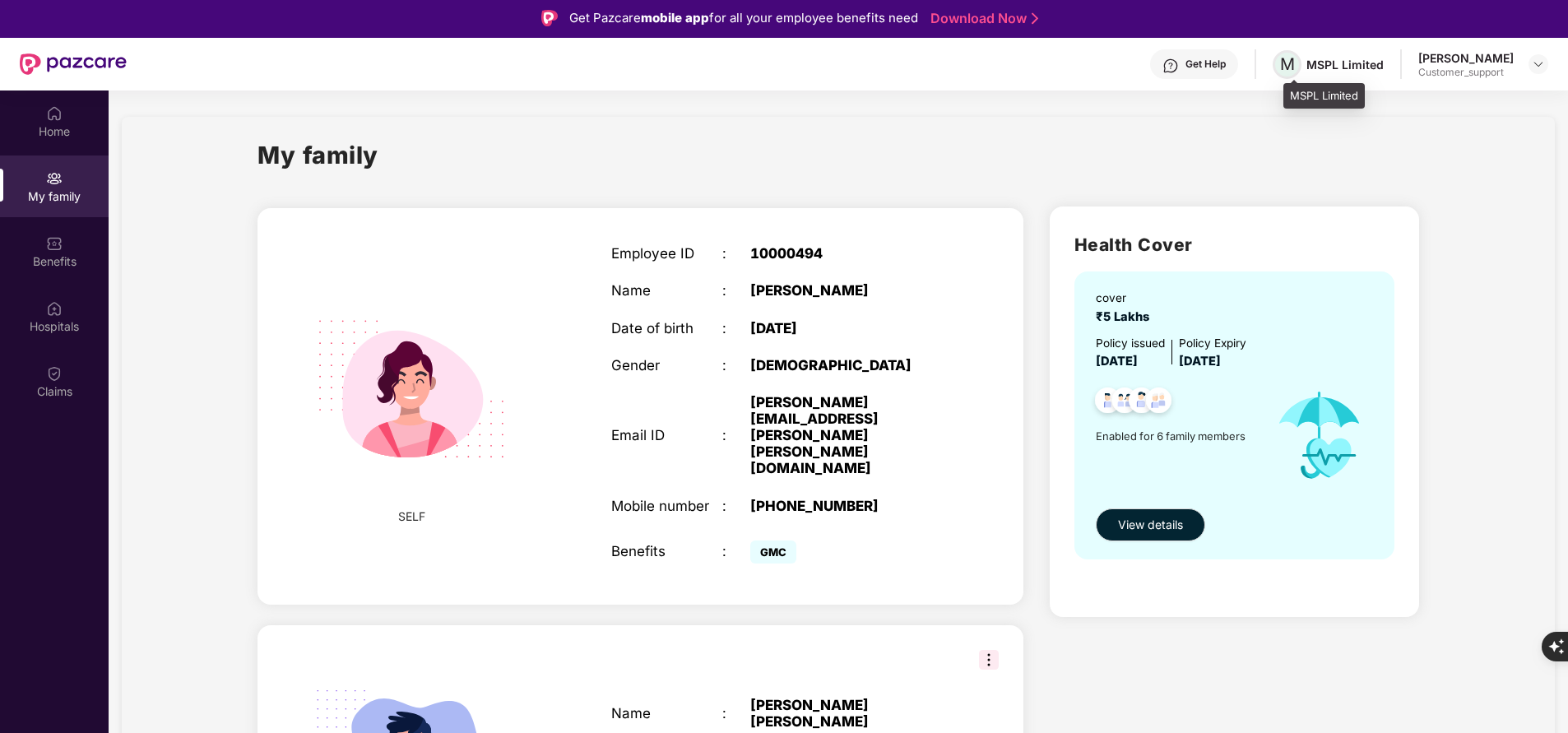
click at [1294, 68] on span "M" at bounding box center [1288, 65] width 15 height 20
click at [1294, 73] on span "M" at bounding box center [1288, 65] width 15 height 20
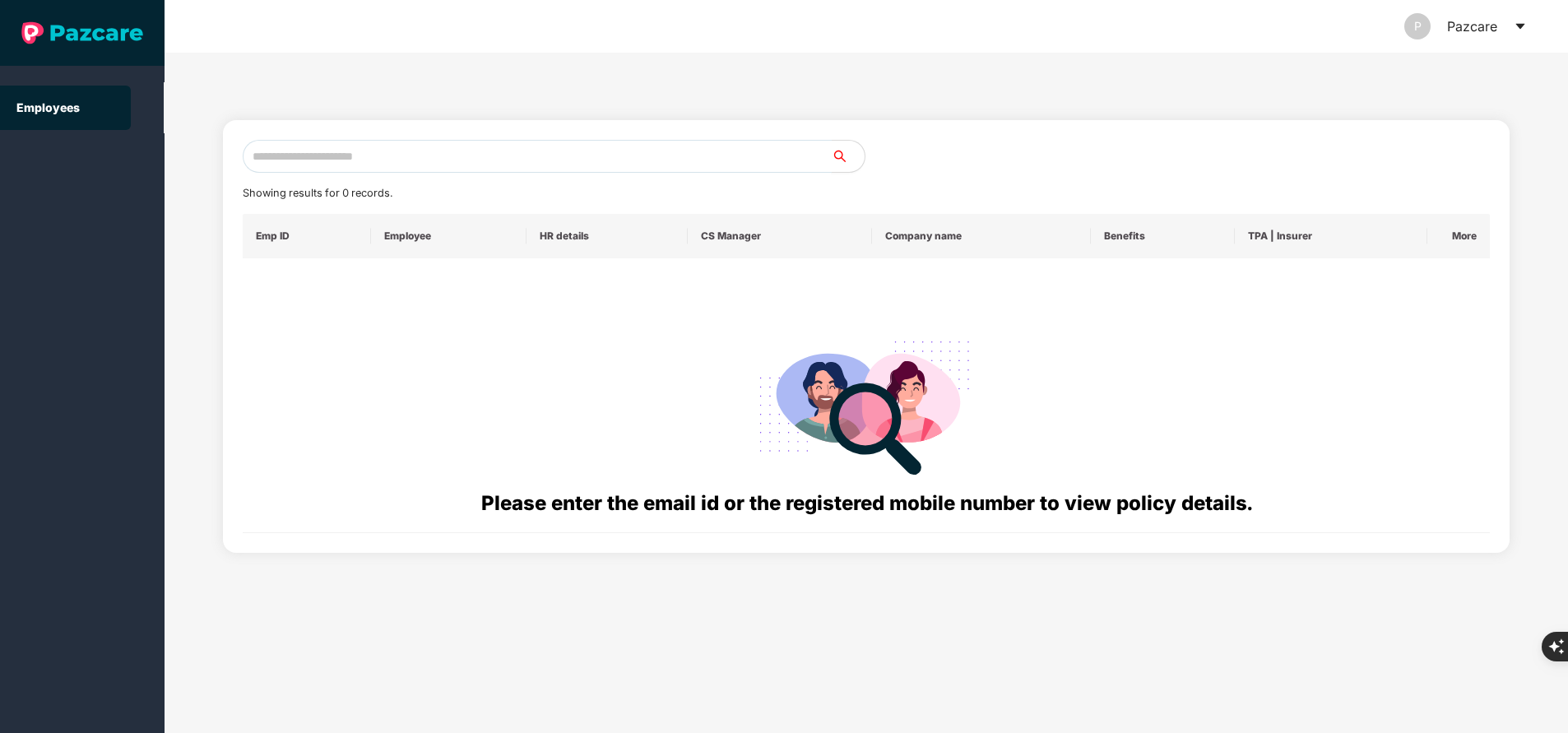
paste input "**********"
click at [551, 160] on input "text" at bounding box center [537, 156] width 589 height 33
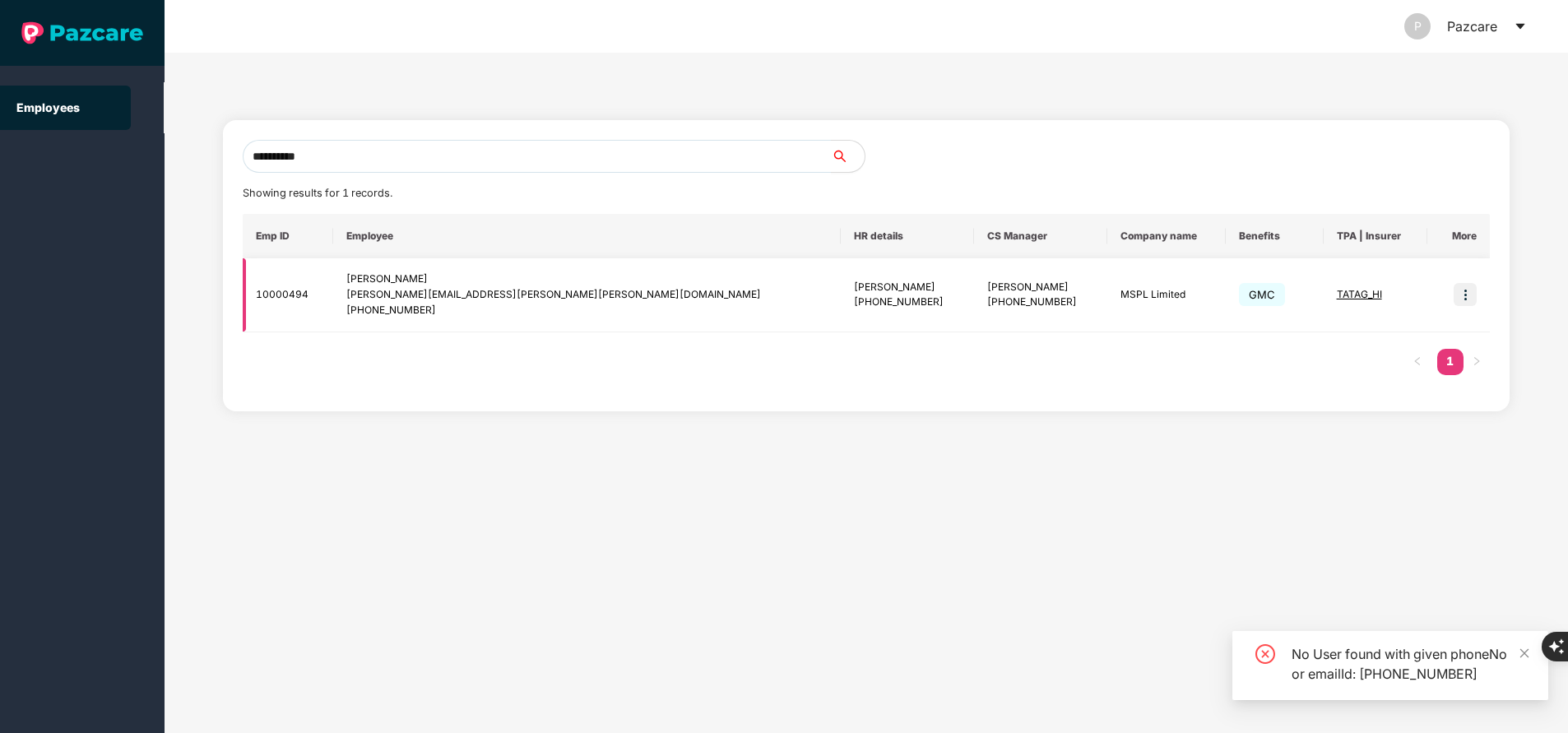
click at [1341, 295] on span "TATAG_HI" at bounding box center [1359, 294] width 45 height 13
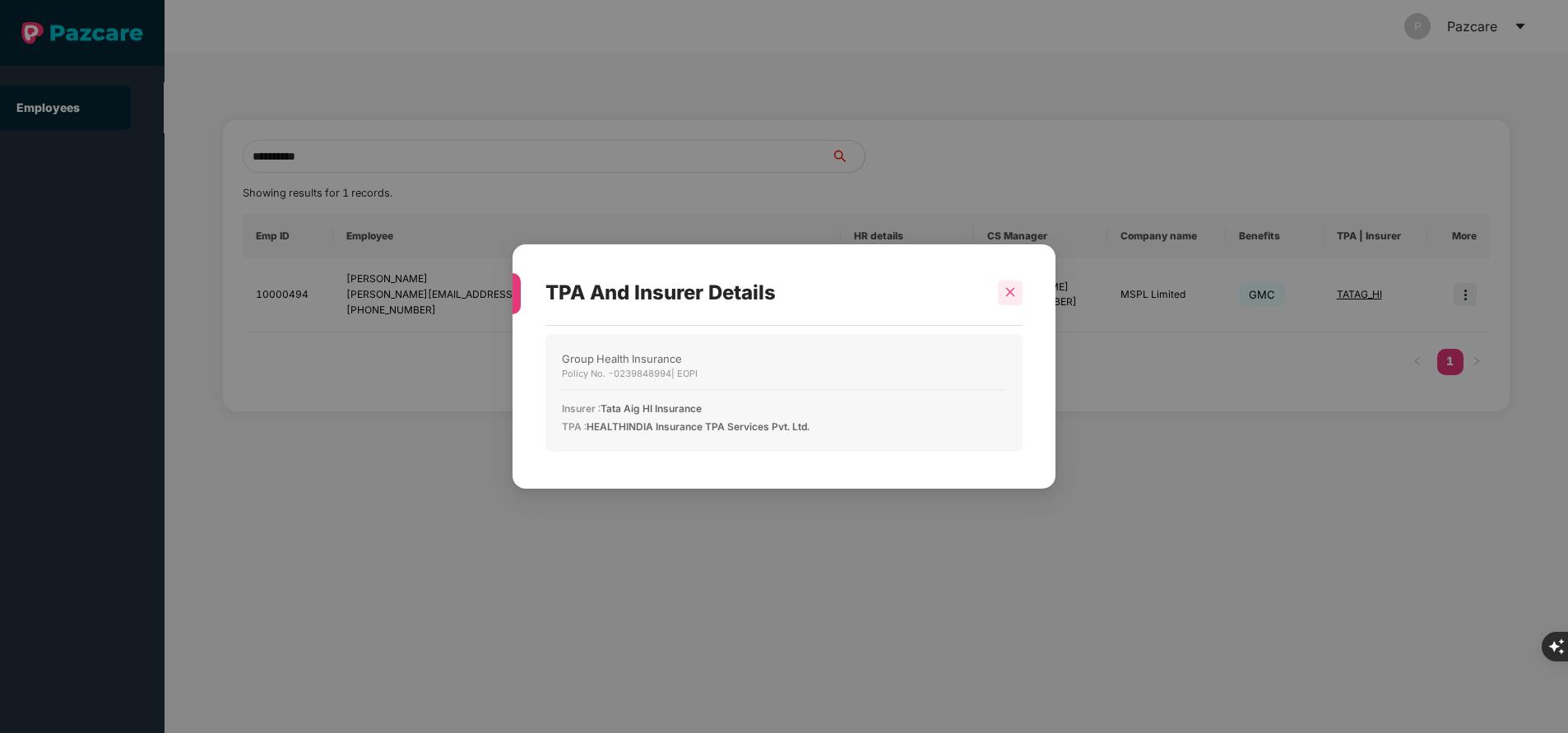
click at [1004, 296] on icon "close" at bounding box center [1010, 292] width 12 height 12
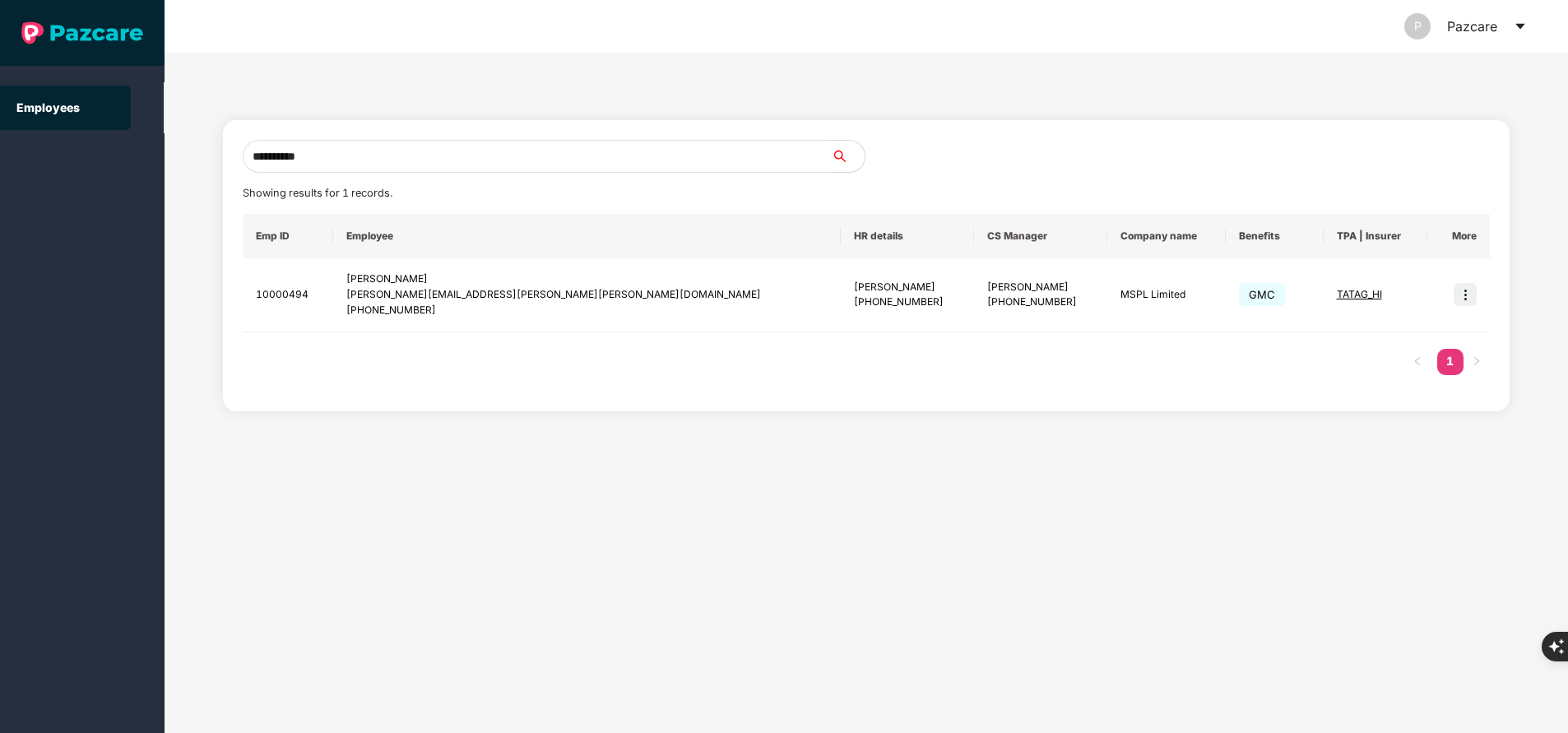
click at [455, 160] on input "**********" at bounding box center [537, 156] width 589 height 33
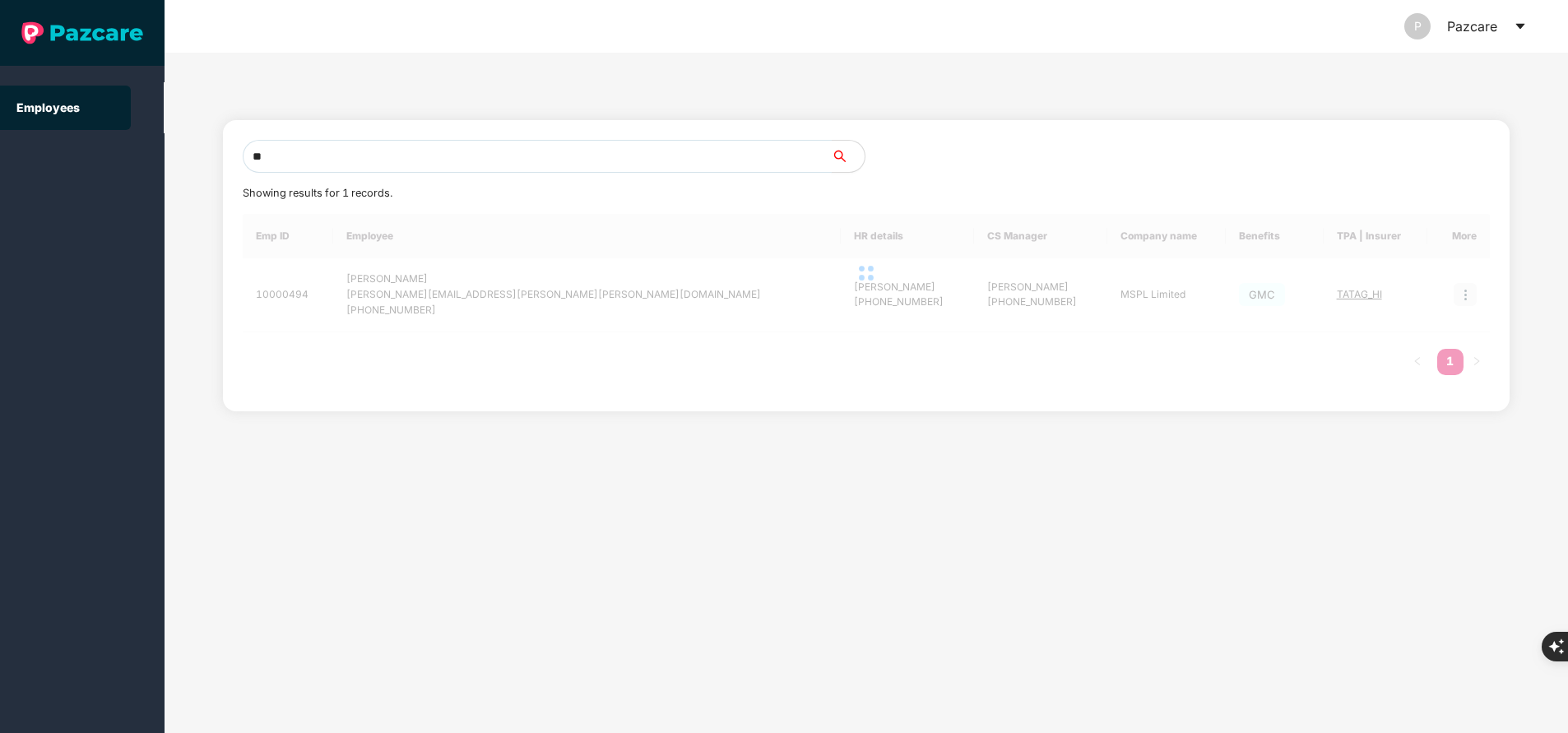
type input "*"
paste input "**********"
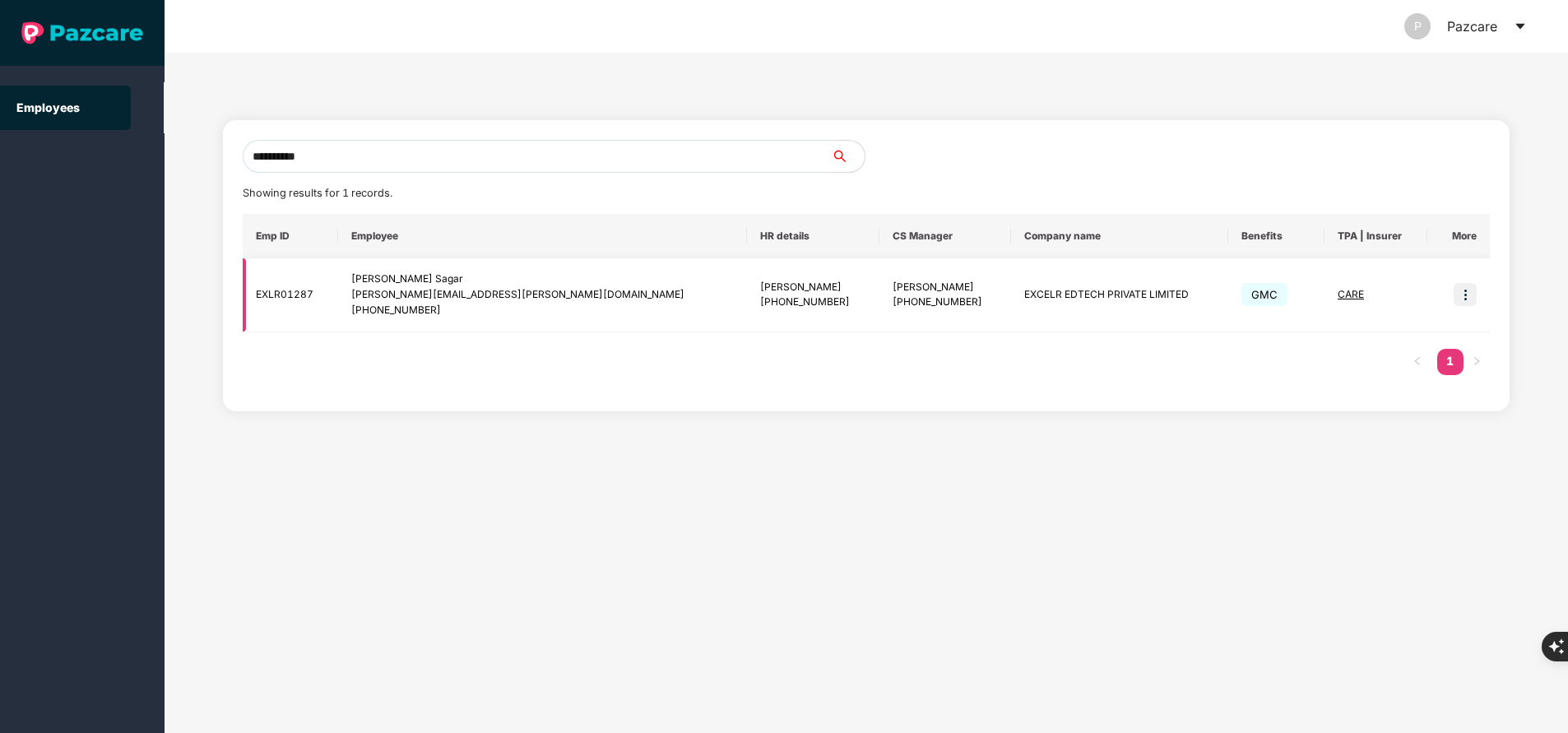
type input "**********"
click at [1464, 297] on img at bounding box center [1464, 294] width 23 height 23
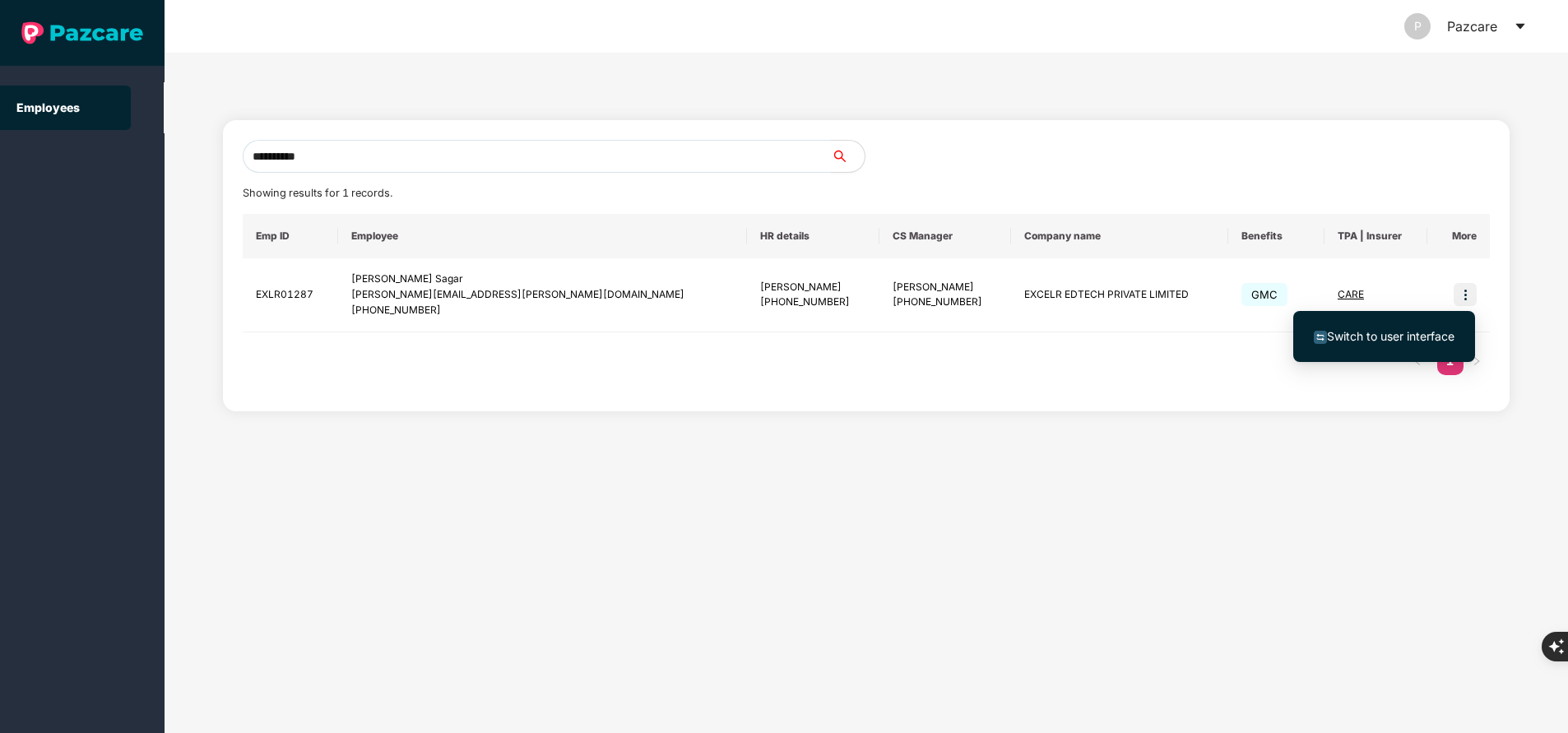
click at [1374, 337] on span "Switch to user interface" at bounding box center [1390, 336] width 128 height 14
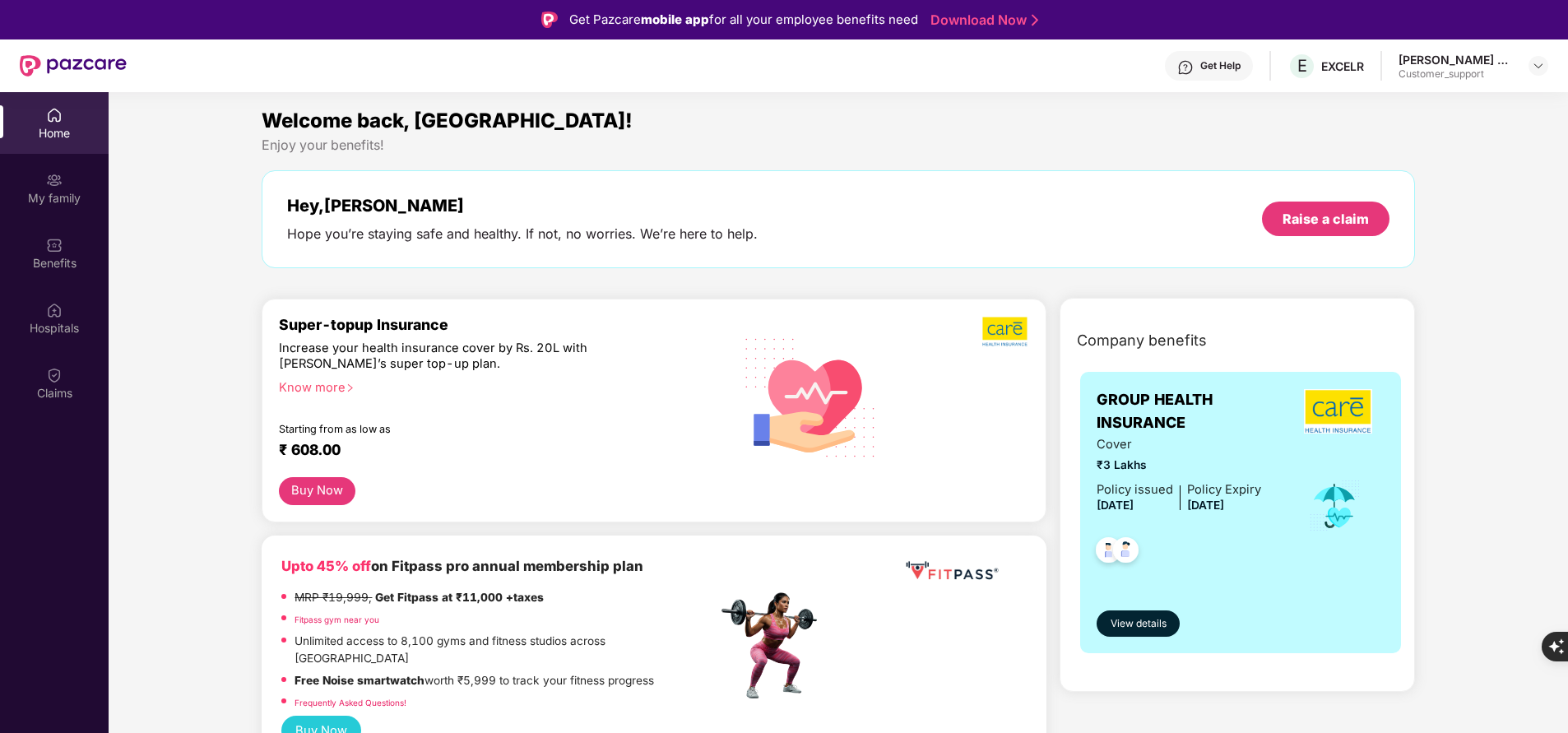
click at [55, 196] on div "My family" at bounding box center [54, 198] width 108 height 17
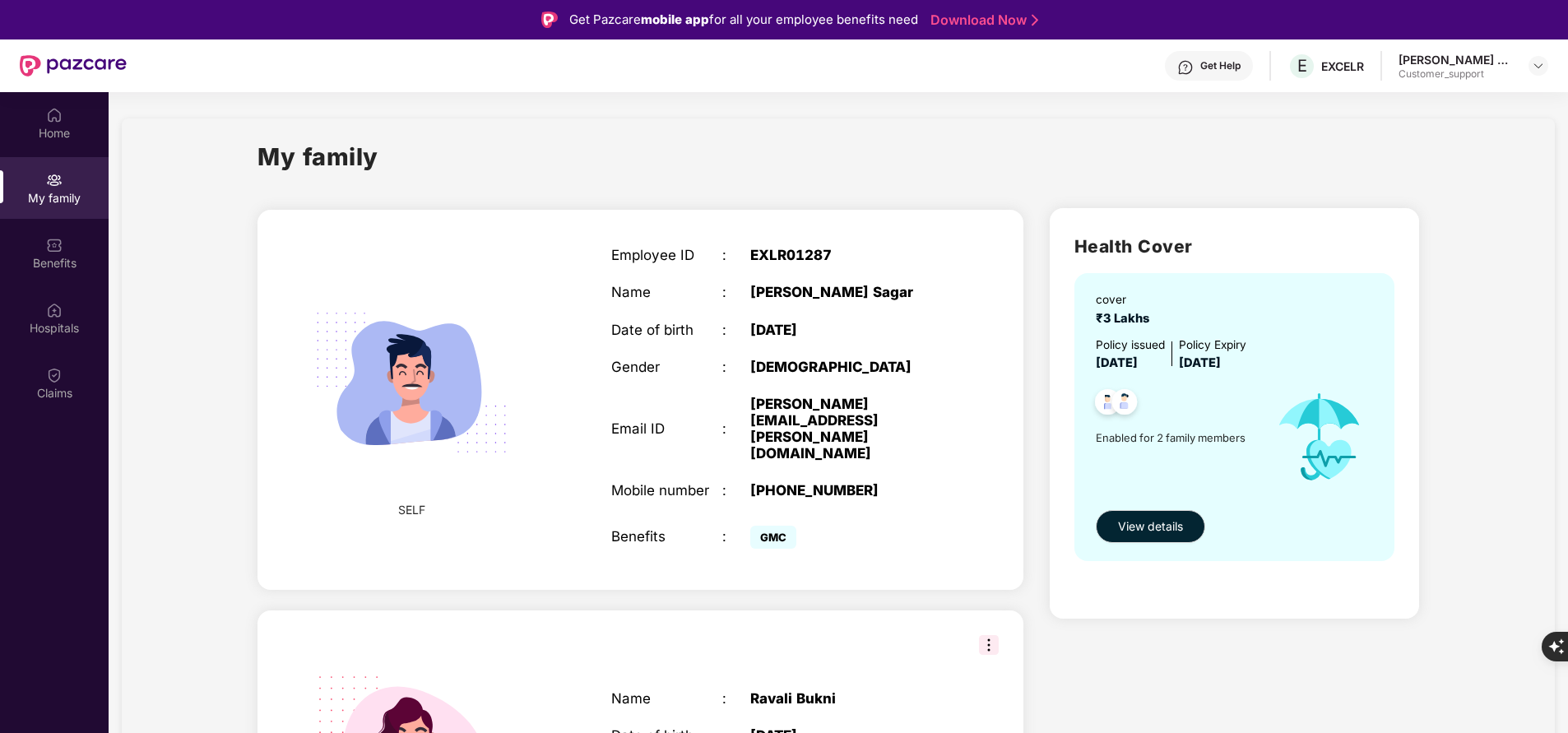
scroll to position [123, 0]
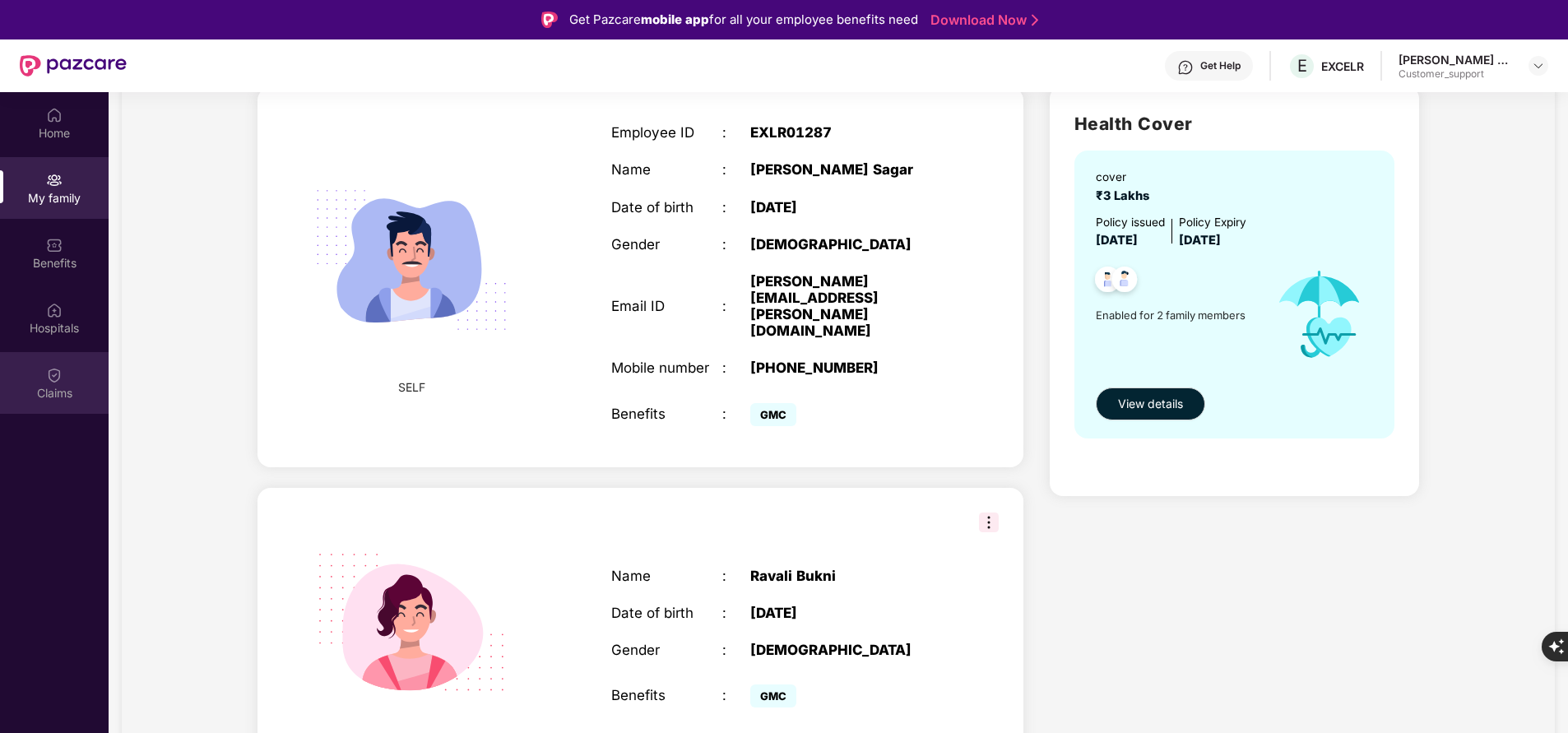
click at [55, 405] on div "Claims" at bounding box center [54, 382] width 108 height 61
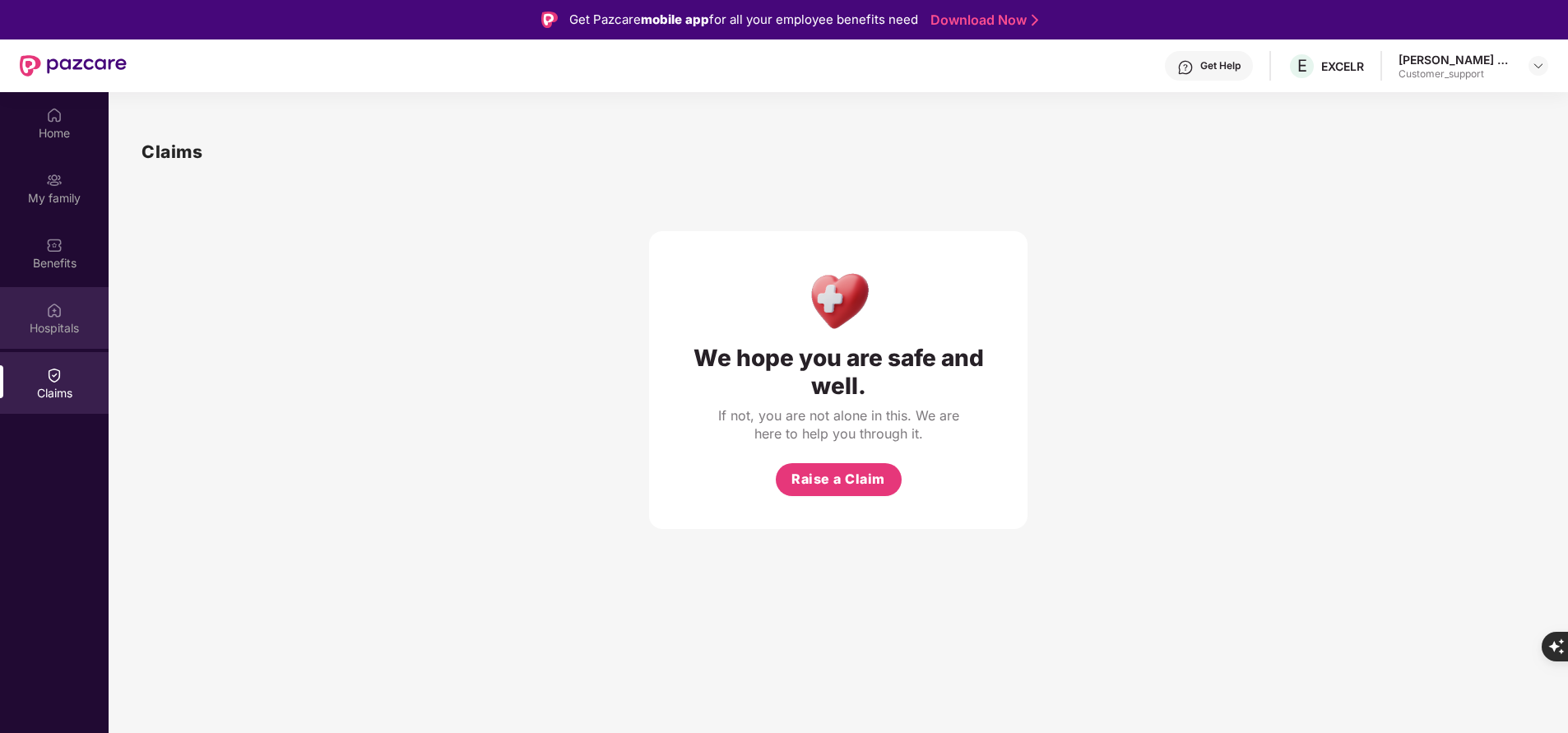
click at [76, 329] on div "Hospitals" at bounding box center [54, 328] width 108 height 17
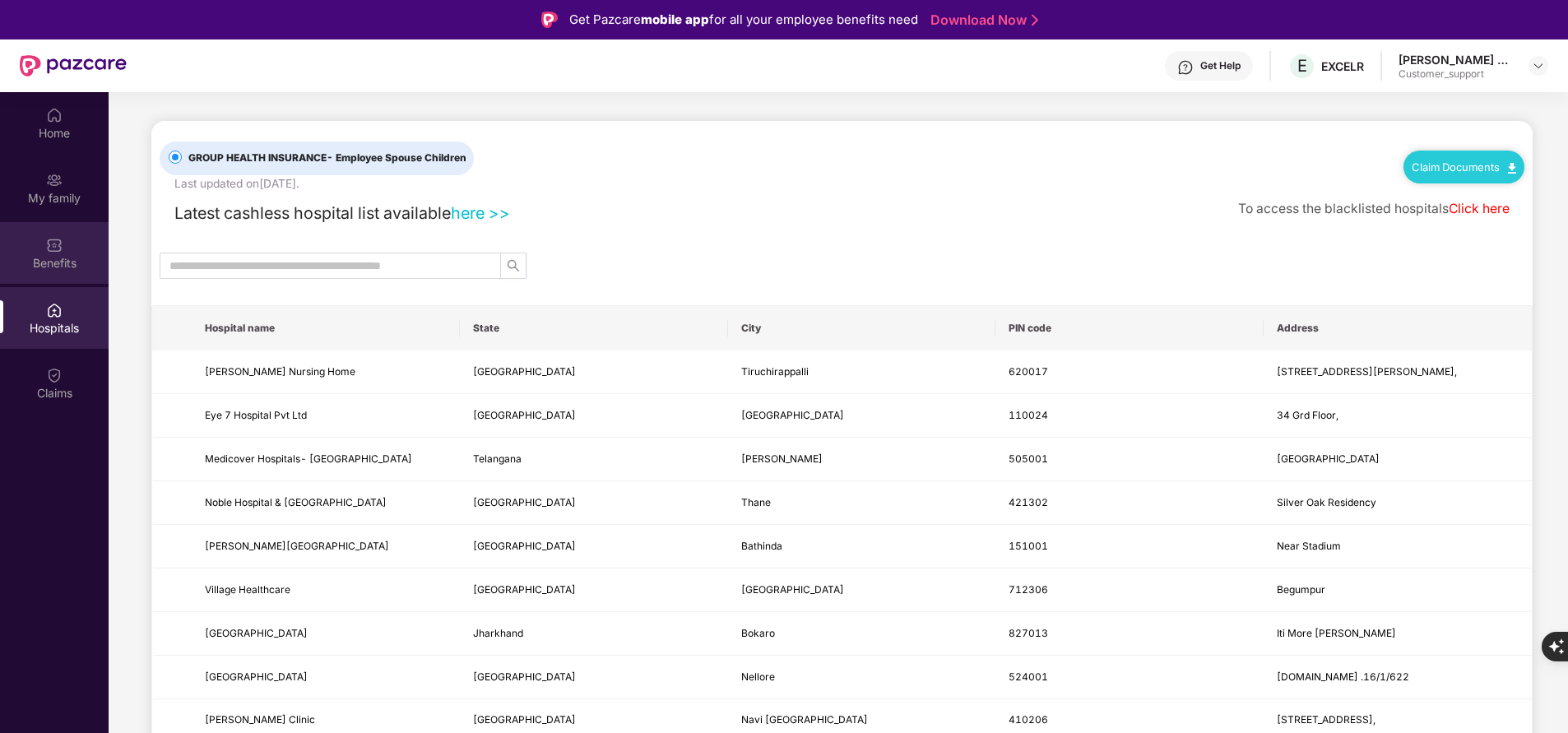
click at [81, 247] on div "Benefits" at bounding box center [54, 253] width 108 height 61
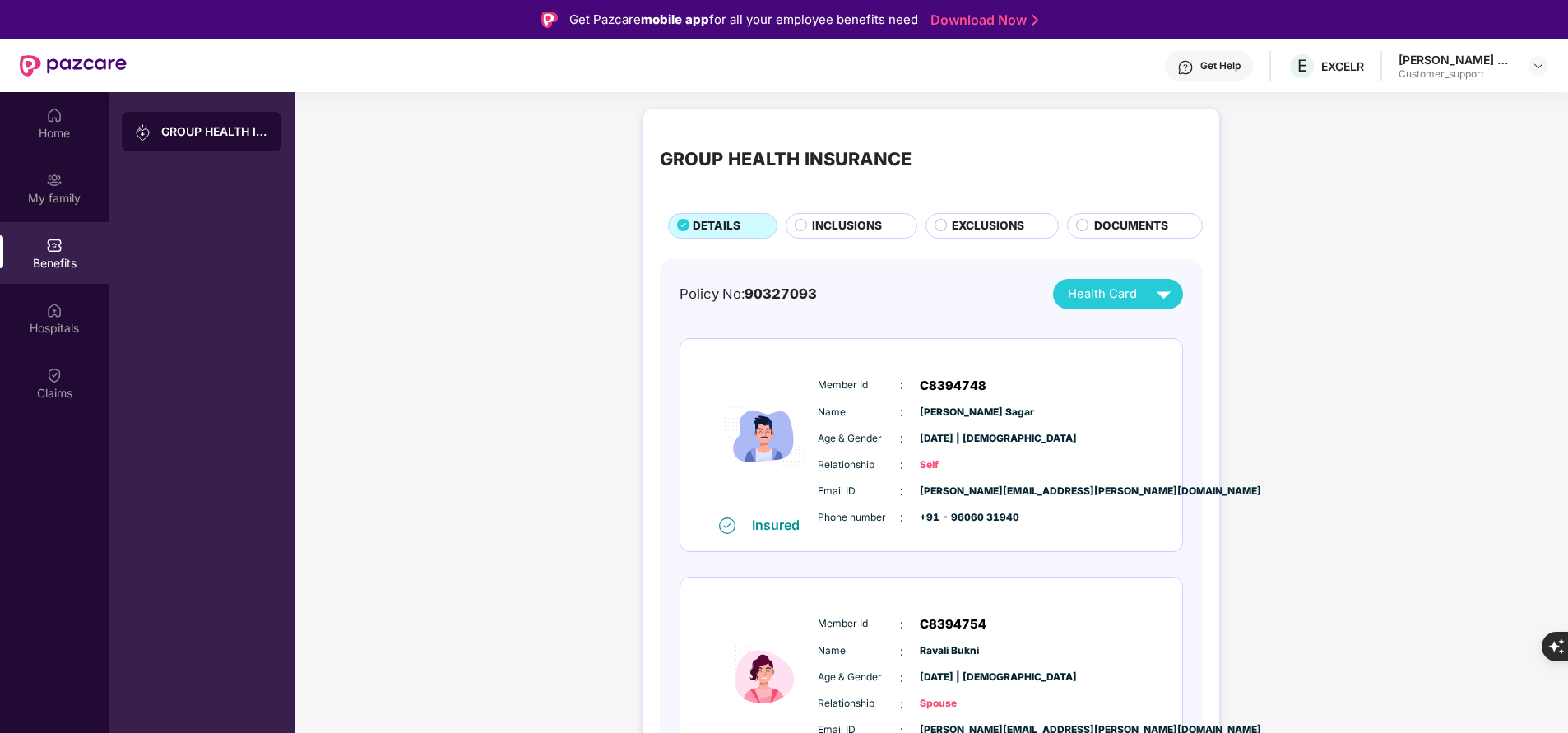
click at [964, 233] on span "EXCLUSIONS" at bounding box center [988, 226] width 72 height 18
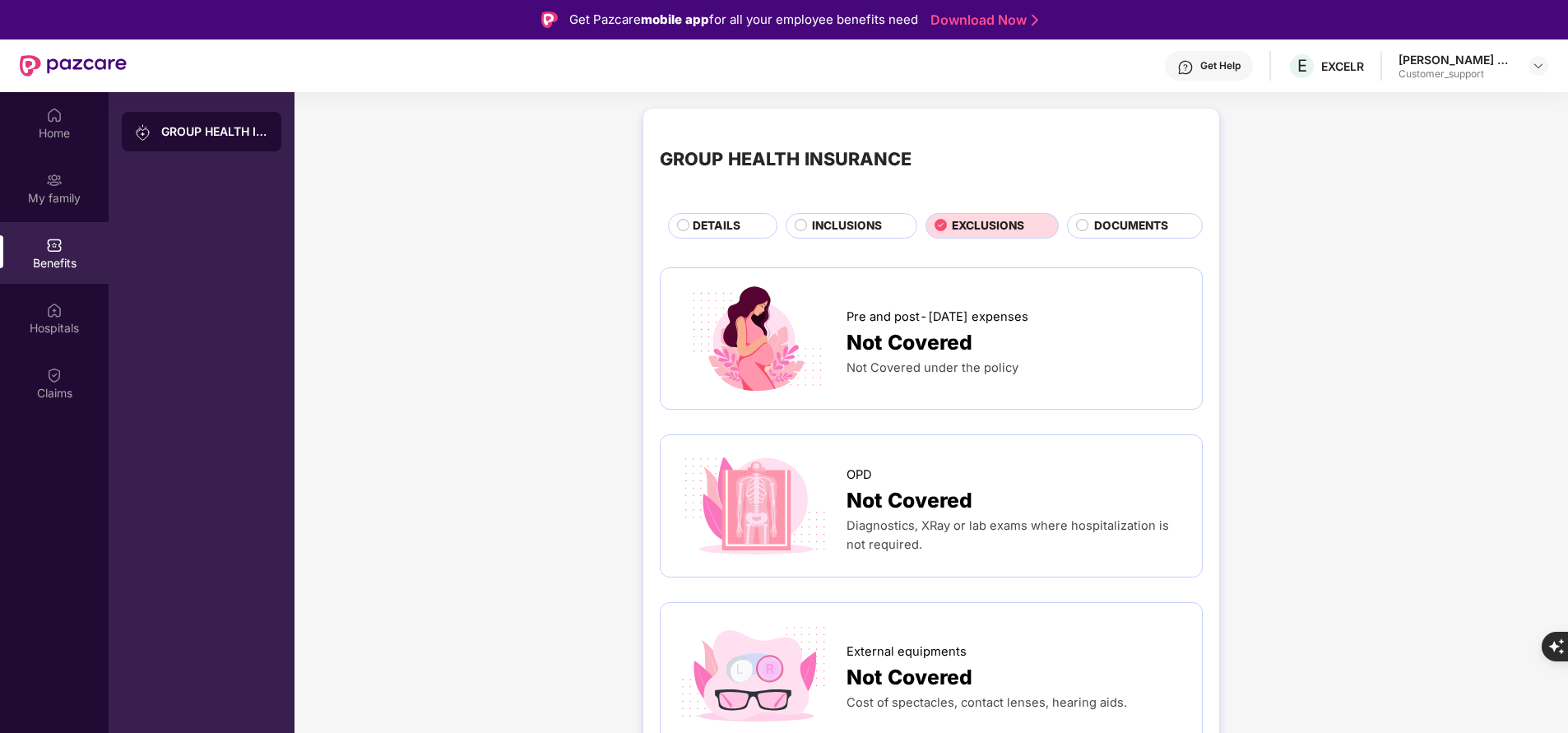
click at [868, 226] on span "INCLUSIONS" at bounding box center [846, 226] width 70 height 18
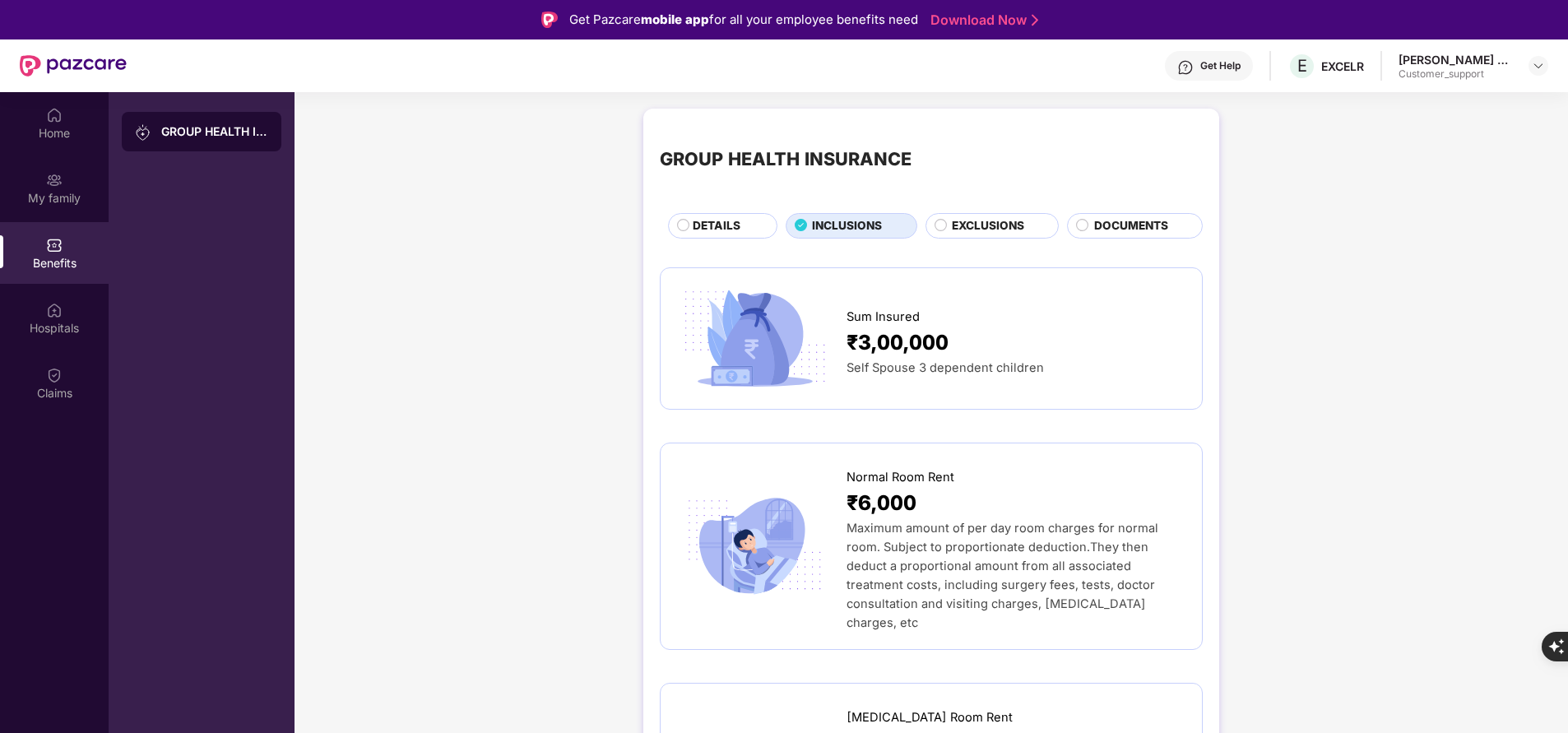
click at [707, 226] on span "DETAILS" at bounding box center [716, 226] width 48 height 18
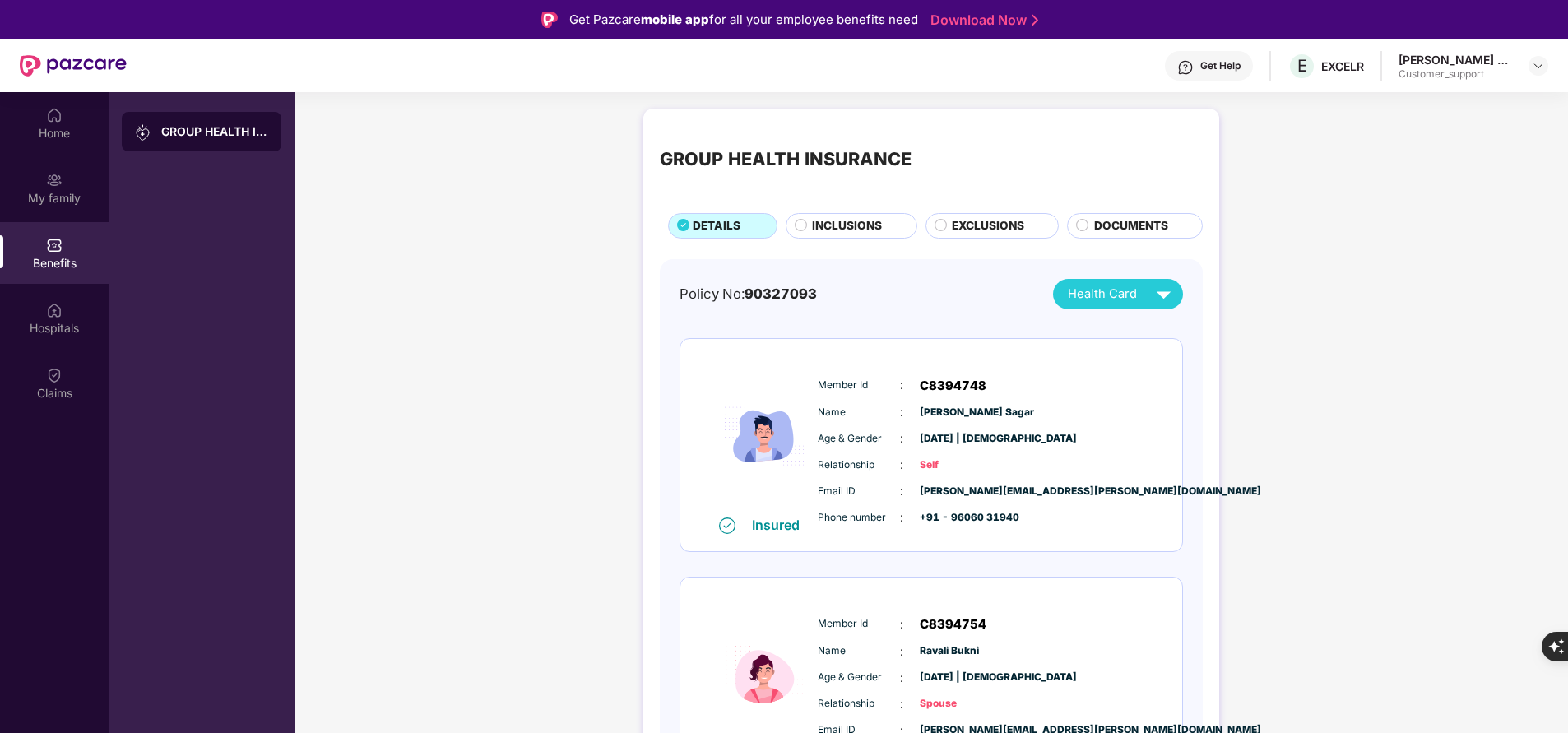
click at [855, 226] on span "INCLUSIONS" at bounding box center [846, 226] width 70 height 18
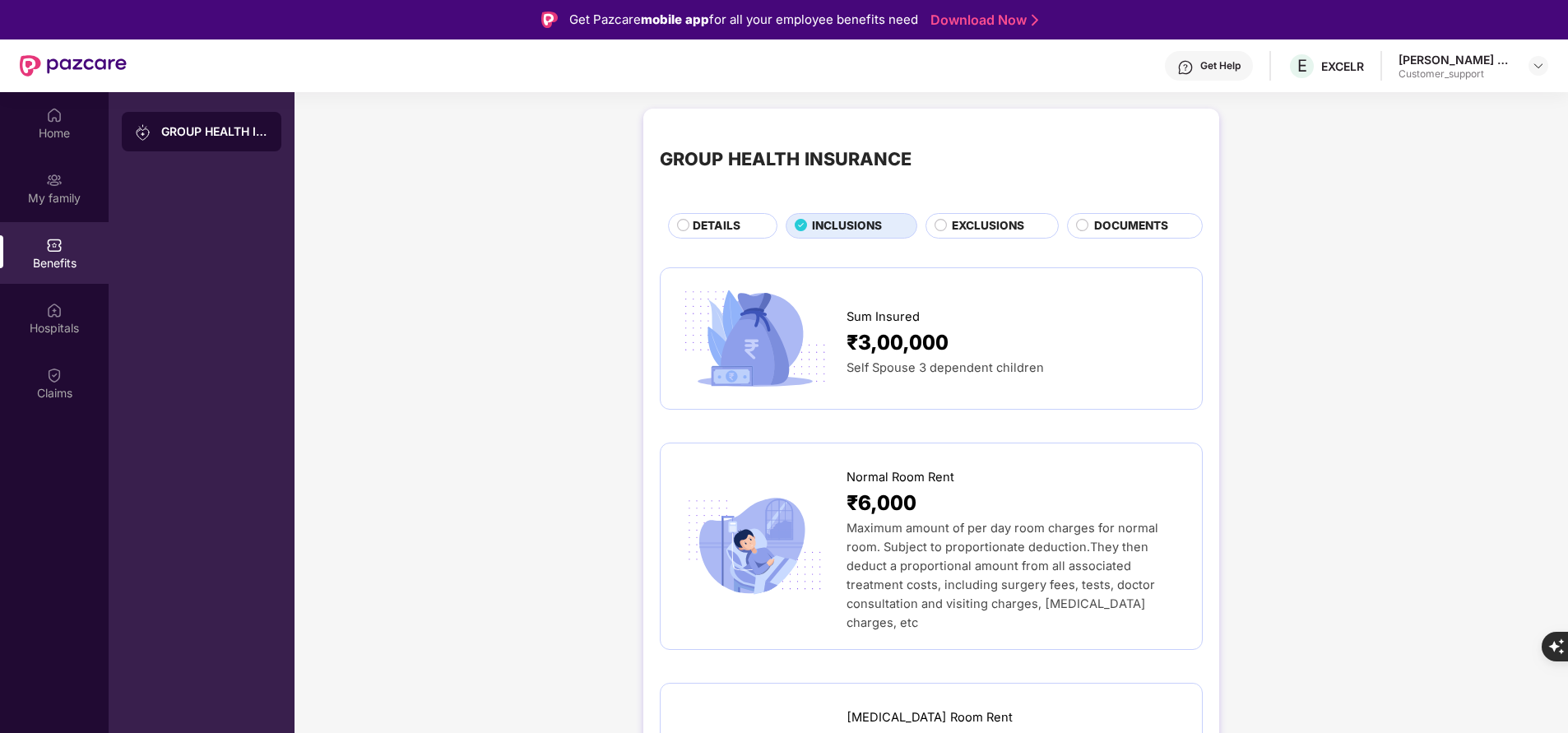
click at [994, 224] on span "EXCLUSIONS" at bounding box center [988, 226] width 72 height 18
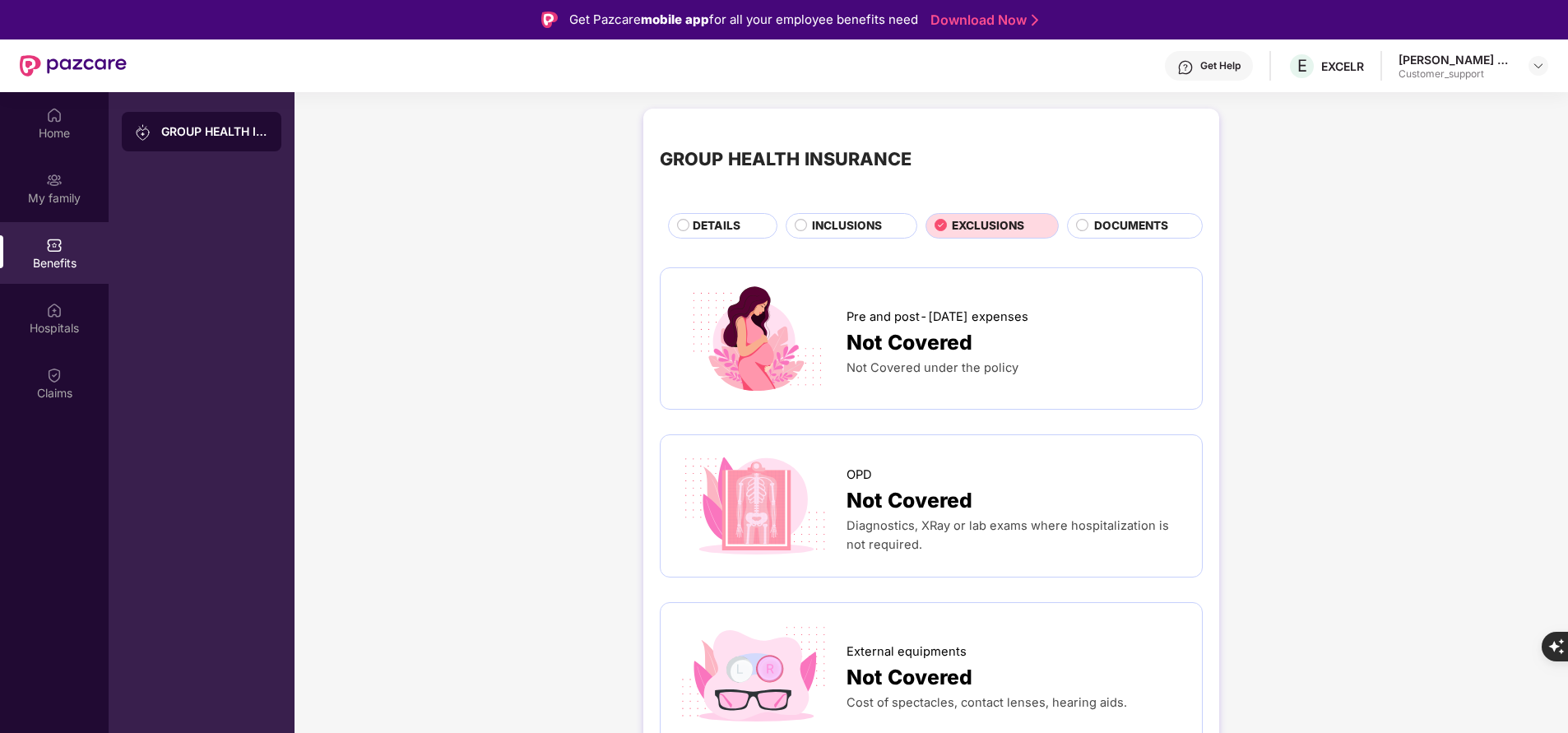
click at [865, 223] on span "INCLUSIONS" at bounding box center [846, 226] width 70 height 18
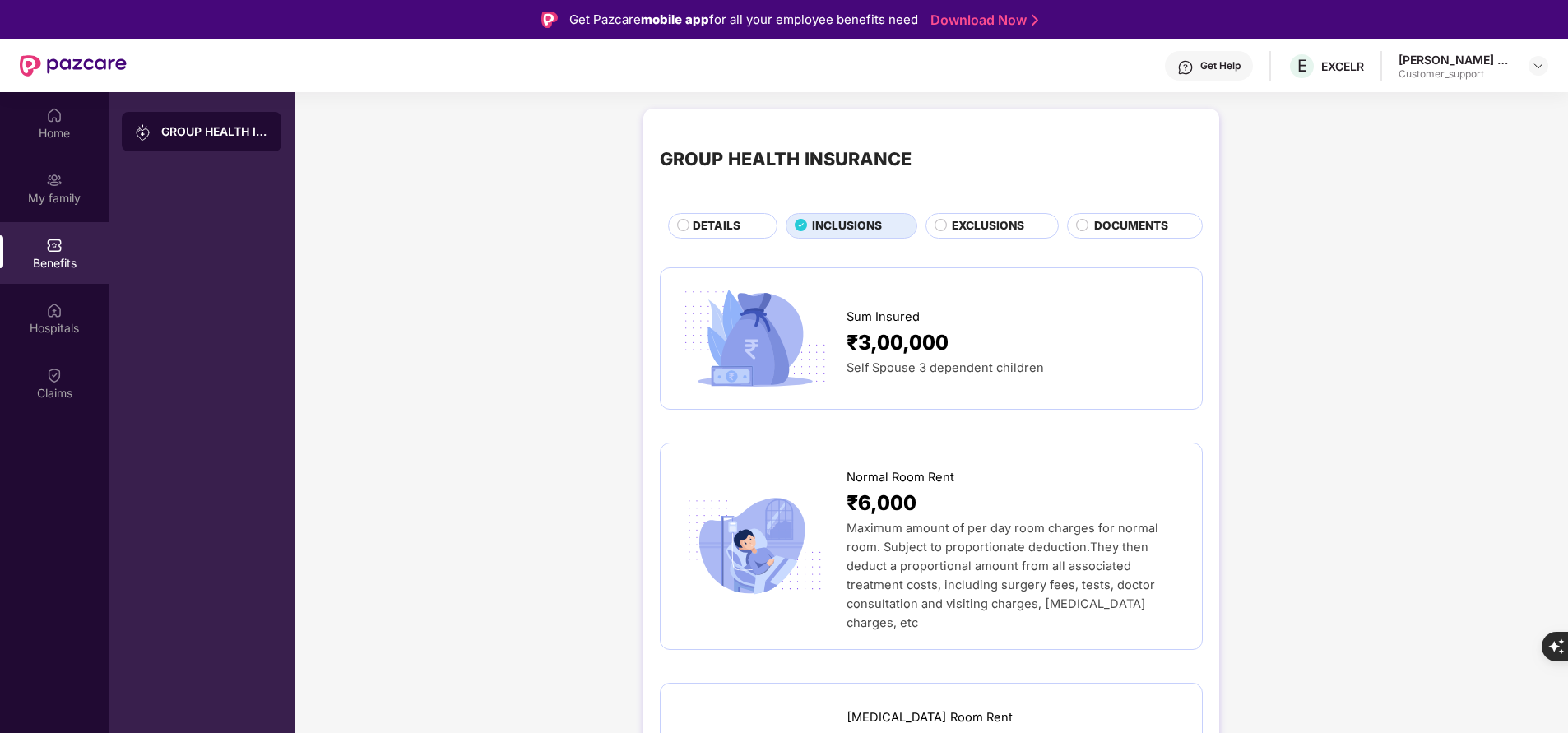
click at [727, 228] on span "DETAILS" at bounding box center [716, 226] width 48 height 18
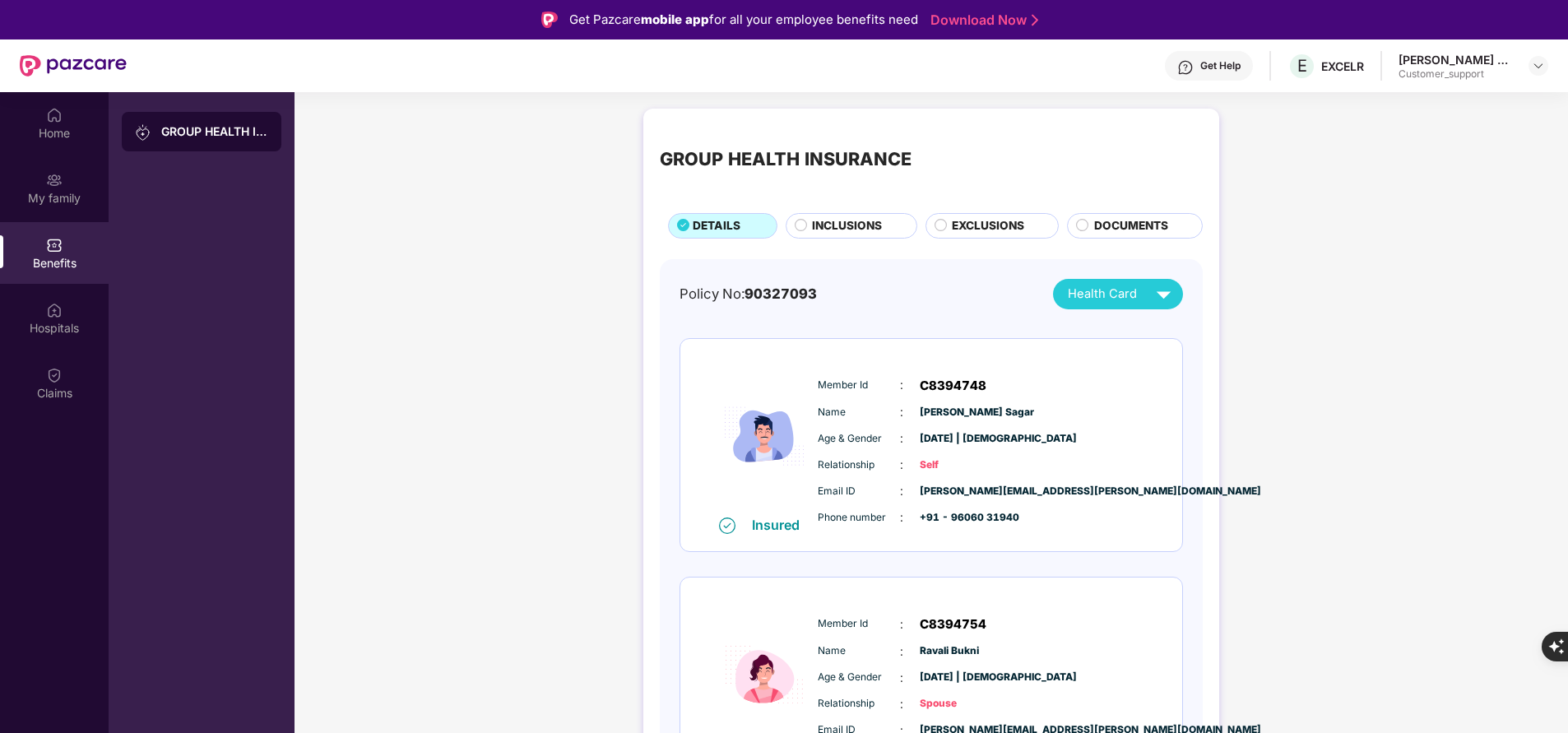
click at [827, 234] on span "INCLUSIONS" at bounding box center [846, 226] width 70 height 18
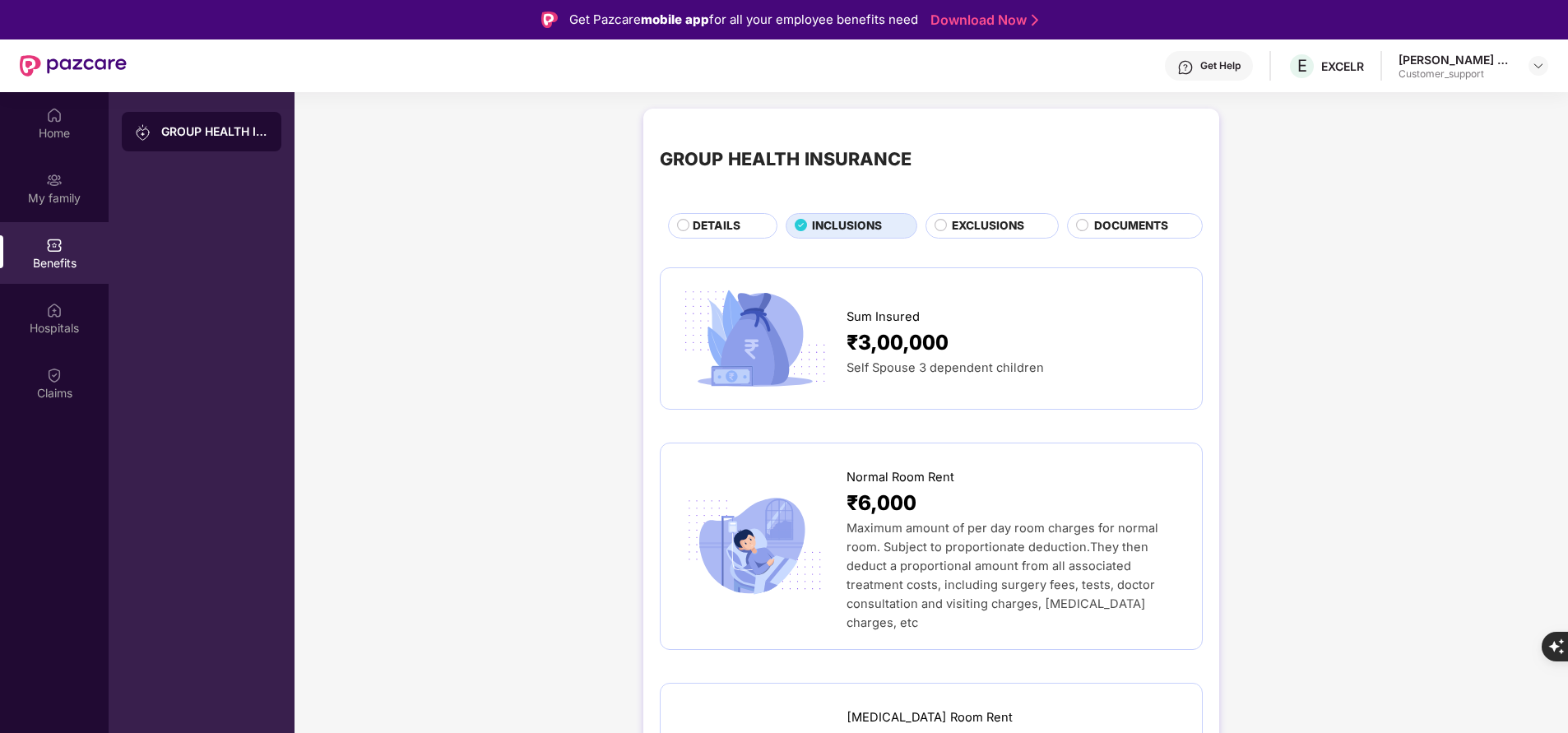
click at [746, 229] on div "DETAILS" at bounding box center [726, 228] width 84 height 20
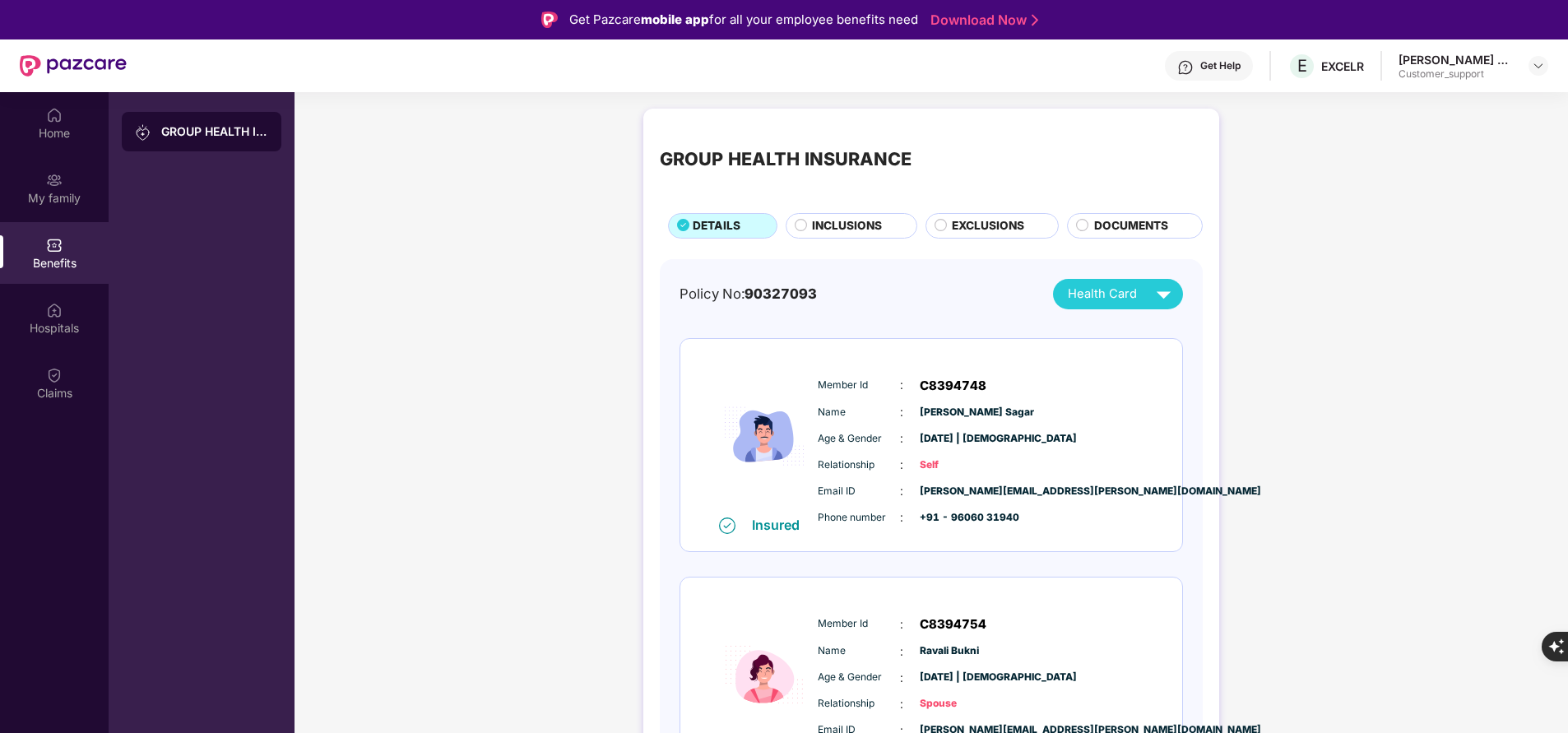
scroll to position [68, 0]
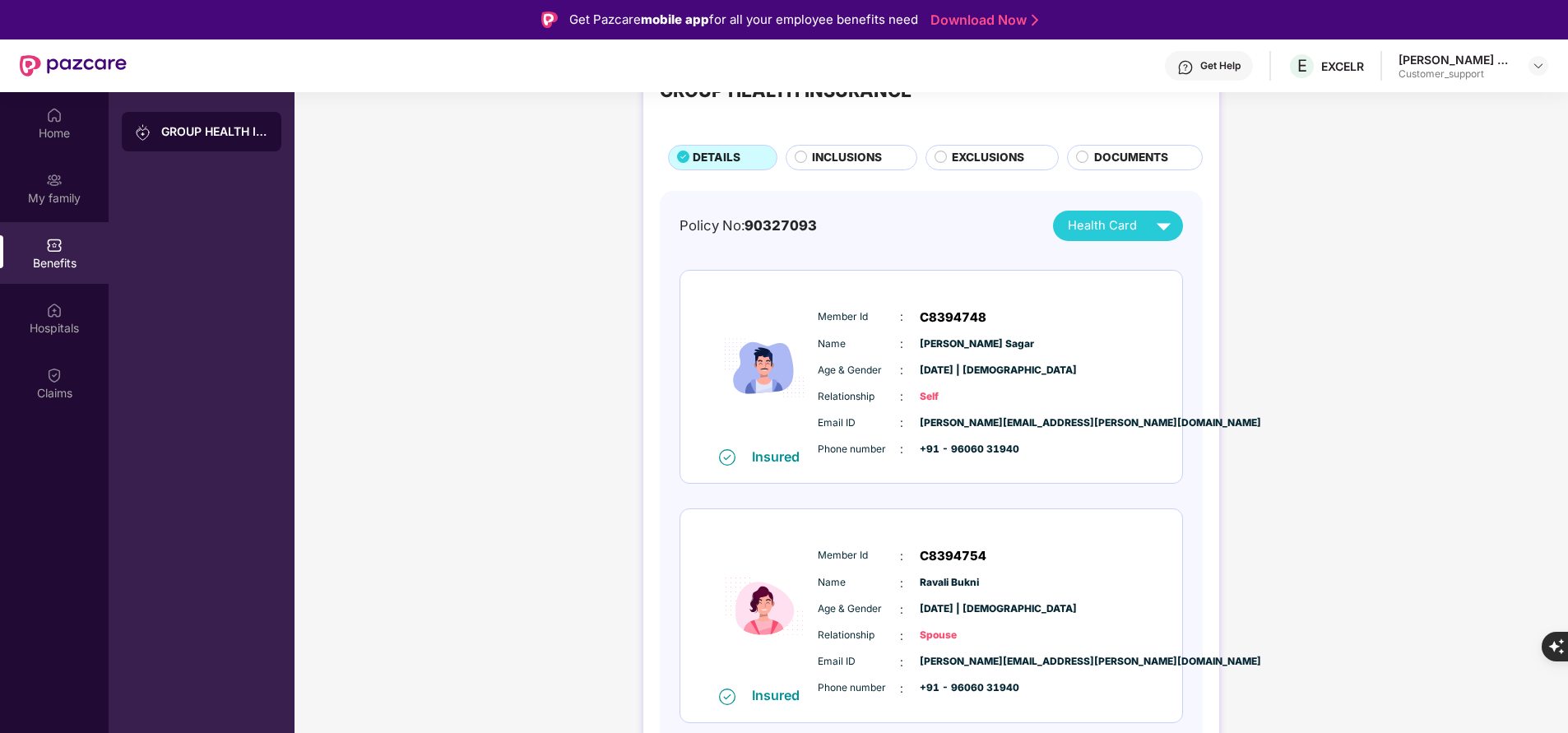
click at [816, 159] on span "INCLUSIONS" at bounding box center [846, 157] width 70 height 18
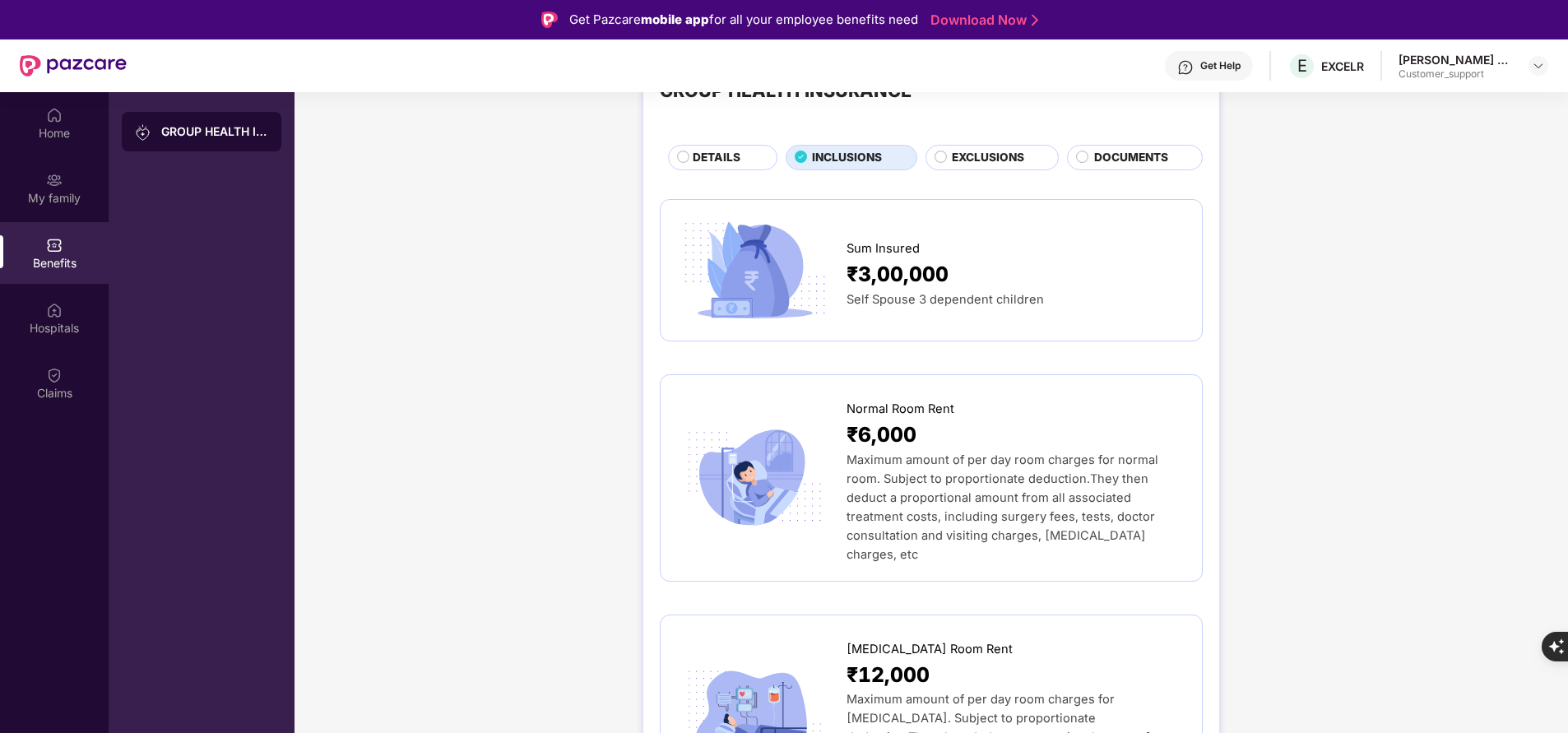
click at [729, 153] on span "DETAILS" at bounding box center [716, 157] width 48 height 18
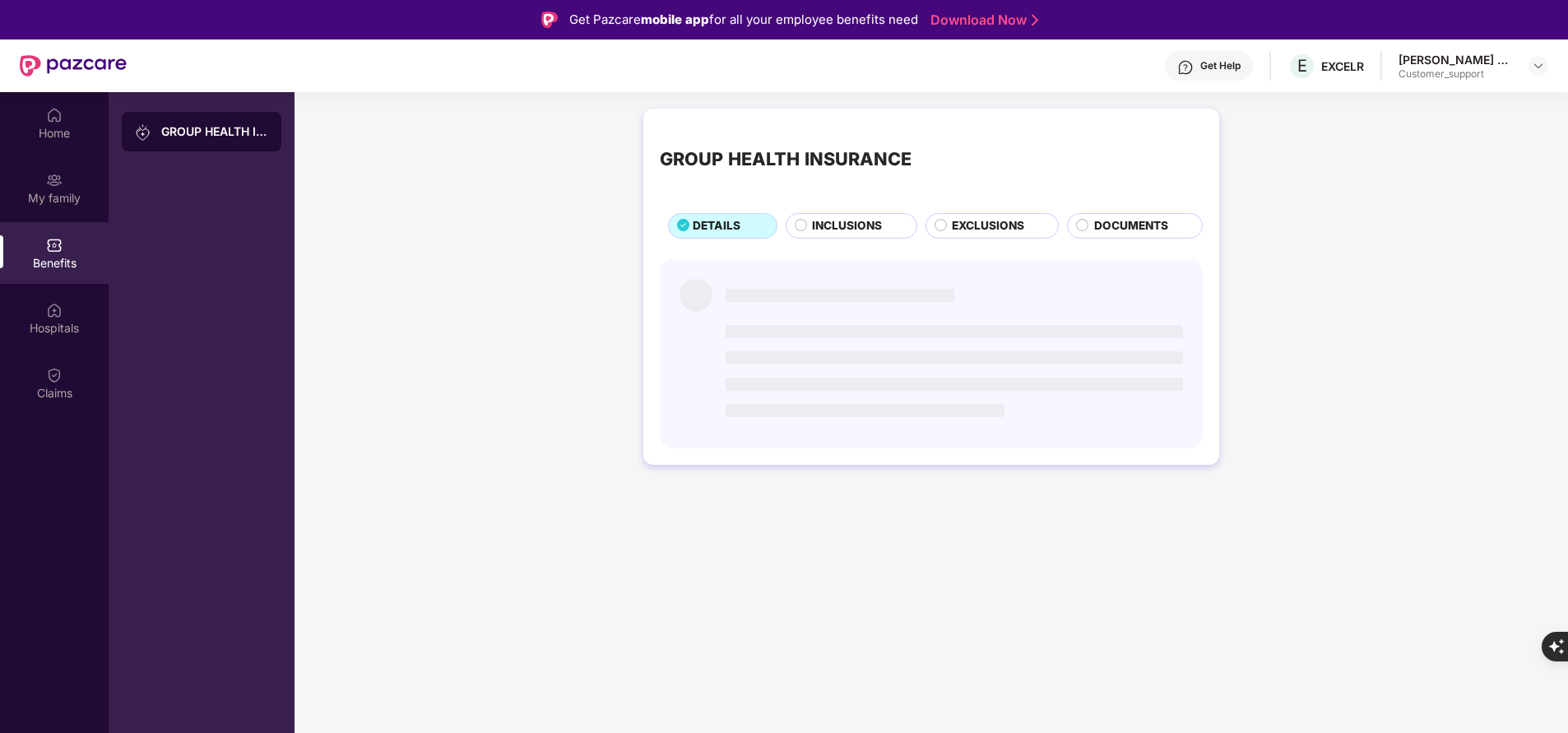
scroll to position [0, 0]
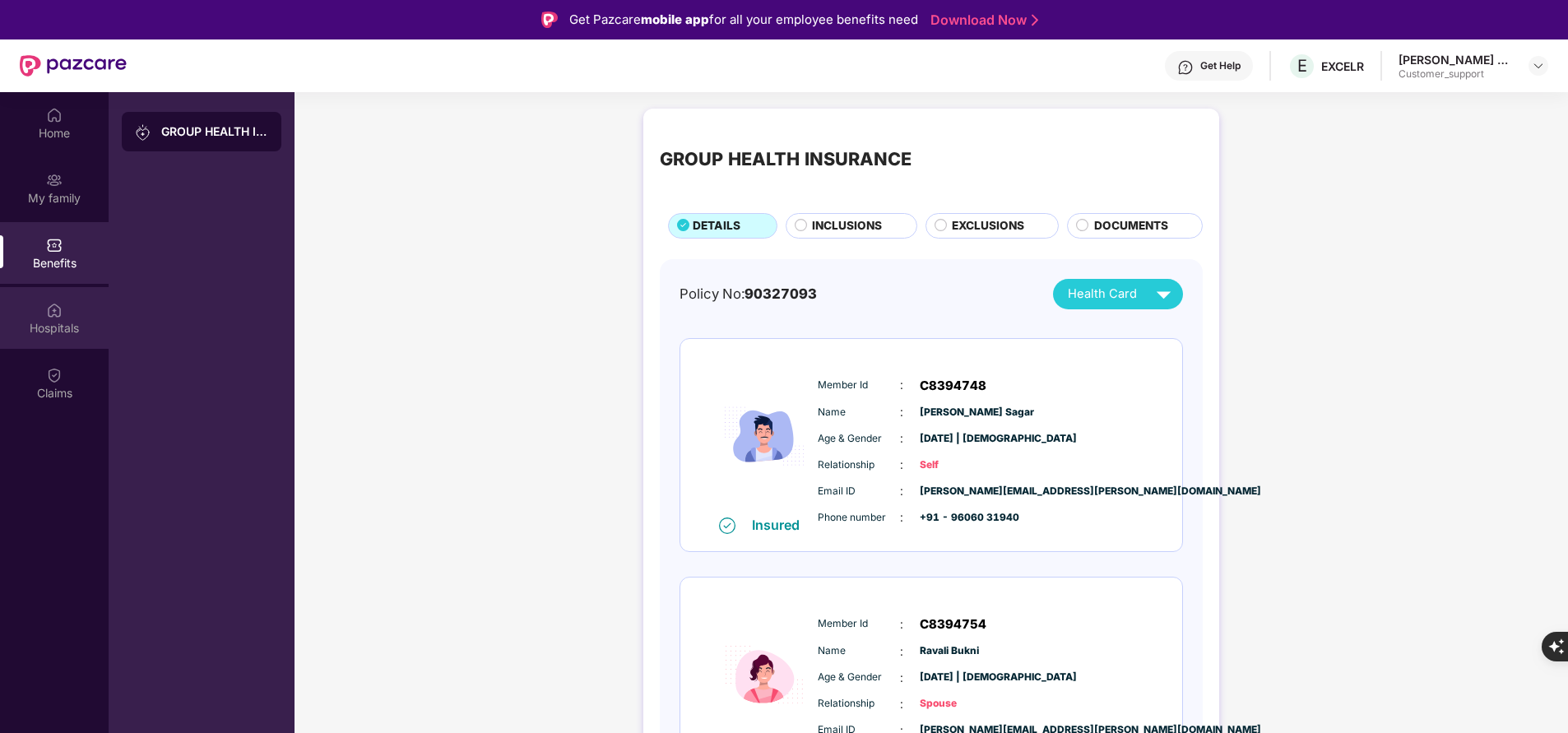
click at [64, 304] on div "Hospitals" at bounding box center [54, 317] width 108 height 61
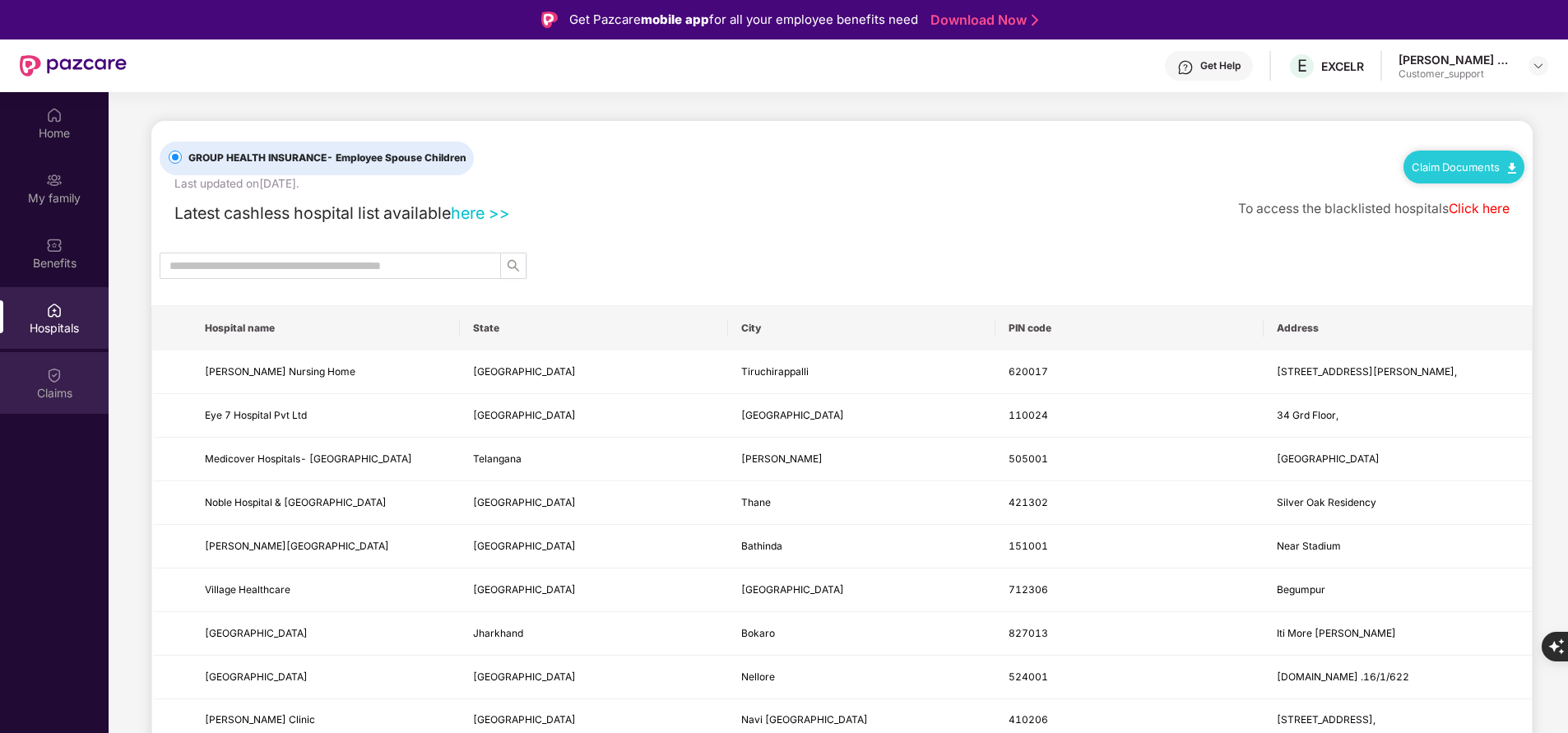
click at [70, 399] on div "Claims" at bounding box center [54, 394] width 108 height 17
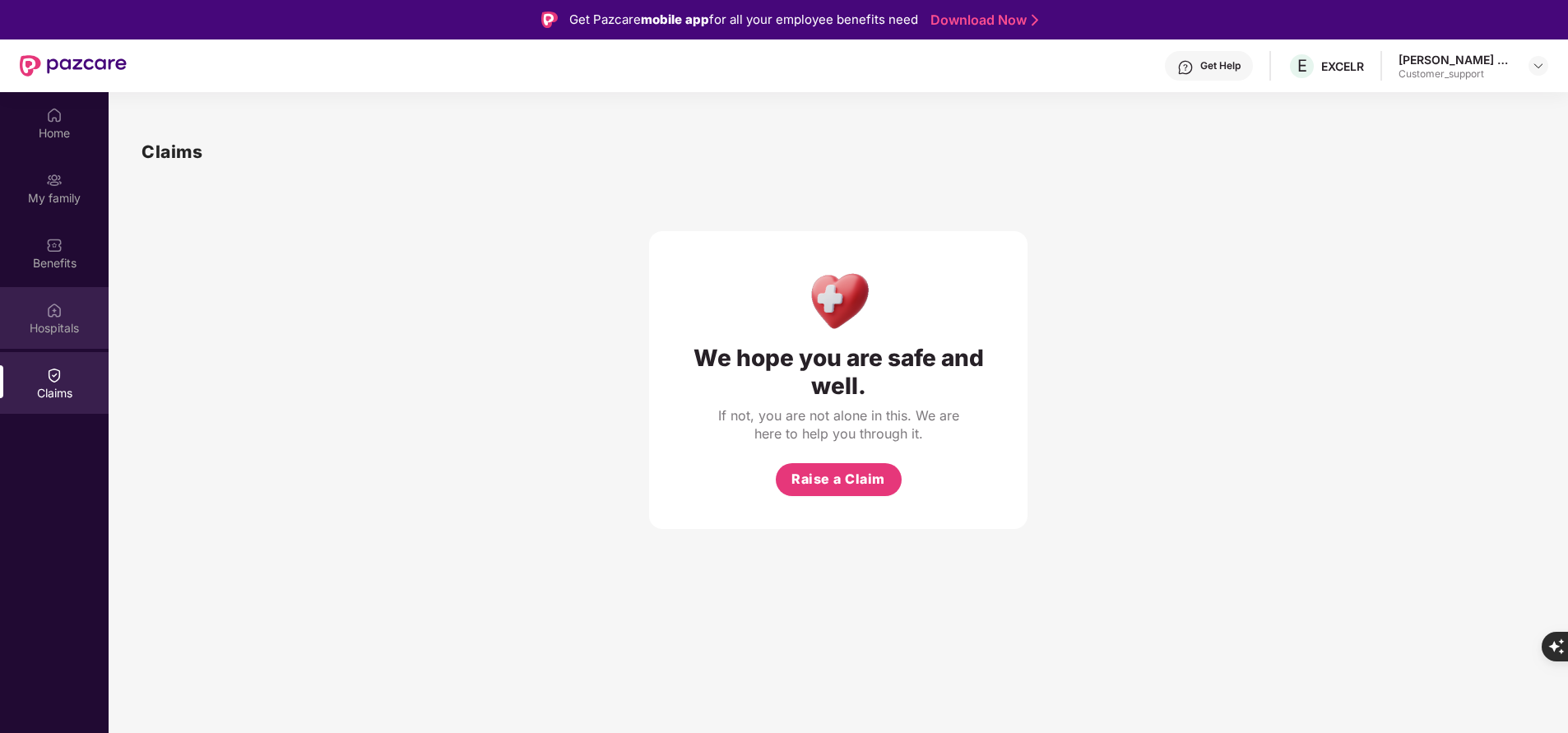
click at [81, 328] on div "Hospitals" at bounding box center [54, 328] width 108 height 17
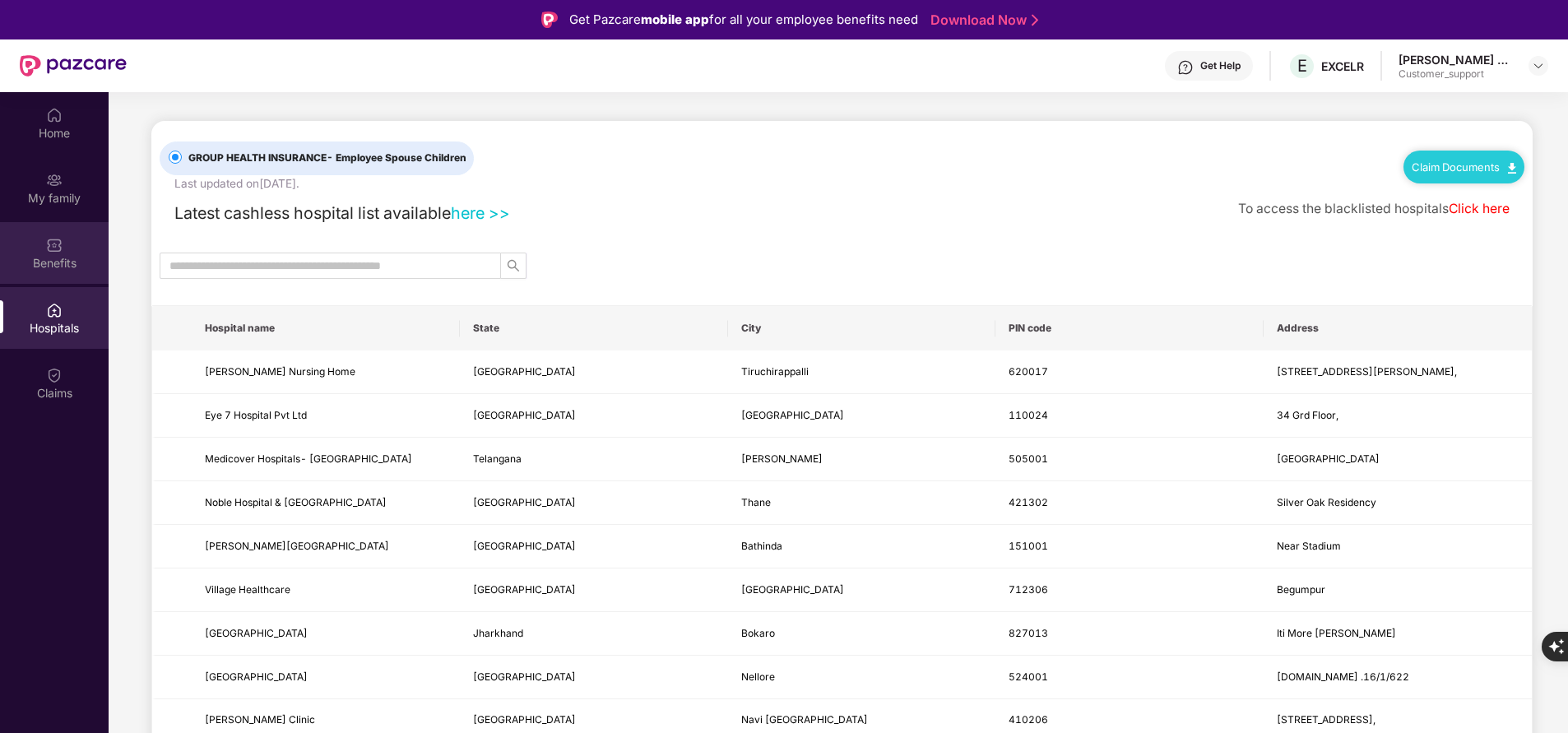
click at [73, 263] on div "Benefits" at bounding box center [54, 264] width 108 height 17
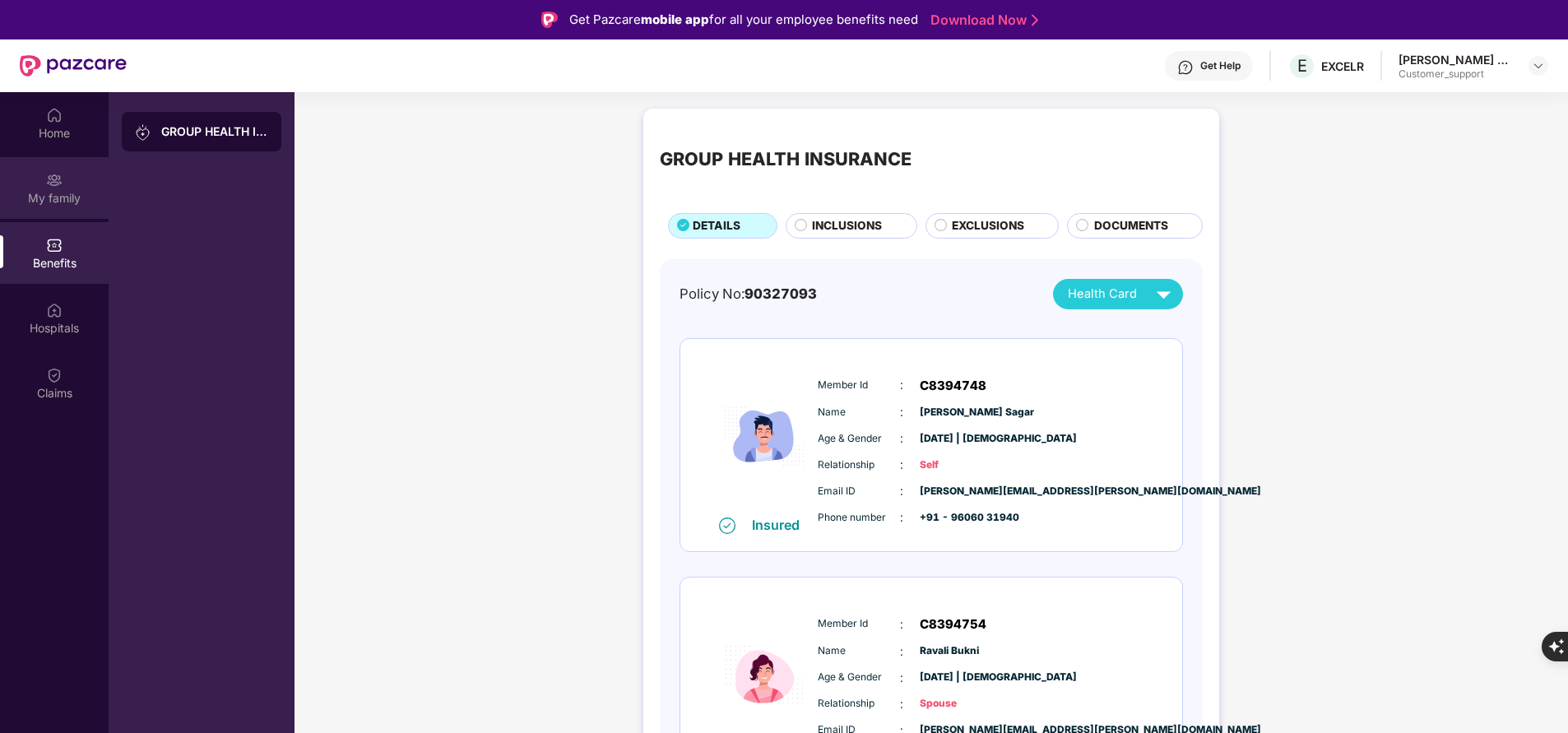
click at [83, 195] on div "My family" at bounding box center [54, 198] width 108 height 17
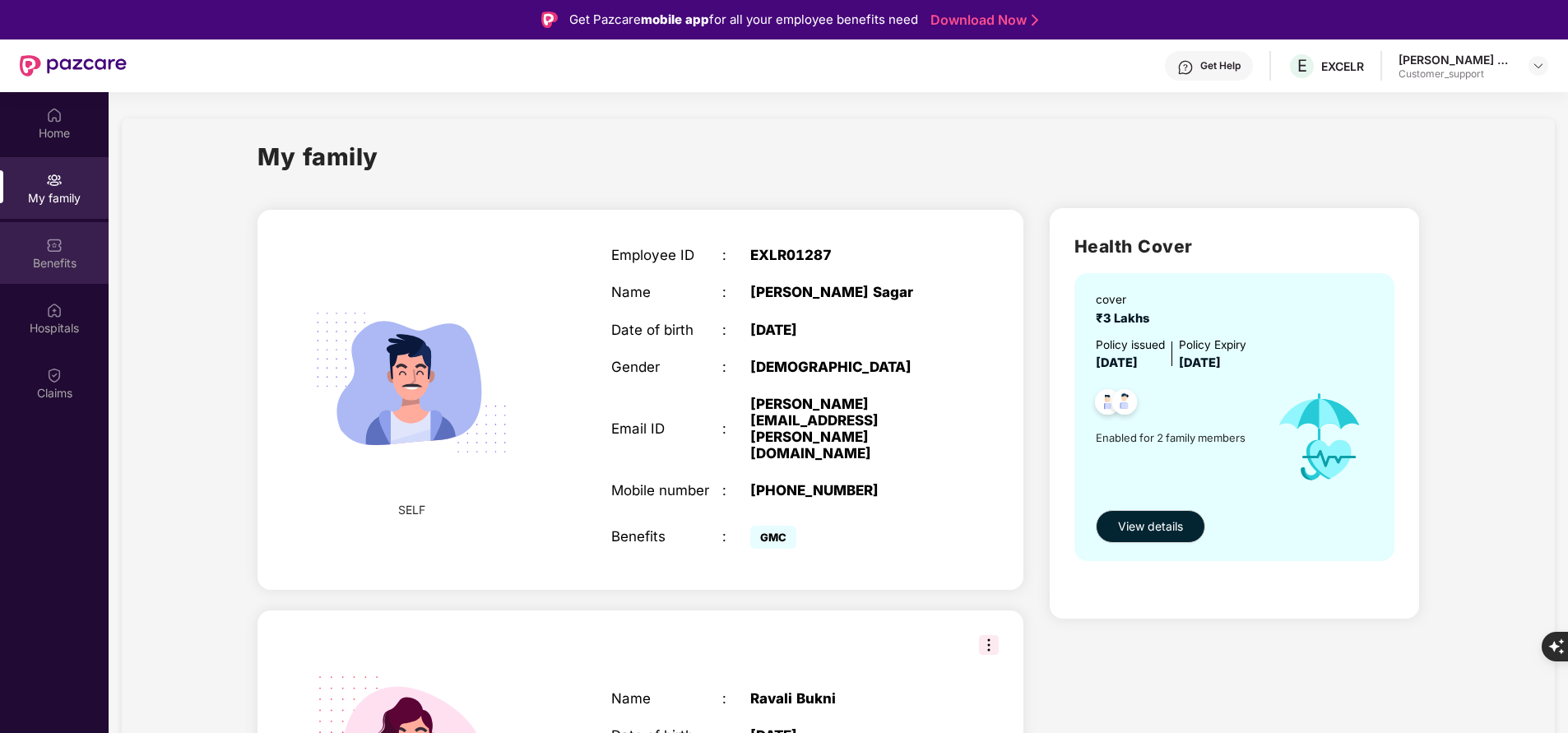
click at [56, 263] on div "Benefits" at bounding box center [54, 264] width 108 height 17
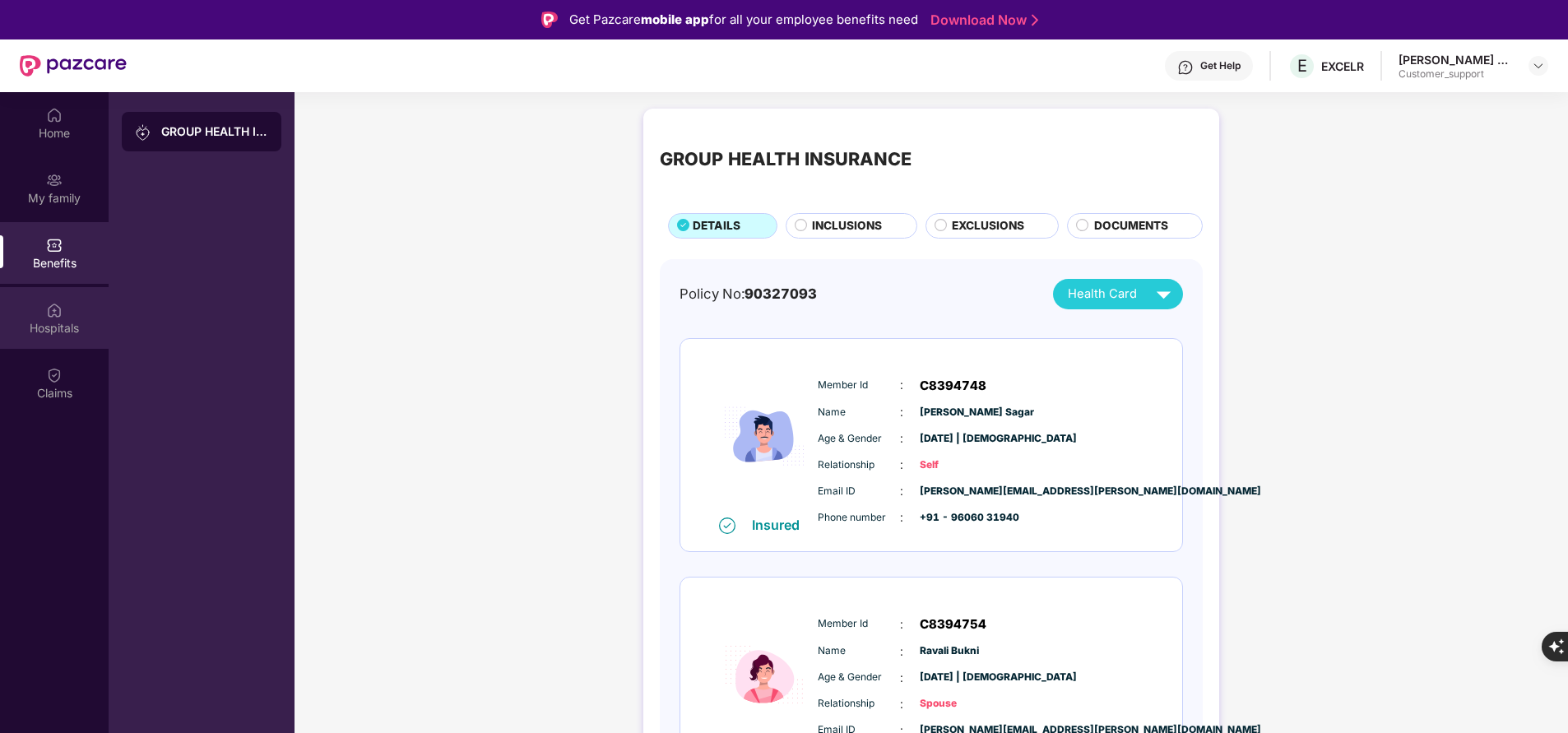
click at [50, 315] on img at bounding box center [55, 311] width 17 height 17
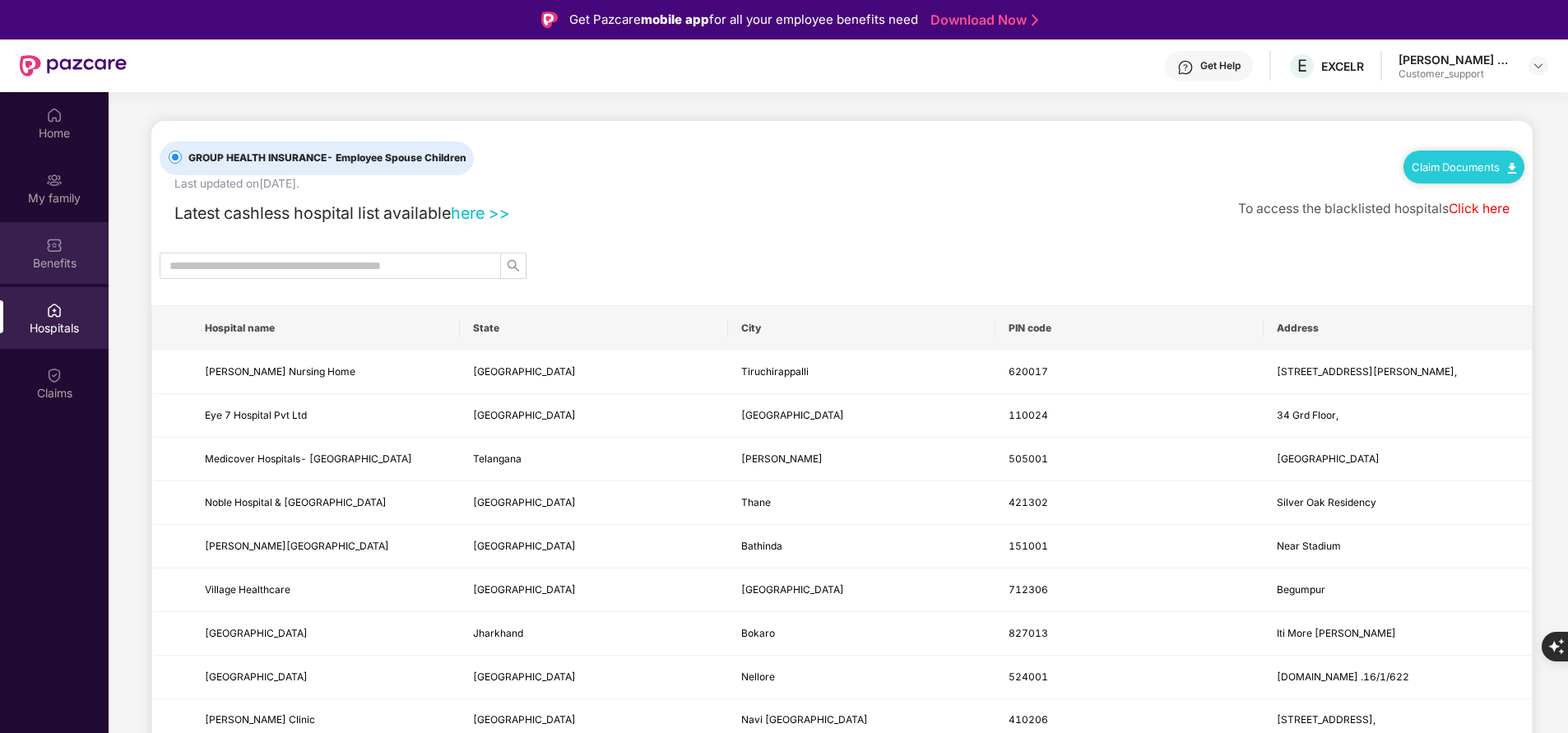
click at [64, 270] on div "Benefits" at bounding box center [54, 264] width 108 height 17
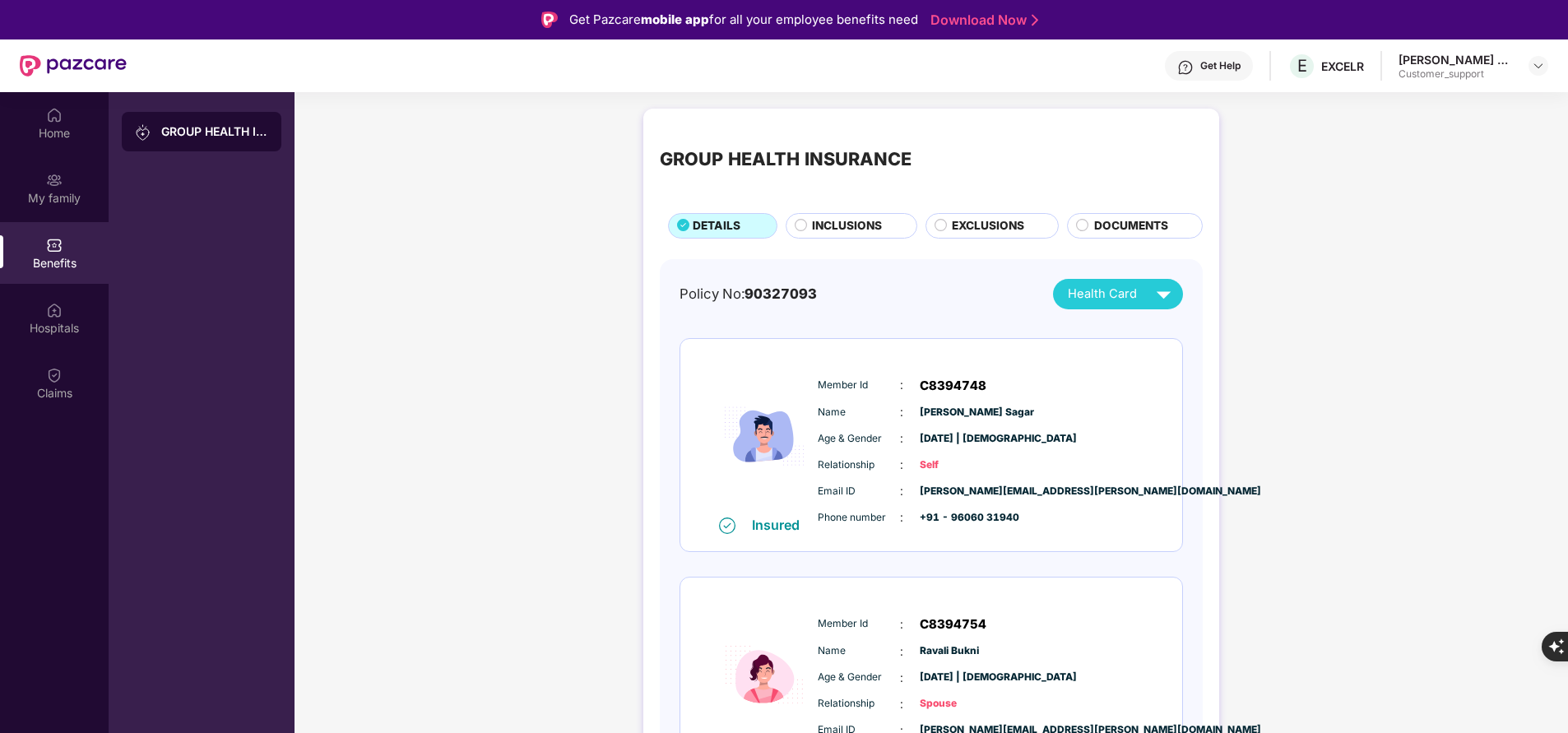
click at [865, 227] on span "INCLUSIONS" at bounding box center [846, 226] width 70 height 18
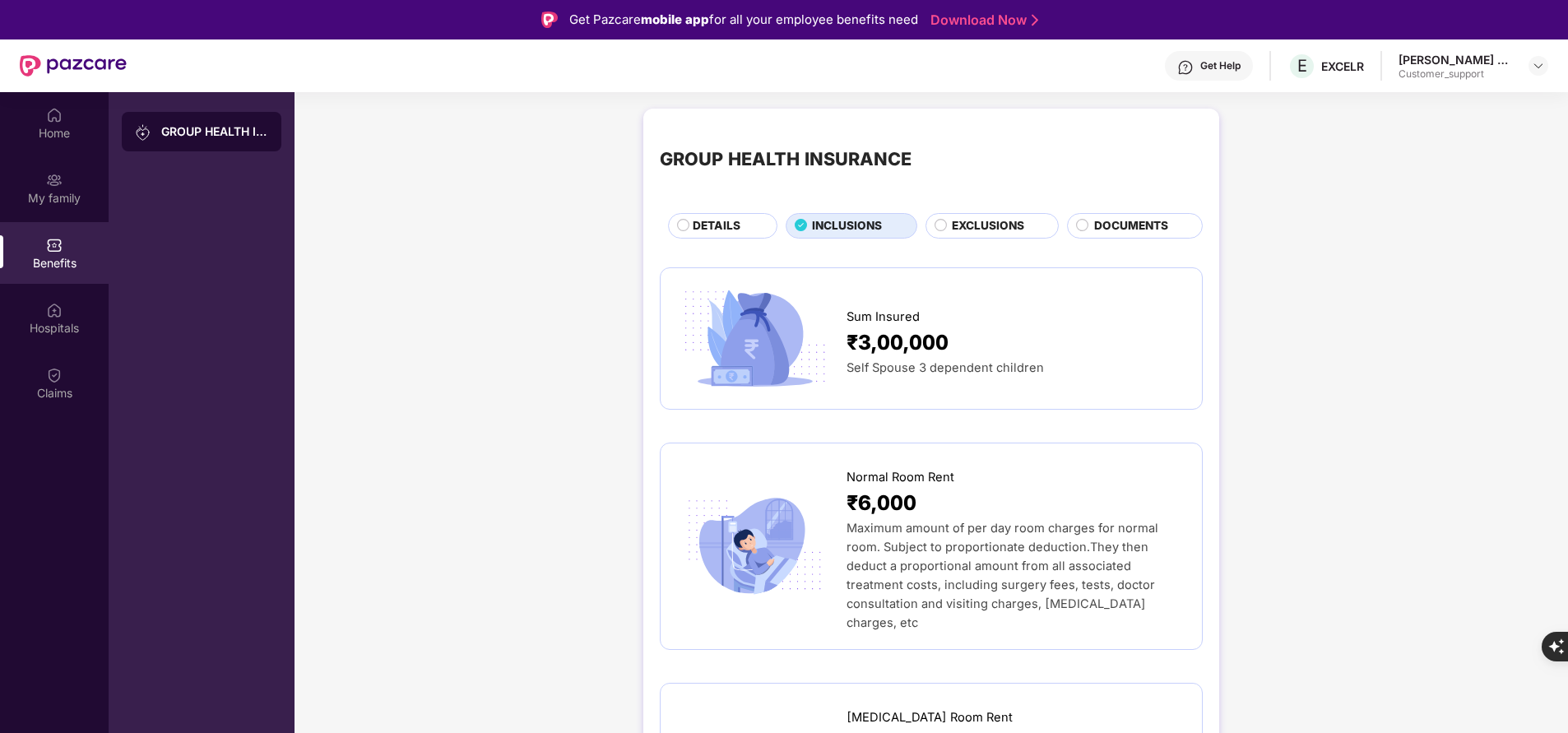
click at [719, 230] on span "DETAILS" at bounding box center [716, 226] width 48 height 18
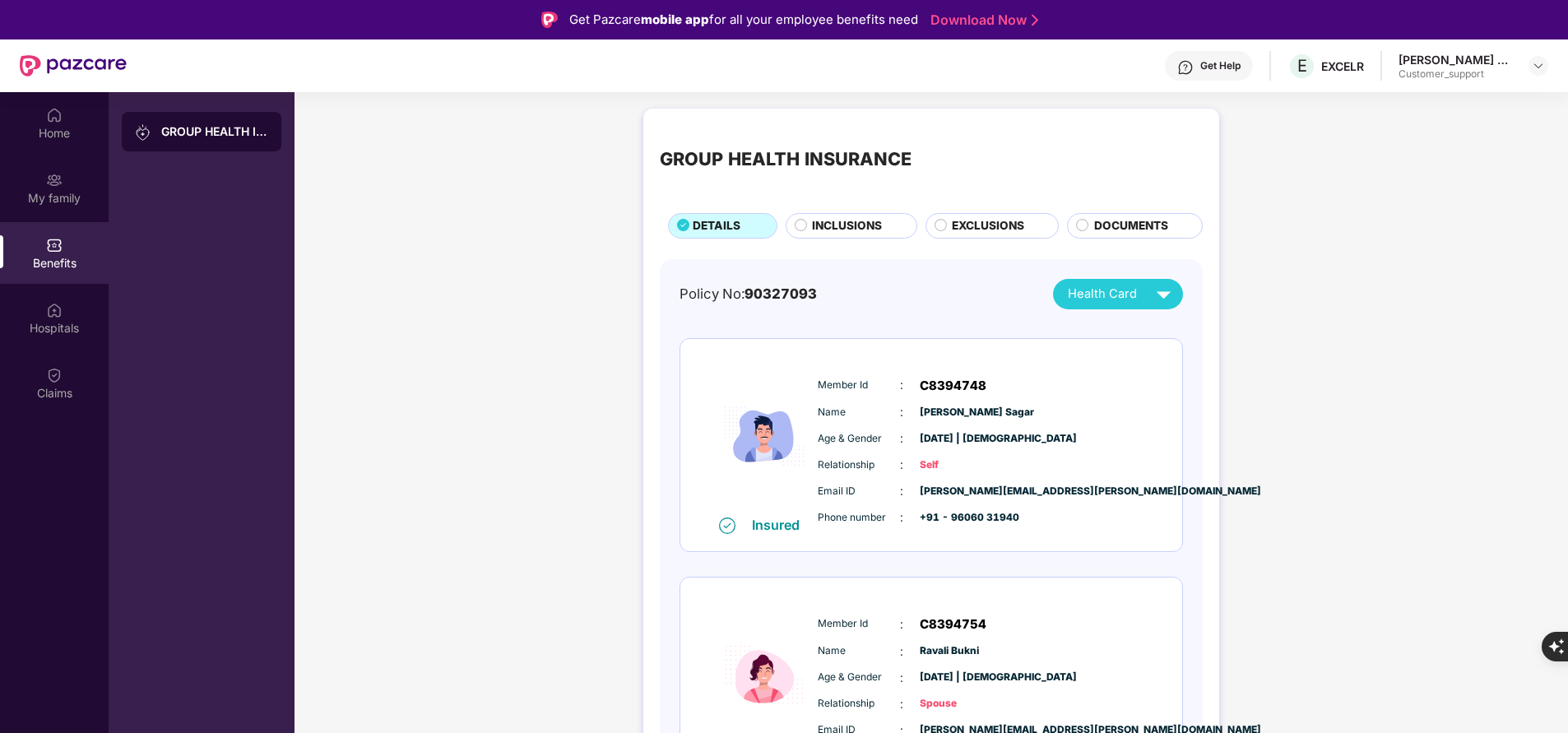
click at [820, 226] on span "INCLUSIONS" at bounding box center [846, 226] width 70 height 18
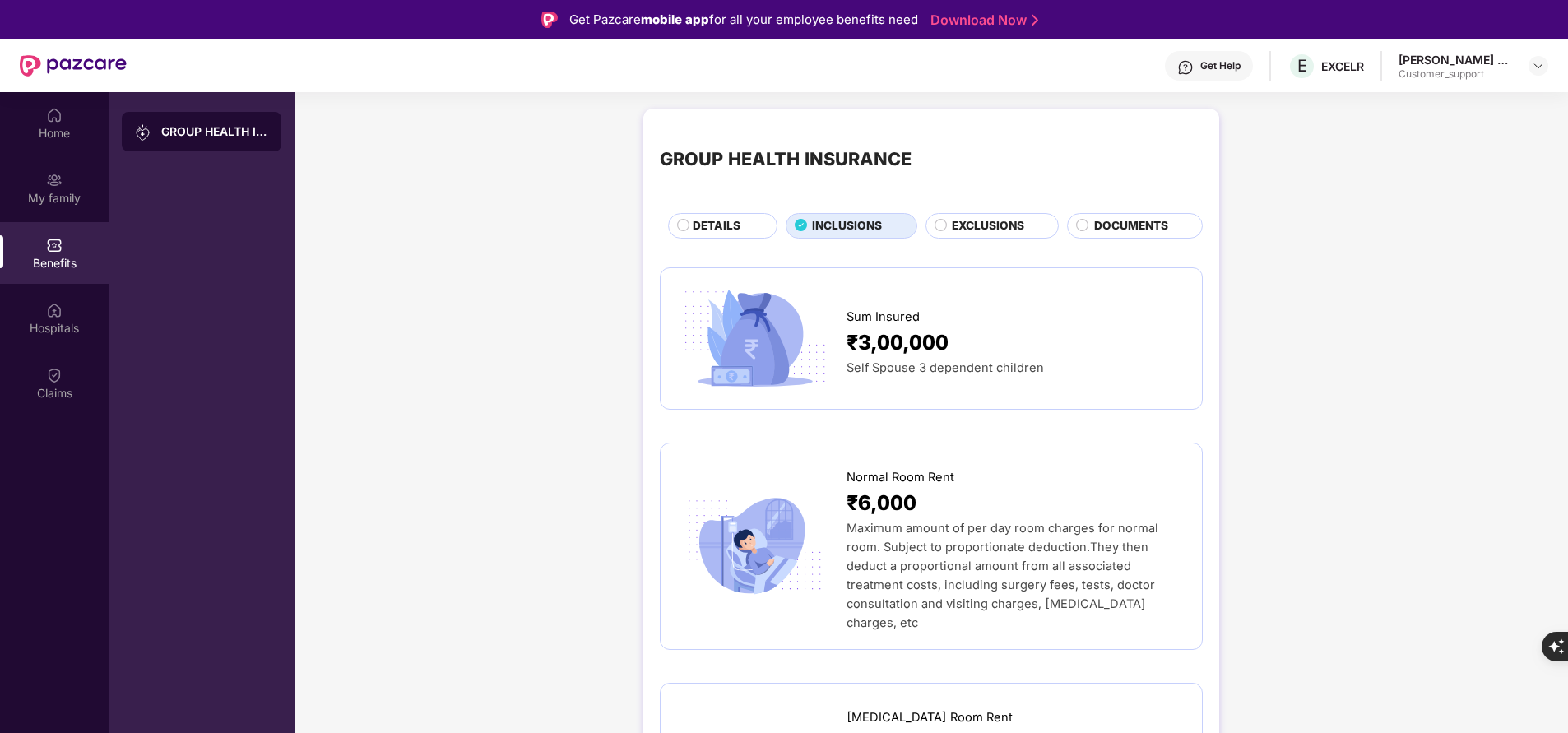
click at [726, 223] on span "DETAILS" at bounding box center [716, 226] width 48 height 18
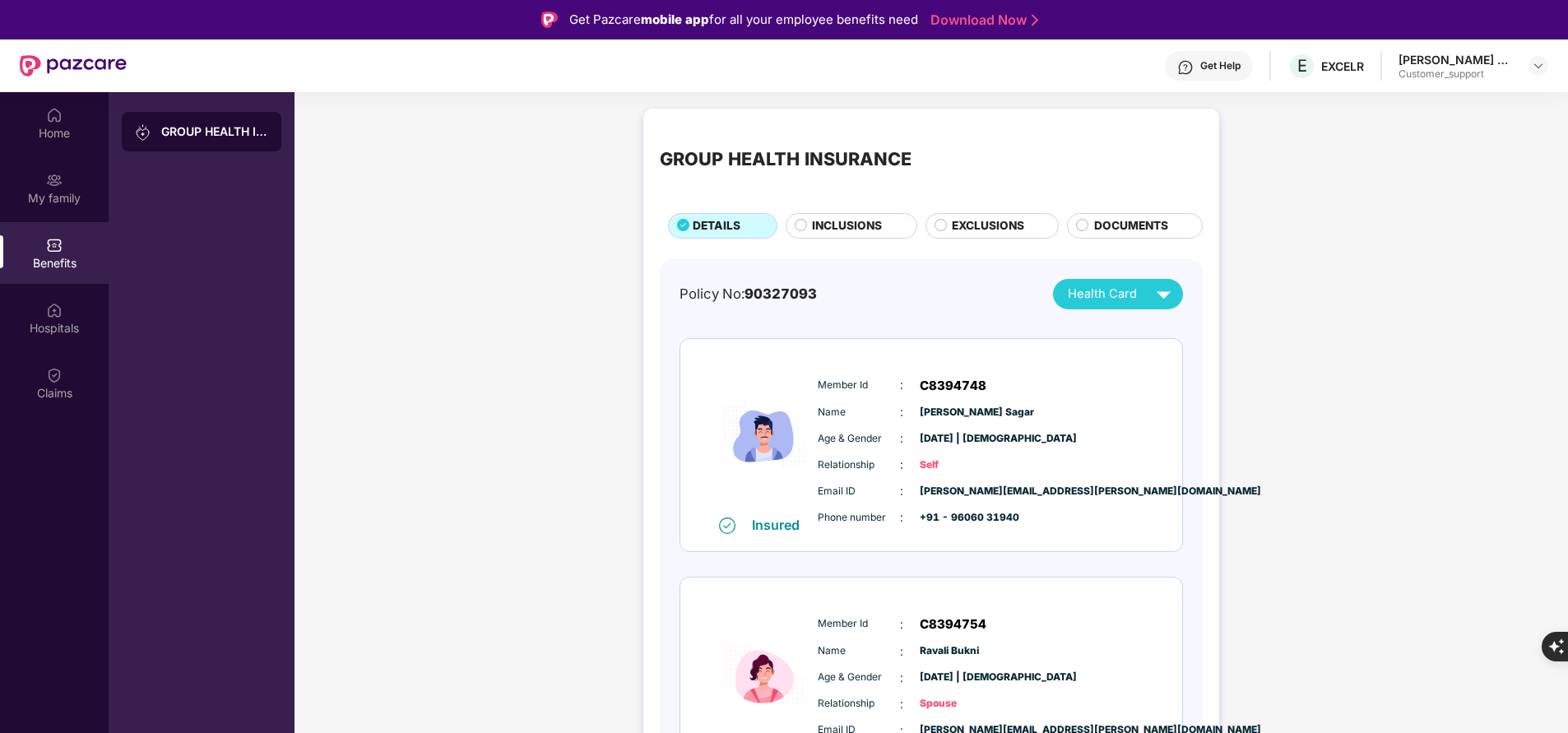
click at [817, 226] on span "INCLUSIONS" at bounding box center [846, 226] width 70 height 18
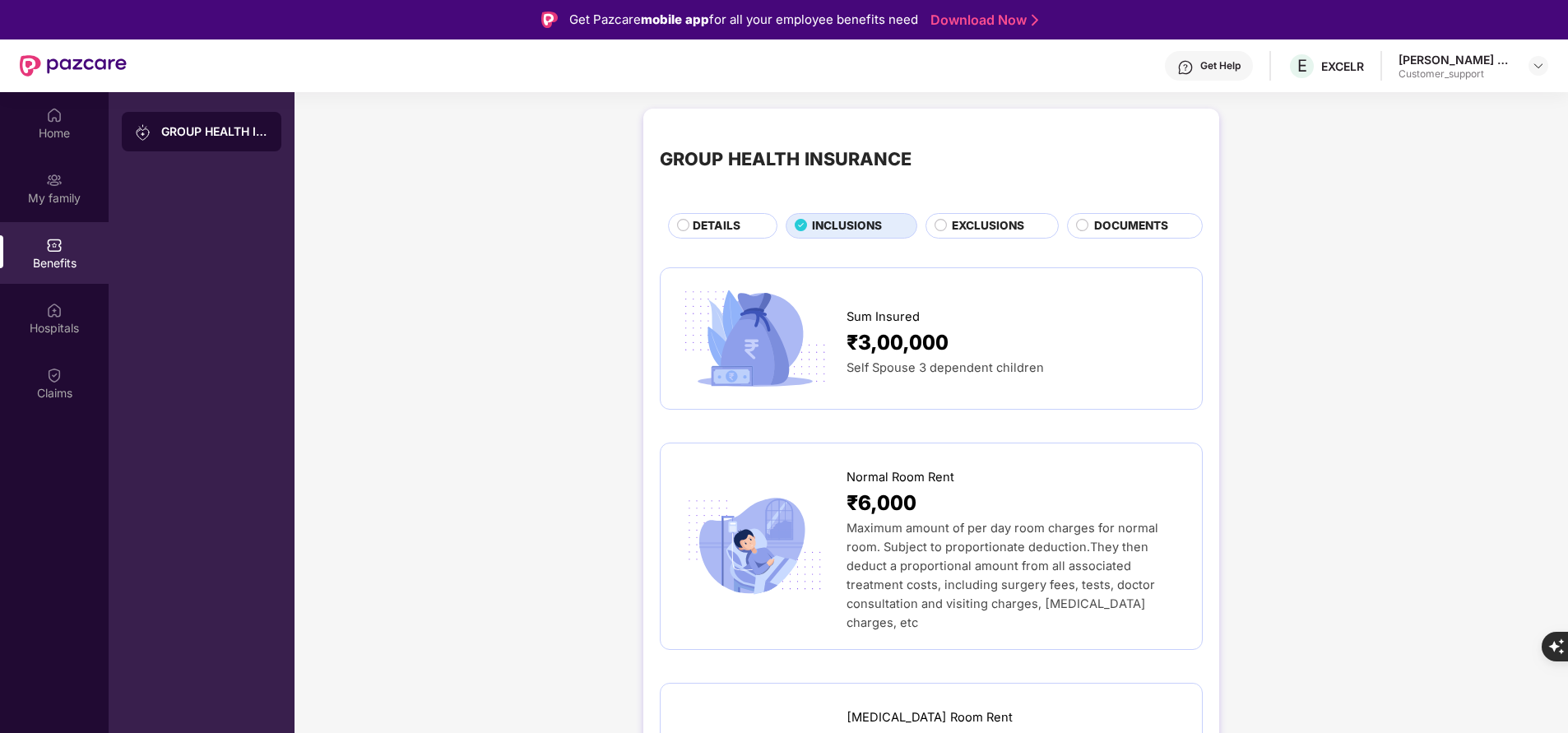
click at [978, 224] on span "EXCLUSIONS" at bounding box center [988, 226] width 72 height 18
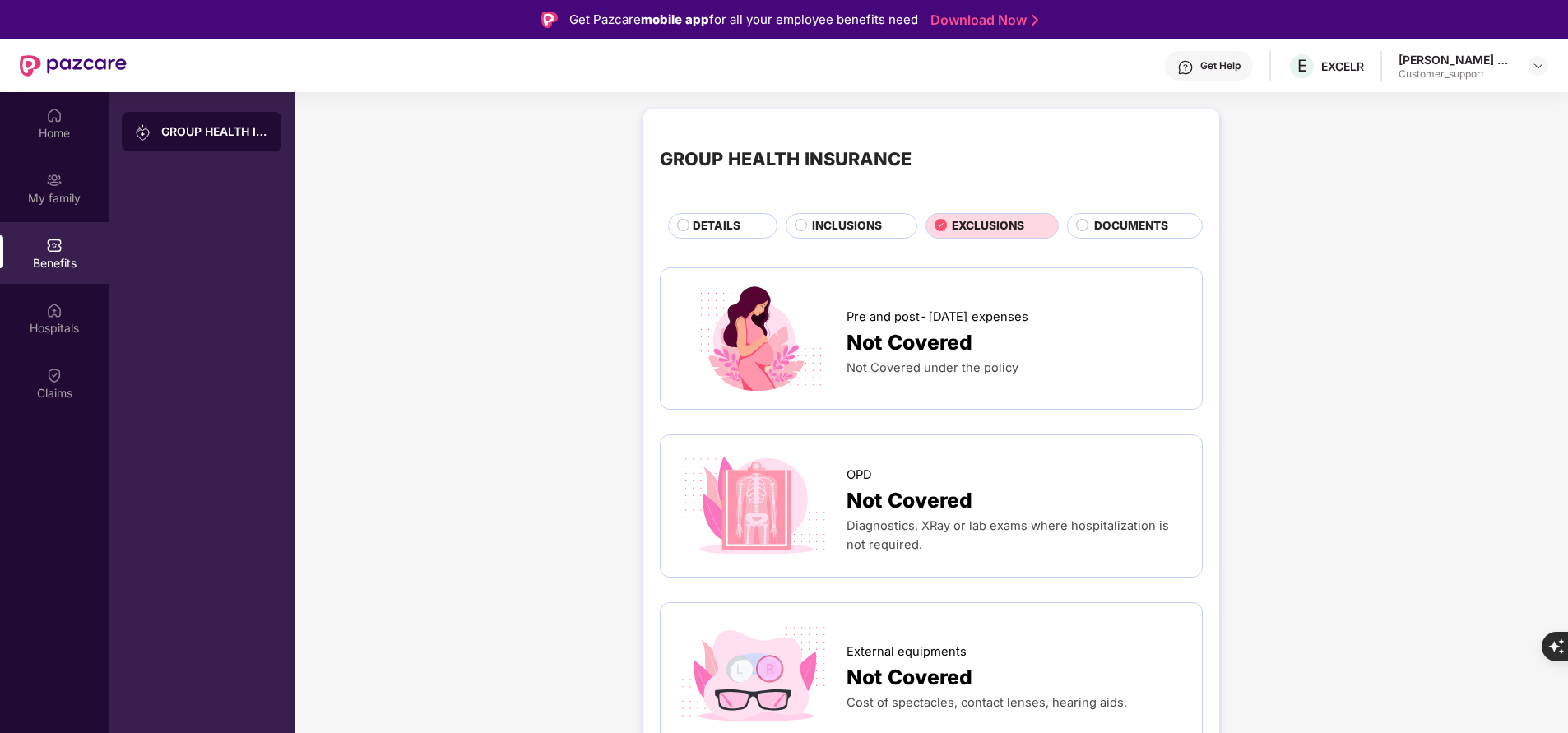
click at [864, 227] on span "INCLUSIONS" at bounding box center [846, 226] width 70 height 18
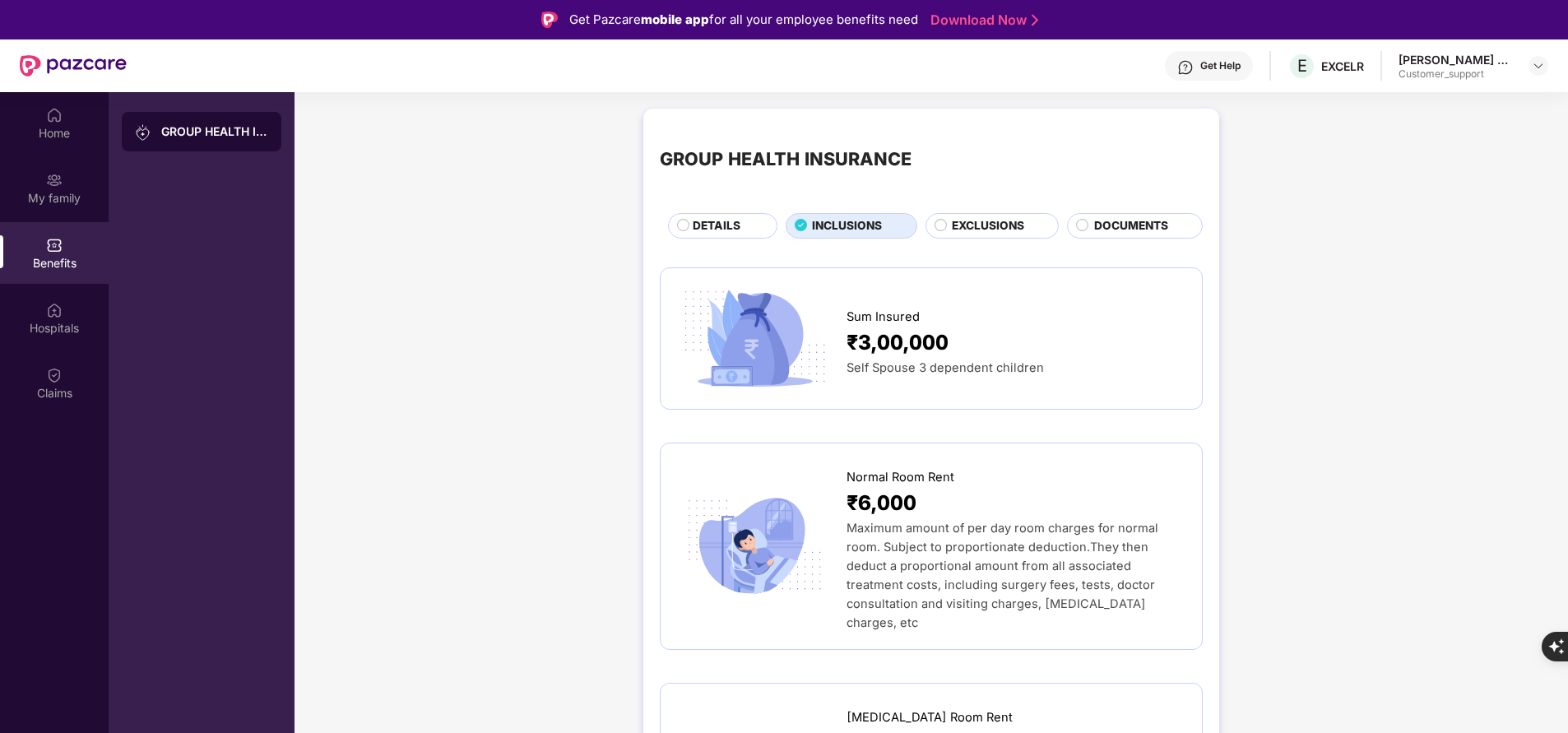
click at [719, 224] on span "DETAILS" at bounding box center [716, 226] width 48 height 18
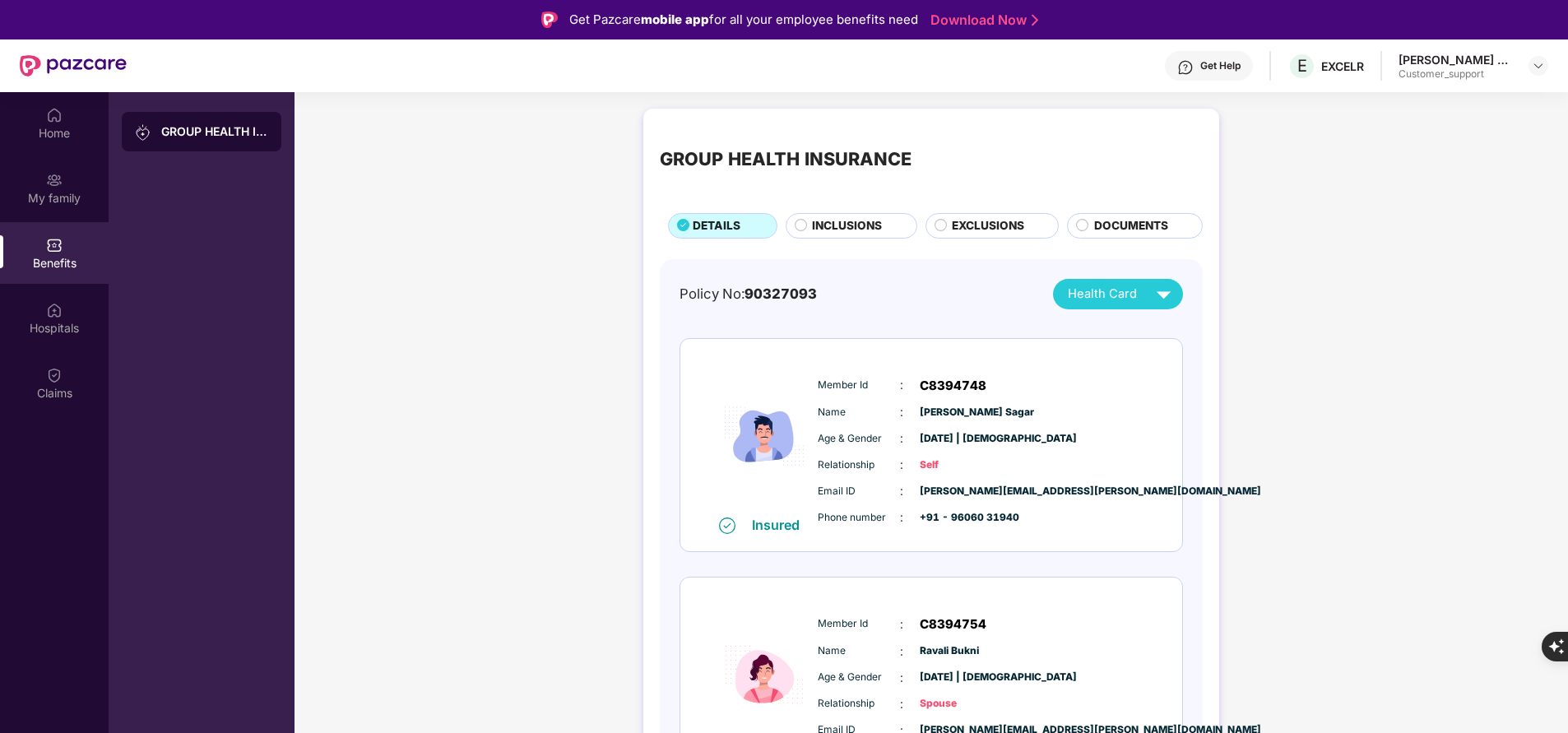
click at [840, 218] on span "INCLUSIONS" at bounding box center [846, 226] width 70 height 18
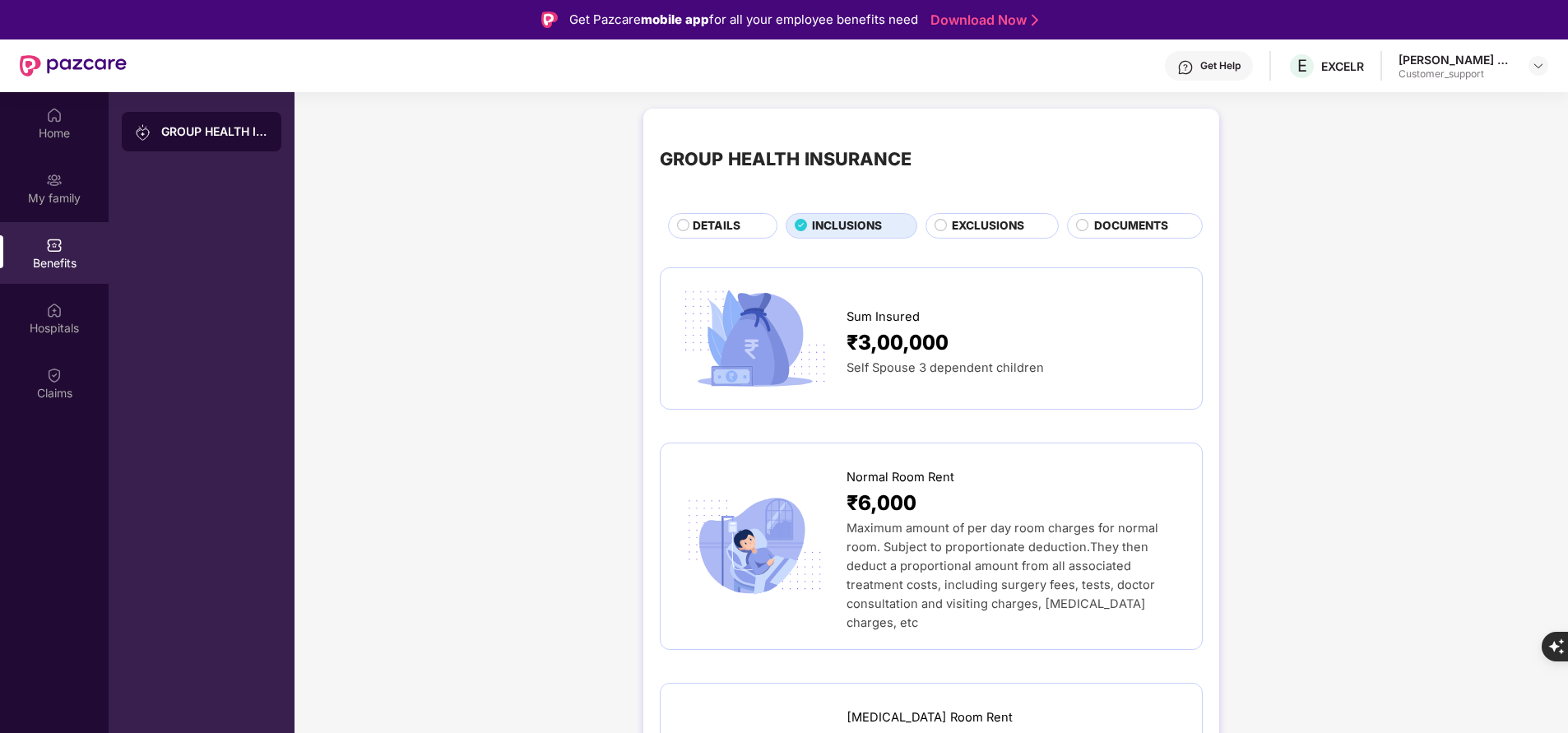
click at [955, 226] on span "EXCLUSIONS" at bounding box center [988, 226] width 72 height 18
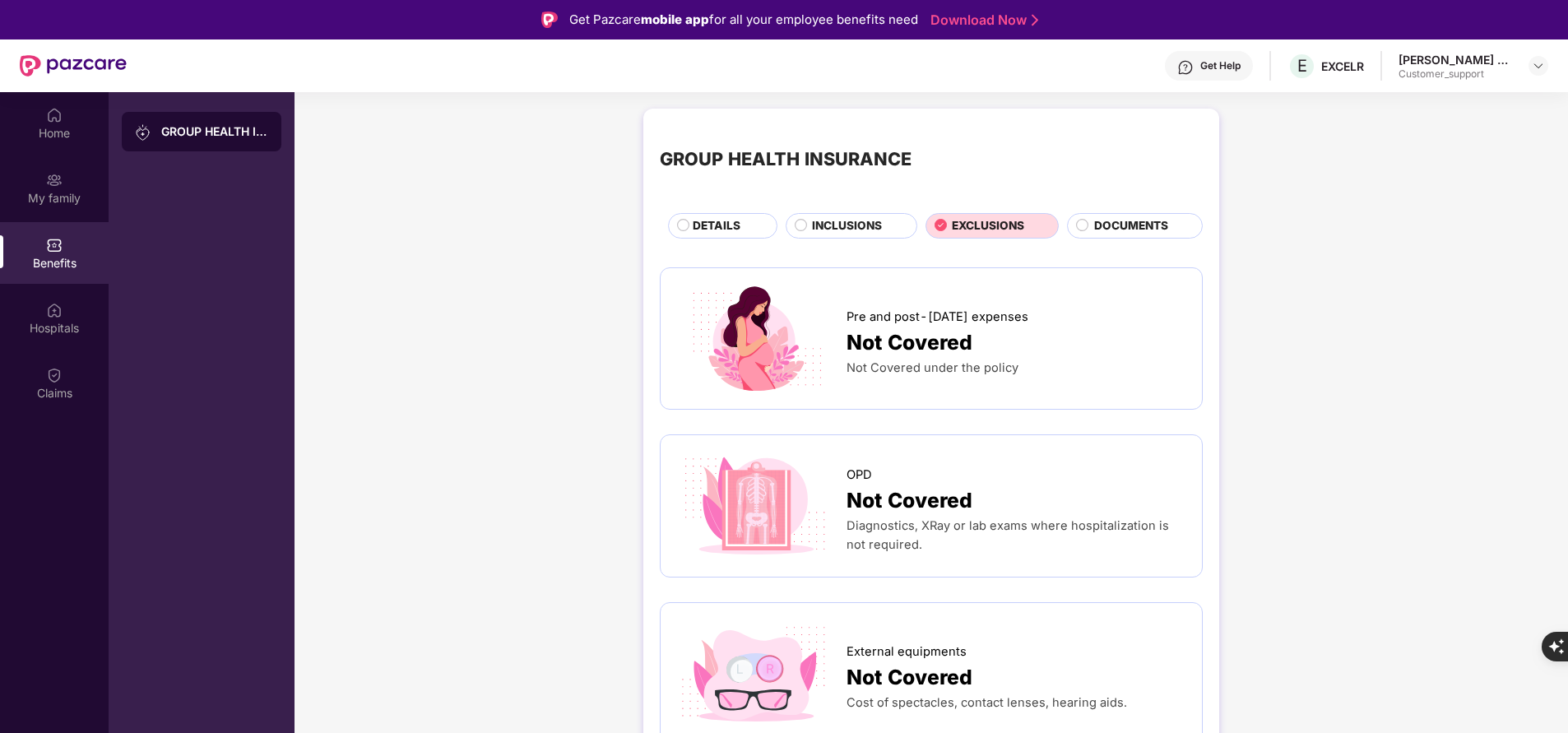
click at [1126, 219] on span "DOCUMENTS" at bounding box center [1131, 226] width 74 height 18
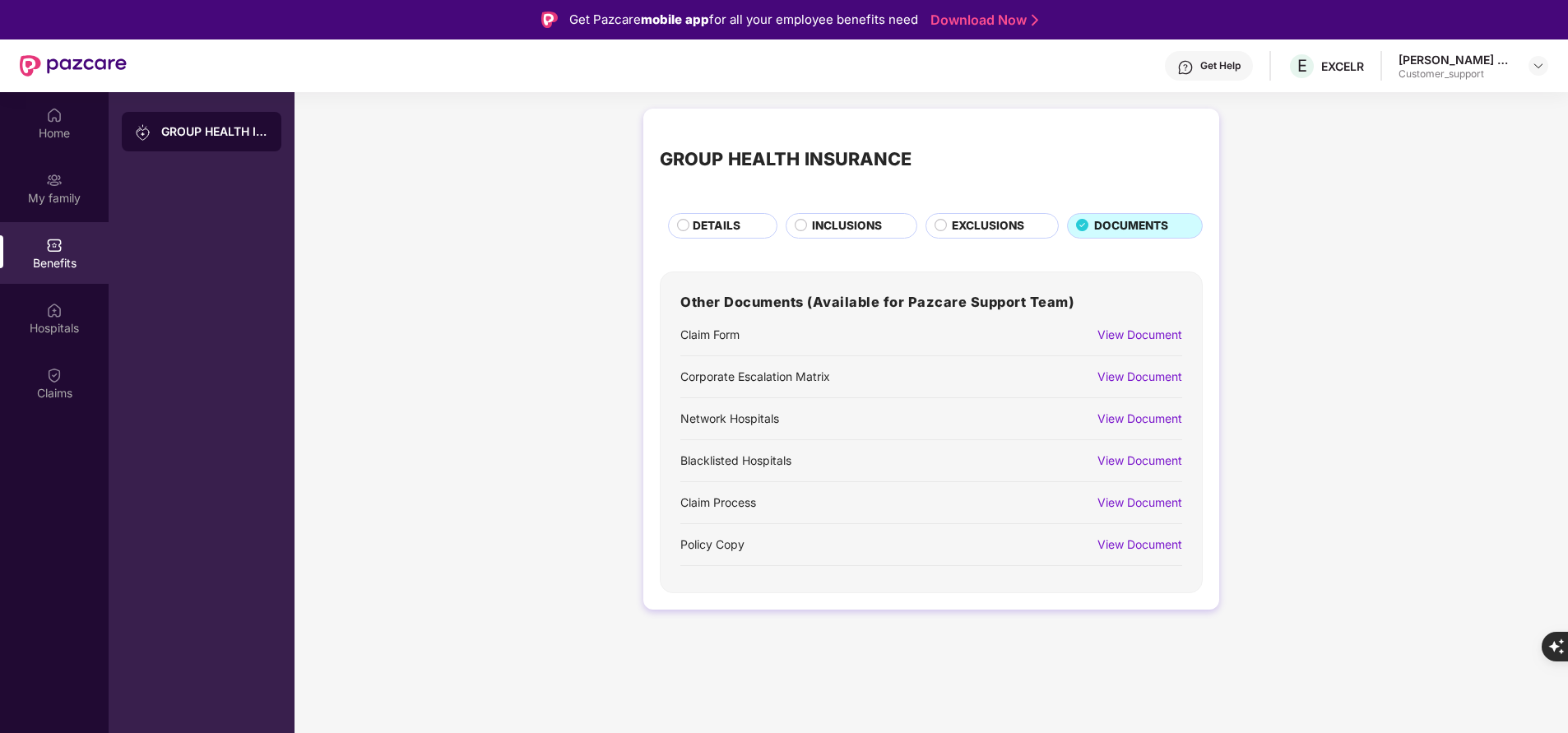
click at [1016, 227] on span "EXCLUSIONS" at bounding box center [988, 226] width 72 height 18
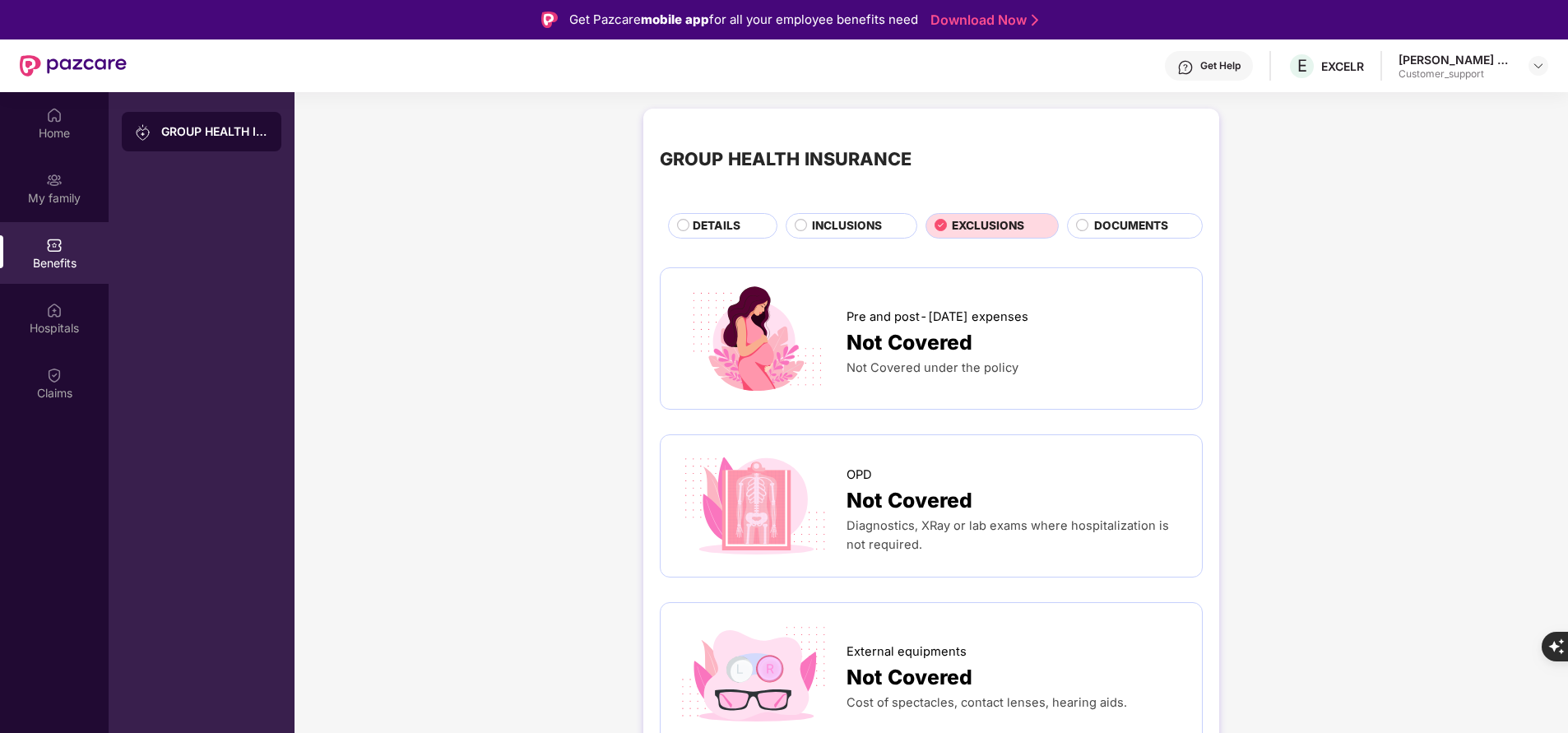
click at [861, 231] on span "INCLUSIONS" at bounding box center [846, 226] width 70 height 18
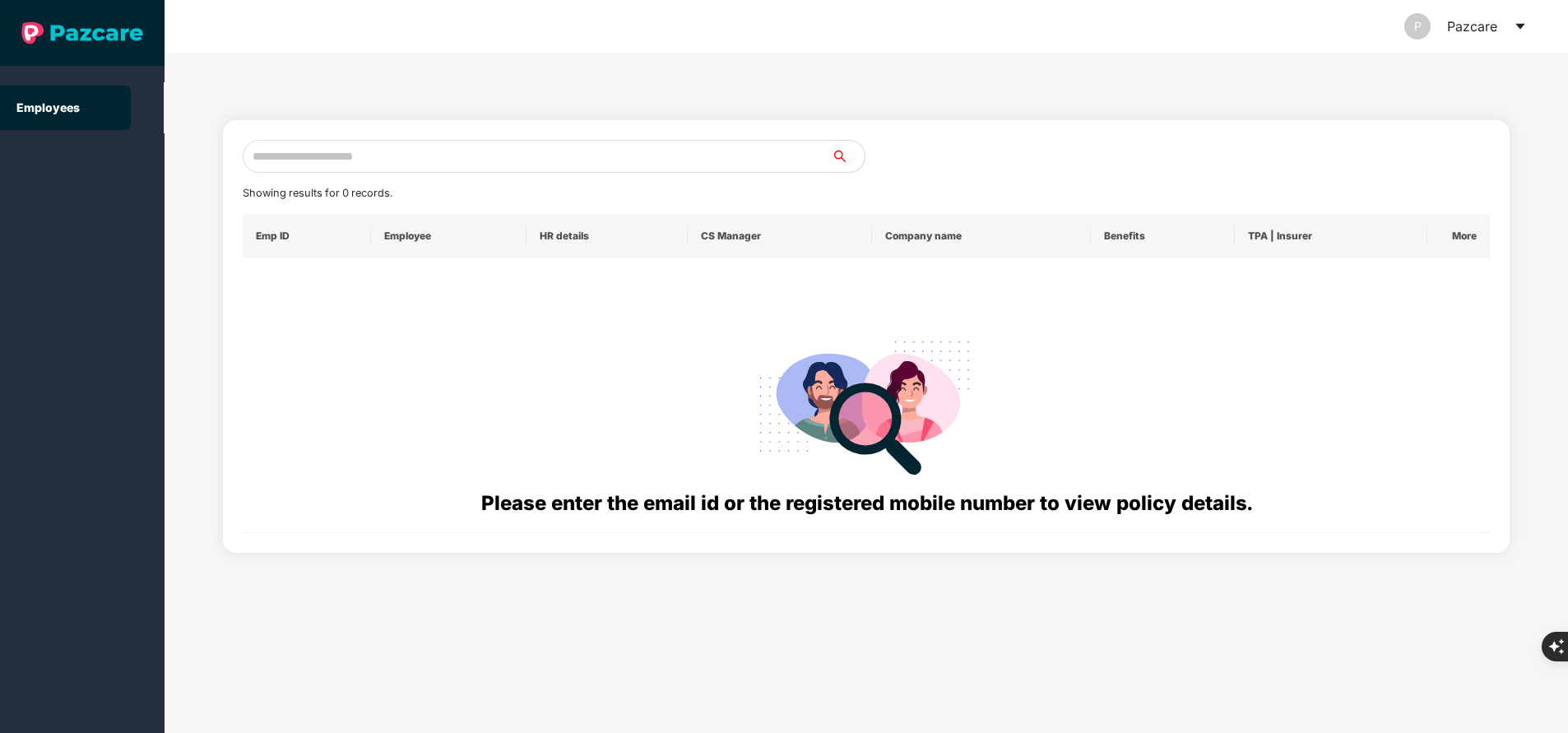
click at [420, 154] on input "text" at bounding box center [537, 156] width 589 height 33
paste input "**********"
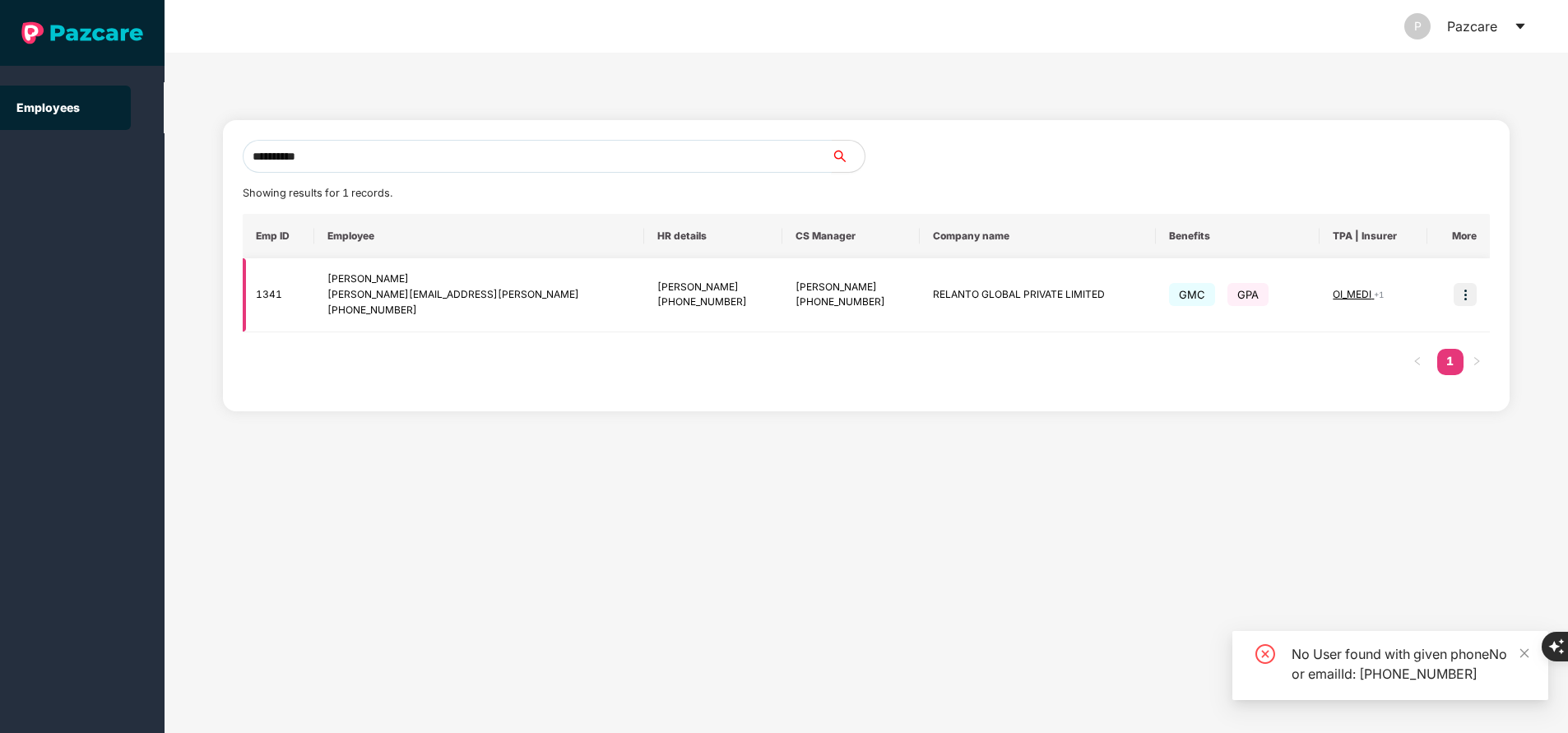
type input "**********"
click at [1468, 294] on img at bounding box center [1464, 294] width 23 height 23
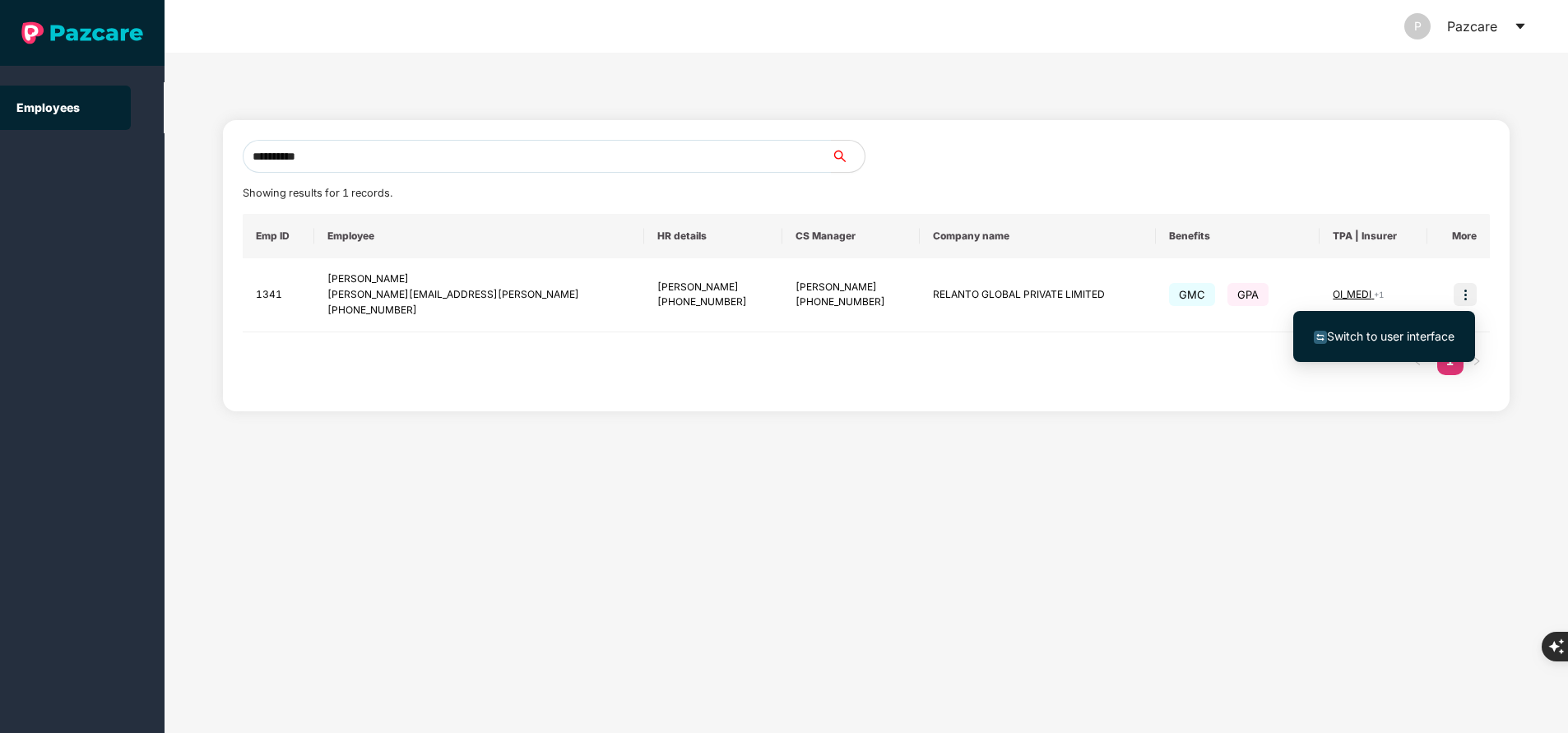
click at [1393, 338] on span "Switch to user interface" at bounding box center [1390, 336] width 128 height 14
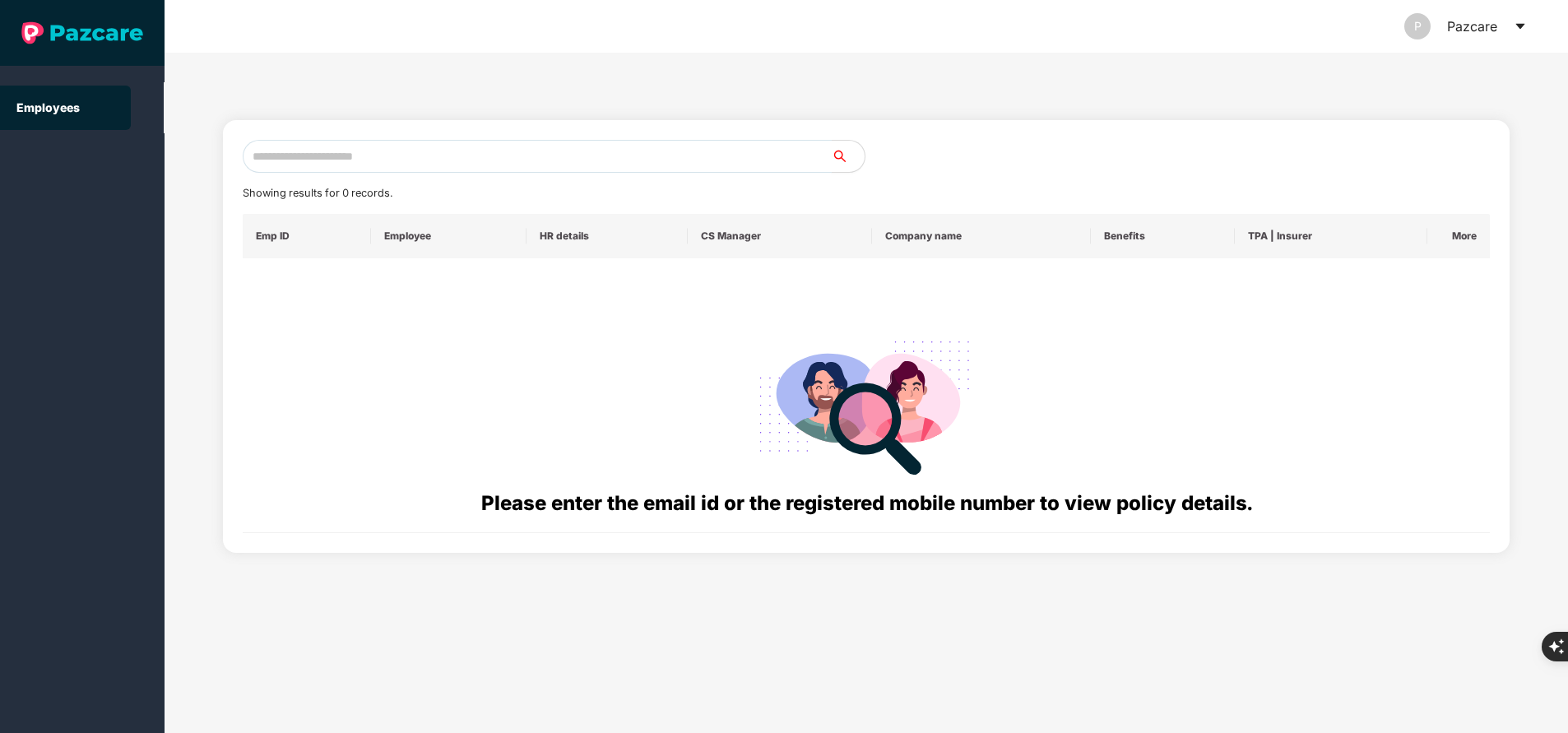
click at [416, 168] on input "text" at bounding box center [537, 156] width 589 height 33
paste input "**********"
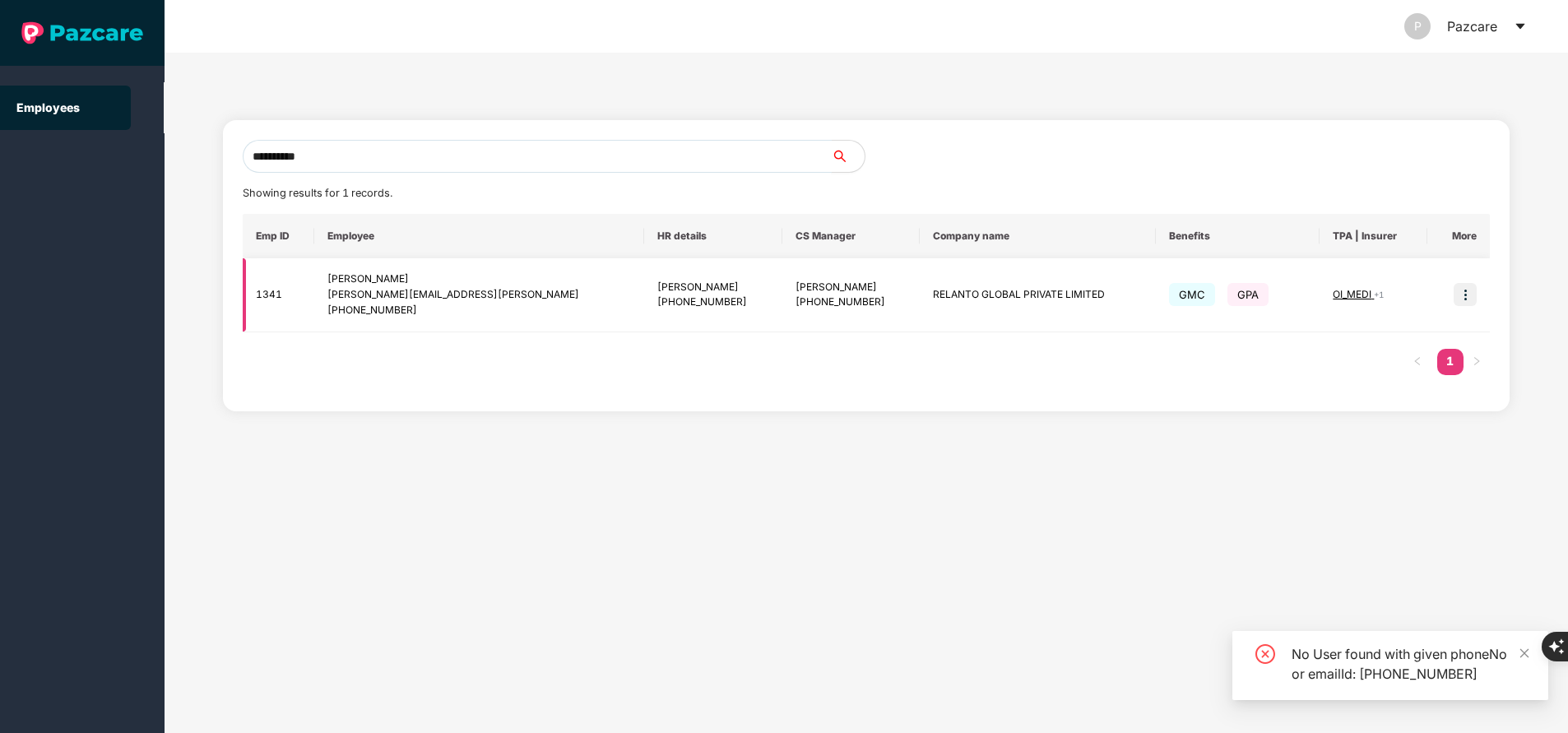
type input "**********"
click at [1355, 289] on span "OI_MEDI" at bounding box center [1352, 294] width 41 height 13
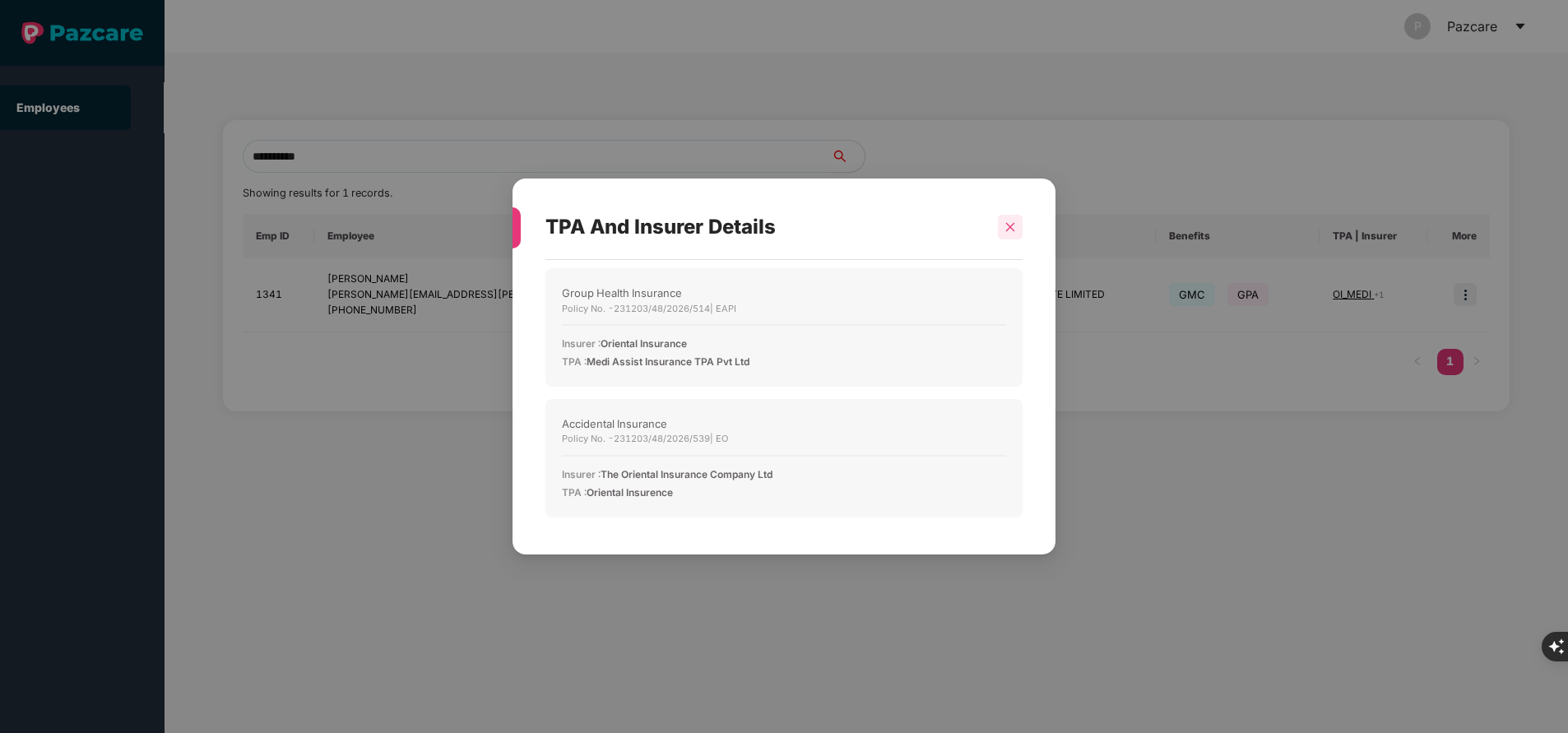
click at [1015, 229] on icon "close" at bounding box center [1010, 228] width 12 height 12
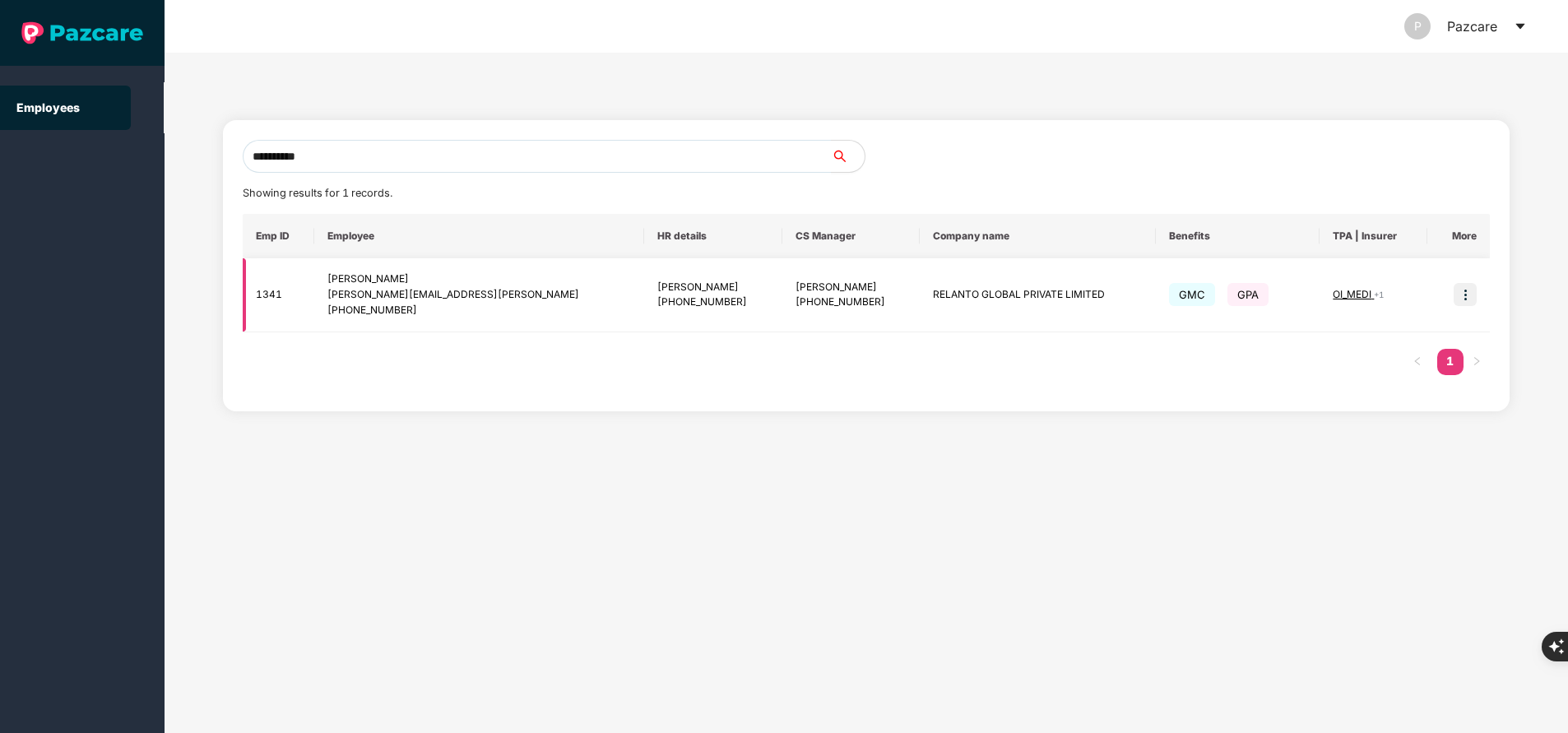
click at [1463, 301] on img at bounding box center [1464, 294] width 23 height 23
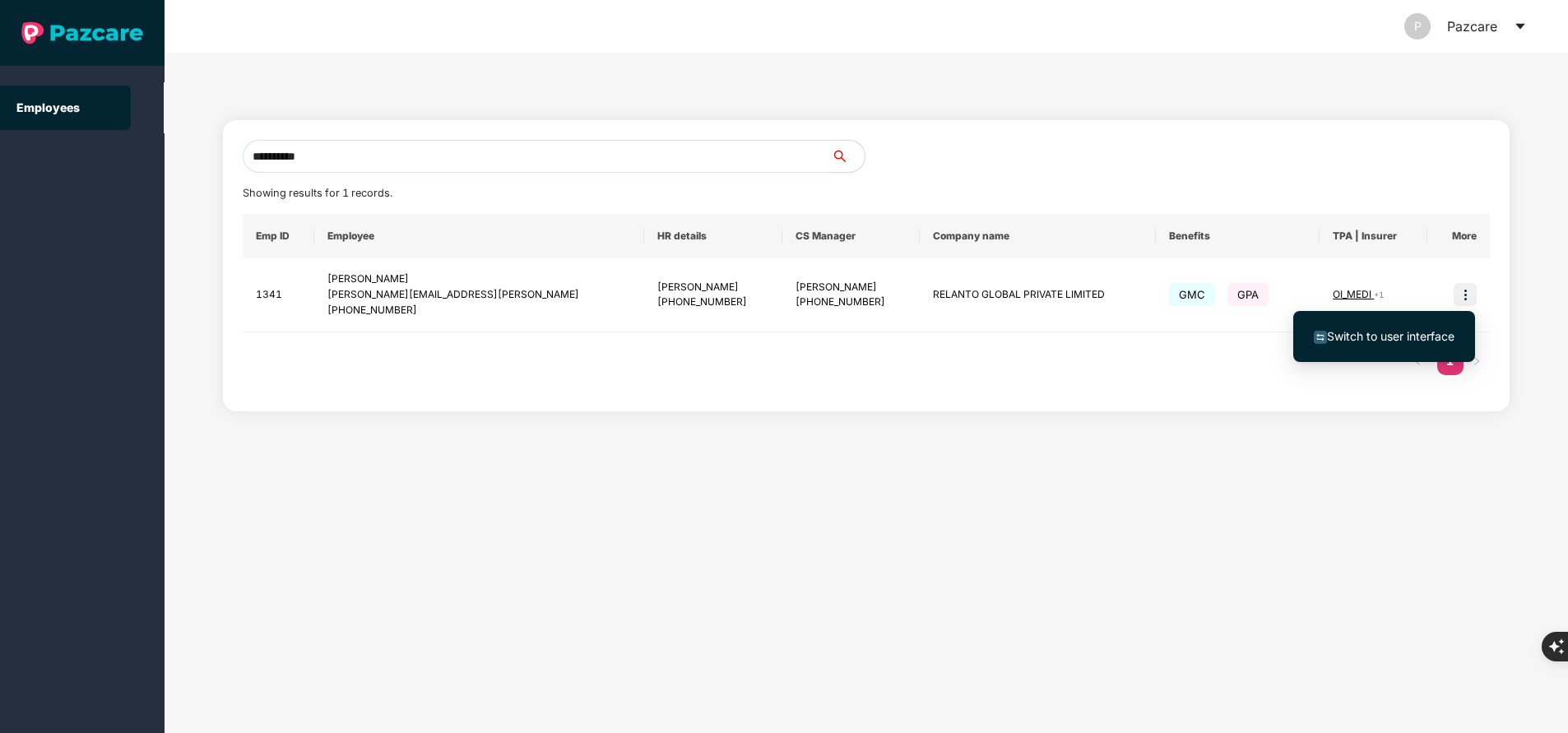
click at [1409, 329] on span "Switch to user interface" at bounding box center [1390, 336] width 128 height 14
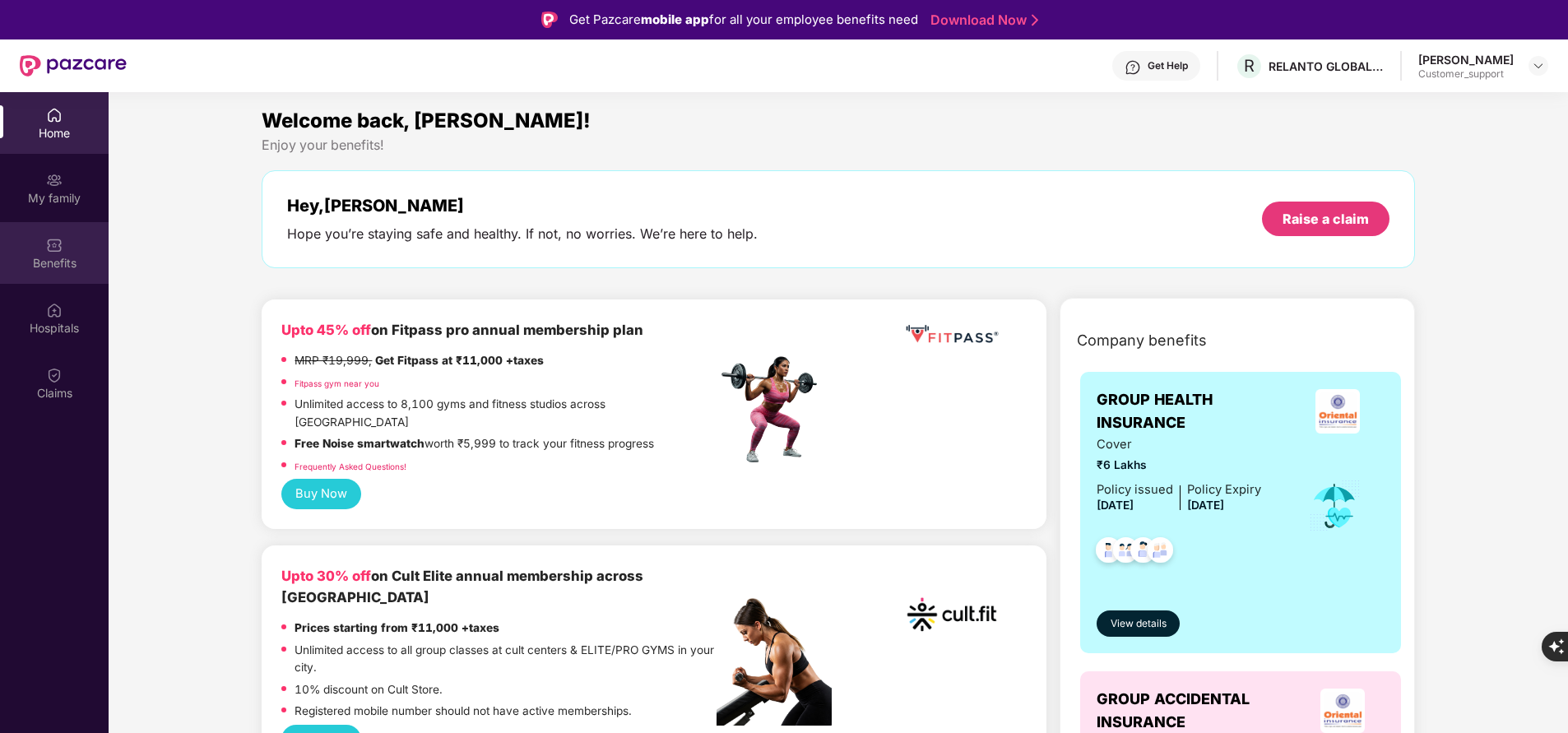
click at [60, 259] on div "Benefits" at bounding box center [54, 264] width 108 height 17
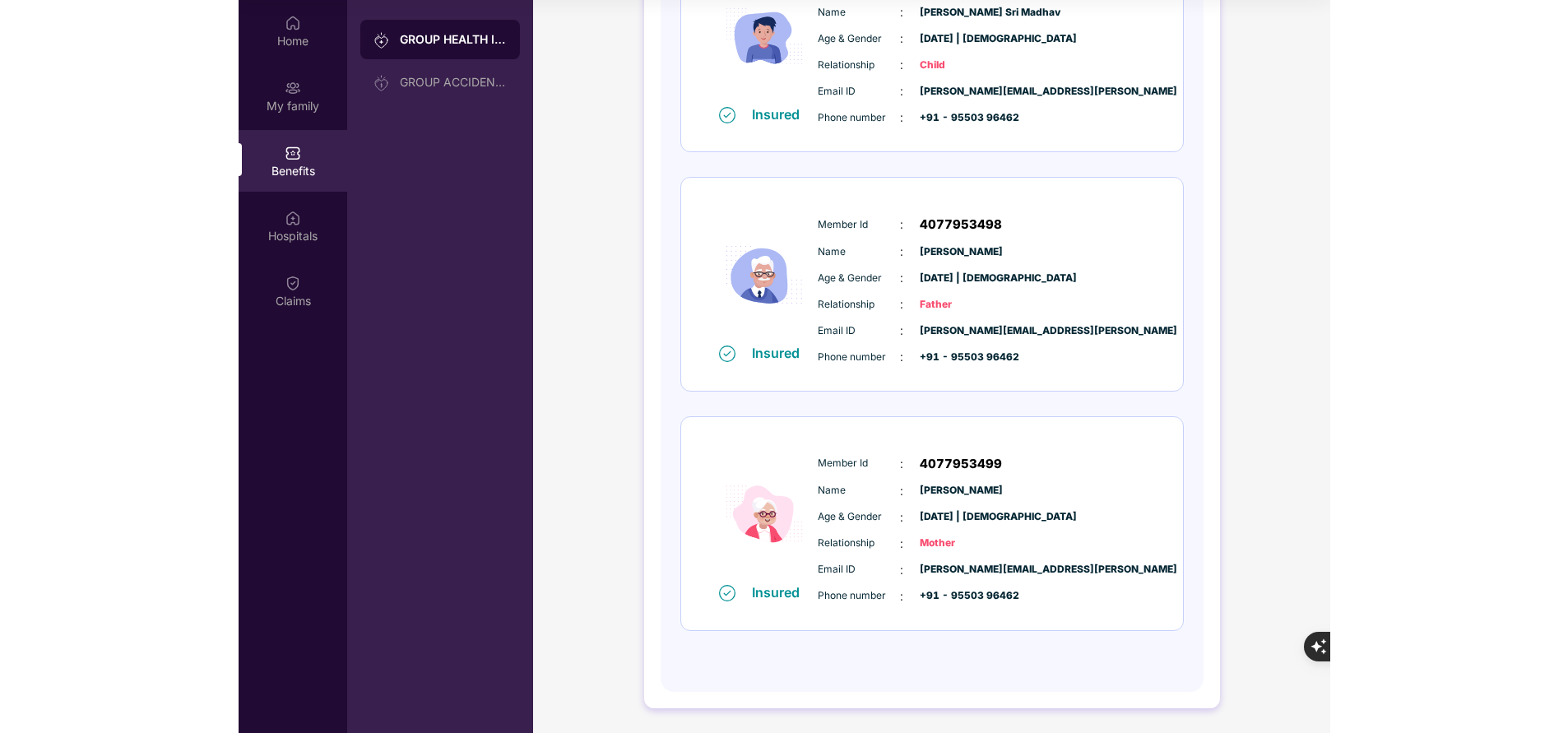
scroll to position [1019, 0]
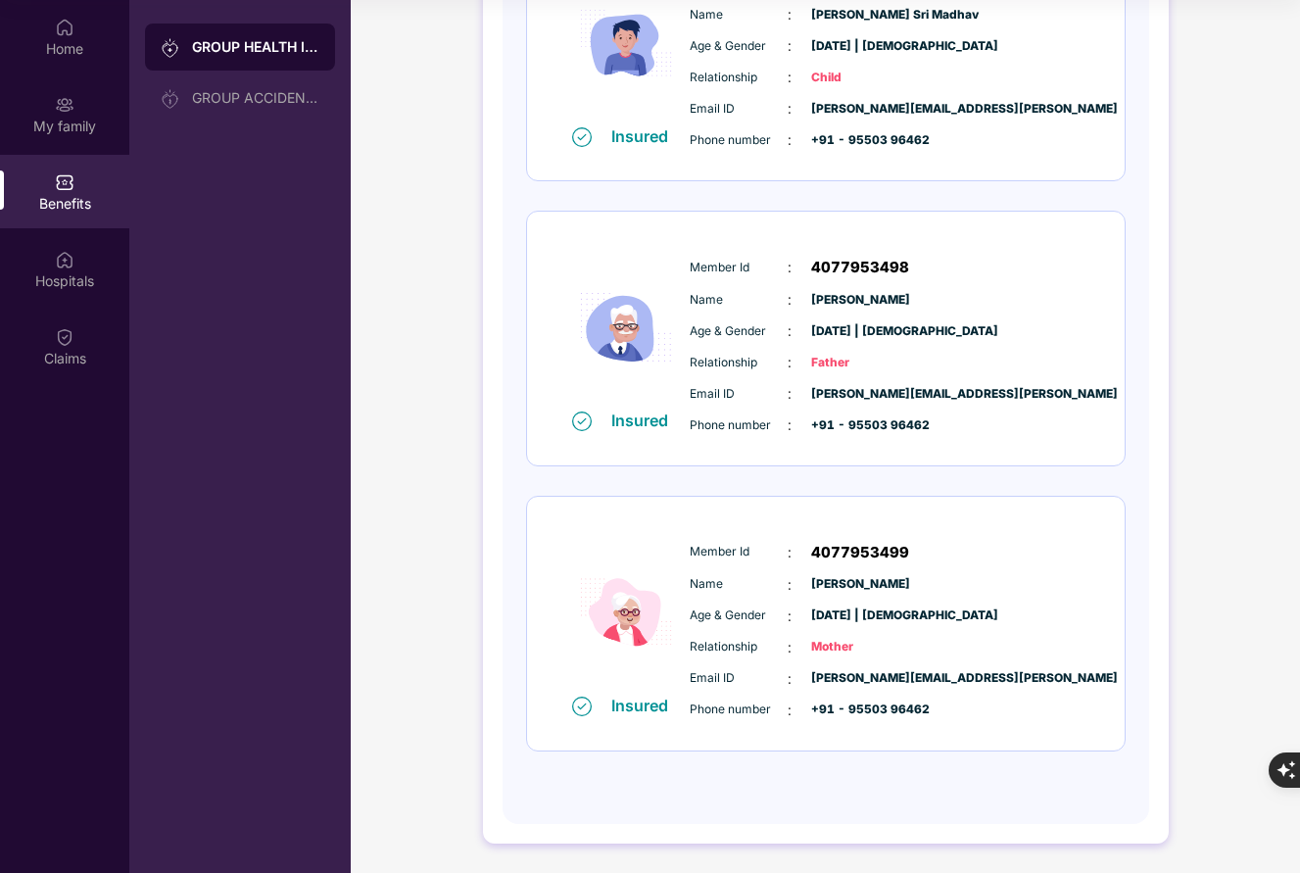
click at [732, 267] on span "Member Id" at bounding box center [739, 268] width 98 height 19
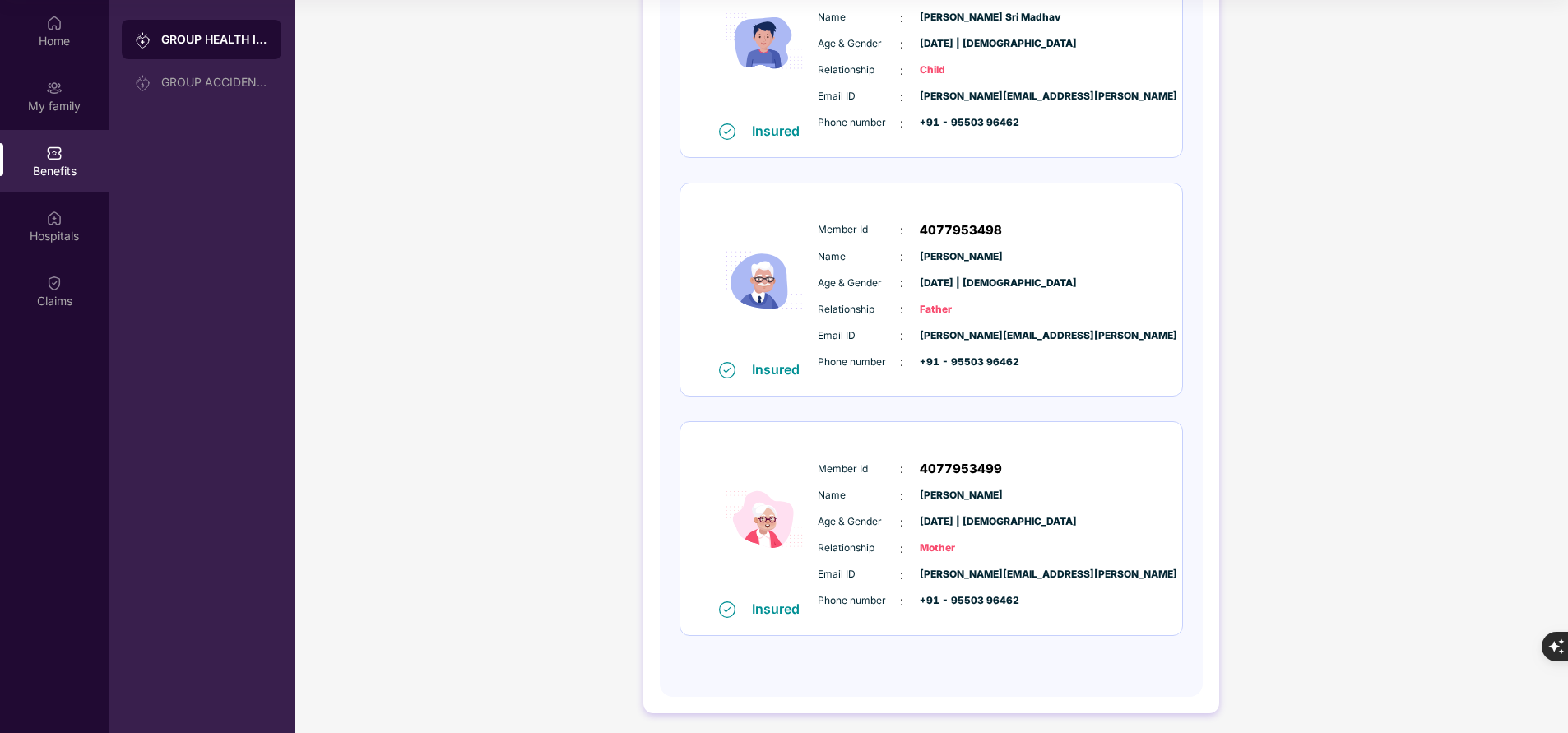
click at [1001, 330] on span "[PERSON_NAME][EMAIL_ADDRESS][PERSON_NAME]" at bounding box center [960, 336] width 82 height 16
click at [823, 231] on span "Member Id" at bounding box center [859, 230] width 82 height 16
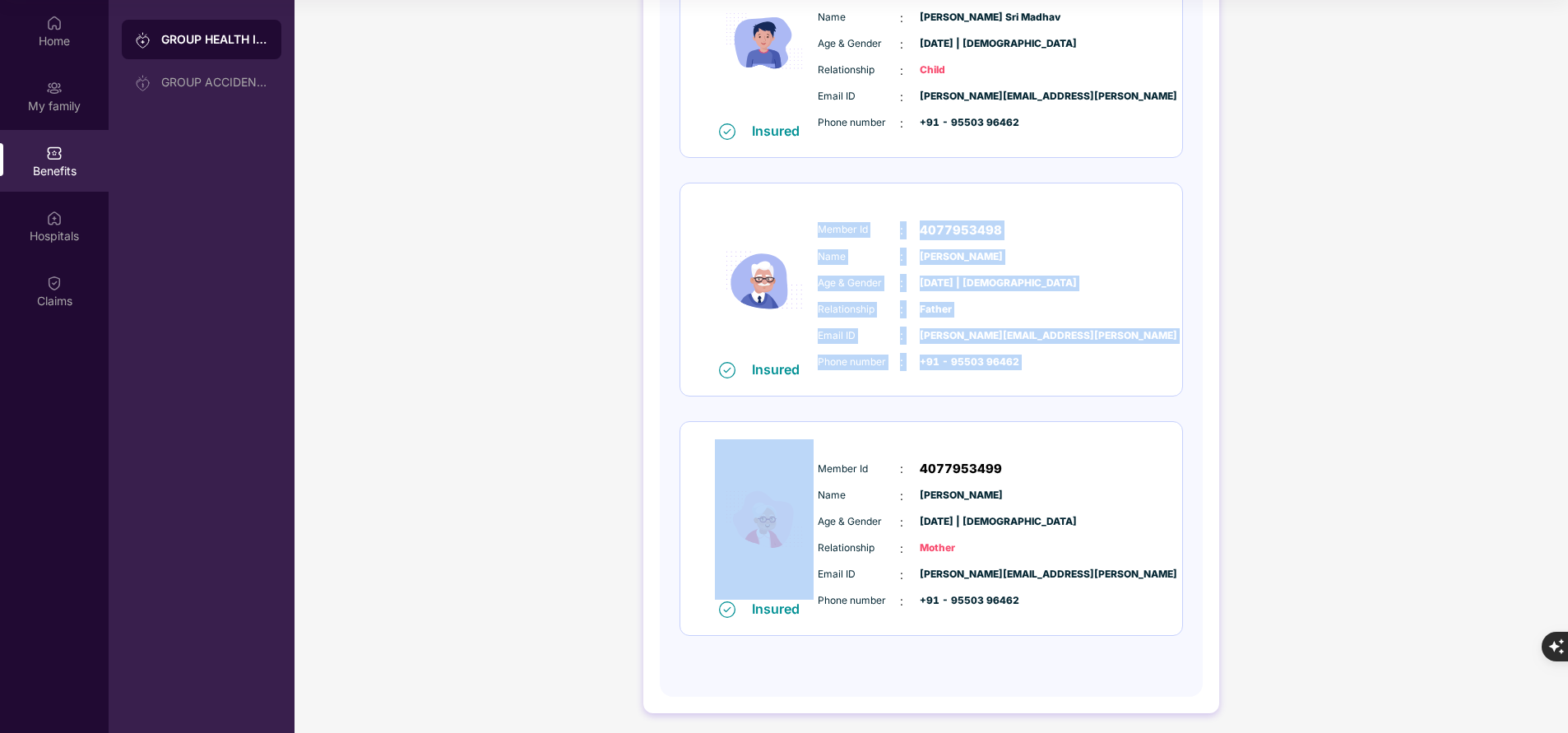
copy div "Member Id : 4077953498 Name : [PERSON_NAME] Age & Gender : [DATE] | [DEMOGRAPHI…"
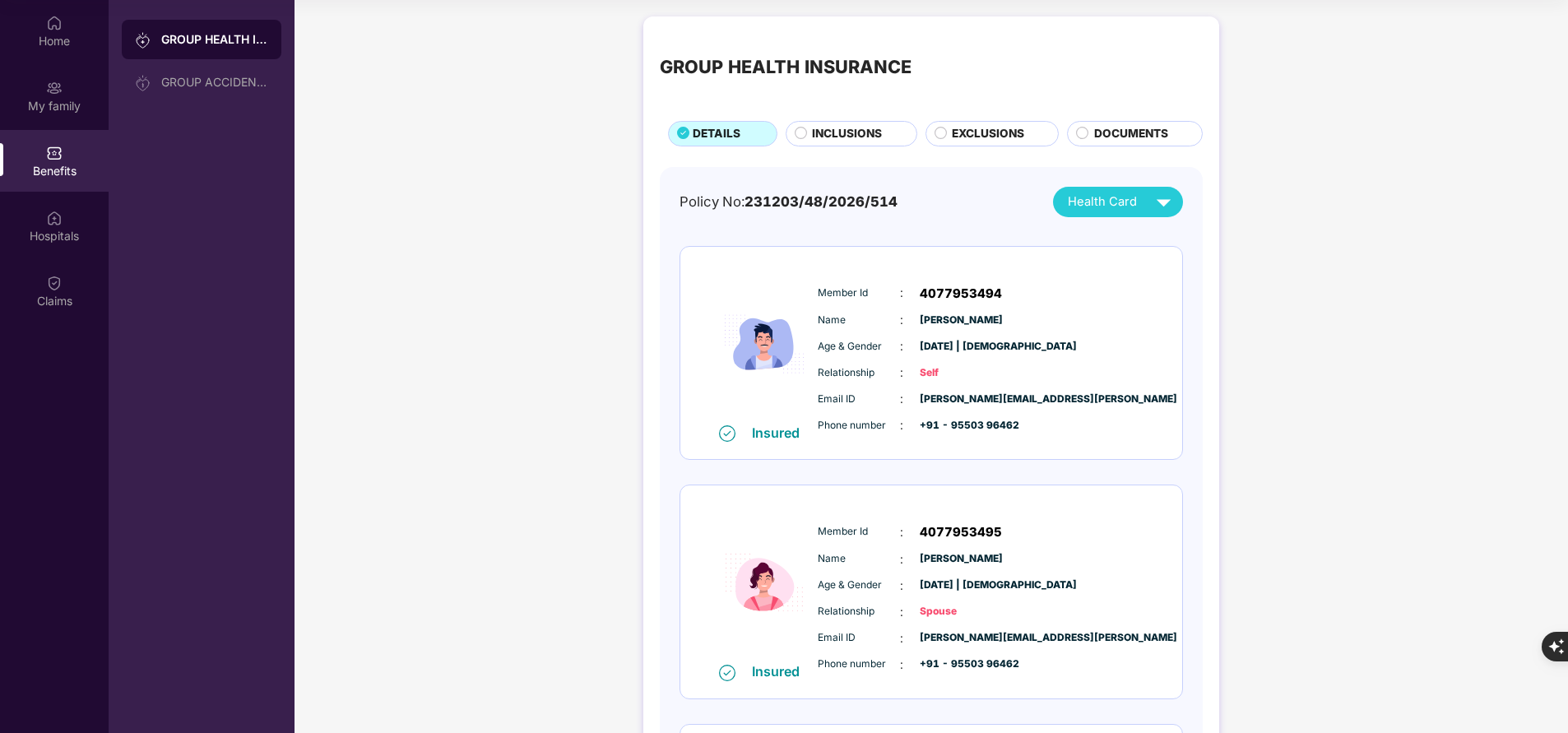
scroll to position [0, 0]
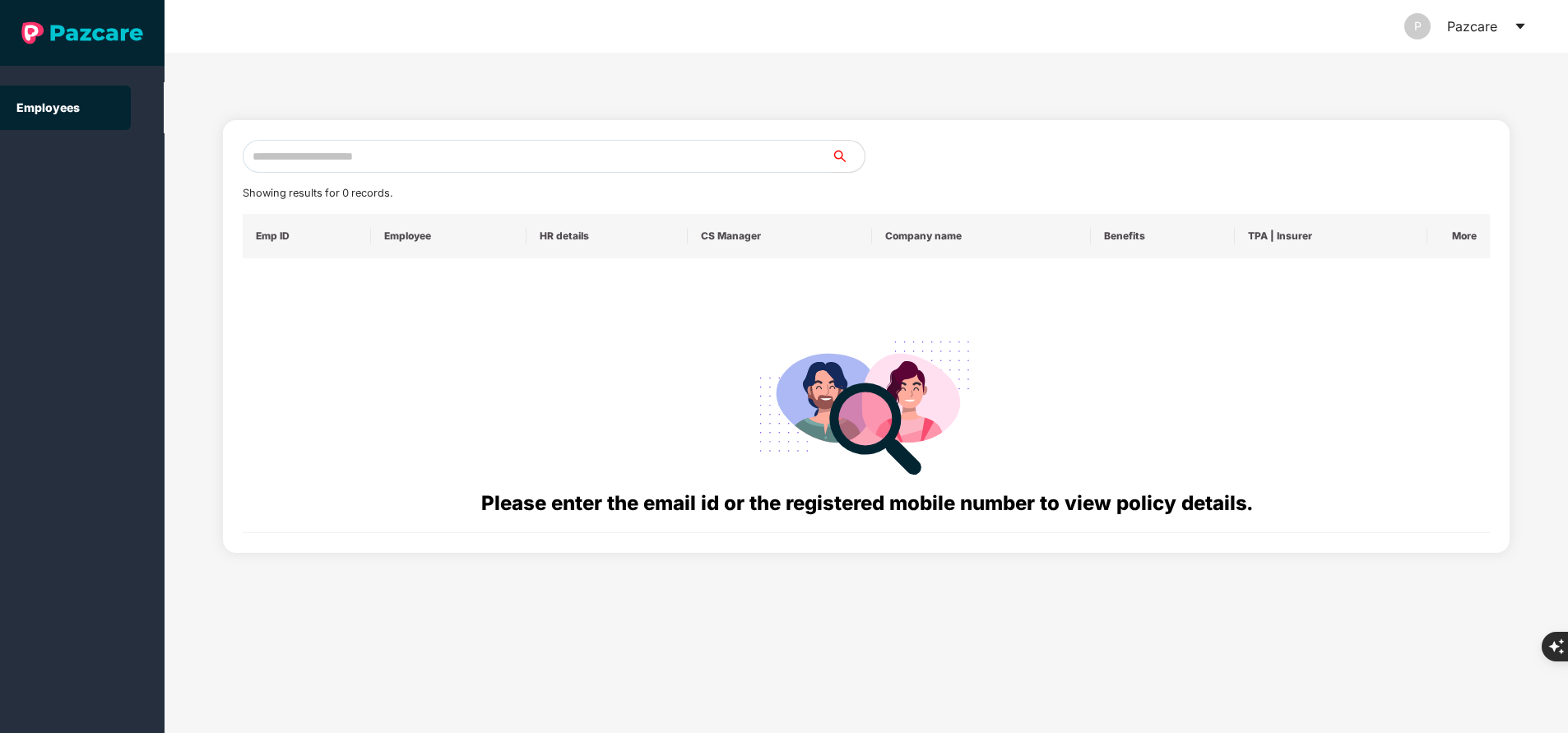
click at [494, 167] on input "text" at bounding box center [537, 156] width 589 height 33
paste input "**********"
type input "*"
paste input "**********"
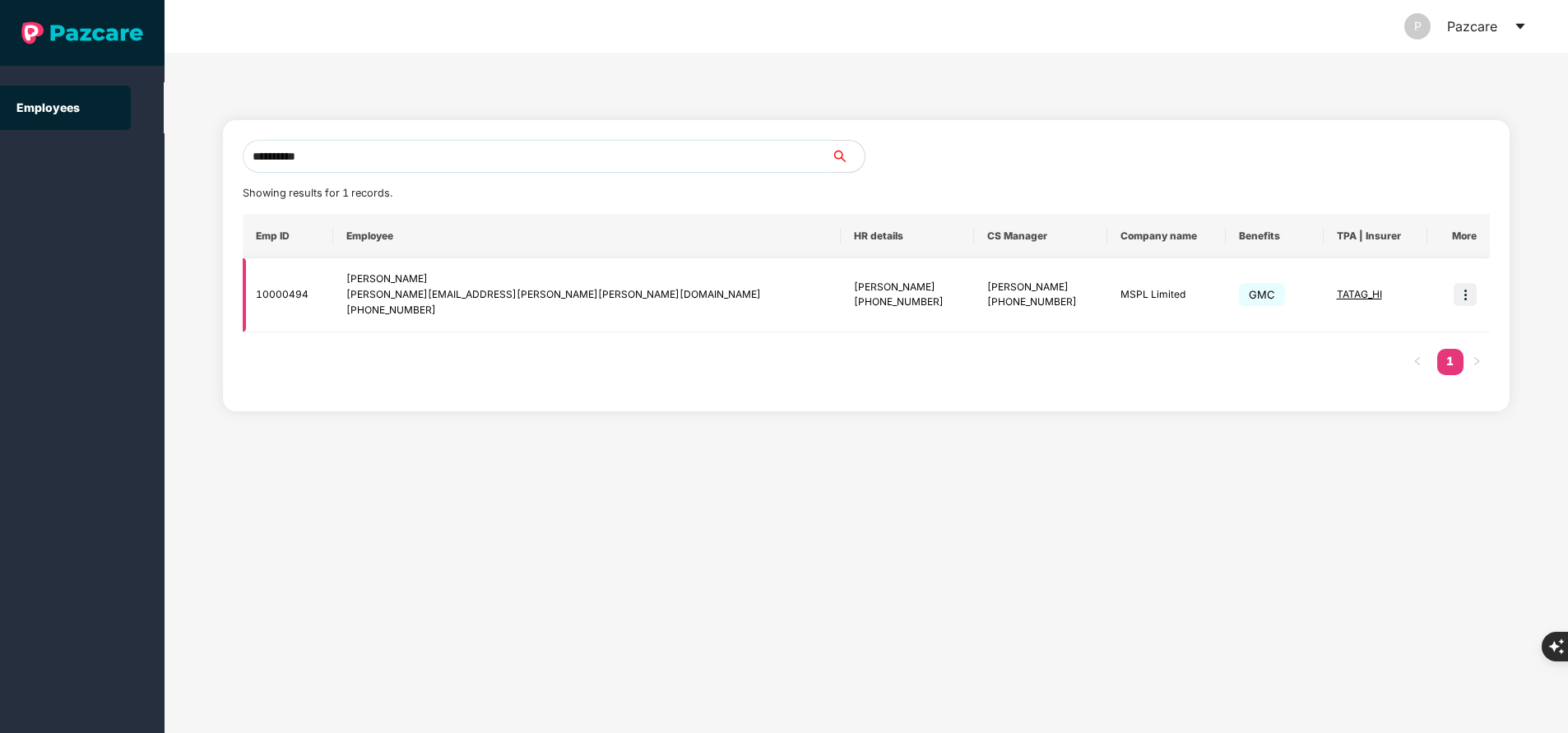
type input "**********"
click at [1469, 296] on img at bounding box center [1464, 294] width 23 height 23
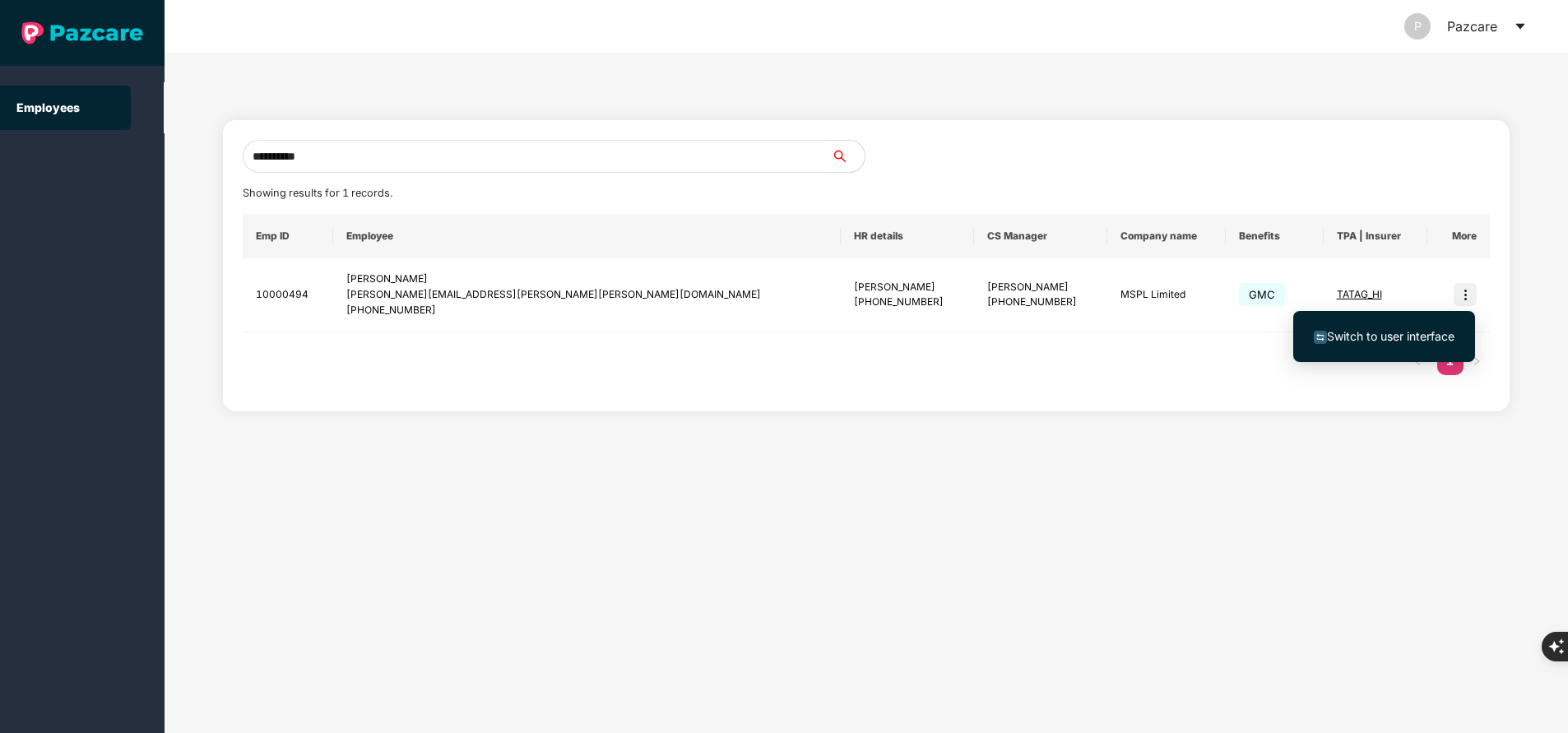
click at [1406, 332] on span "Switch to user interface" at bounding box center [1390, 336] width 128 height 14
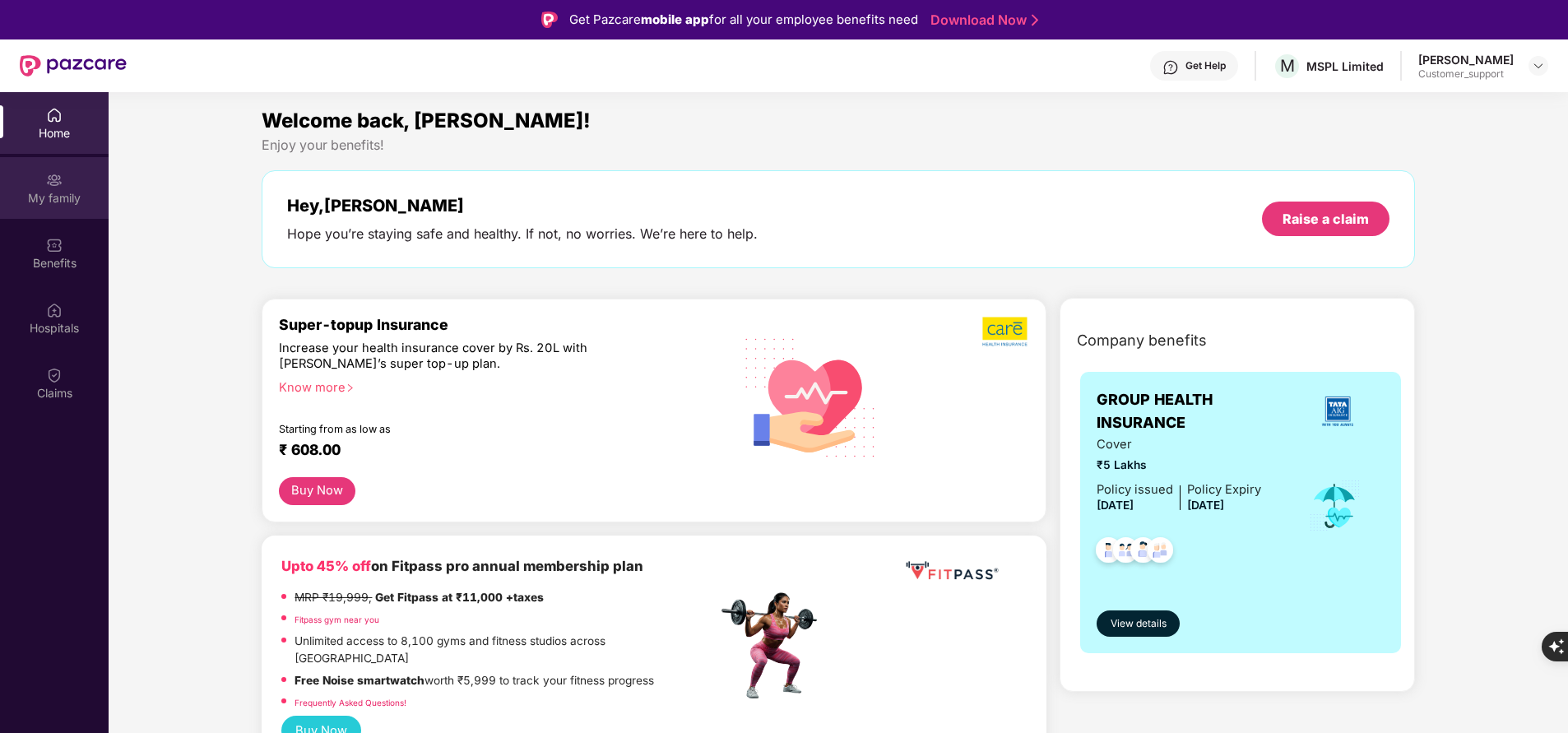
click at [86, 200] on div "My family" at bounding box center [54, 198] width 108 height 17
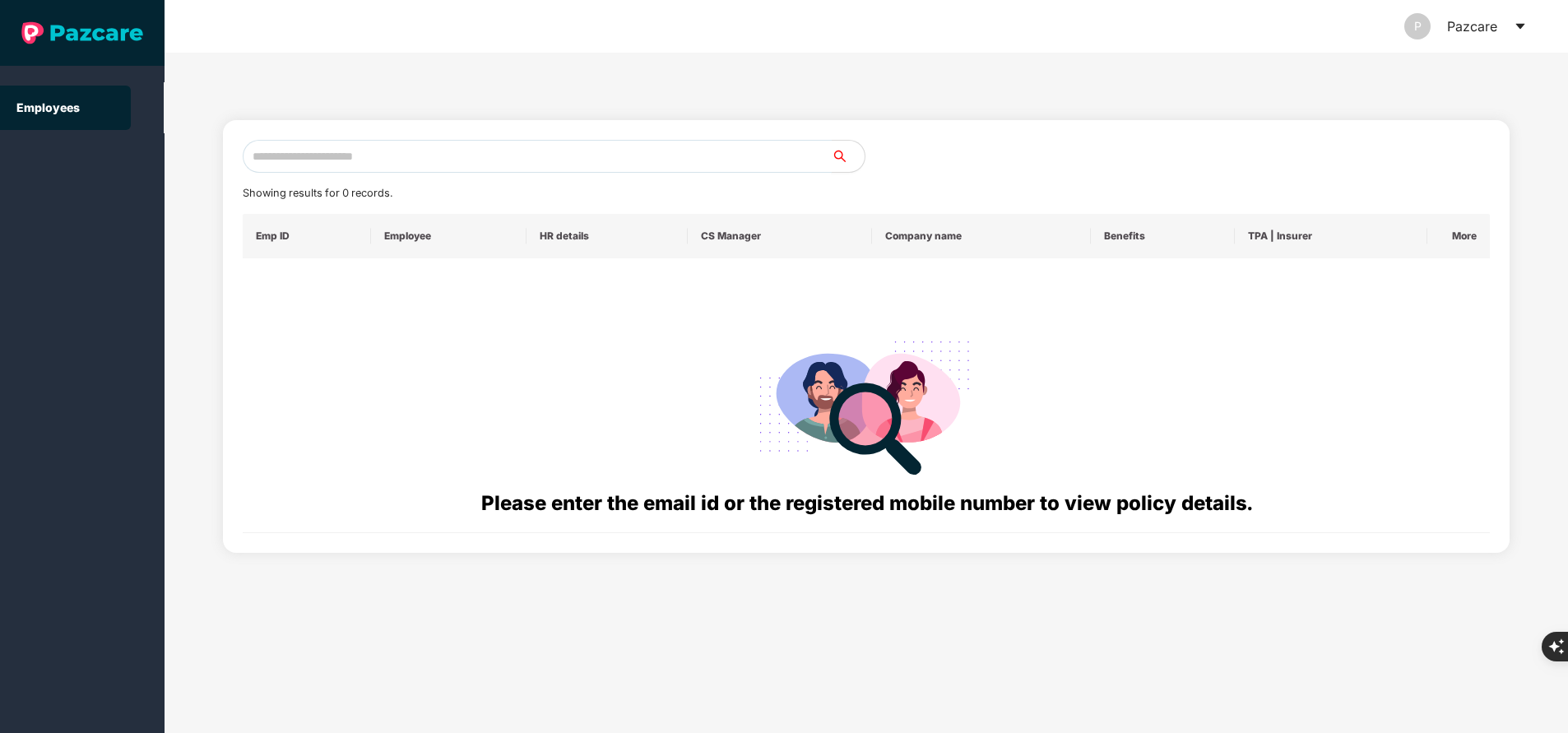
click at [409, 170] on input "text" at bounding box center [537, 156] width 589 height 33
paste input "**********"
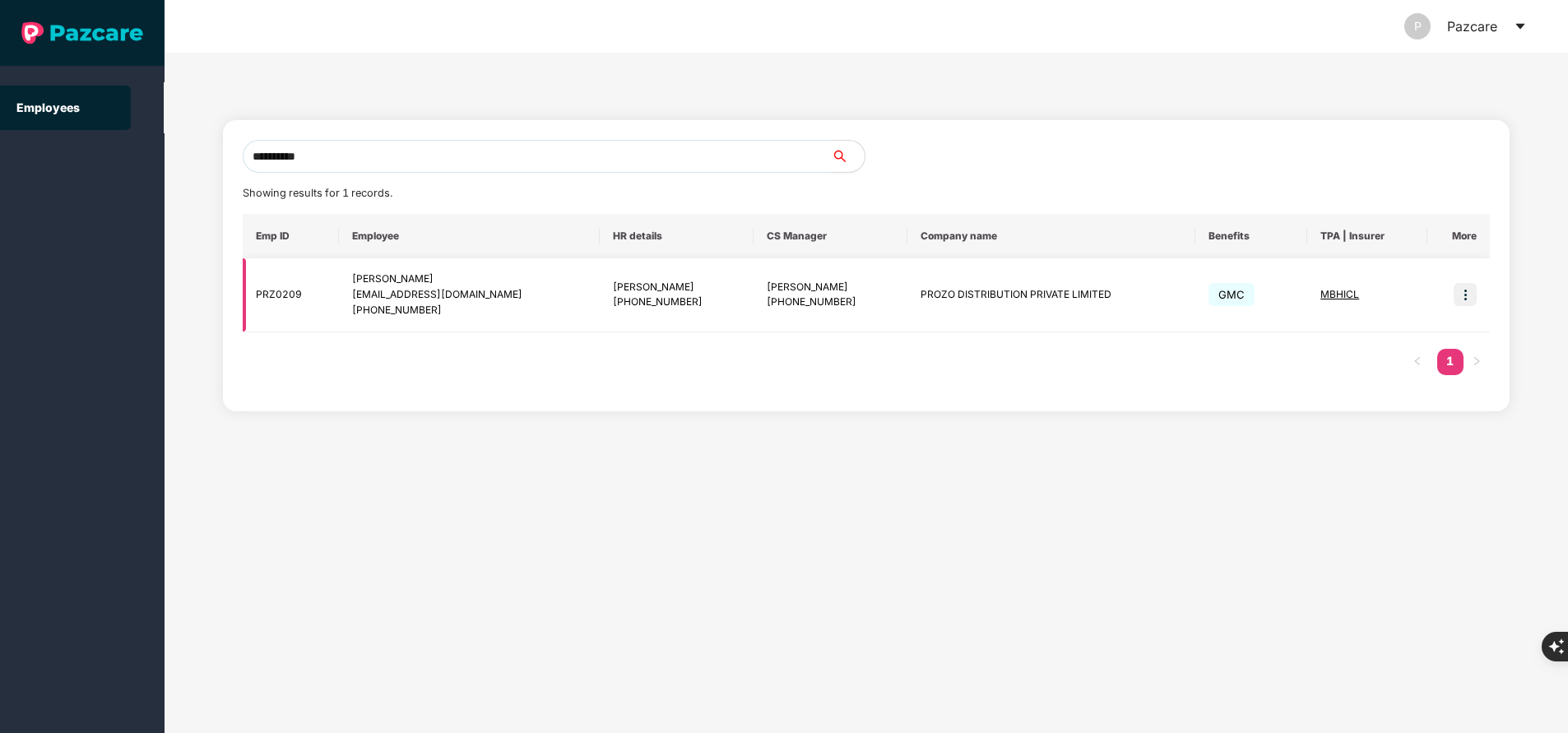
type input "**********"
click at [1456, 293] on img at bounding box center [1464, 294] width 23 height 23
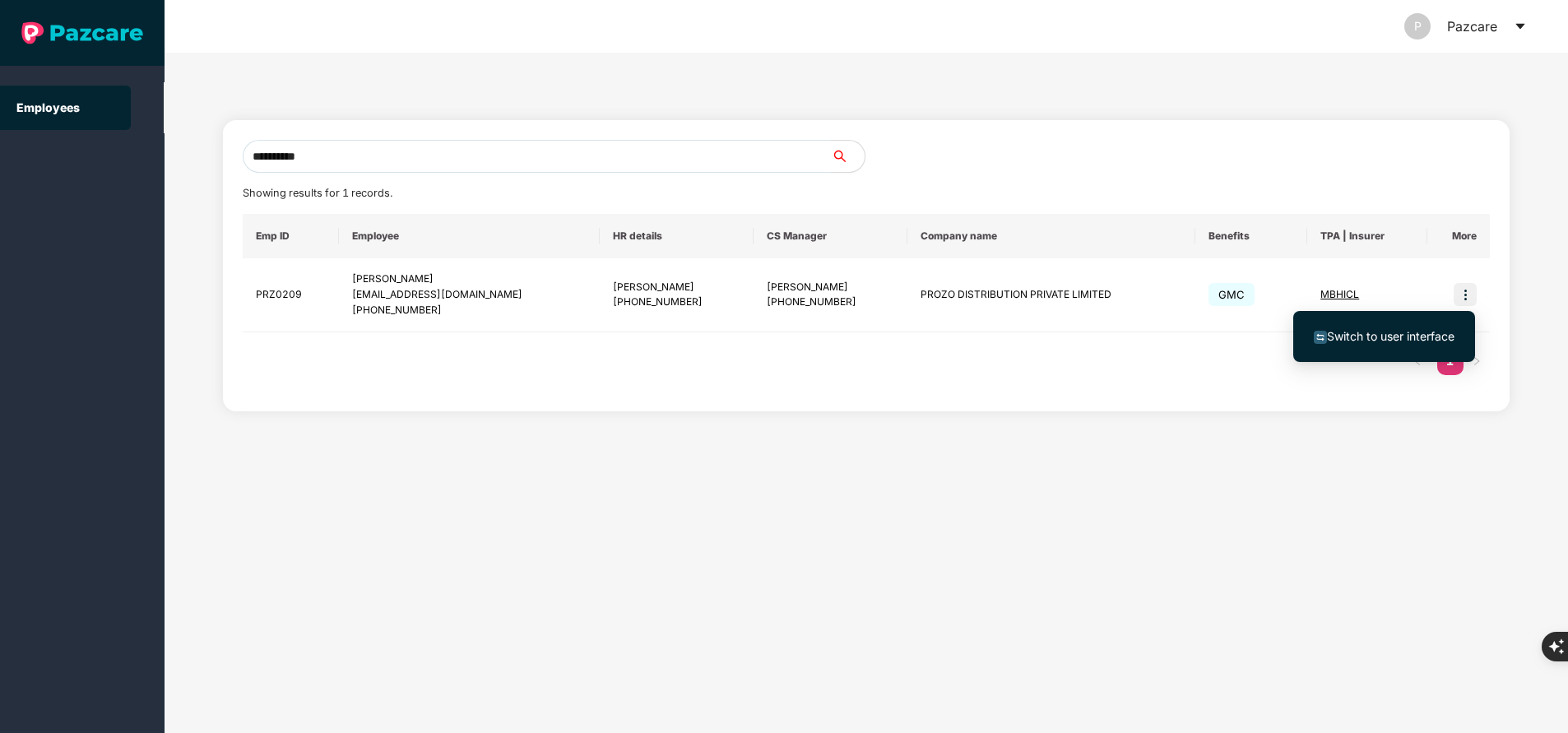
click at [1404, 349] on li "Switch to user interface" at bounding box center [1383, 336] width 182 height 34
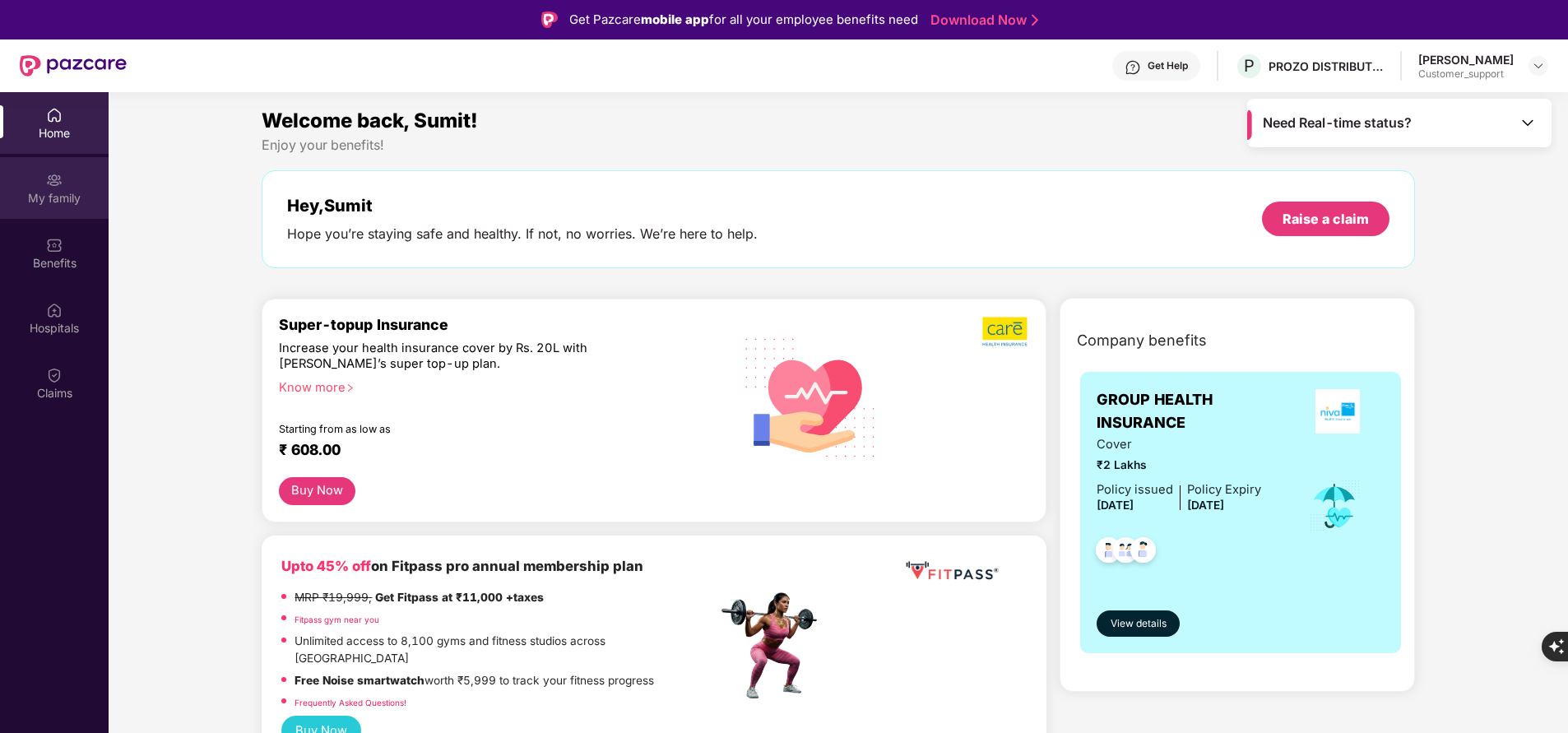
click at [45, 195] on div "My family" at bounding box center [54, 198] width 108 height 17
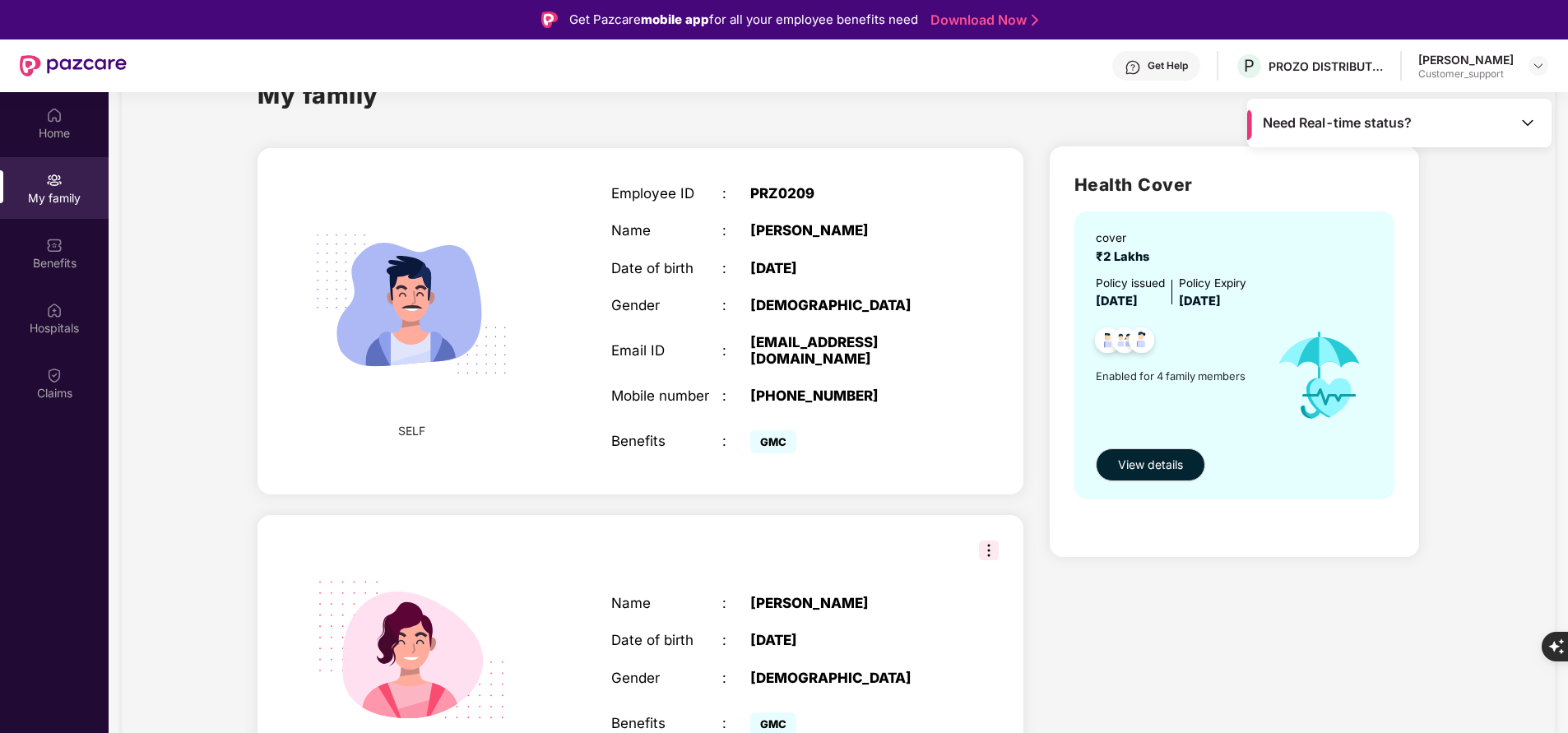
scroll to position [55, 0]
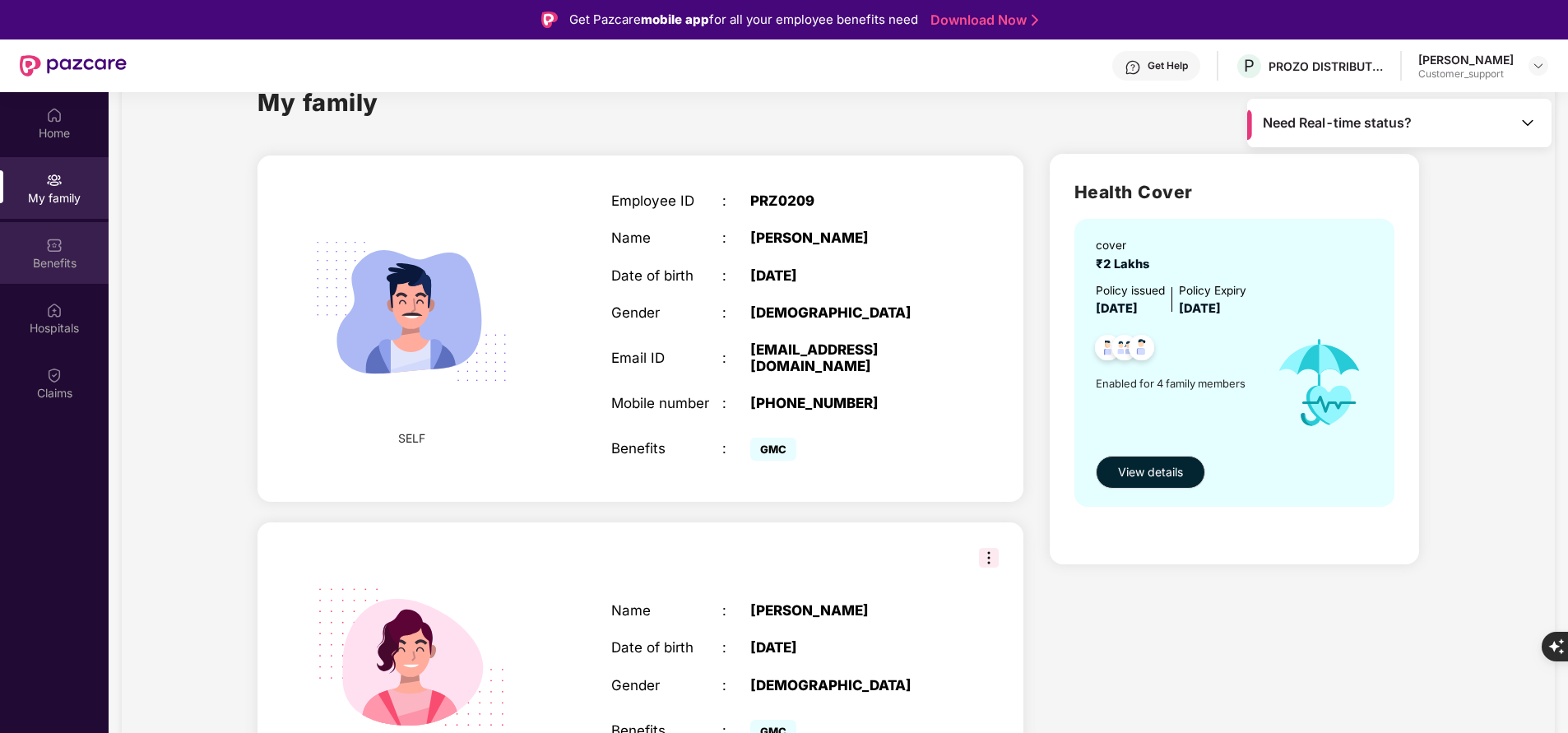
click at [53, 253] on img at bounding box center [55, 245] width 17 height 17
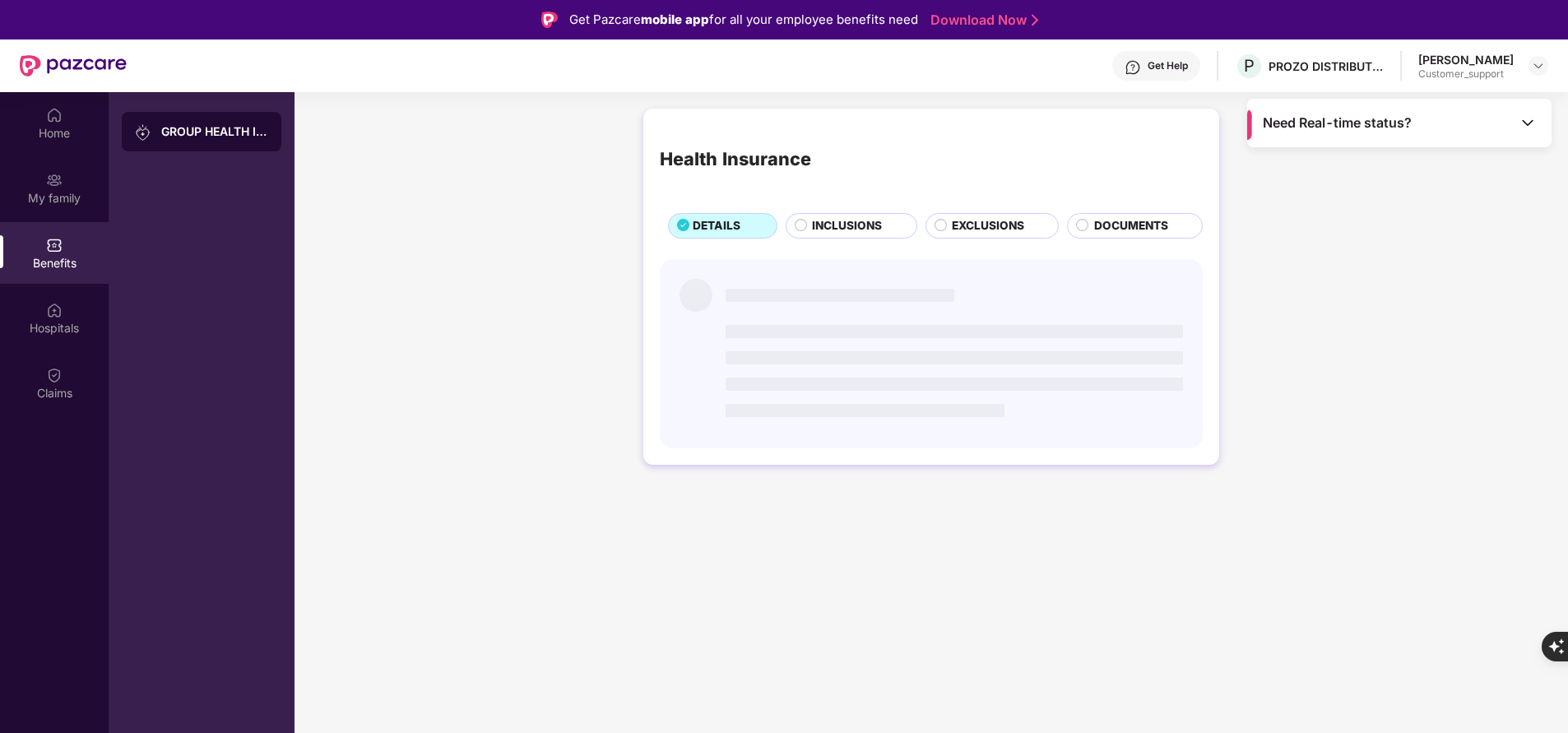
scroll to position [0, 0]
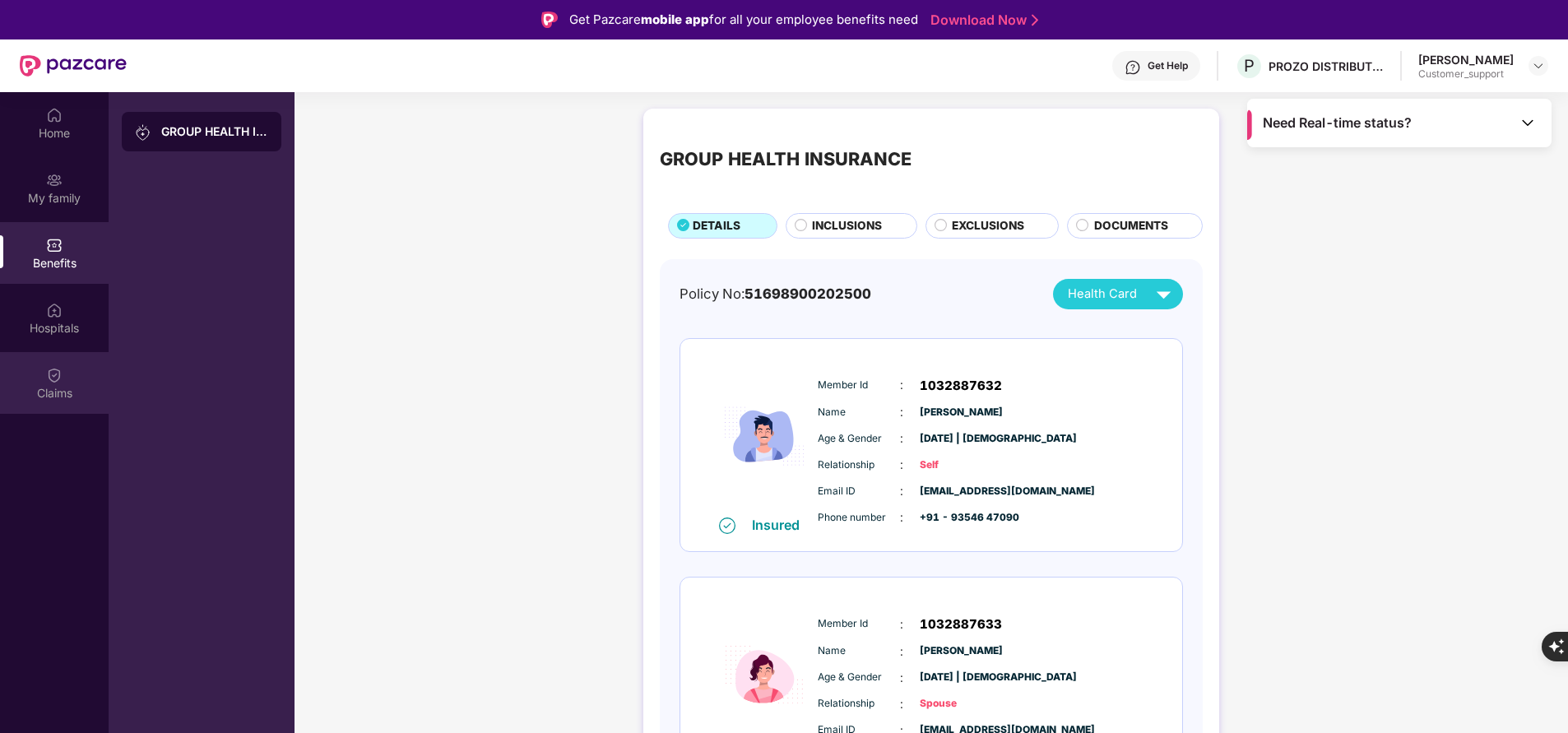
click at [49, 385] on div "Claims" at bounding box center [54, 394] width 108 height 17
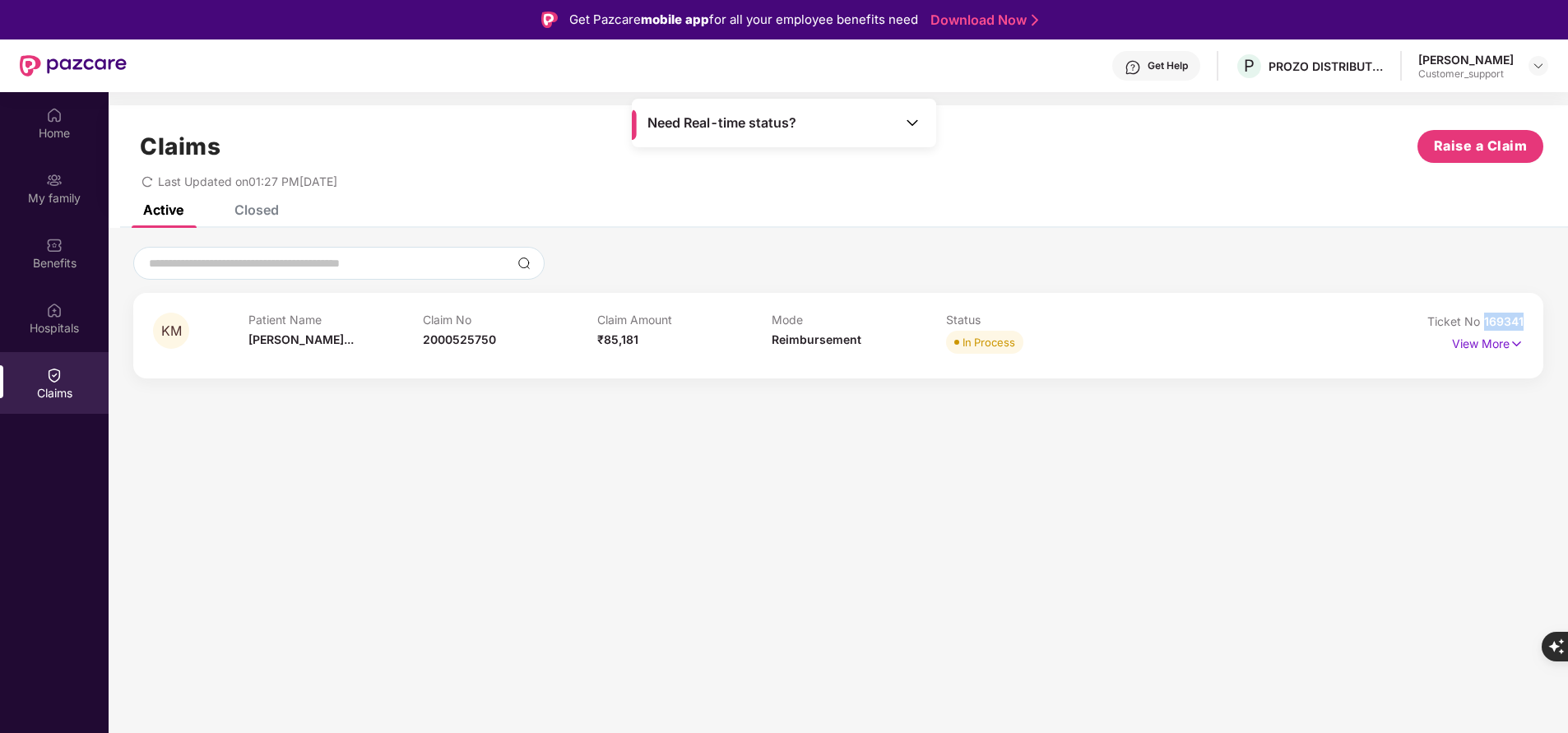
drag, startPoint x: 1485, startPoint y: 322, endPoint x: 1545, endPoint y: 320, distance: 60.0
click at [1545, 320] on div "KM Patient Name [PERSON_NAME]... Claim No 2000525750 Claim Amount ₹85,181 Mode …" at bounding box center [838, 312] width 1459 height 132
copy span "169341"
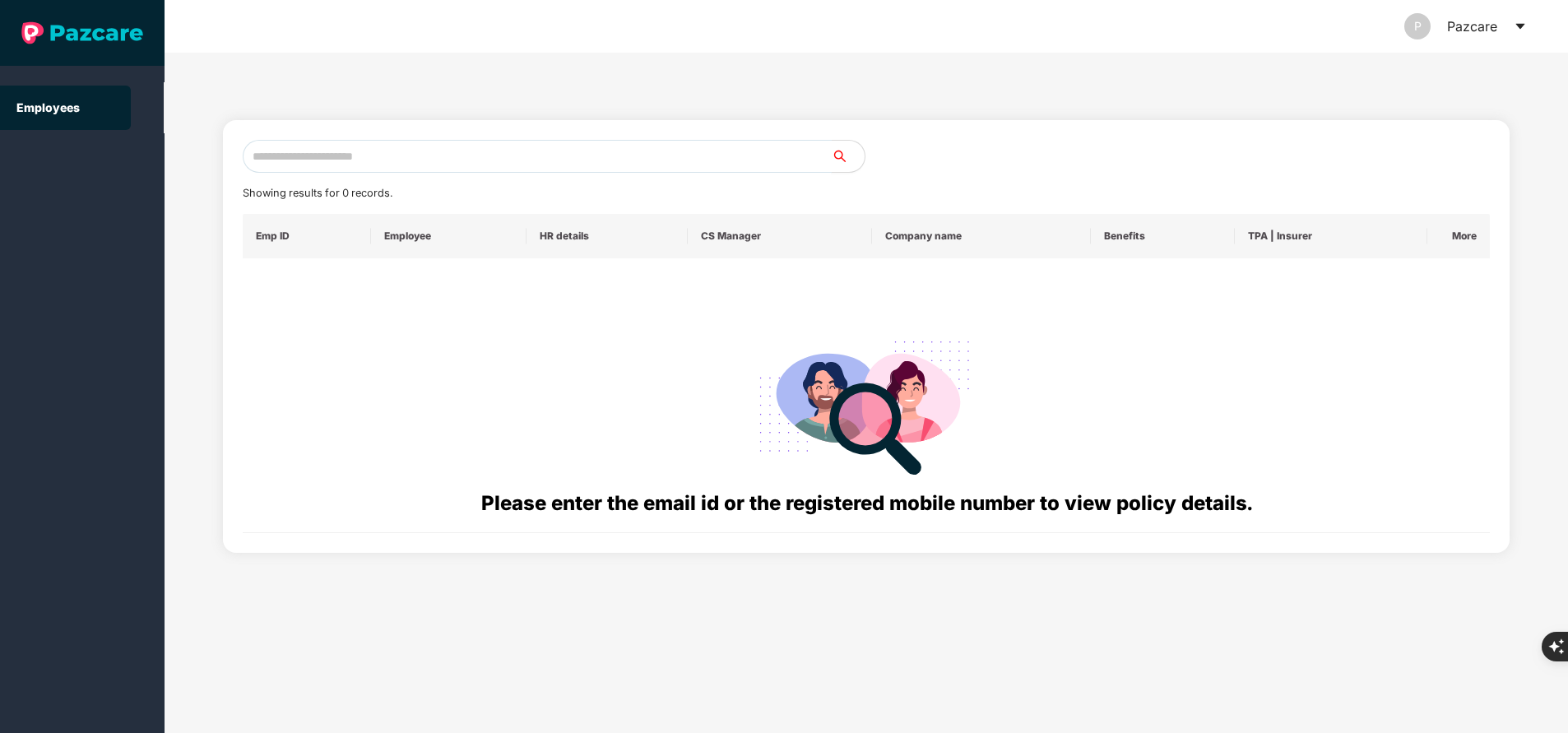
click at [389, 172] on input "text" at bounding box center [537, 156] width 589 height 33
paste input "**********"
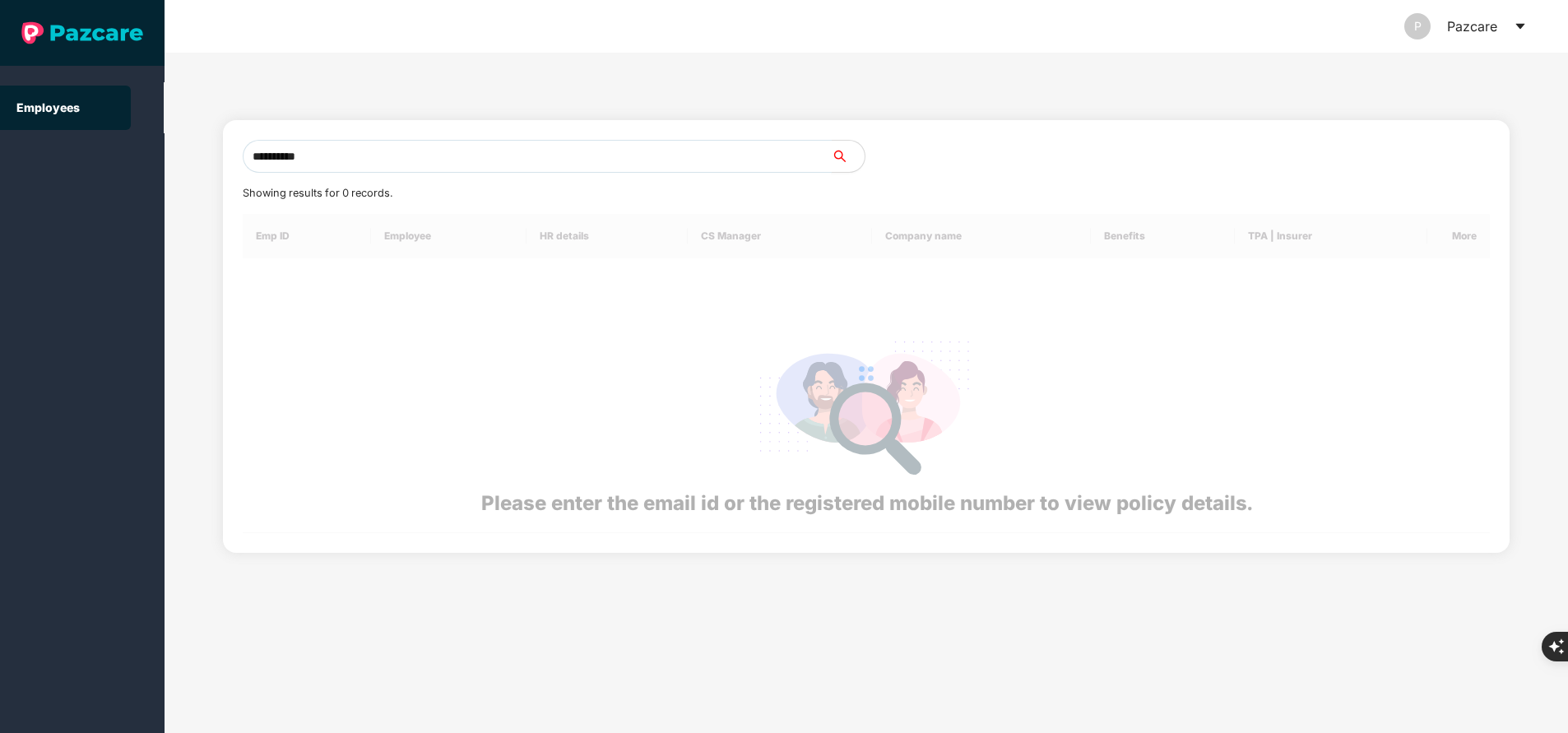
click at [389, 172] on input "**********" at bounding box center [537, 156] width 589 height 33
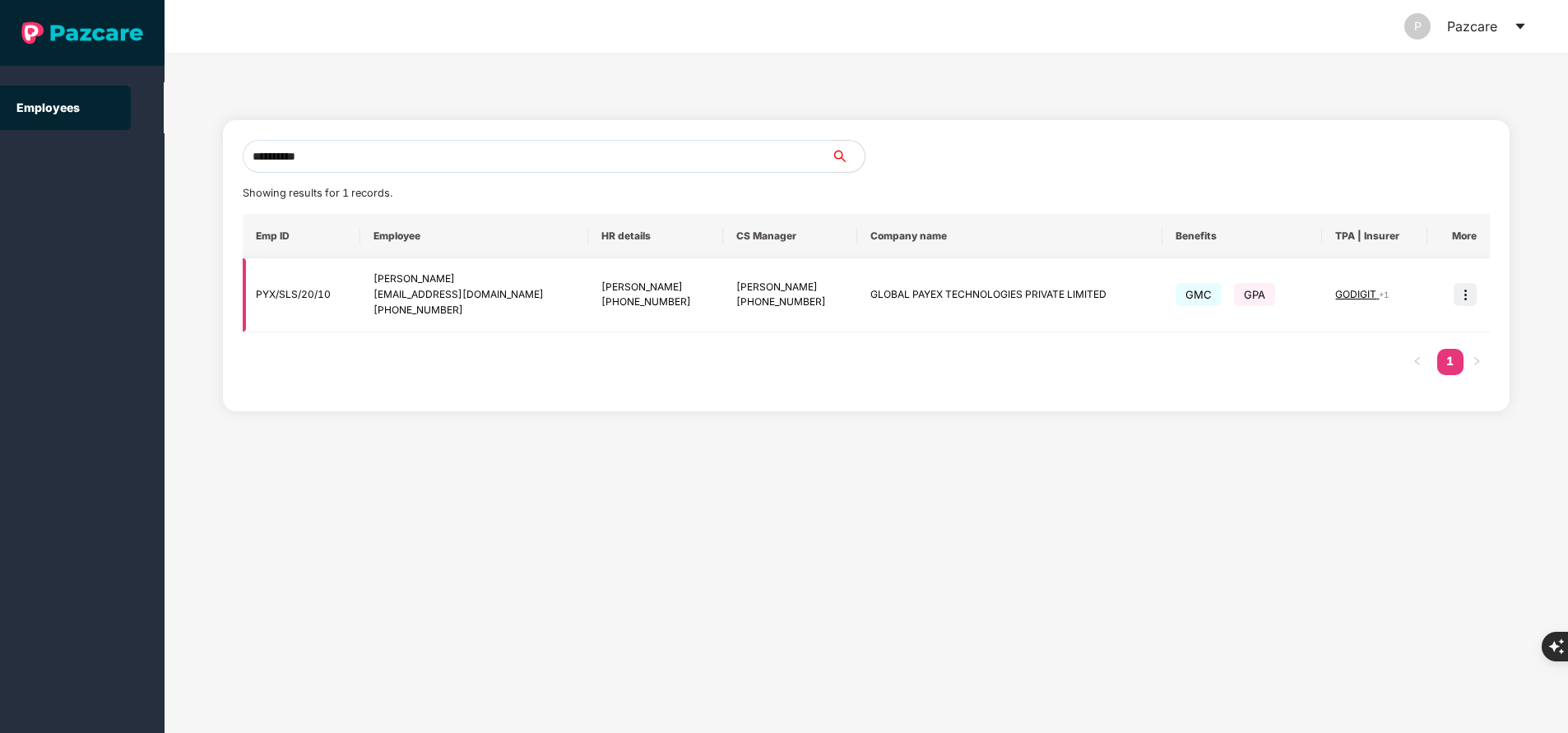
type input "**********"
click at [1467, 300] on img at bounding box center [1464, 294] width 23 height 23
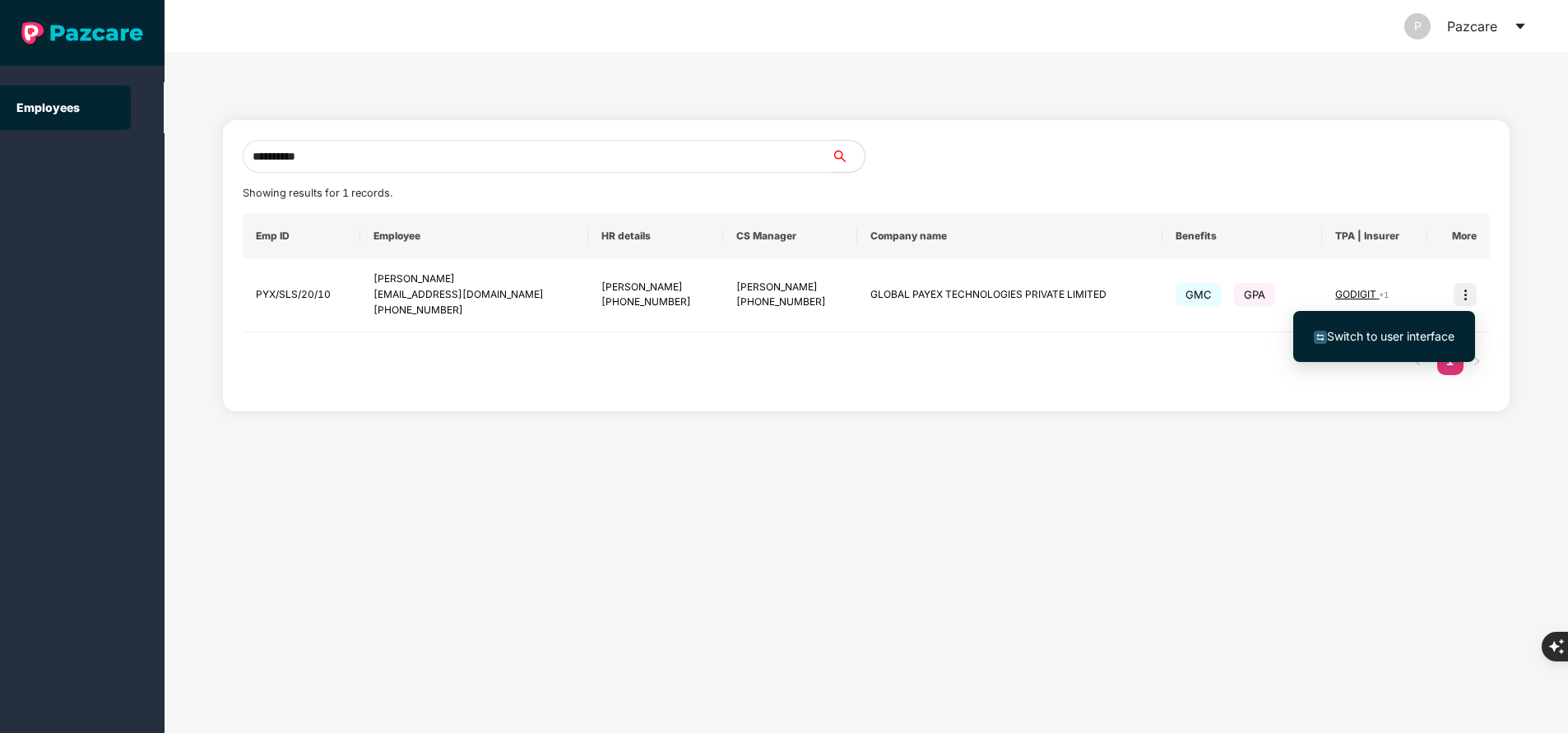
click at [1418, 331] on span "Switch to user interface" at bounding box center [1390, 336] width 128 height 14
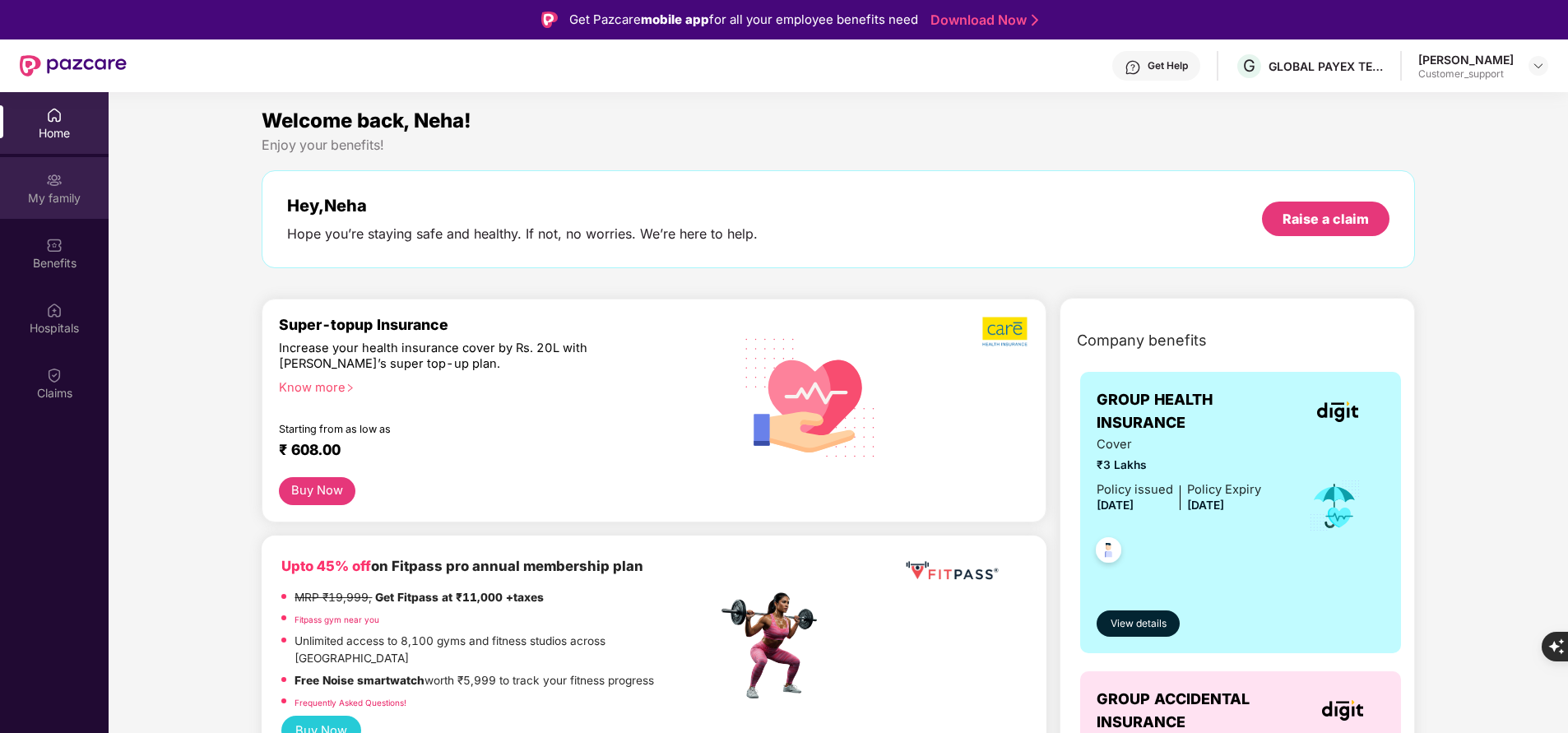
click at [57, 188] on div "My family" at bounding box center [54, 187] width 108 height 61
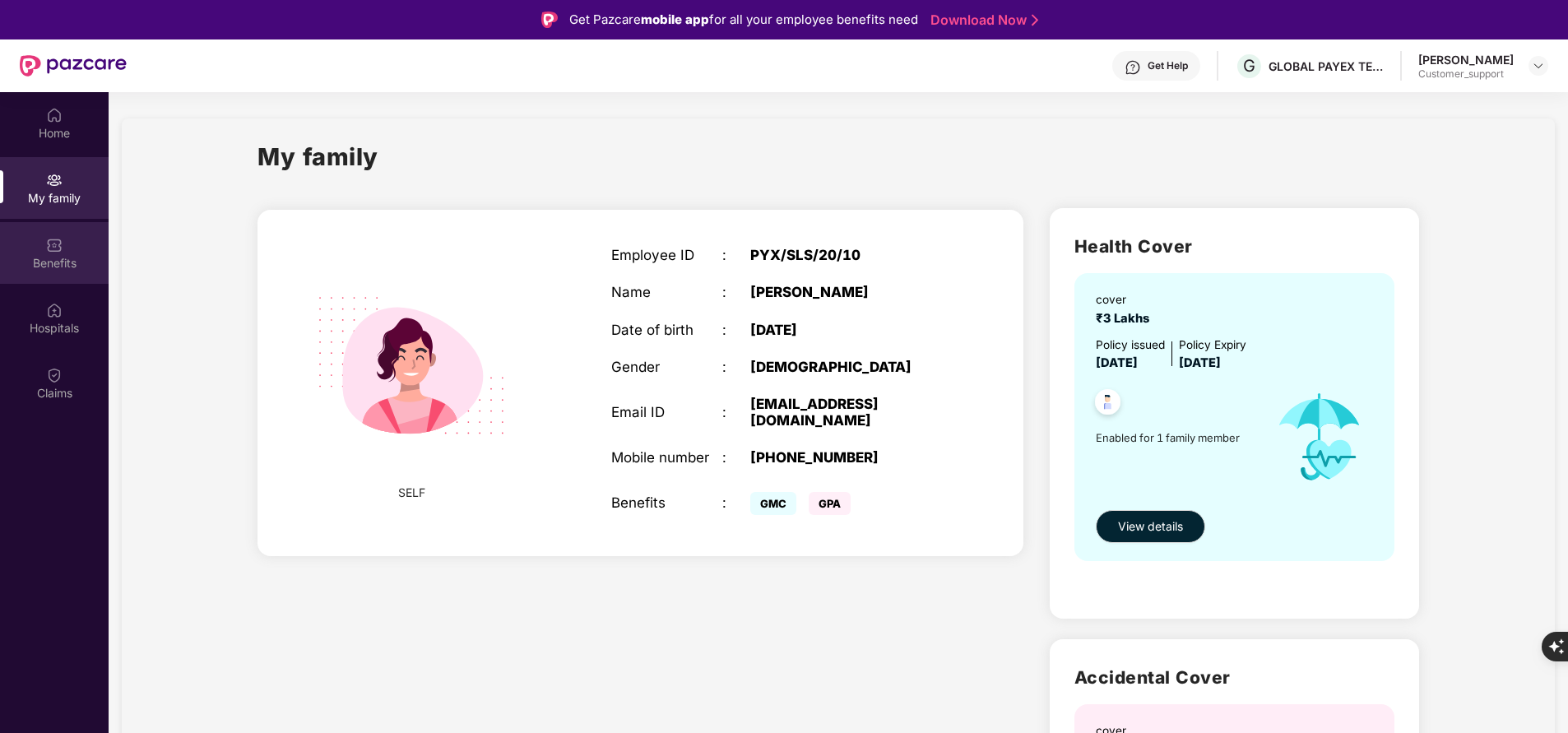
click at [47, 264] on div "Benefits" at bounding box center [54, 264] width 108 height 17
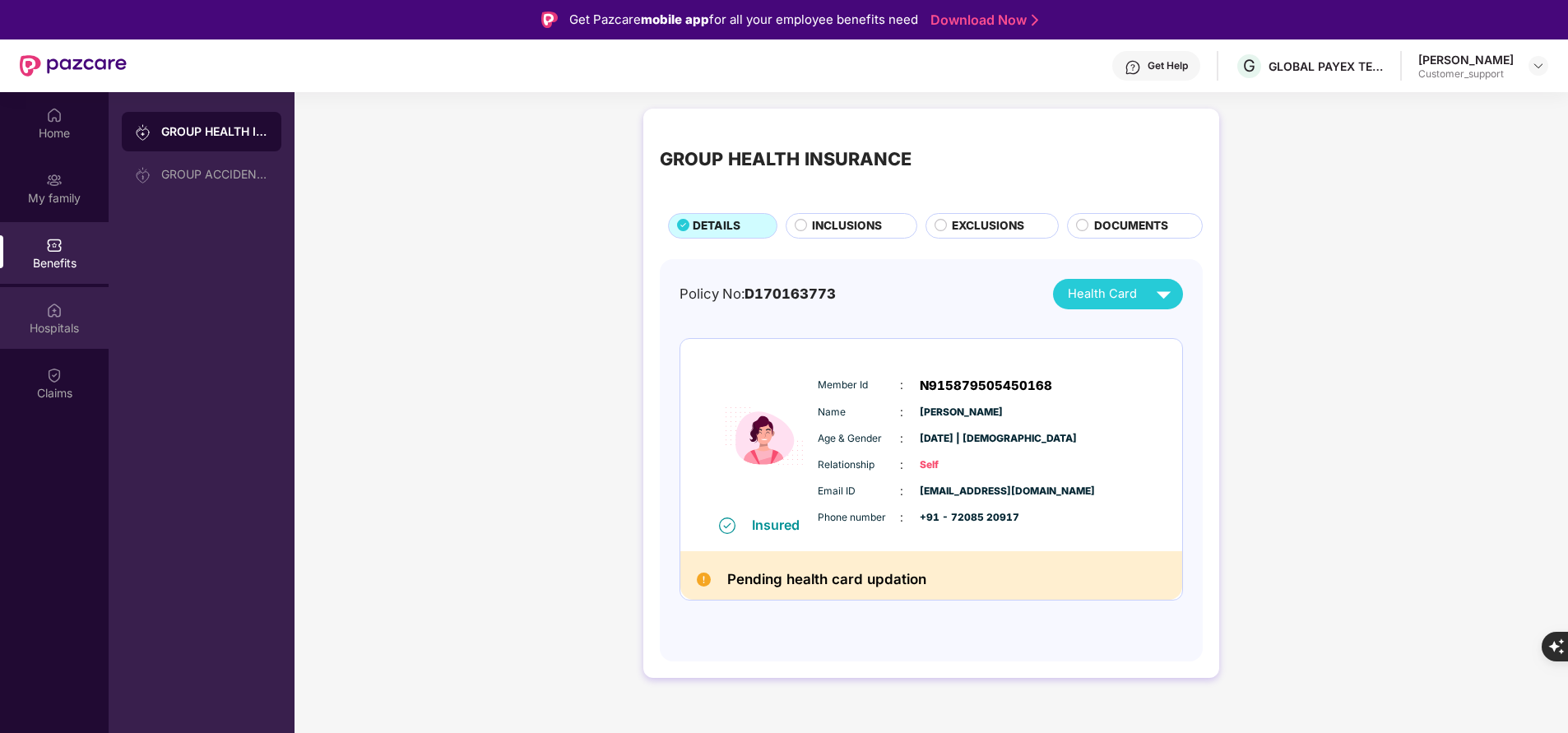
click at [67, 324] on div "Hospitals" at bounding box center [54, 328] width 108 height 17
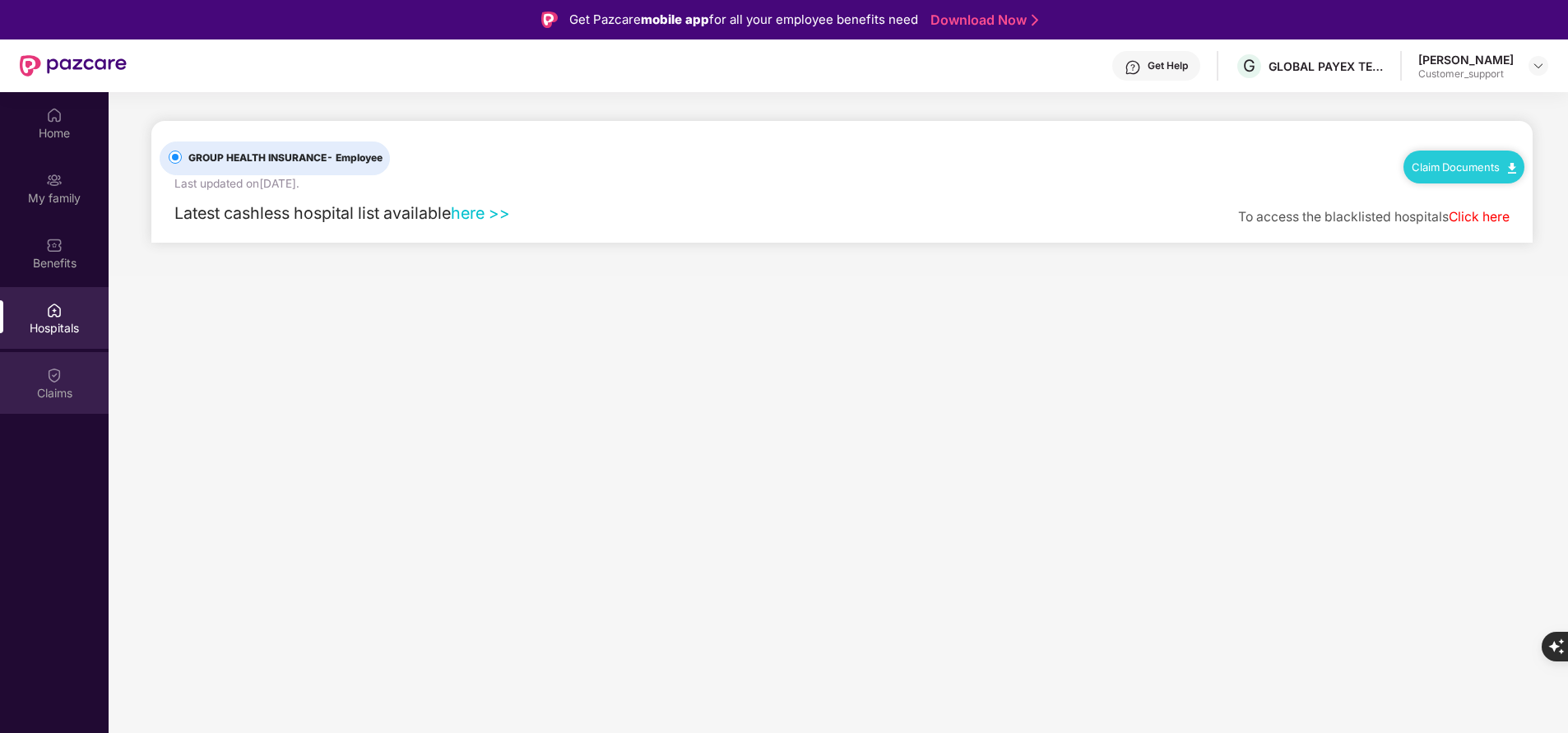
click at [44, 380] on div "Claims" at bounding box center [54, 382] width 108 height 61
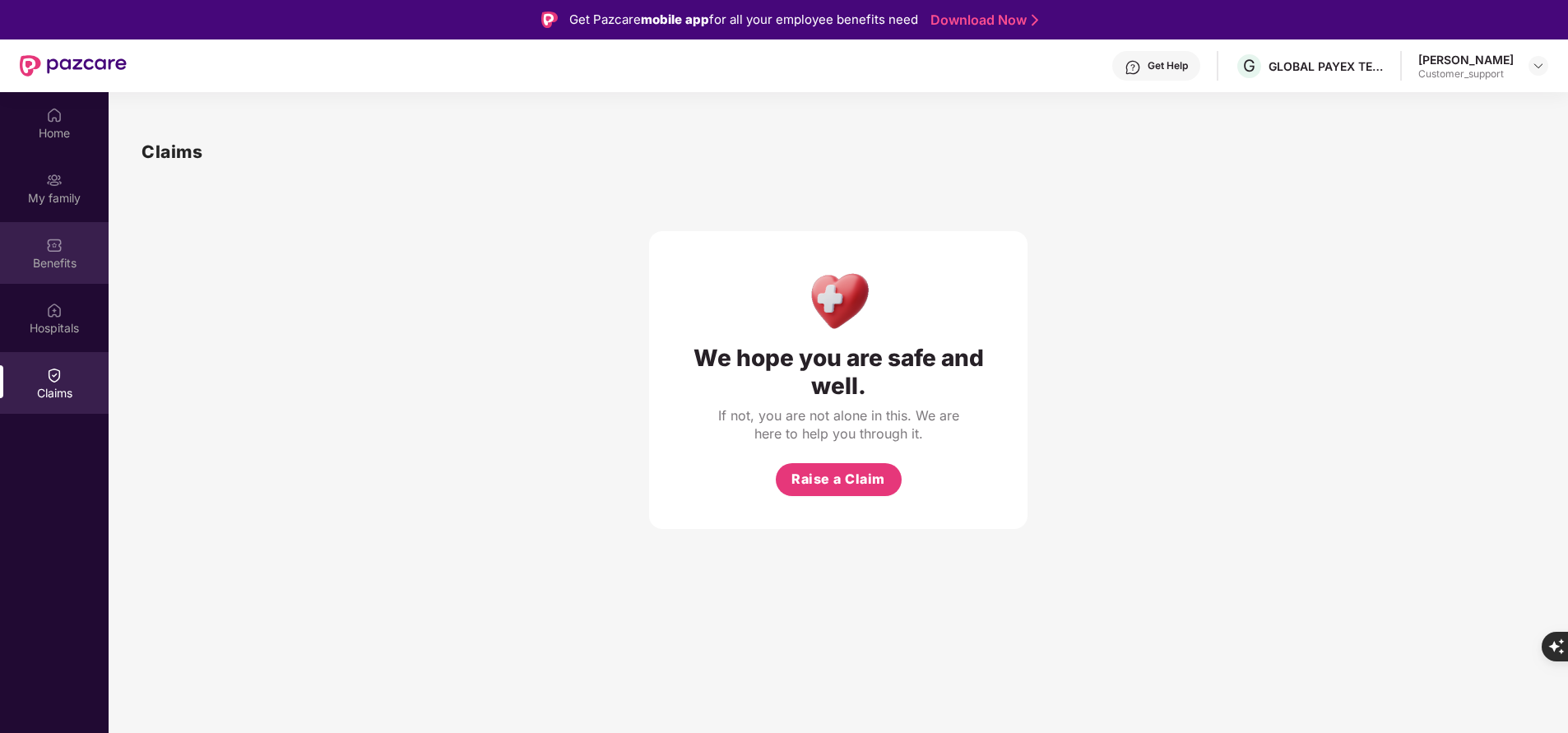
click at [57, 260] on div "Benefits" at bounding box center [54, 264] width 108 height 17
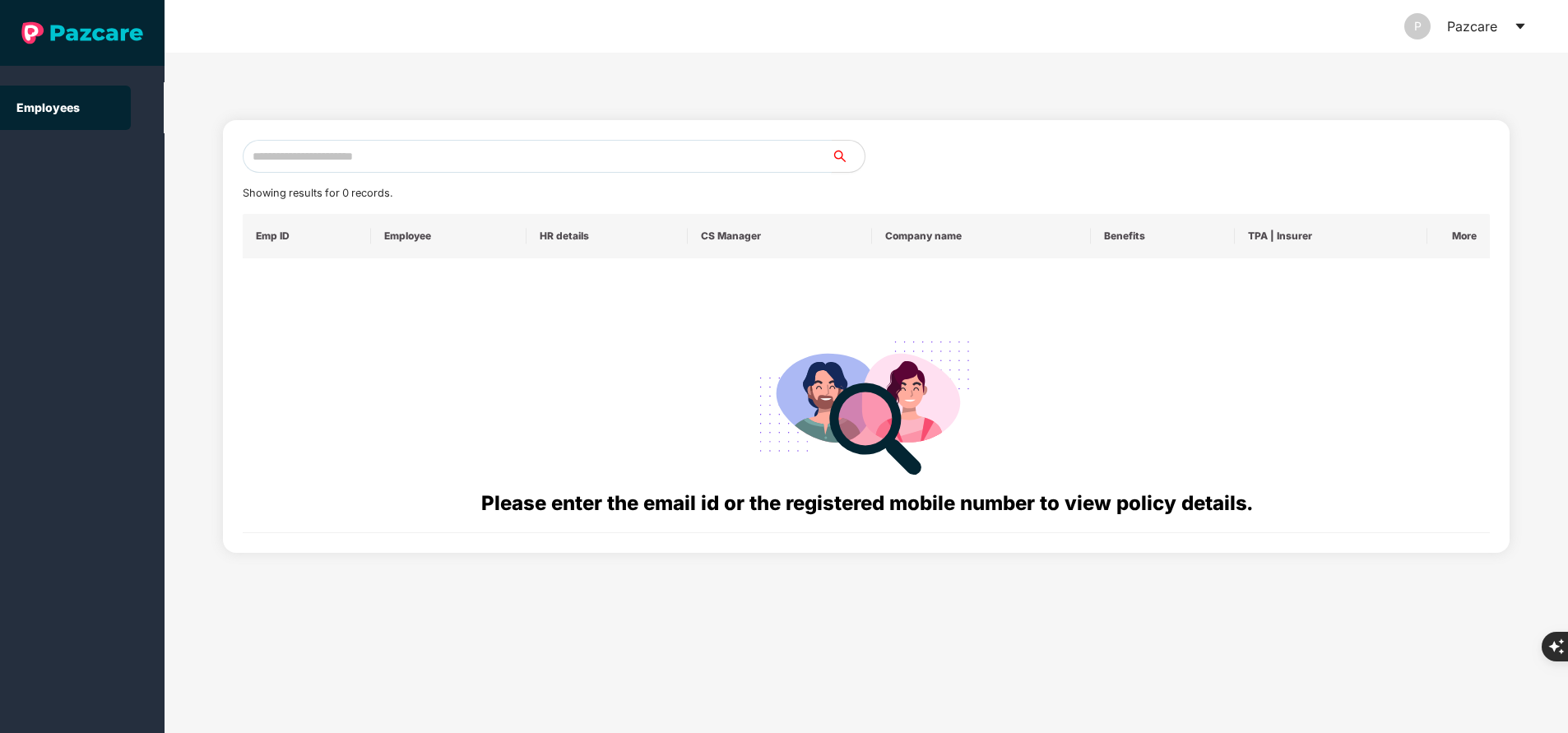
click at [455, 160] on input "text" at bounding box center [537, 156] width 589 height 33
paste input "**********"
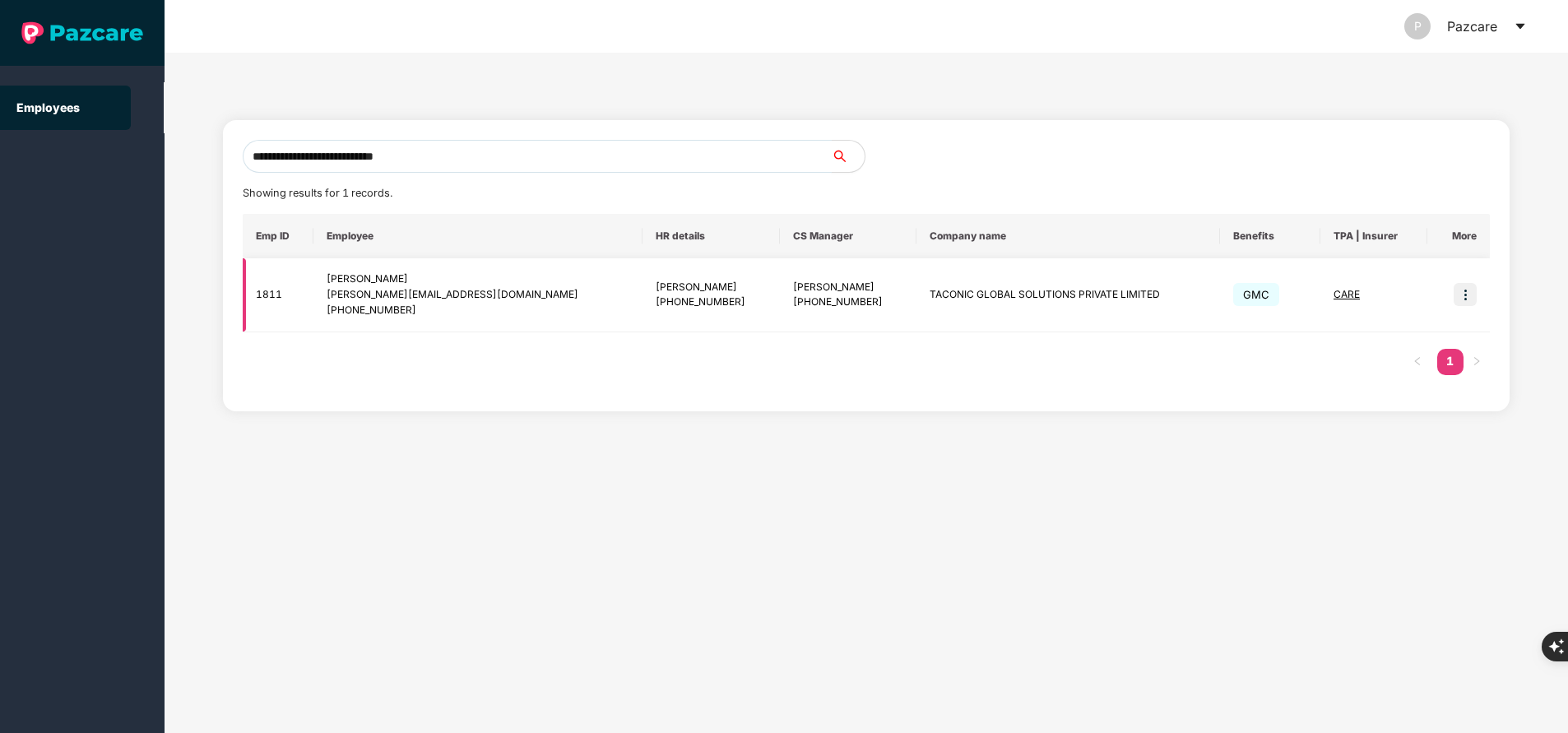
type input "**********"
click at [1472, 296] on img at bounding box center [1464, 294] width 23 height 23
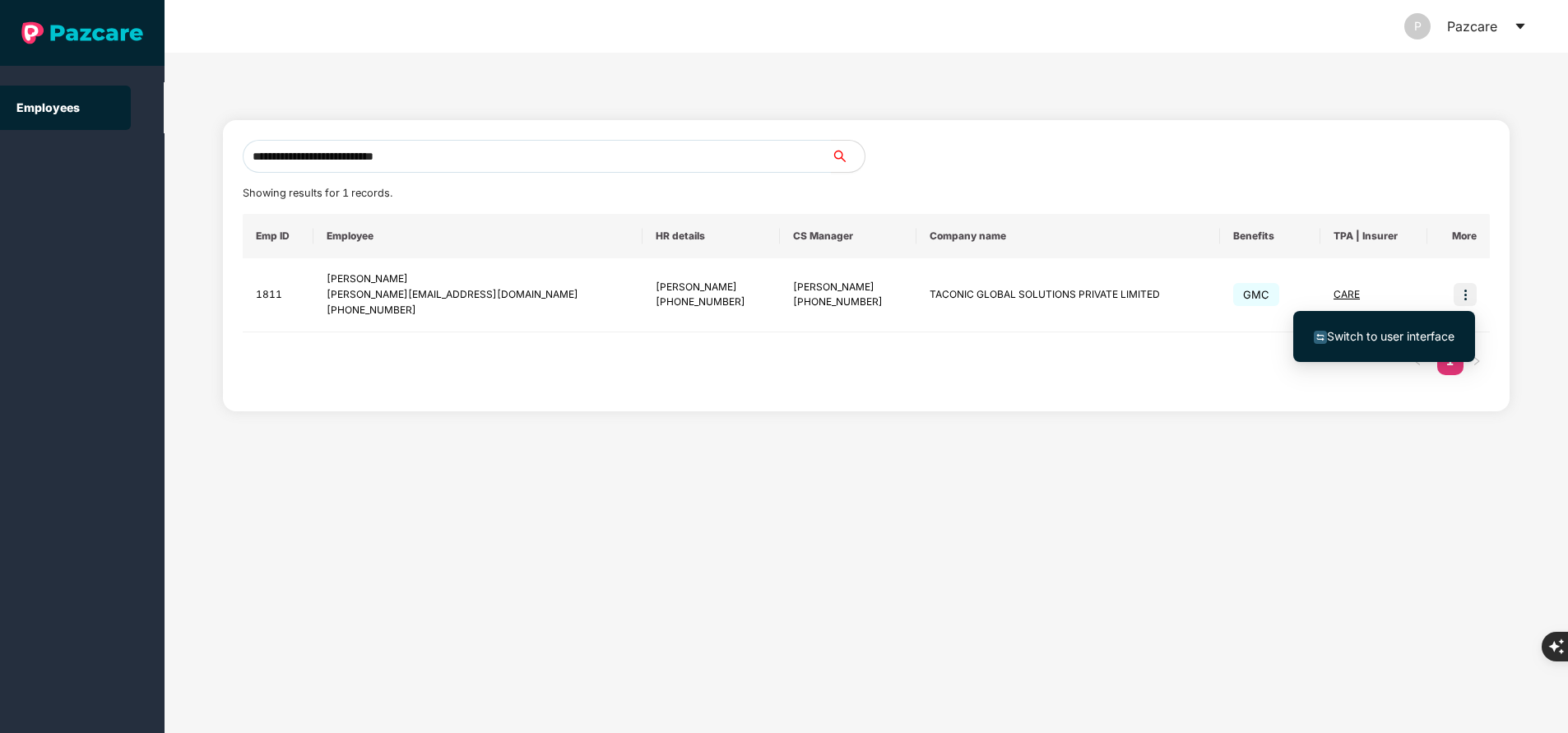
click at [1426, 331] on span "Switch to user interface" at bounding box center [1390, 336] width 128 height 14
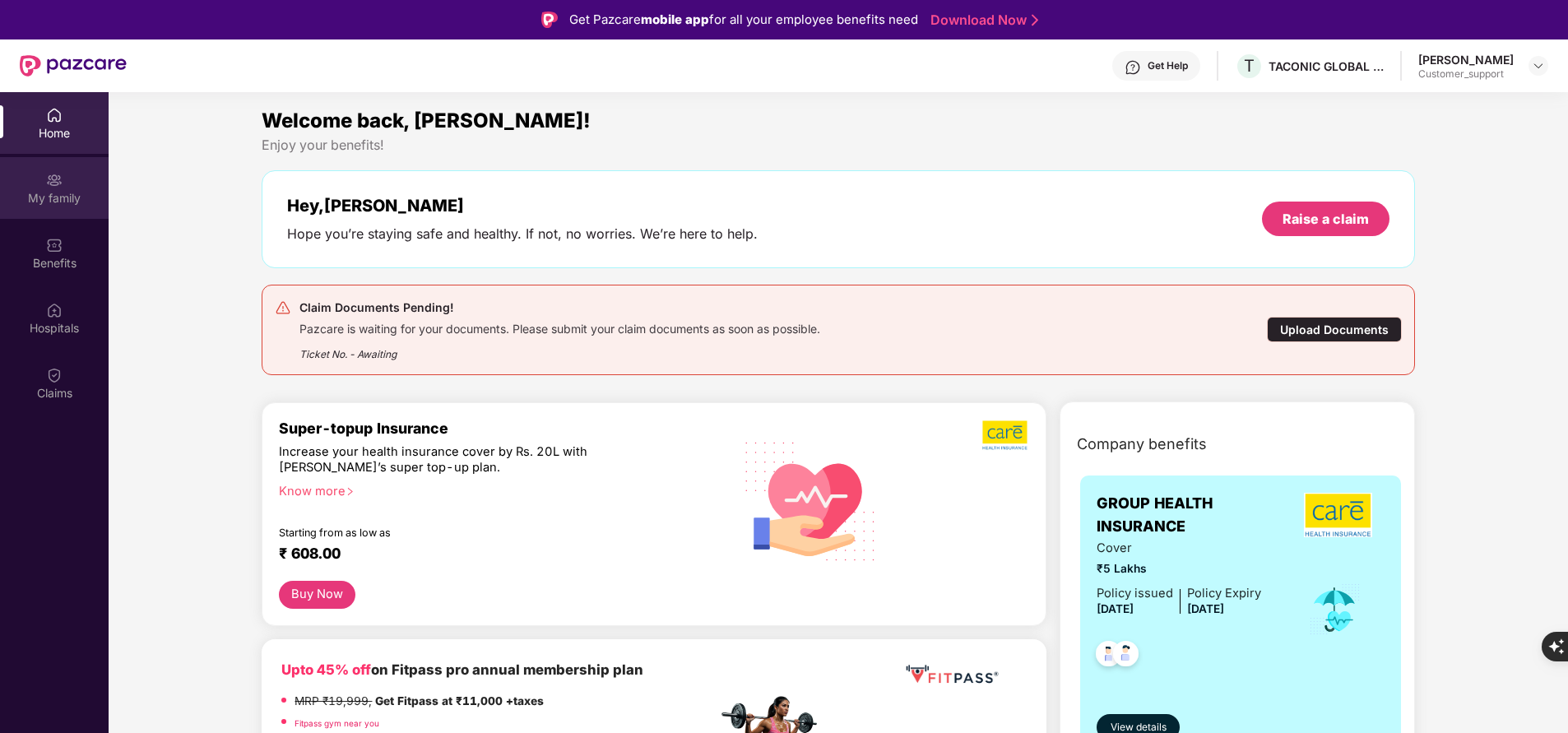
click at [45, 185] on div "My family" at bounding box center [54, 187] width 108 height 61
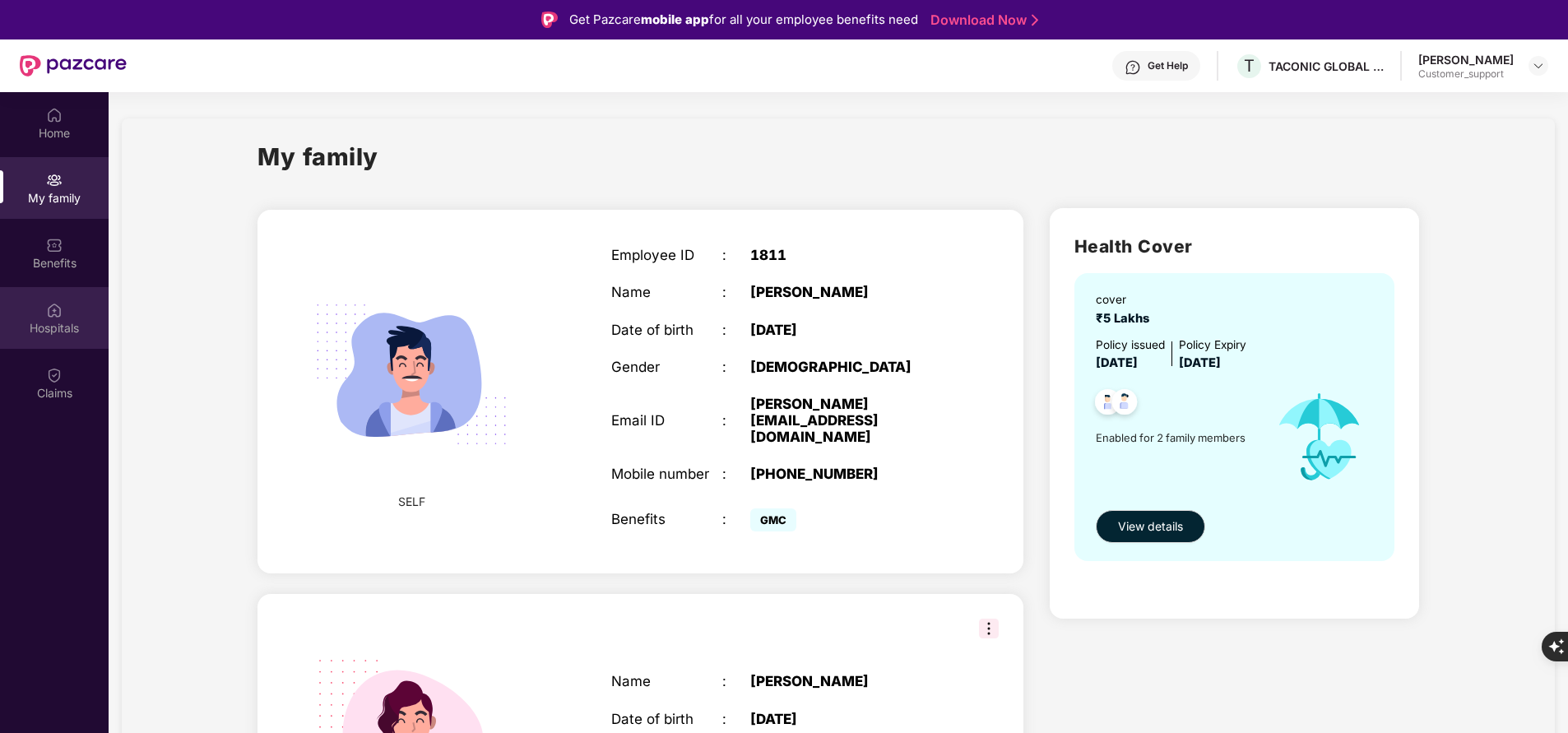
click at [52, 320] on div "Hospitals" at bounding box center [54, 328] width 108 height 17
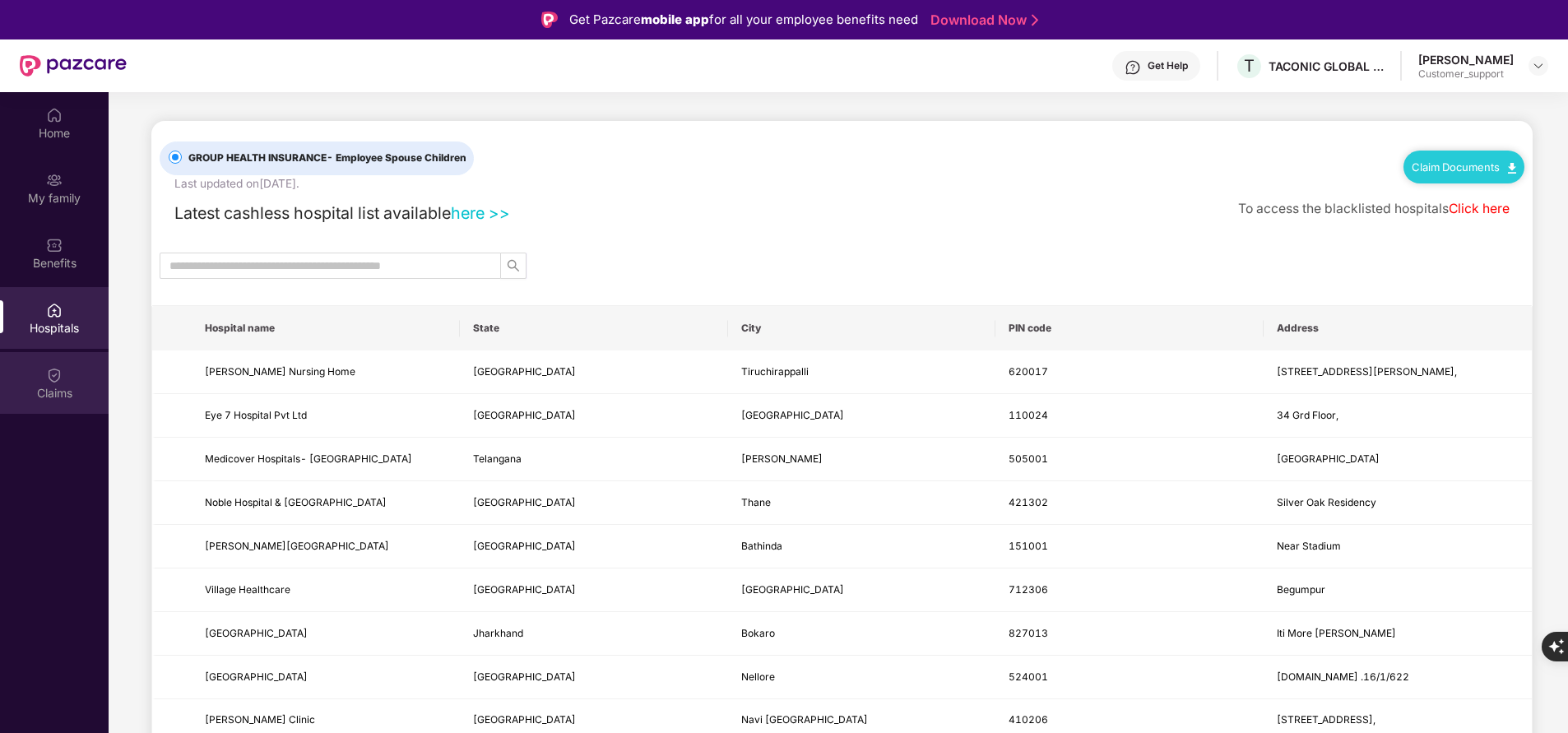
click at [55, 395] on div "Claims" at bounding box center [54, 394] width 108 height 17
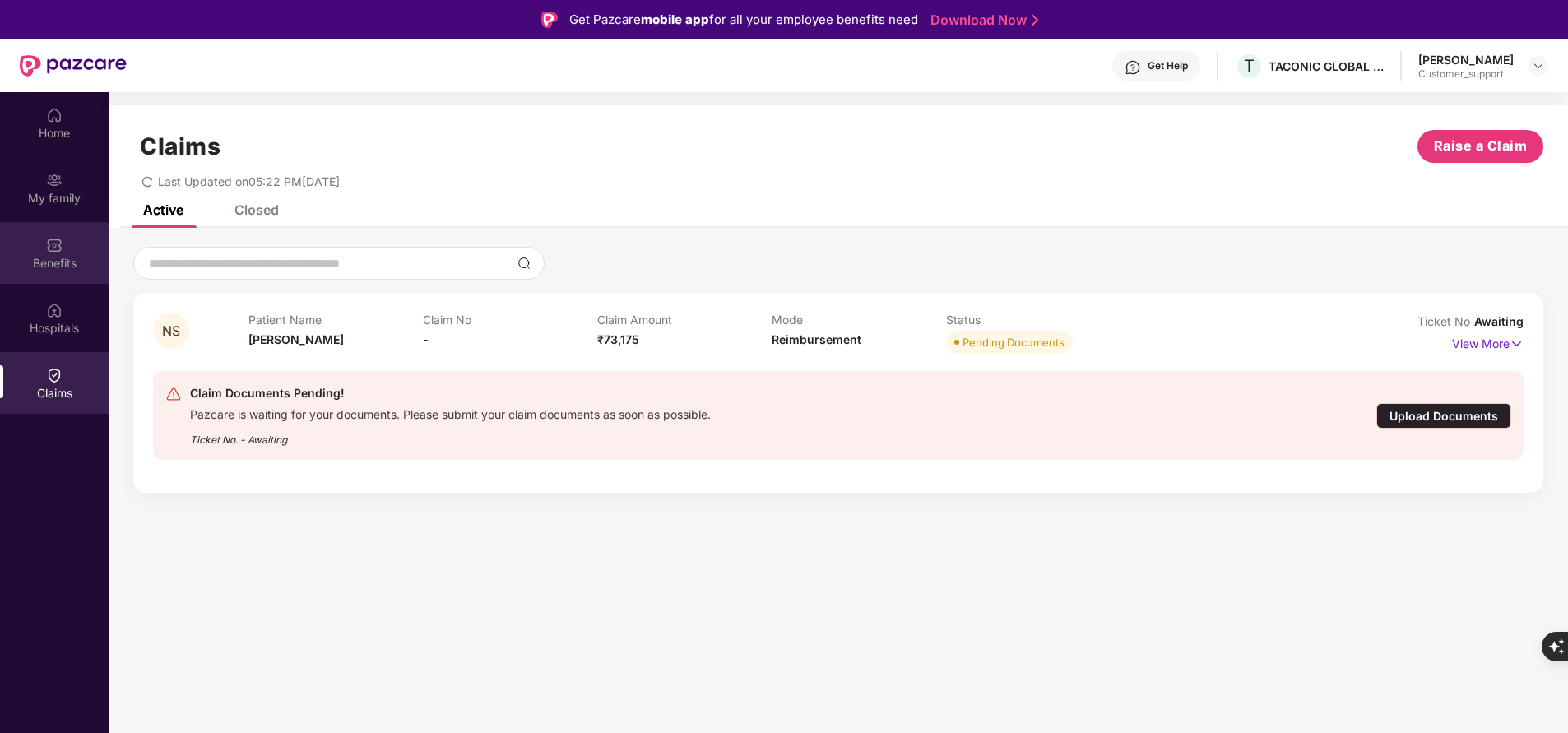
click at [61, 242] on img at bounding box center [55, 245] width 17 height 17
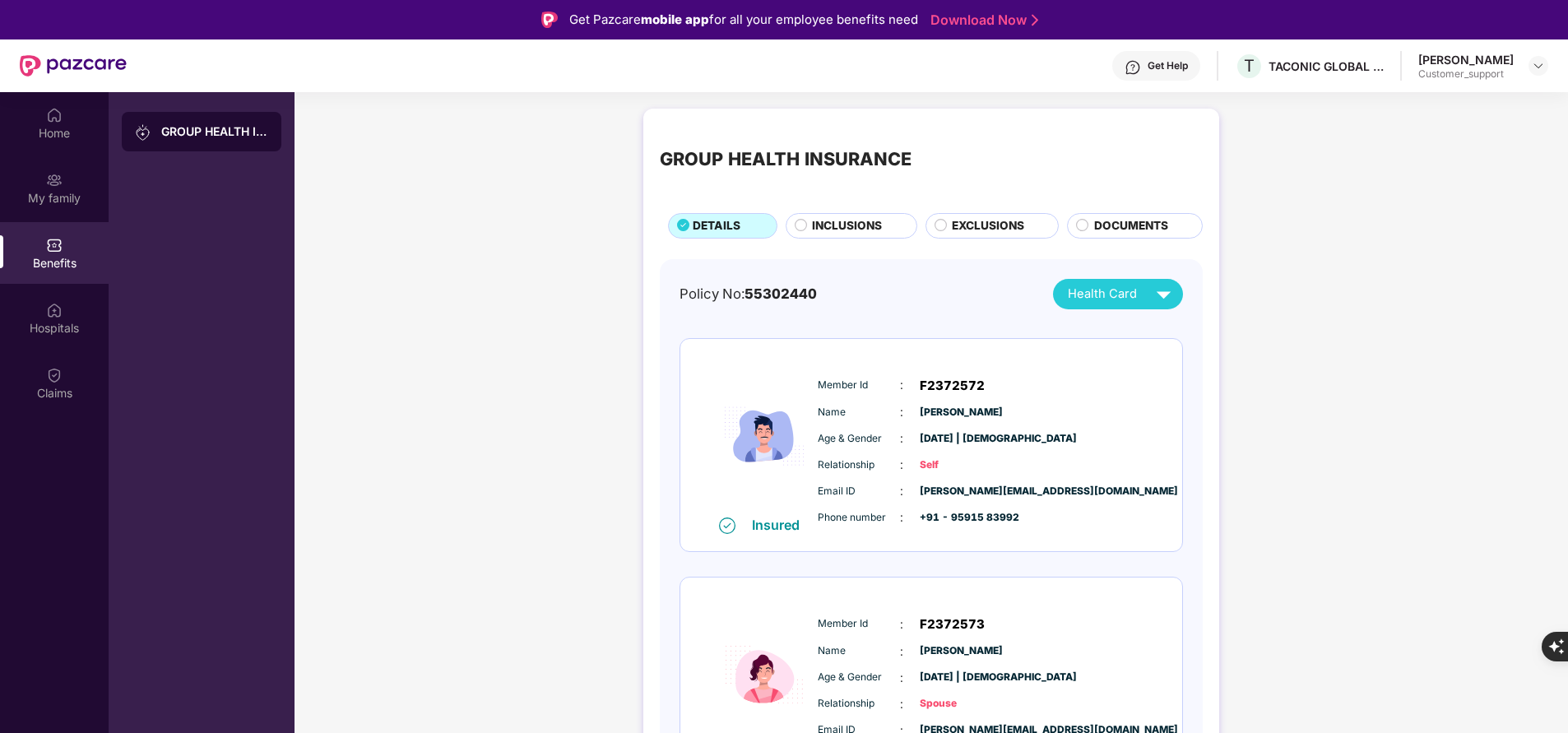
click at [1155, 226] on span "DOCUMENTS" at bounding box center [1131, 226] width 74 height 18
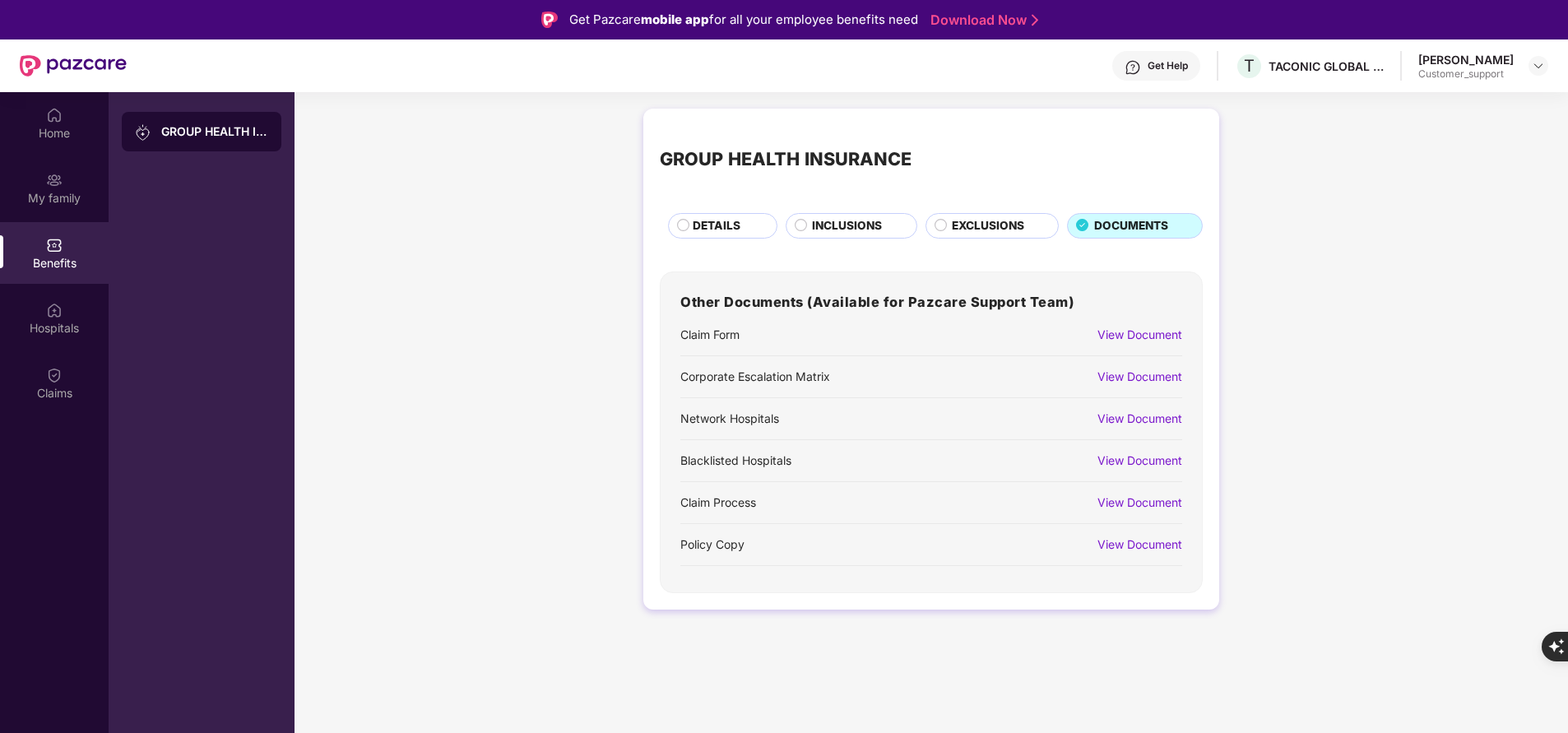
click at [1163, 338] on div "View Document" at bounding box center [1139, 335] width 85 height 18
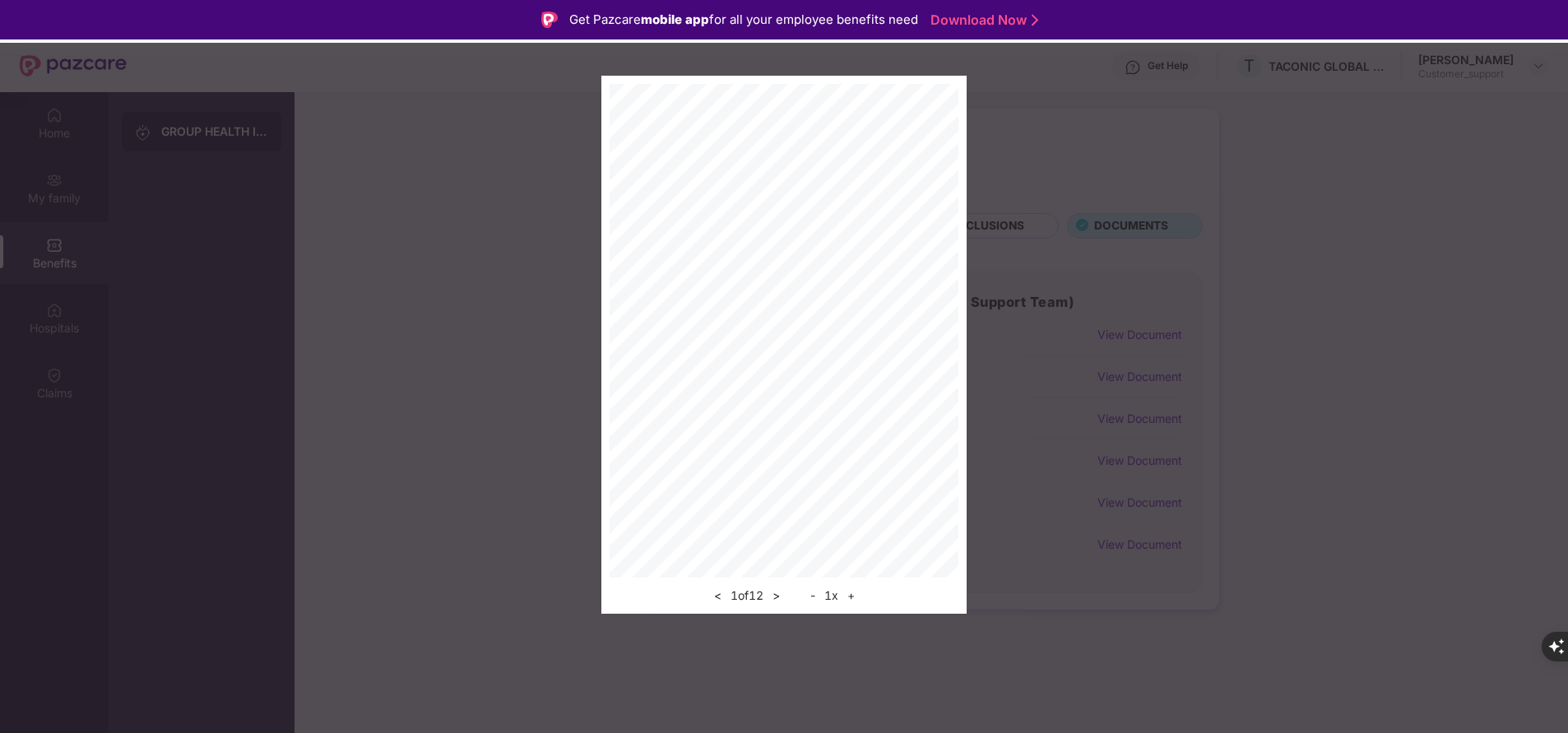
scroll to position [92, 0]
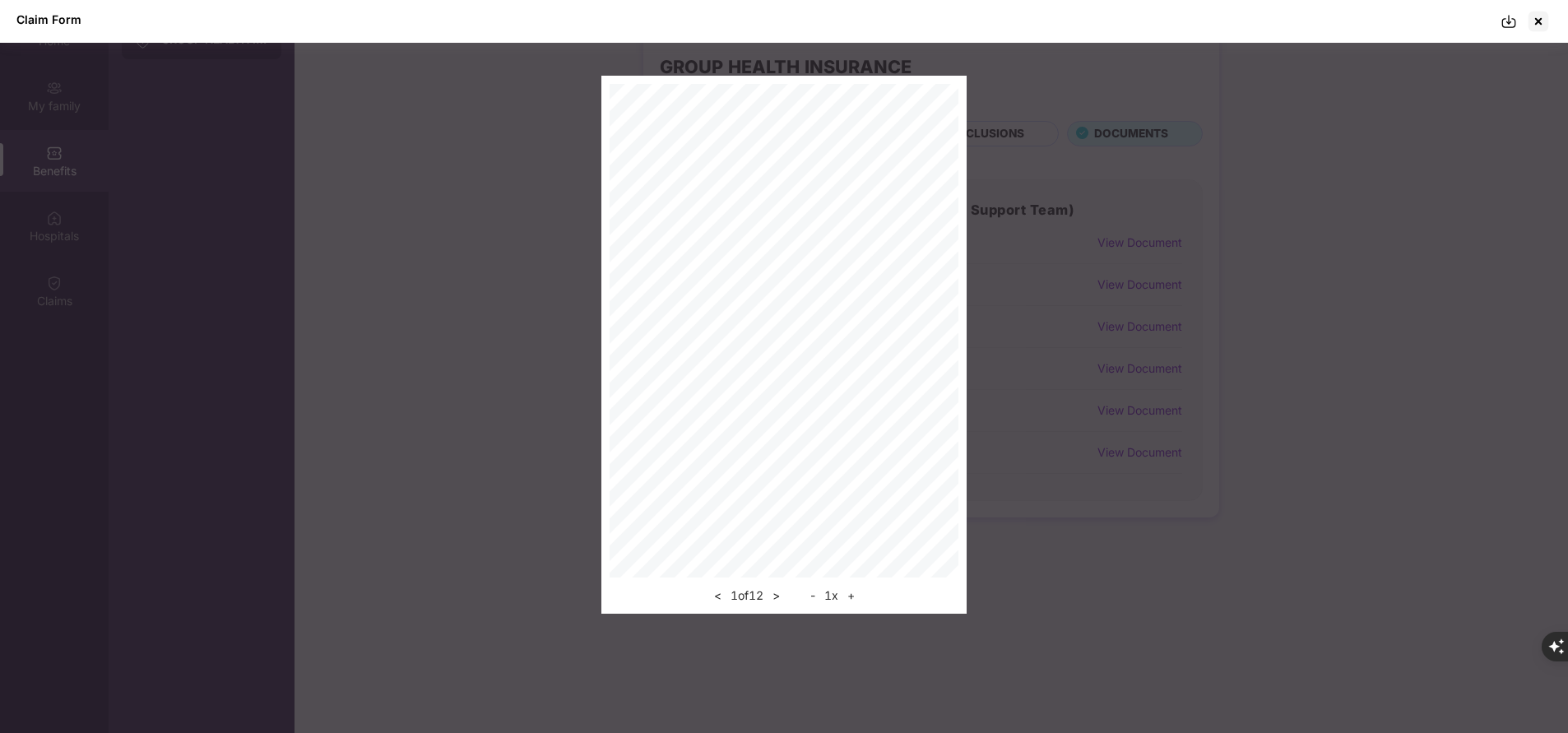
click at [1507, 23] on img at bounding box center [1508, 22] width 17 height 17
click at [1503, 18] on img at bounding box center [1508, 22] width 17 height 17
click at [1528, 23] on div at bounding box center [1538, 21] width 26 height 26
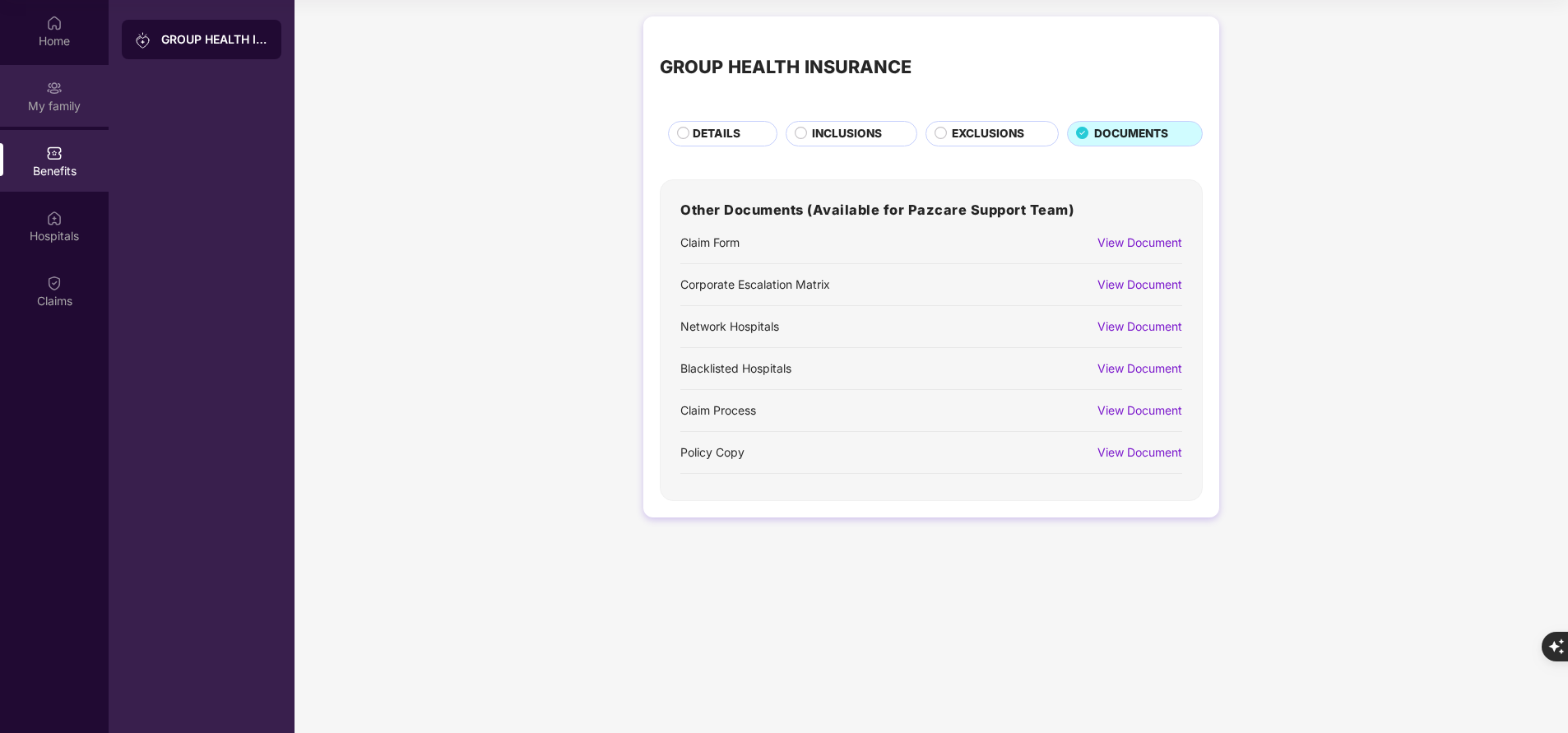
click at [45, 102] on div "My family" at bounding box center [54, 107] width 108 height 17
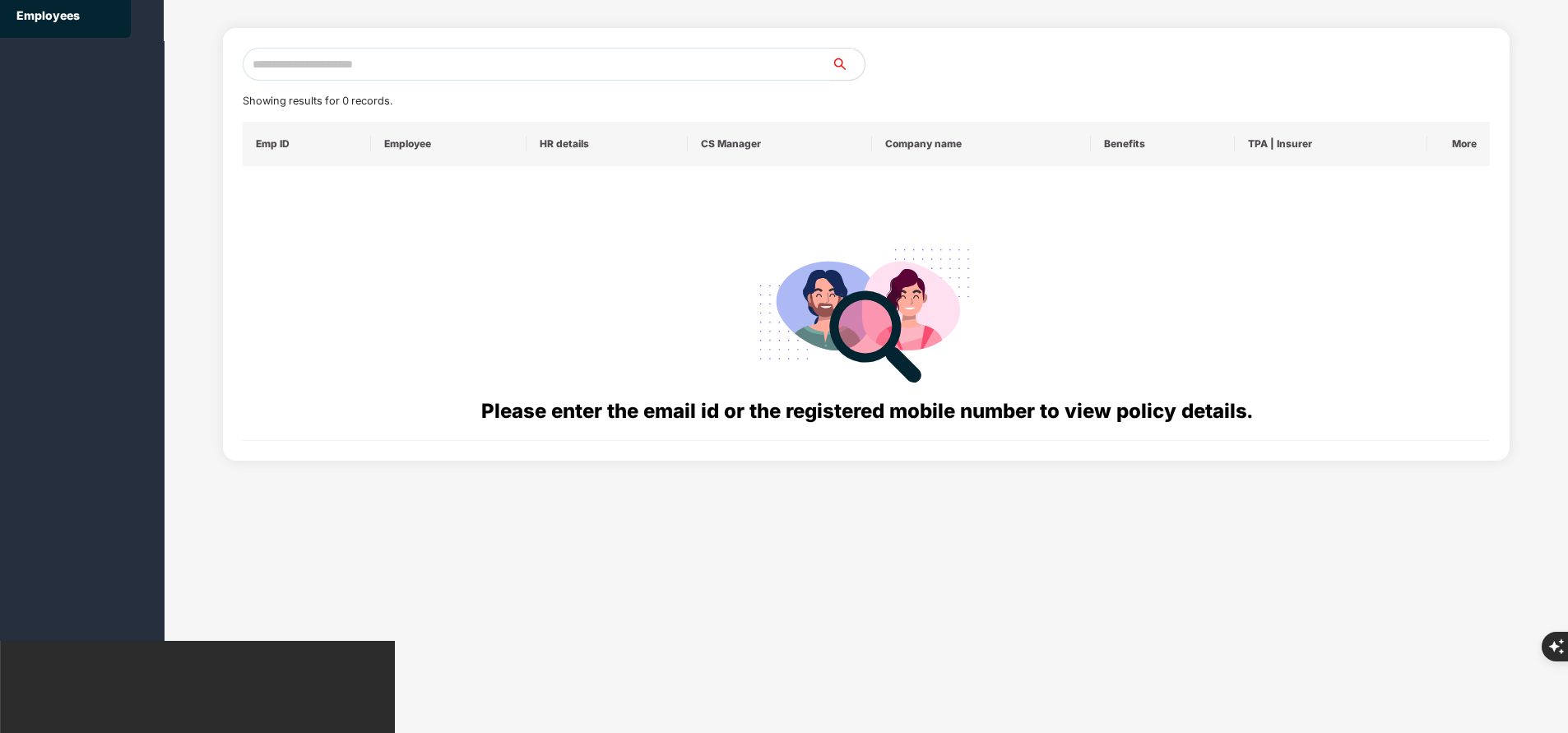
scroll to position [0, 0]
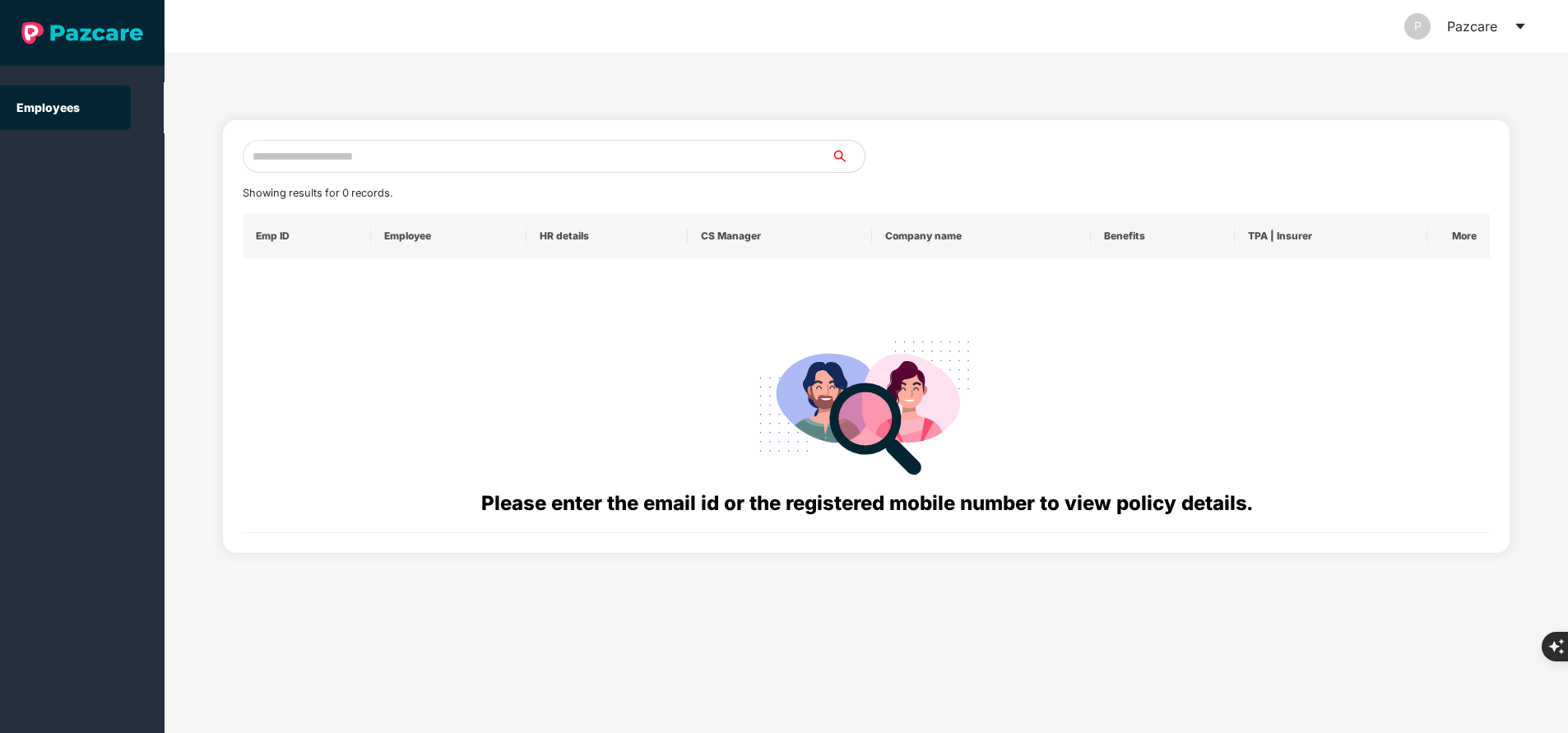
click at [454, 155] on input "text" at bounding box center [537, 156] width 589 height 33
paste input "**********"
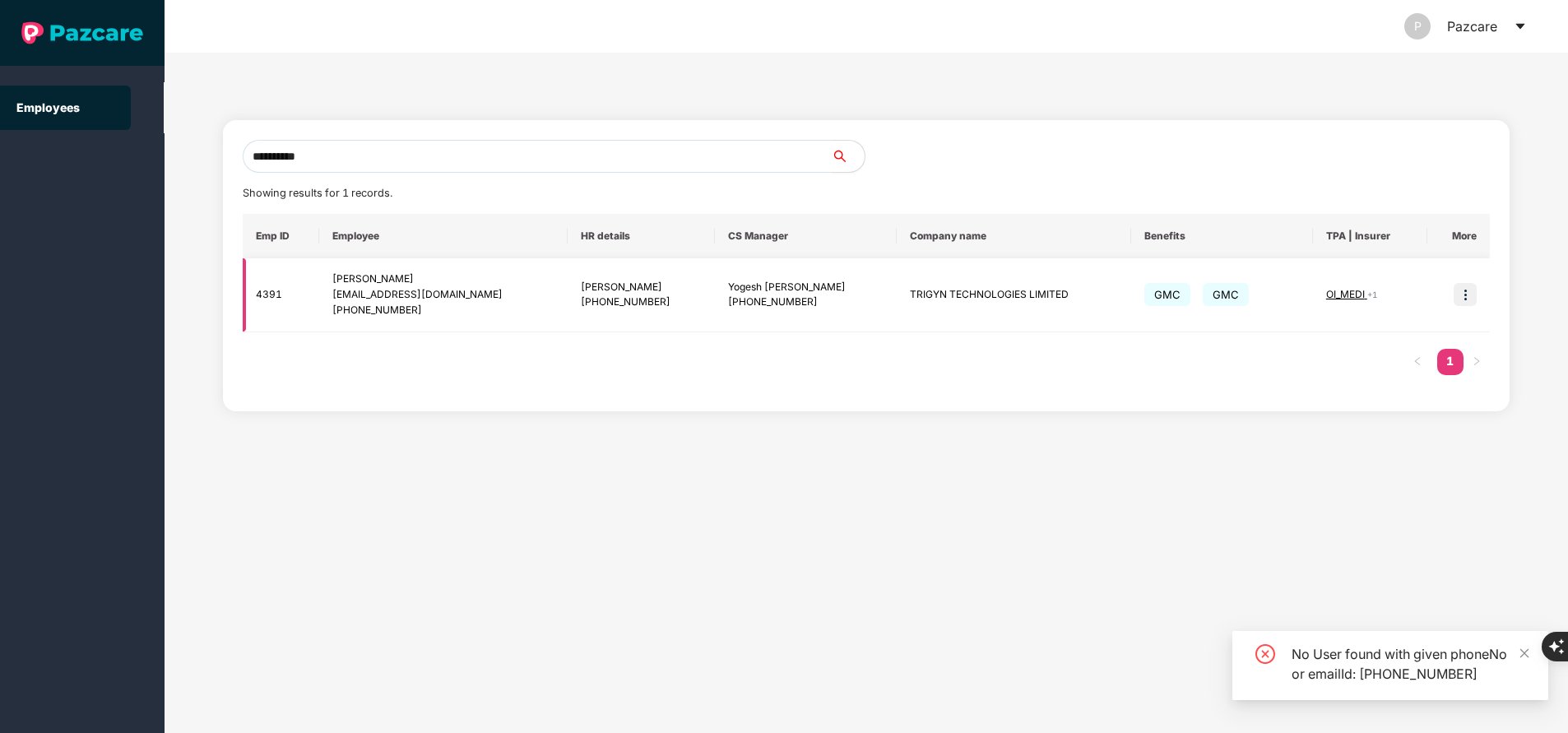
type input "**********"
click at [1466, 294] on img at bounding box center [1464, 294] width 23 height 23
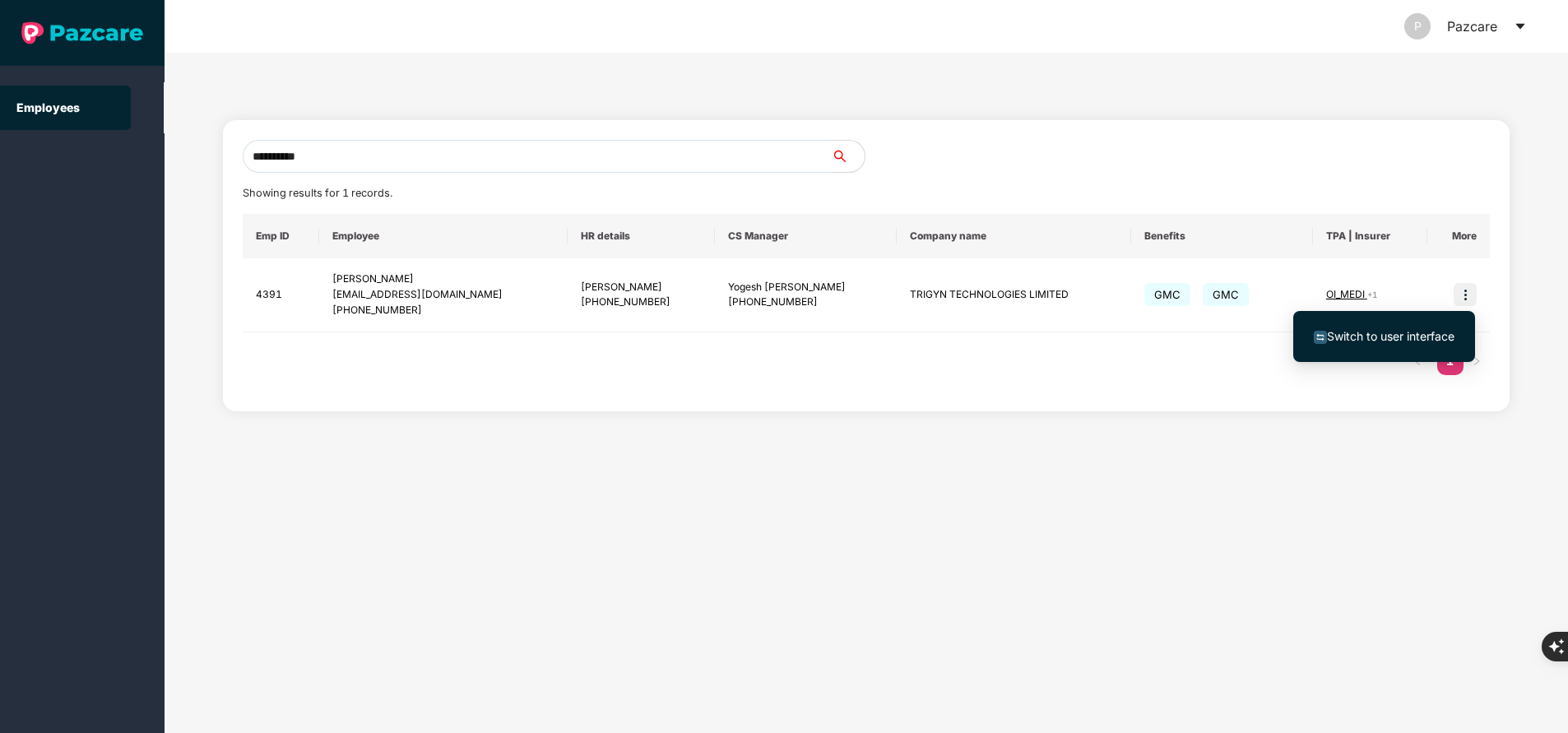
click at [1406, 335] on span "Switch to user interface" at bounding box center [1390, 336] width 128 height 14
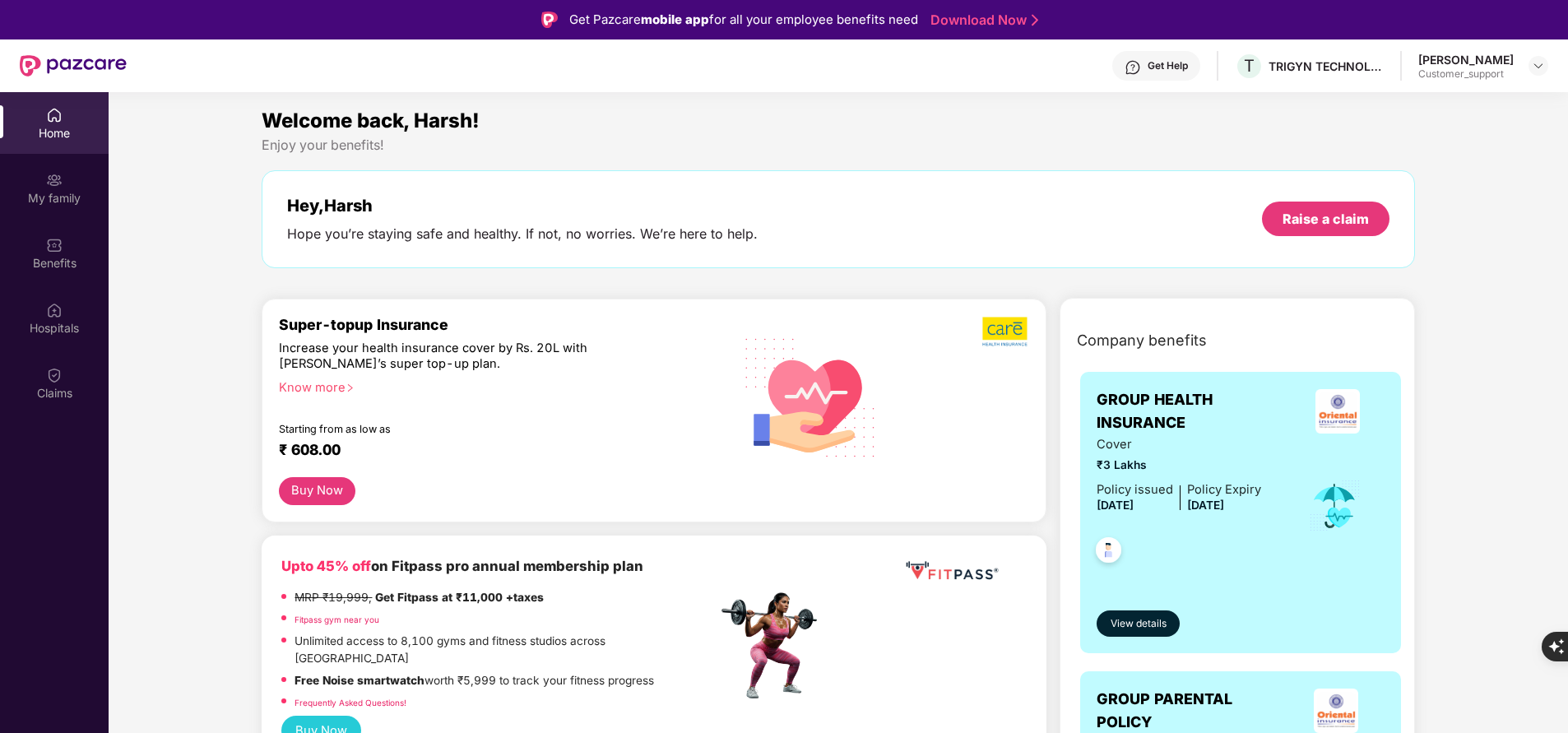
click at [71, 196] on div "My family" at bounding box center [54, 198] width 108 height 17
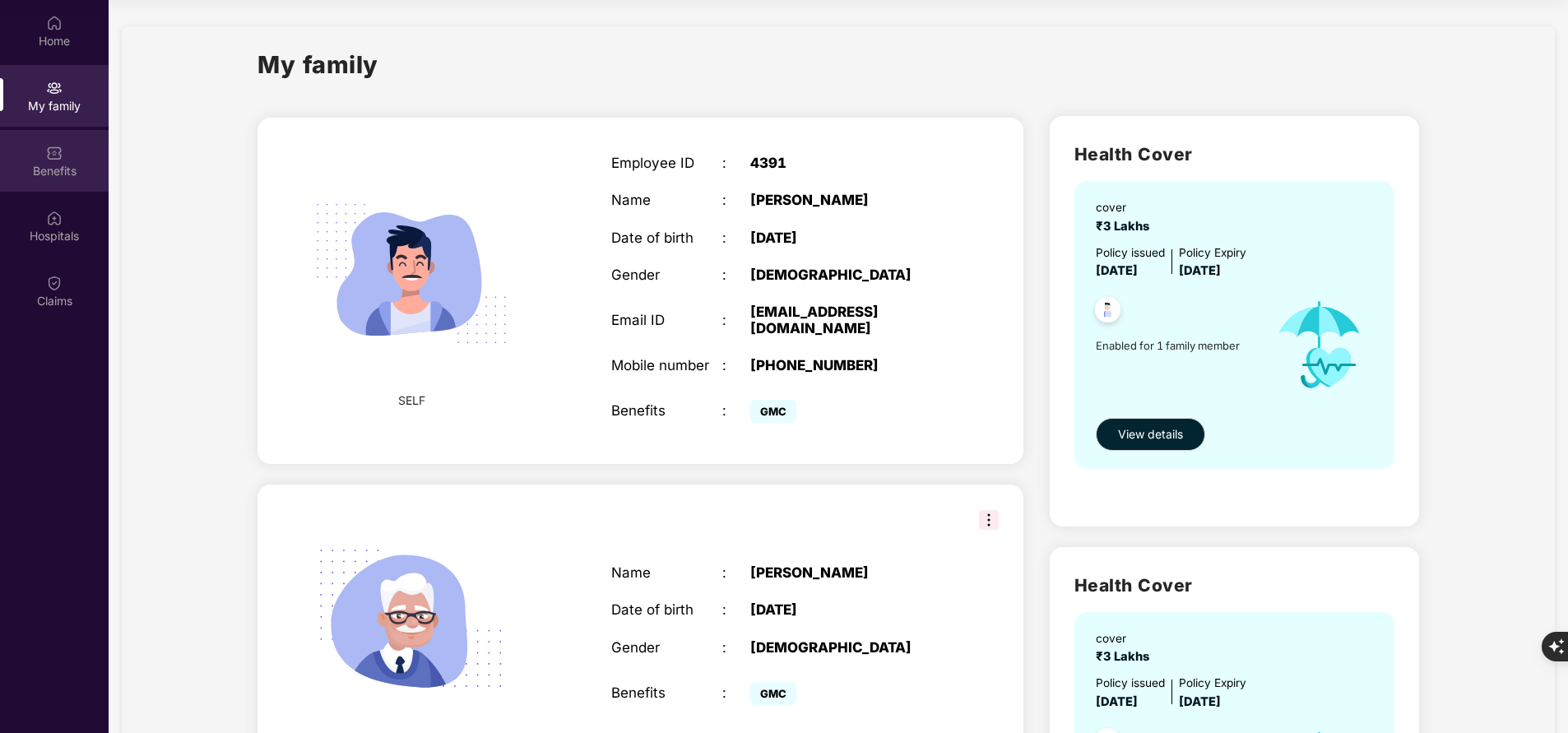
click at [54, 154] on img at bounding box center [55, 153] width 17 height 17
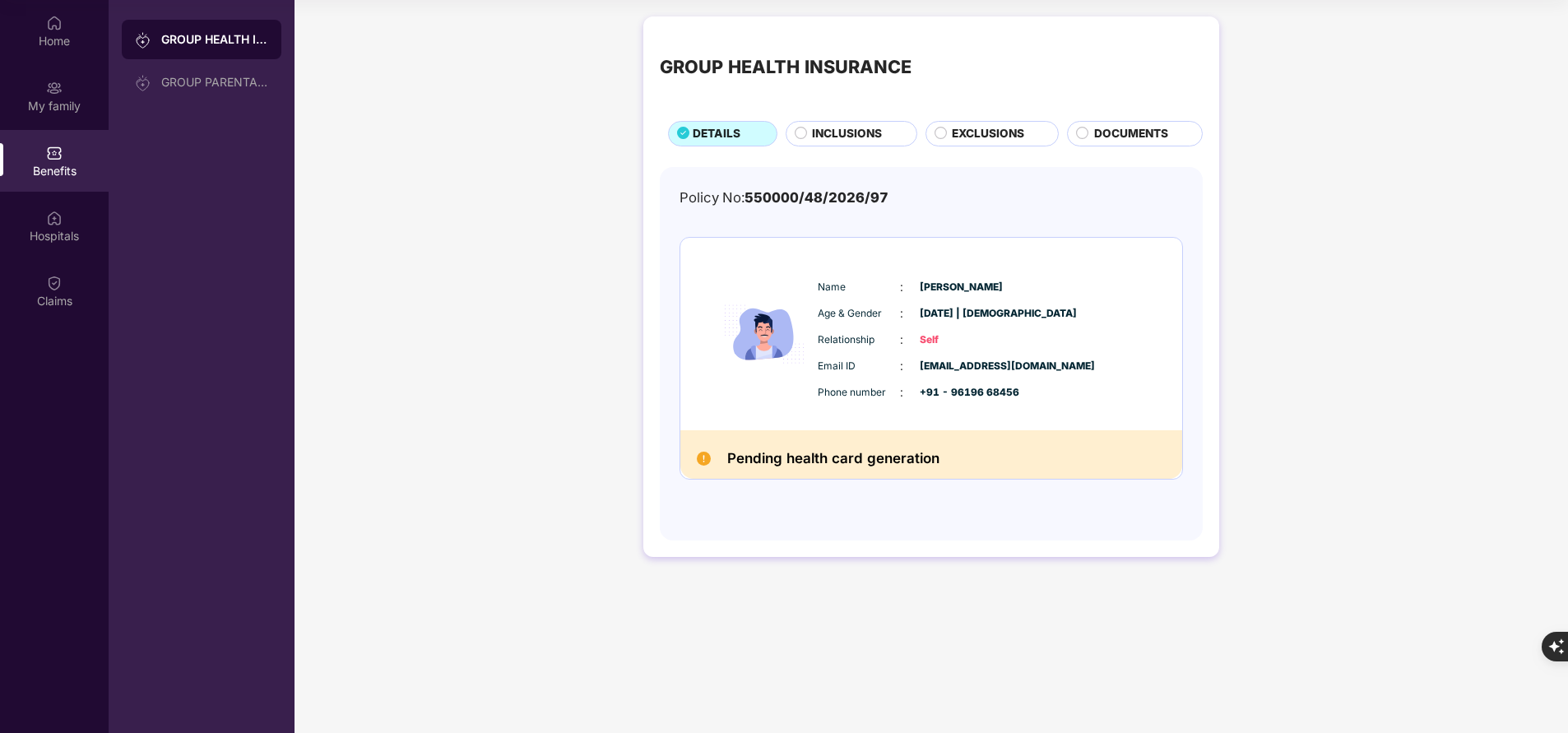
click at [851, 124] on div "INCLUSIONS" at bounding box center [851, 133] width 132 height 24
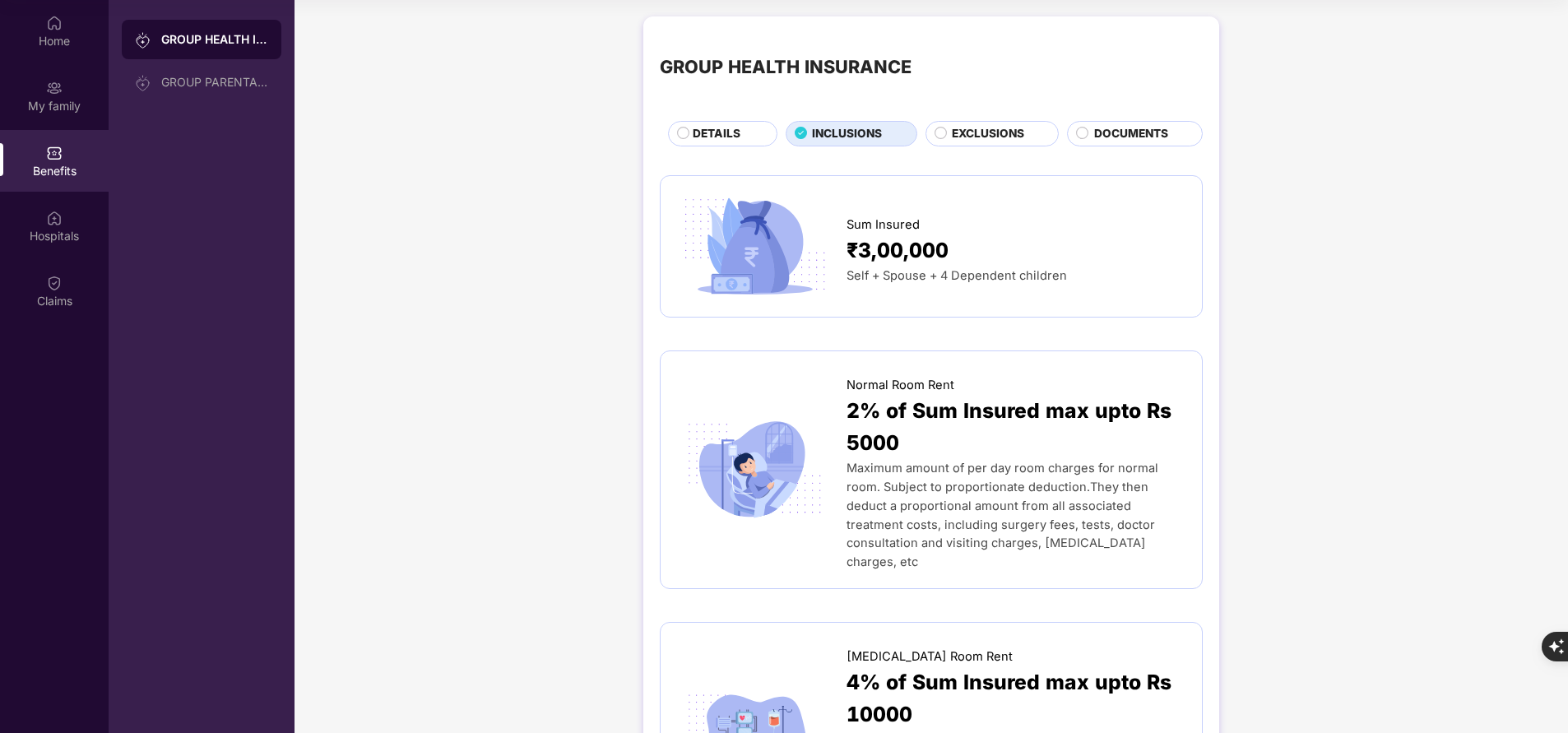
click at [755, 134] on div "DETAILS" at bounding box center [726, 135] width 84 height 20
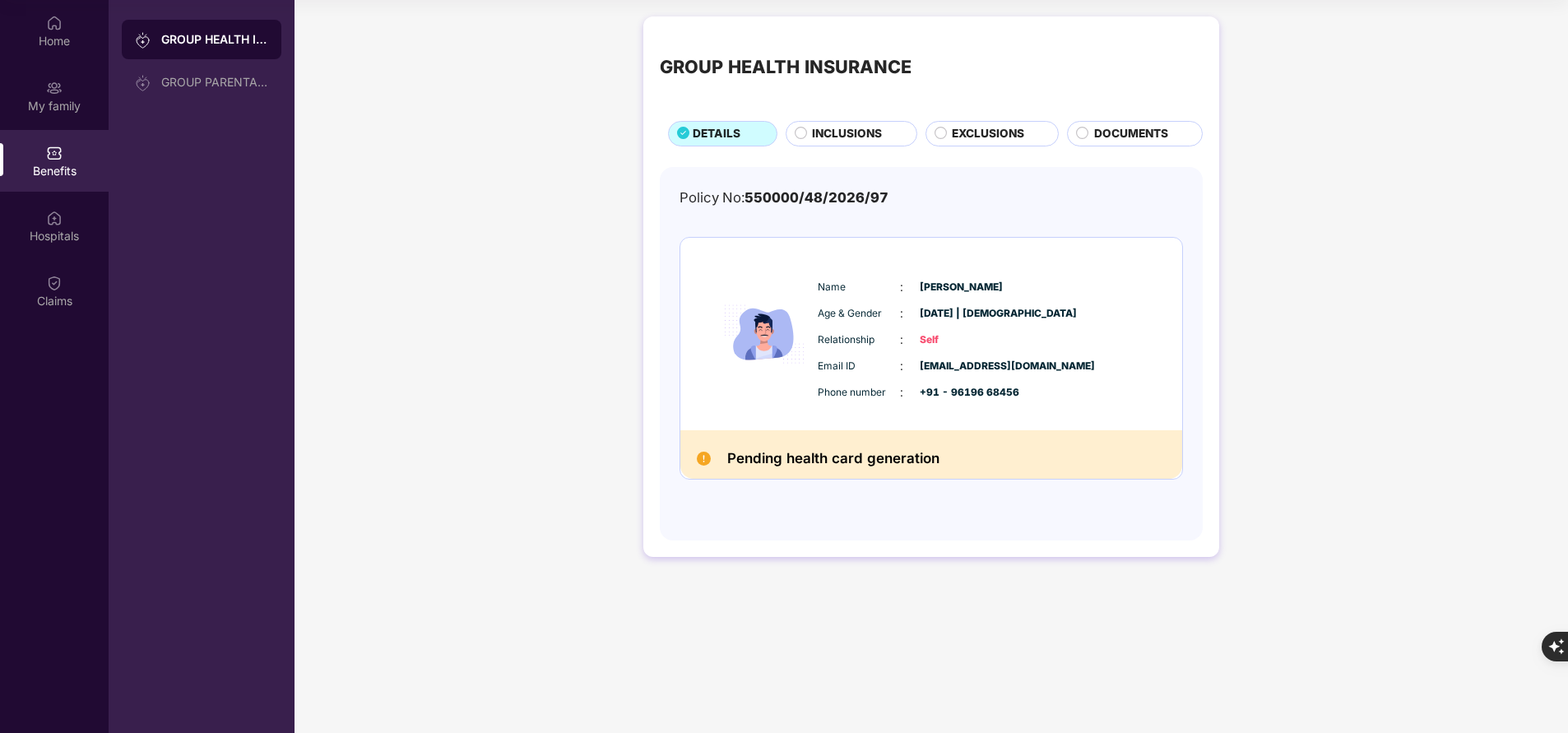
click at [819, 138] on span "INCLUSIONS" at bounding box center [846, 134] width 70 height 18
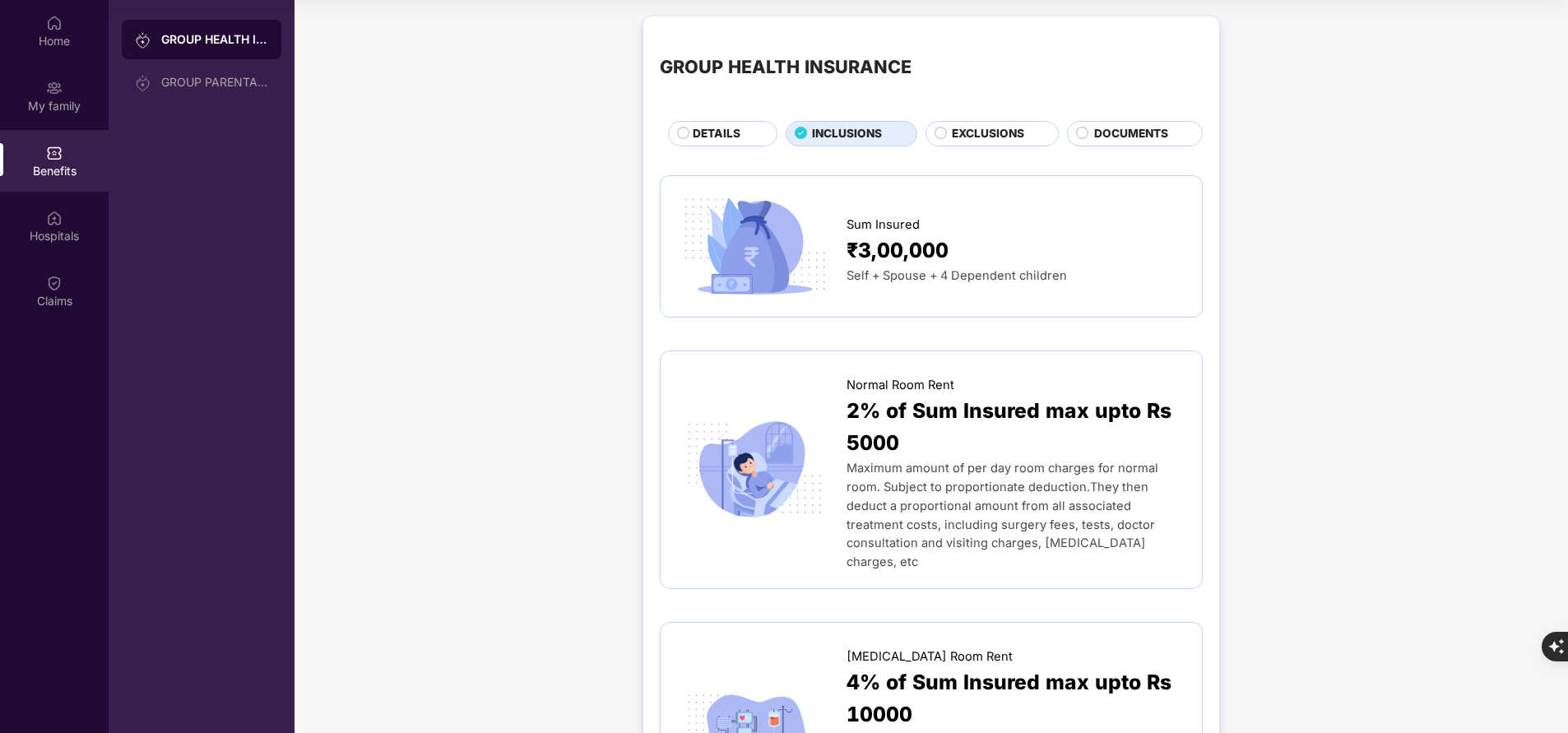
click at [720, 128] on span "DETAILS" at bounding box center [716, 134] width 48 height 18
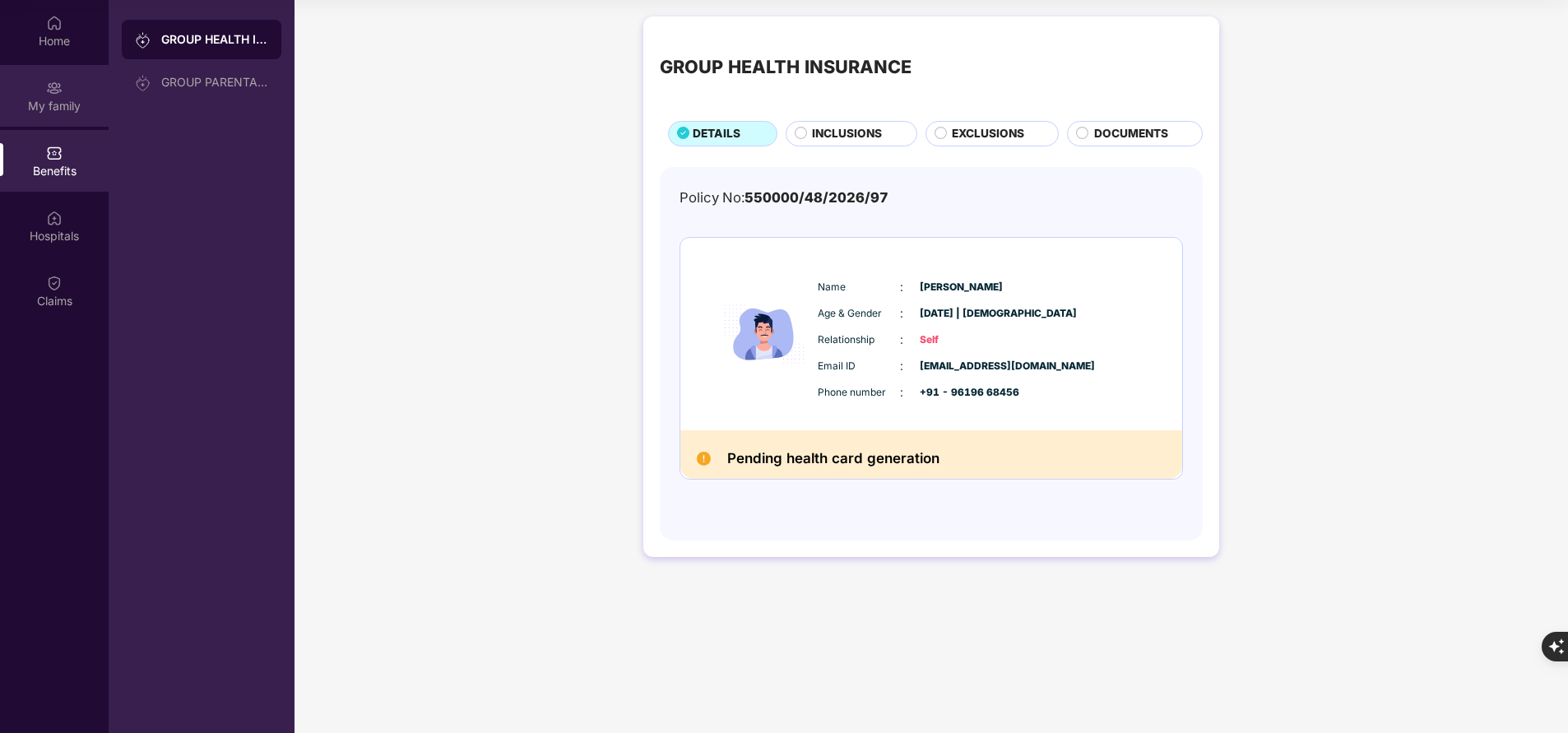
click at [35, 107] on div "My family" at bounding box center [54, 107] width 108 height 17
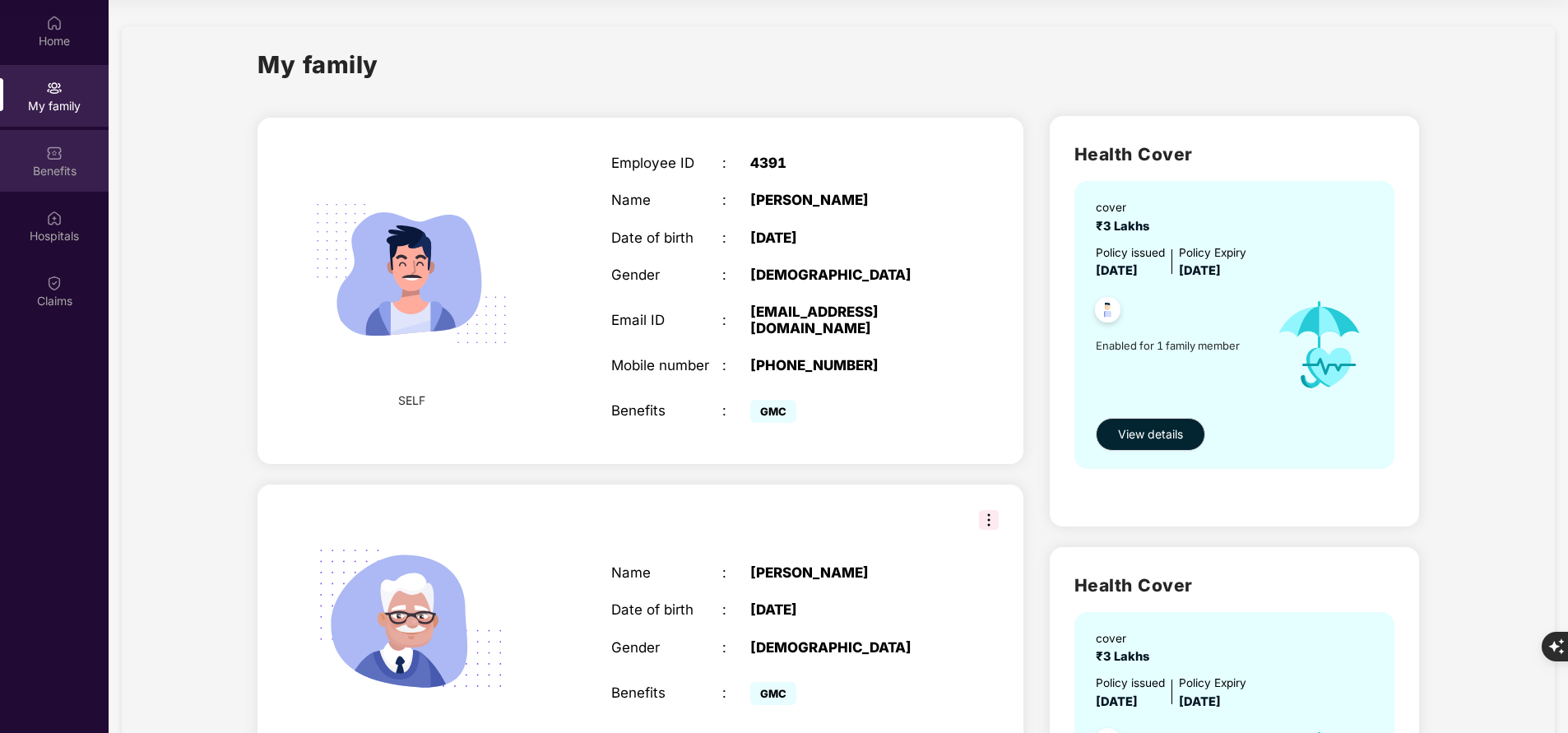
click at [71, 147] on div "Benefits" at bounding box center [54, 160] width 108 height 61
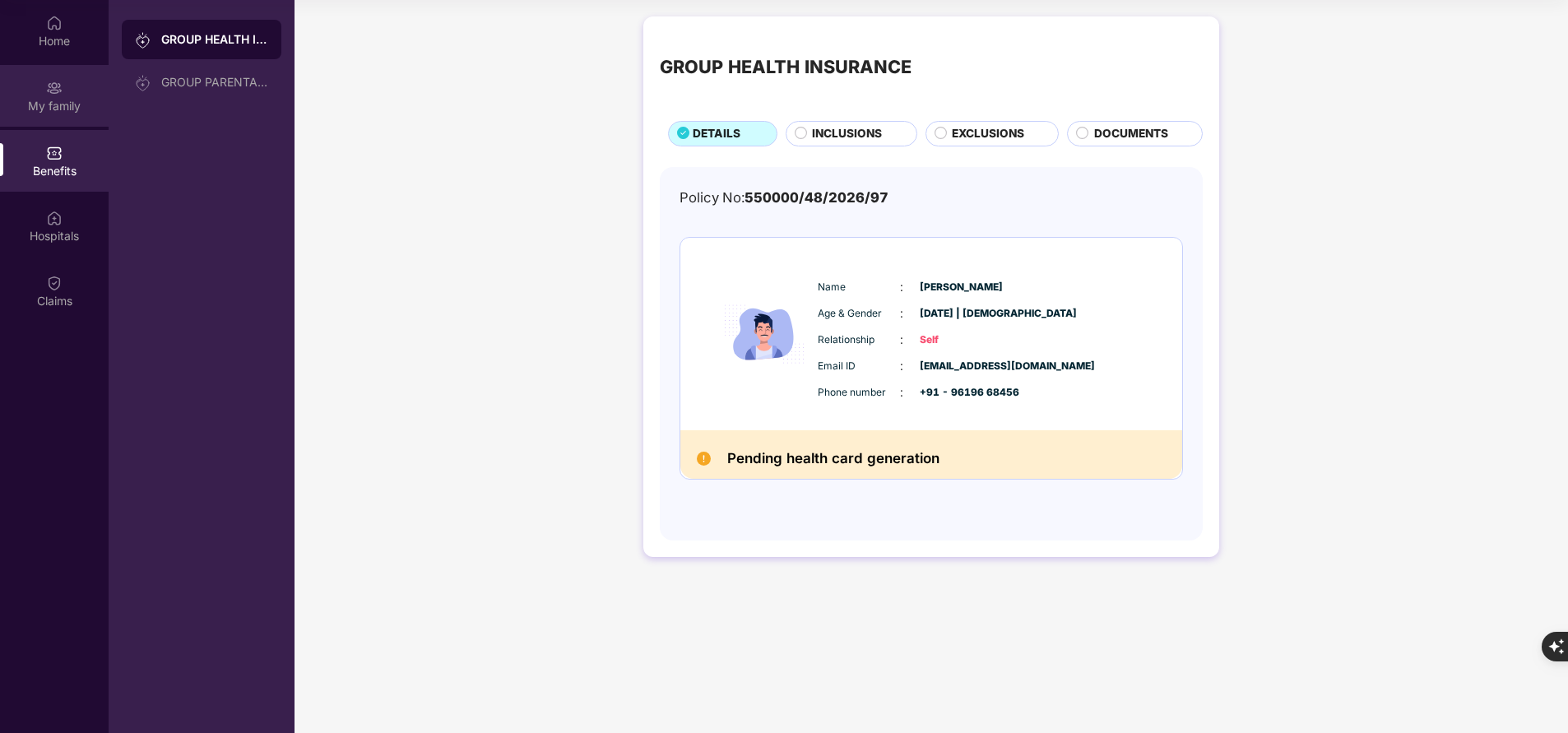
click at [45, 95] on div "My family" at bounding box center [54, 95] width 108 height 61
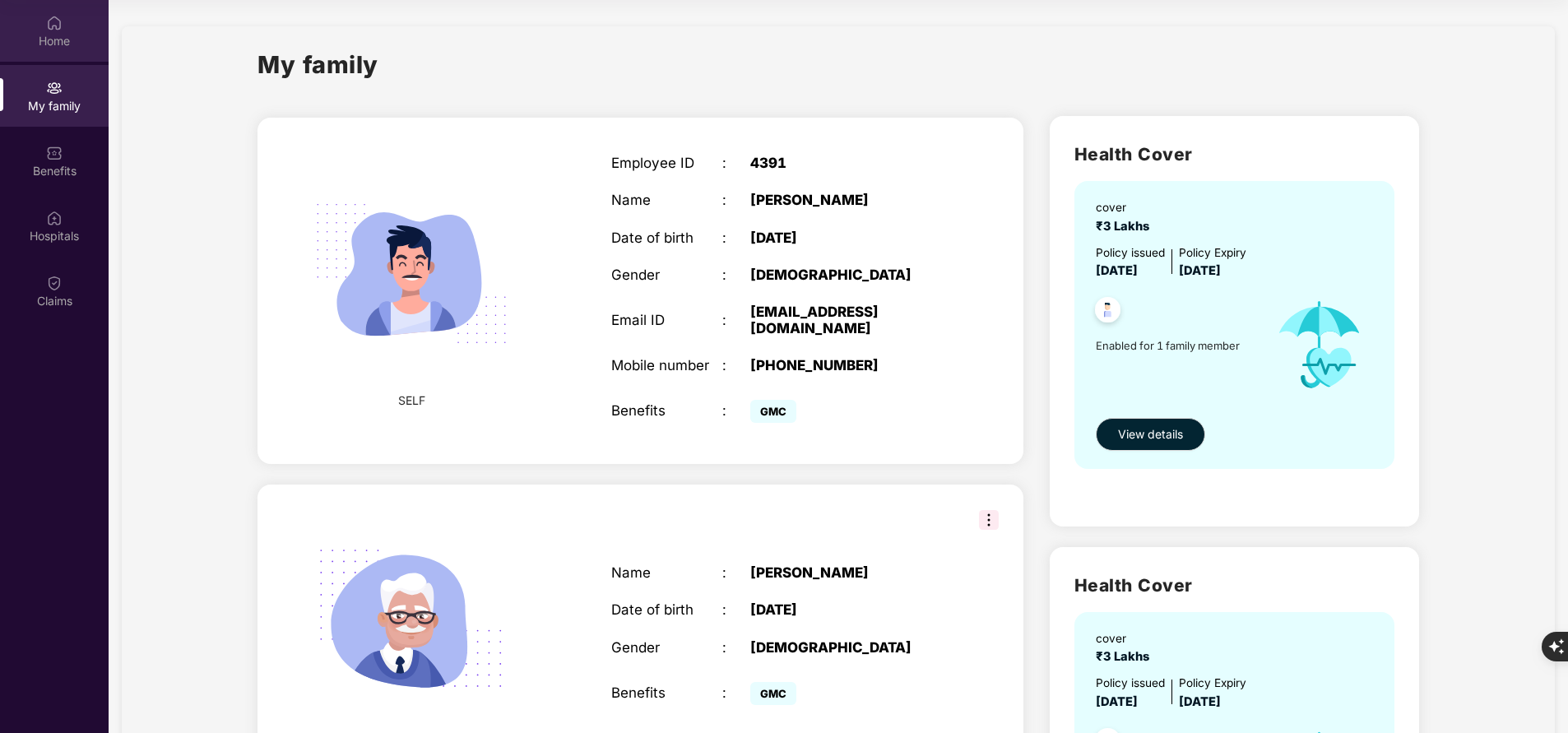
click at [64, 33] on div "Home" at bounding box center [54, 41] width 108 height 17
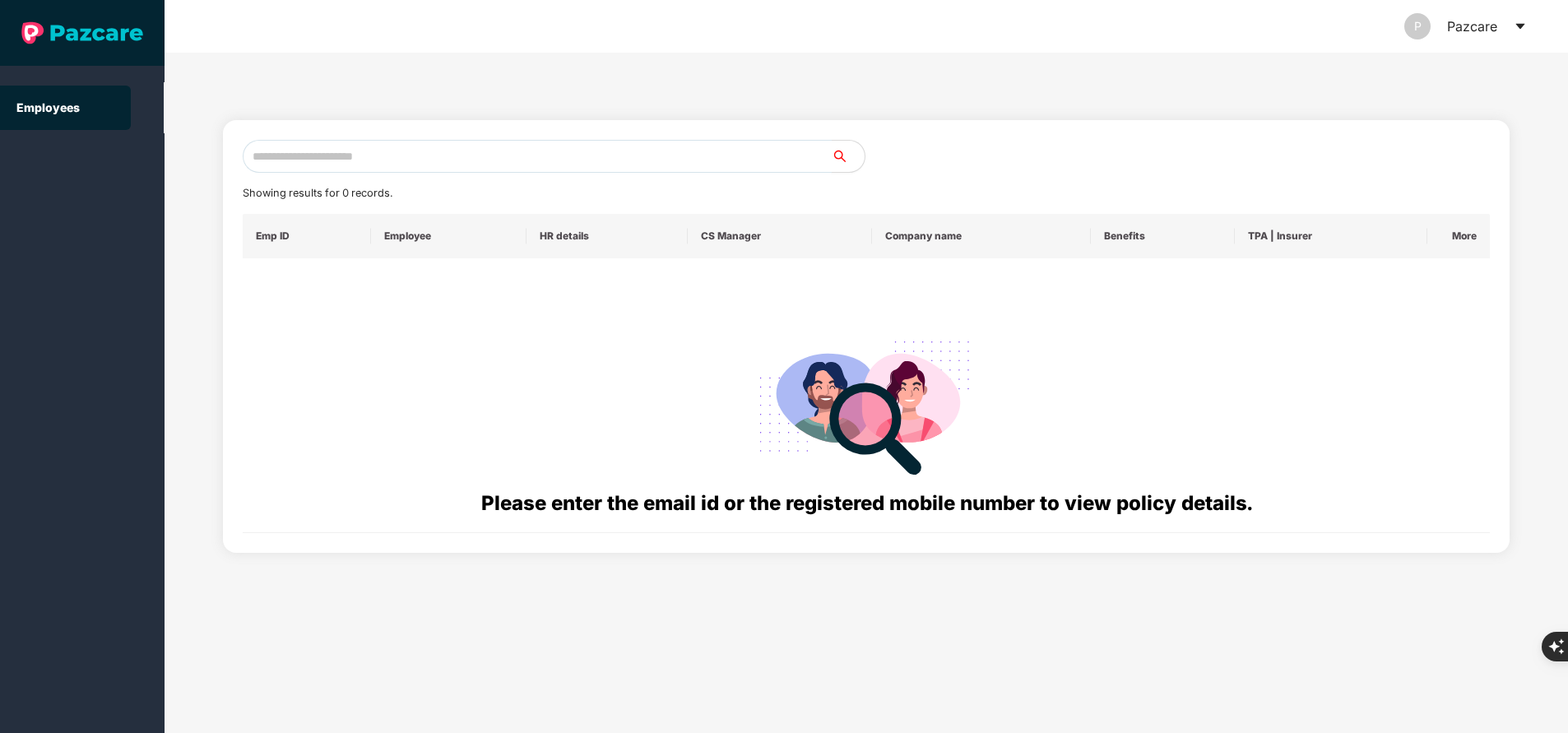
click at [417, 161] on input "text" at bounding box center [537, 156] width 589 height 33
paste input "**********"
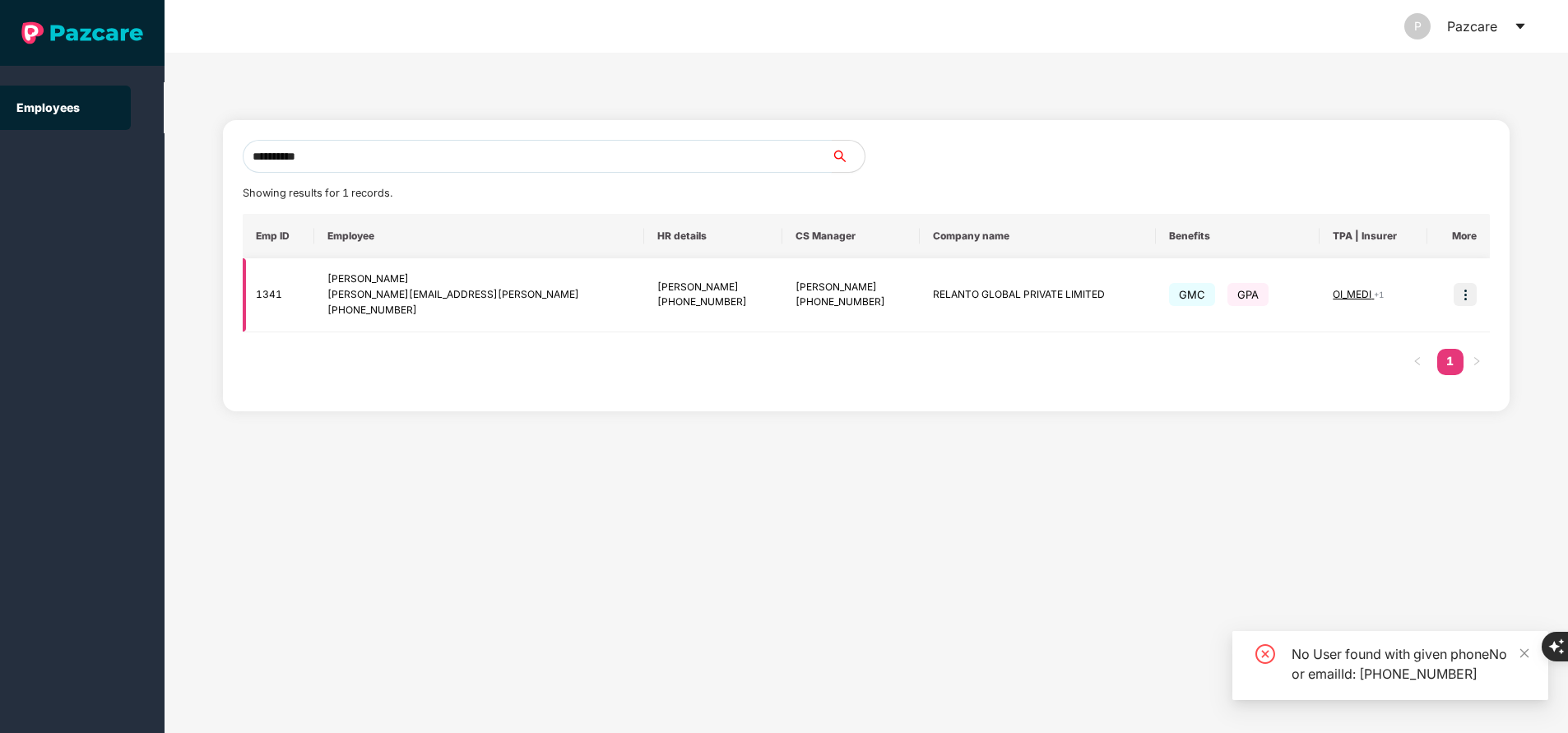
type input "**********"
click at [1465, 293] on img at bounding box center [1464, 294] width 23 height 23
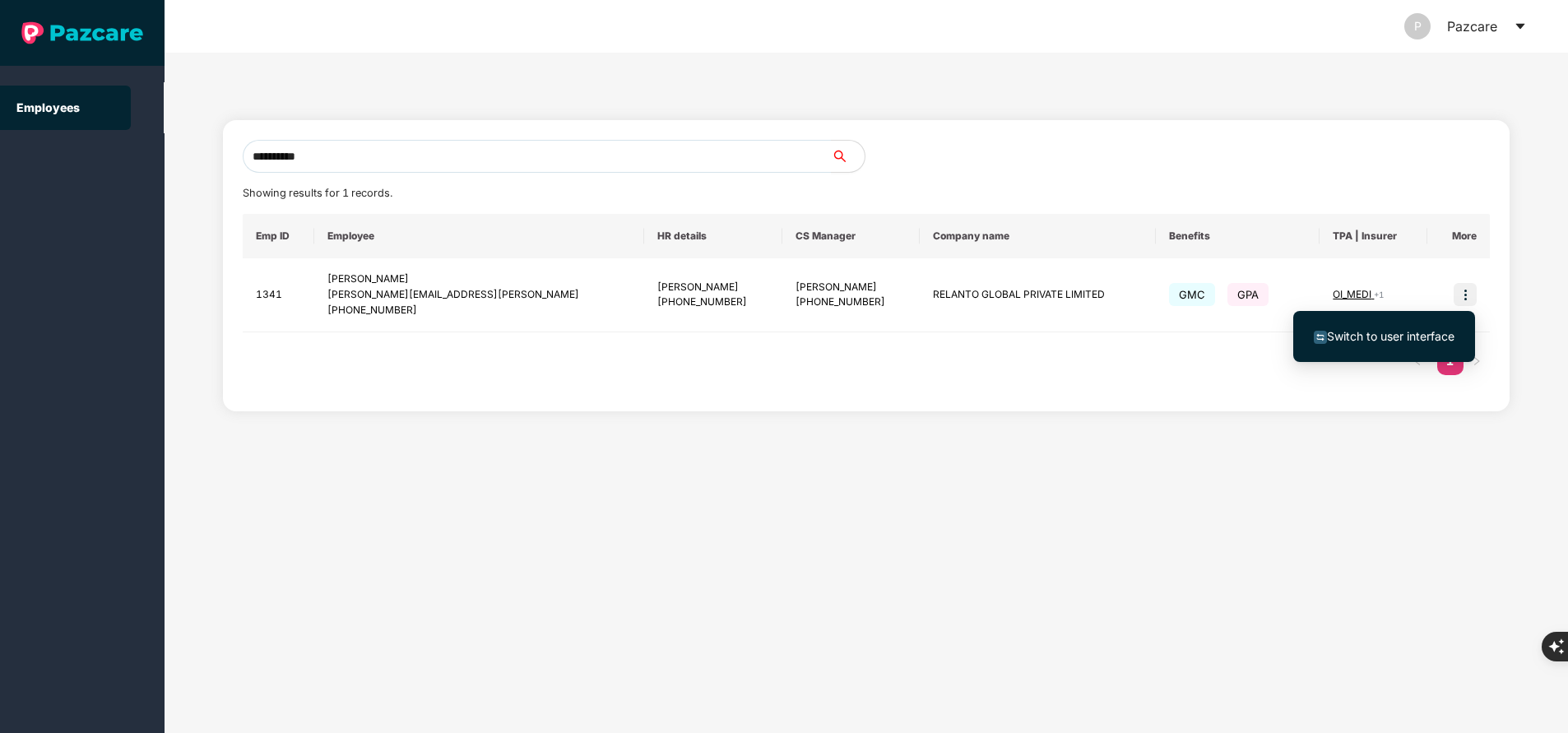
click at [1409, 345] on span "Switch to user interface" at bounding box center [1384, 337] width 141 height 18
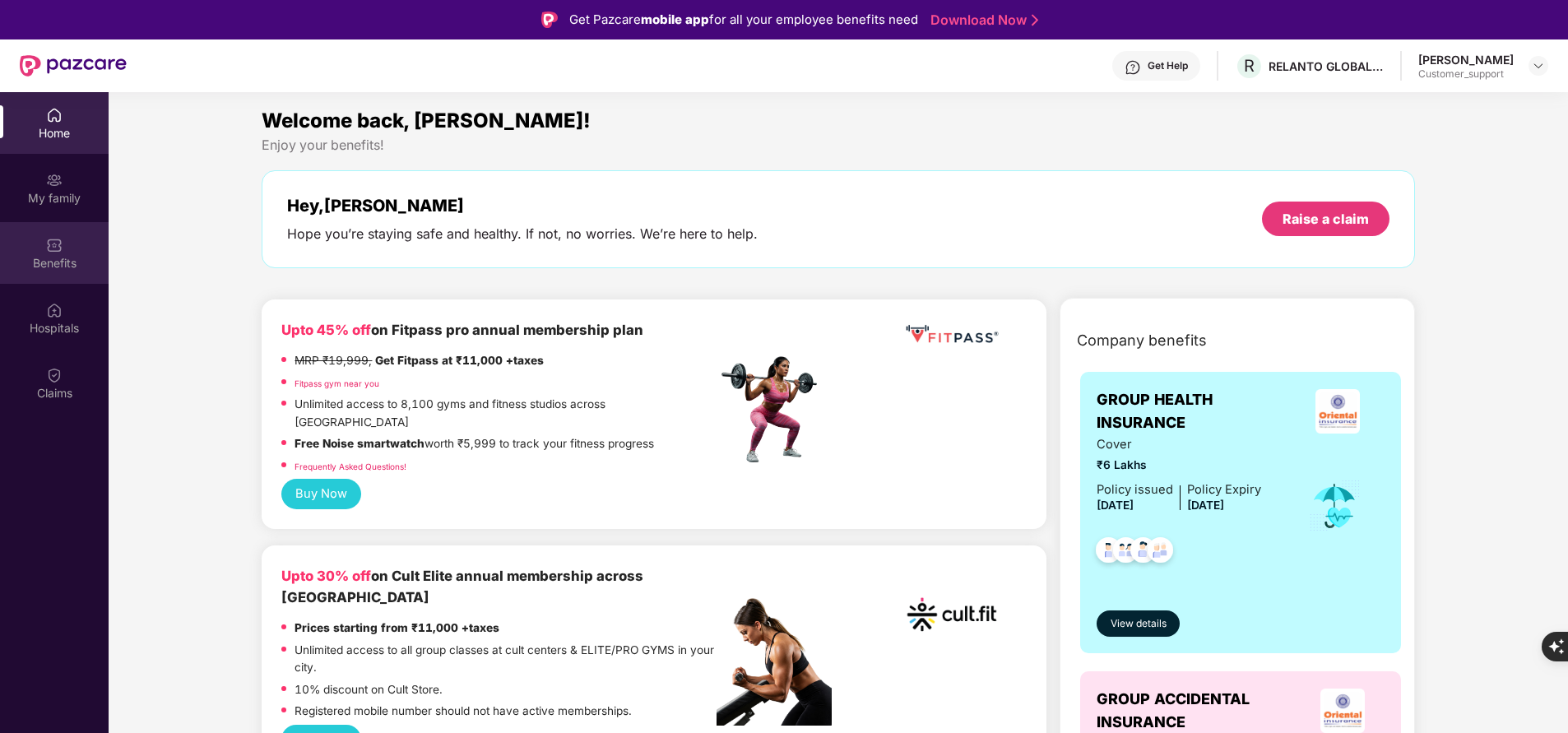
click at [60, 259] on div "Benefits" at bounding box center [54, 264] width 108 height 17
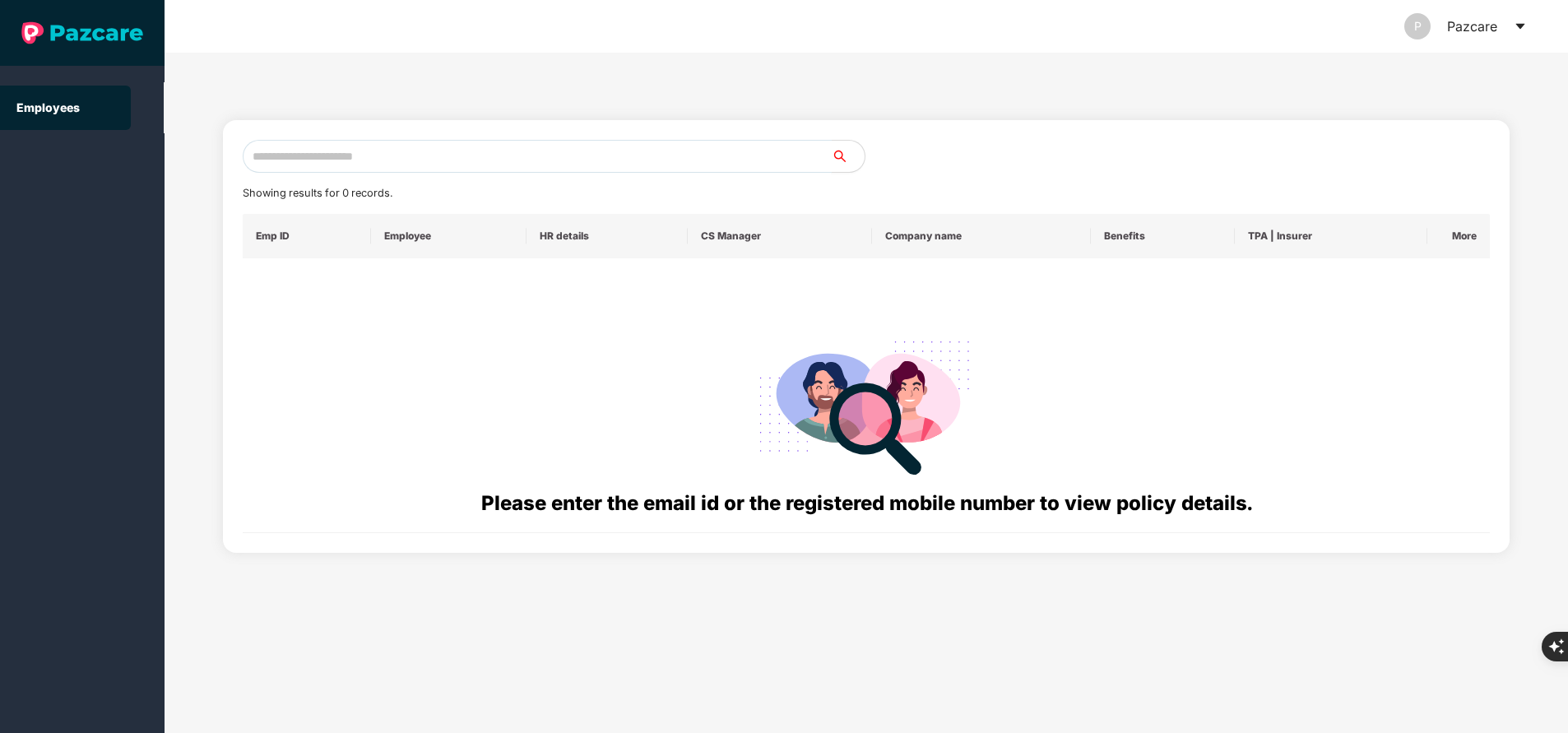
click at [458, 163] on input "text" at bounding box center [537, 156] width 589 height 33
paste input "**********"
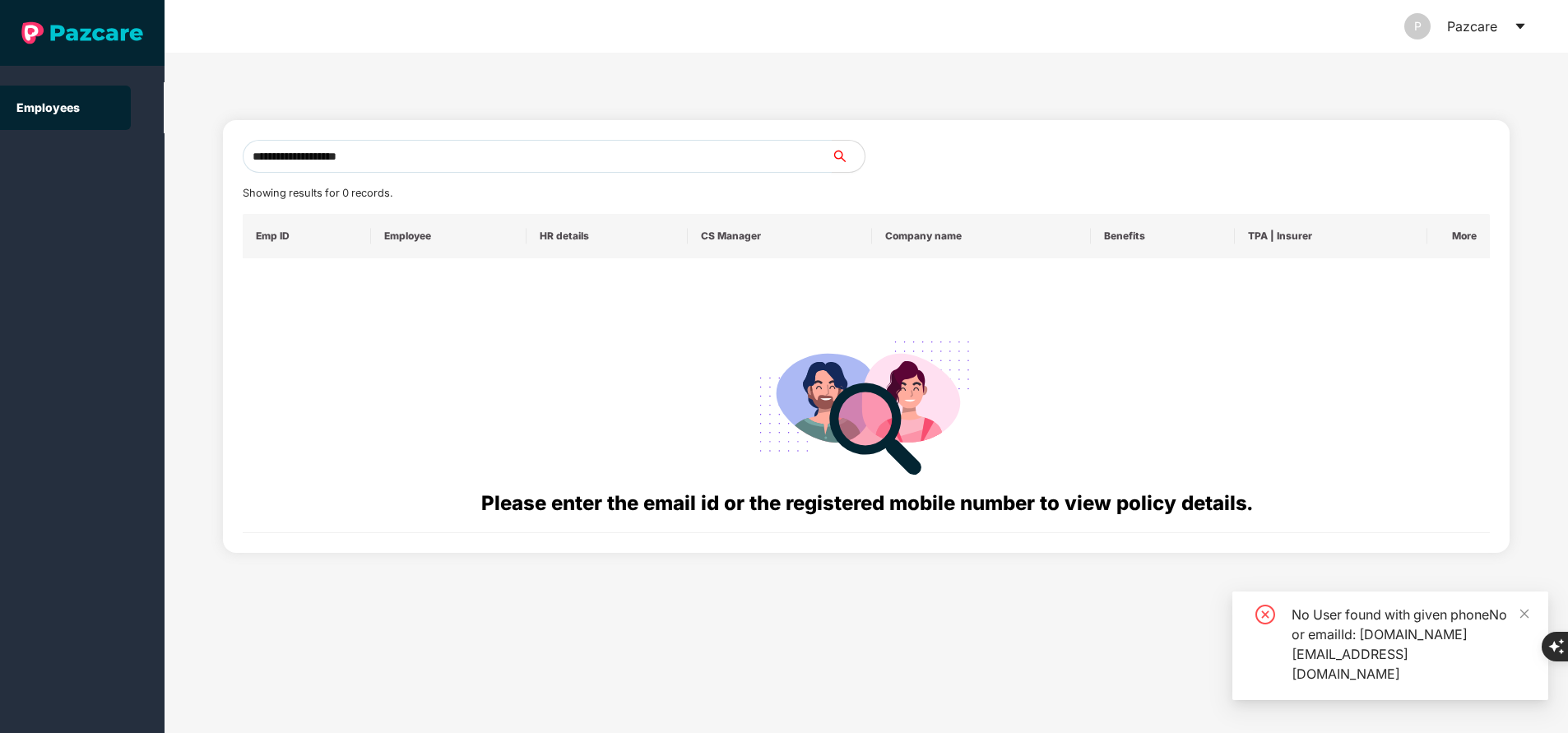
type input "**********"
